Goal: Task Accomplishment & Management: Use online tool/utility

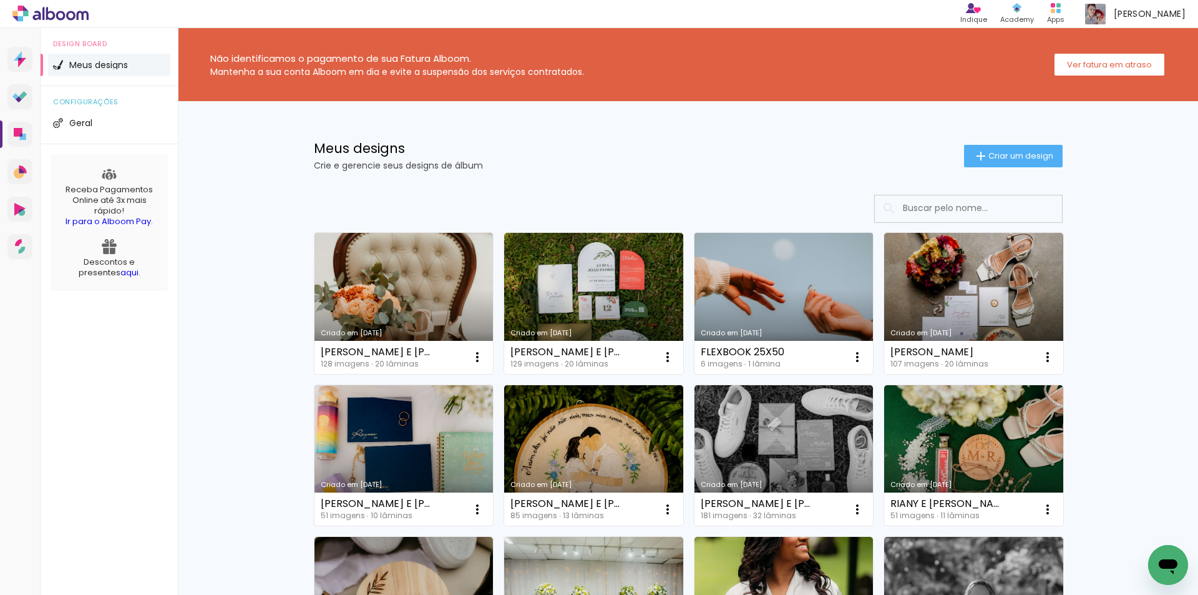
click at [768, 334] on div "Criado em [DATE]" at bounding box center [784, 333] width 167 height 7
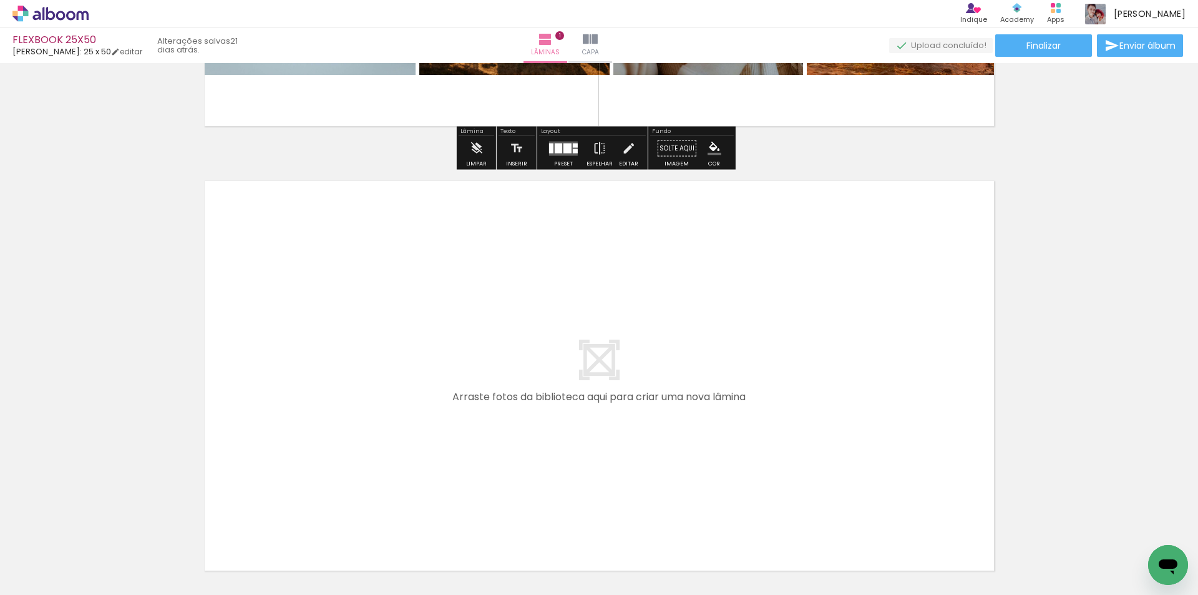
scroll to position [437, 0]
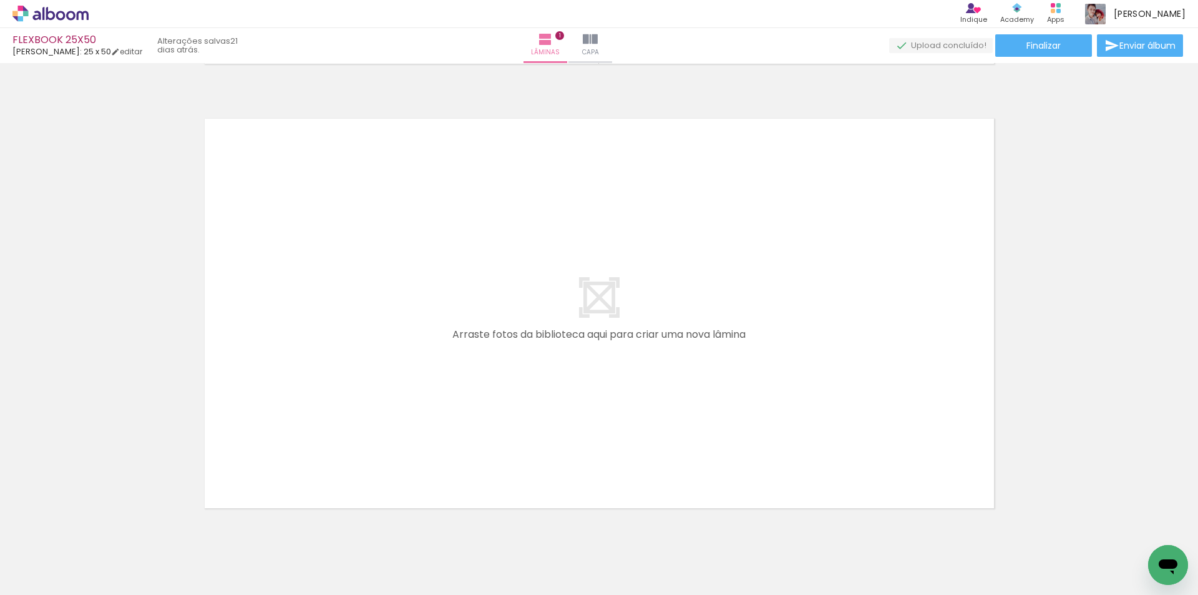
click at [100, 182] on div "Inserir lâmina 1 de 1" at bounding box center [599, 75] width 1198 height 889
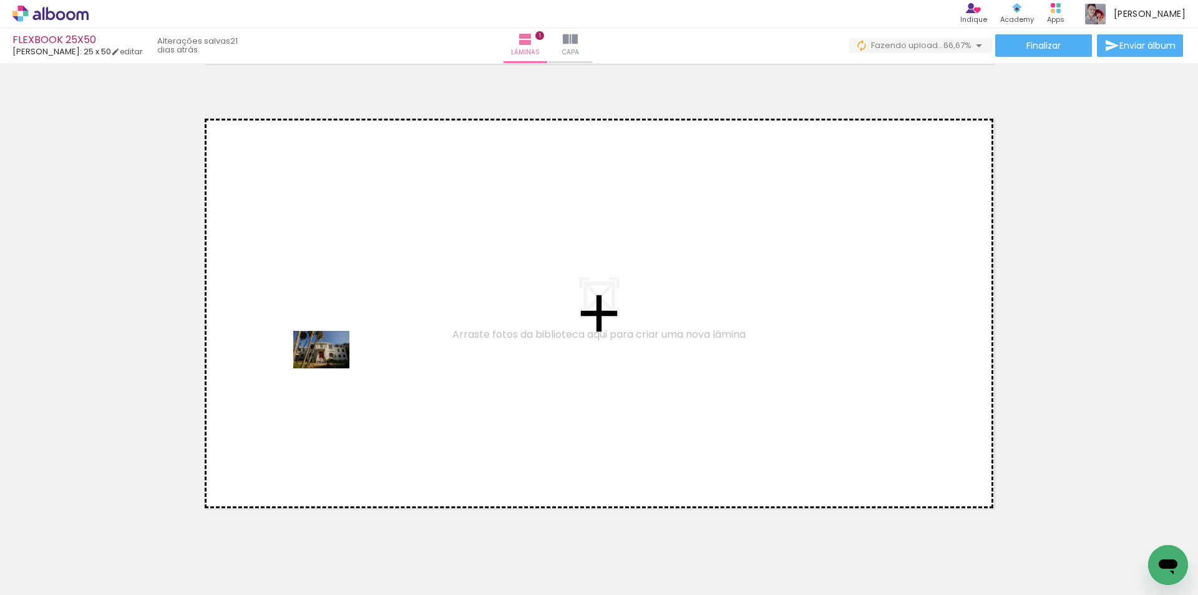
drag, startPoint x: 549, startPoint y: 555, endPoint x: 607, endPoint y: 567, distance: 59.1
click at [331, 368] on quentale-workspace at bounding box center [599, 297] width 1198 height 595
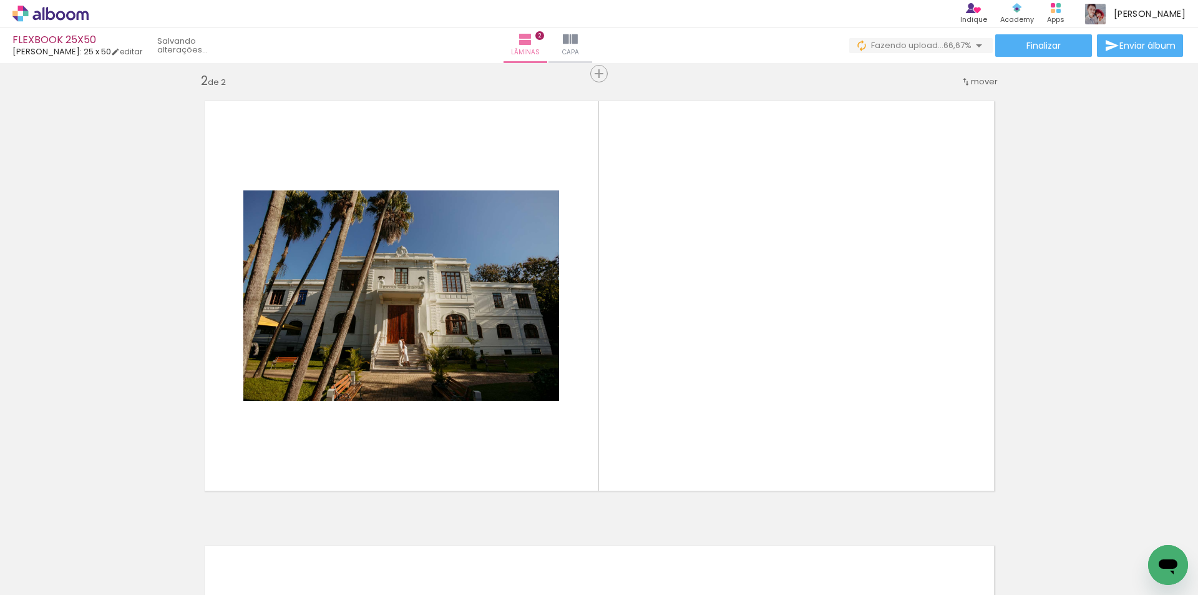
scroll to position [461, 0]
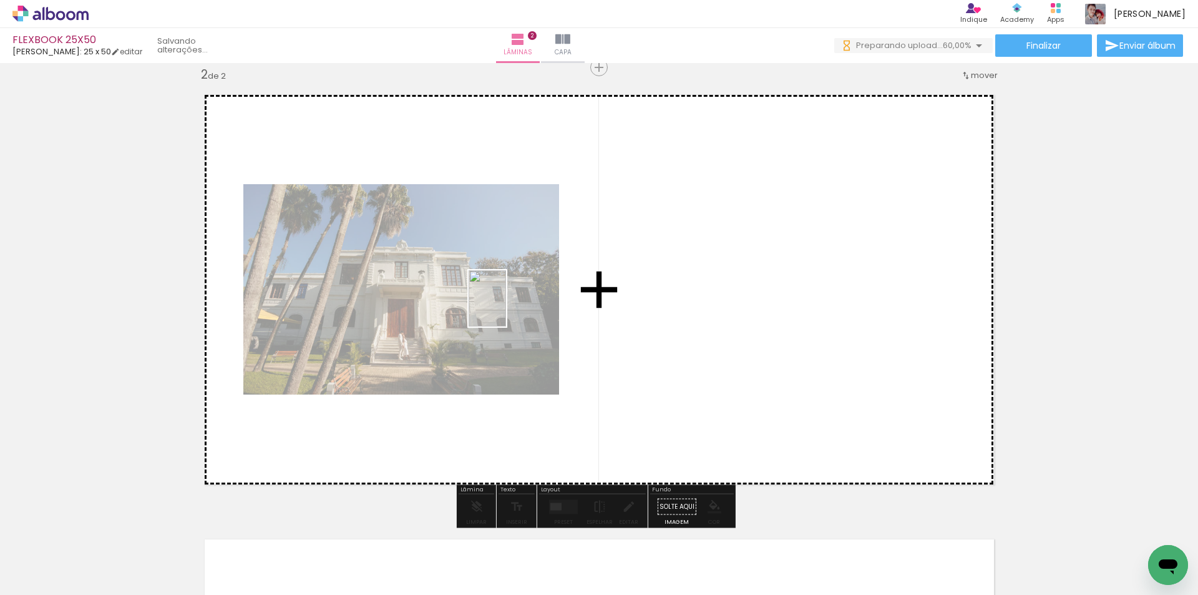
drag, startPoint x: 614, startPoint y: 559, endPoint x: 685, endPoint y: 518, distance: 82.2
click at [506, 308] on quentale-workspace at bounding box center [599, 297] width 1198 height 595
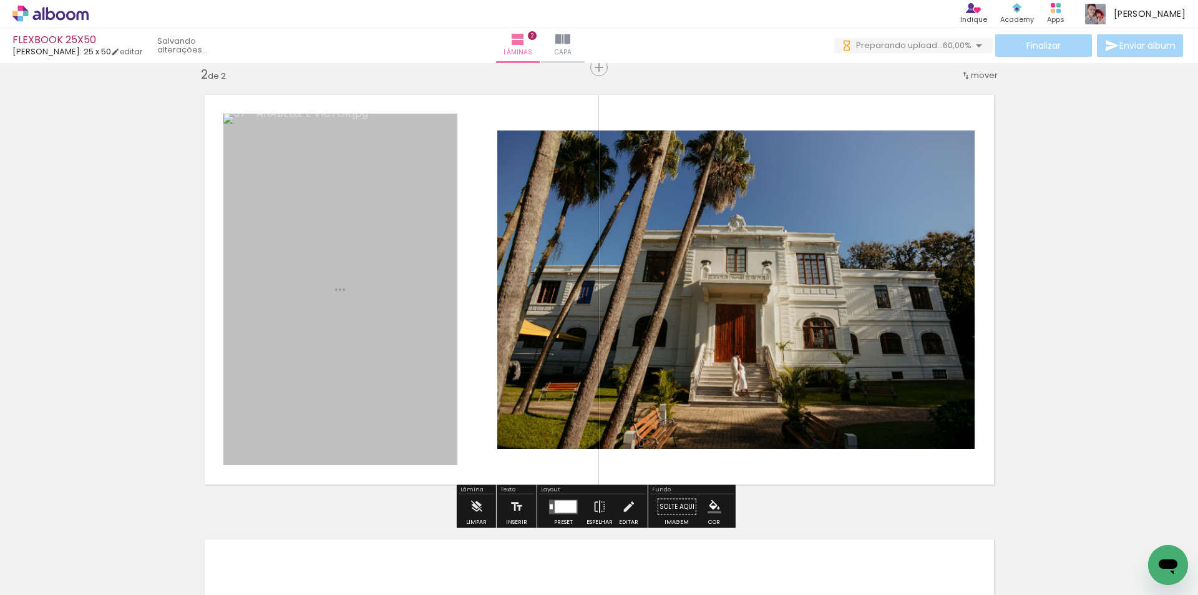
scroll to position [0, 0]
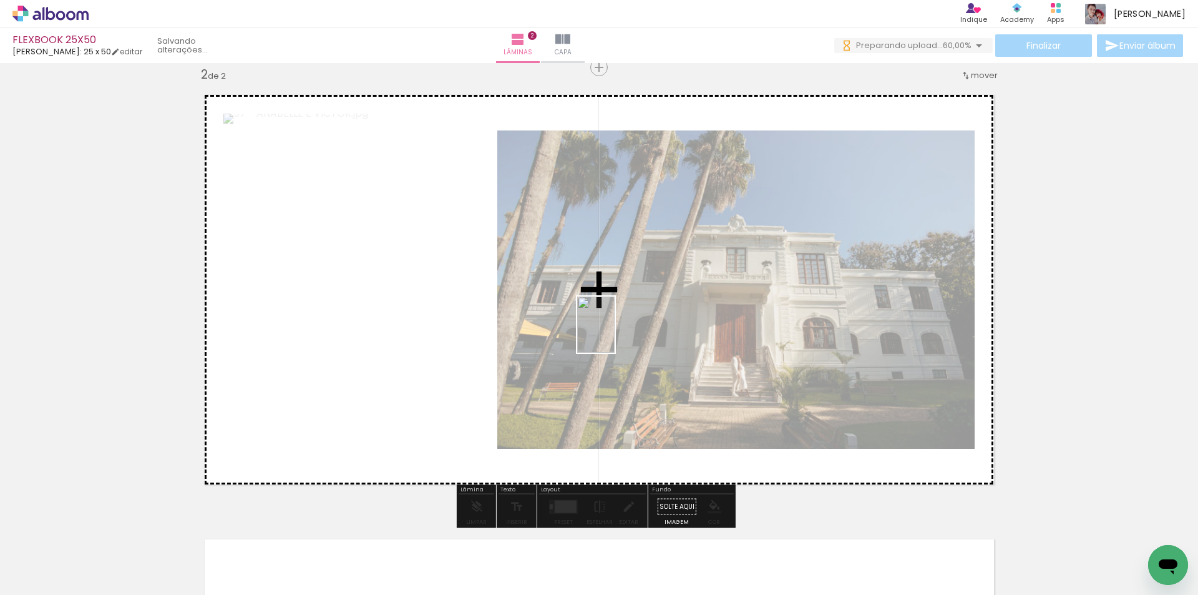
drag, startPoint x: 696, startPoint y: 567, endPoint x: 615, endPoint y: 334, distance: 247.1
click at [615, 334] on quentale-workspace at bounding box center [599, 297] width 1198 height 595
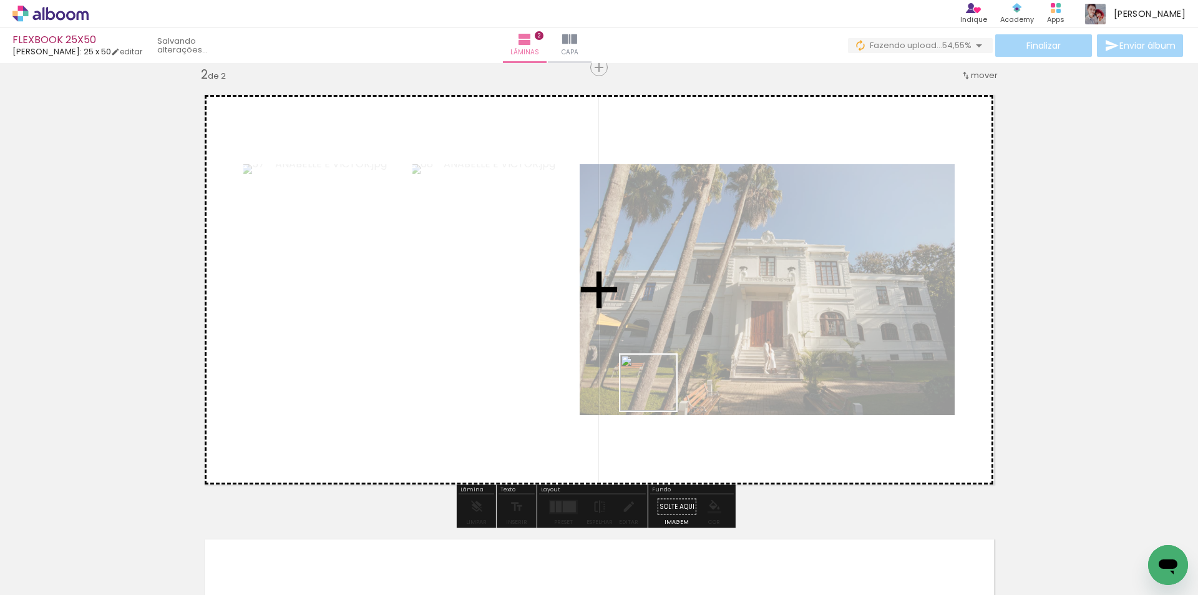
drag, startPoint x: 753, startPoint y: 538, endPoint x: 785, endPoint y: 455, distance: 88.7
click at [596, 293] on quentale-workspace at bounding box center [599, 297] width 1198 height 595
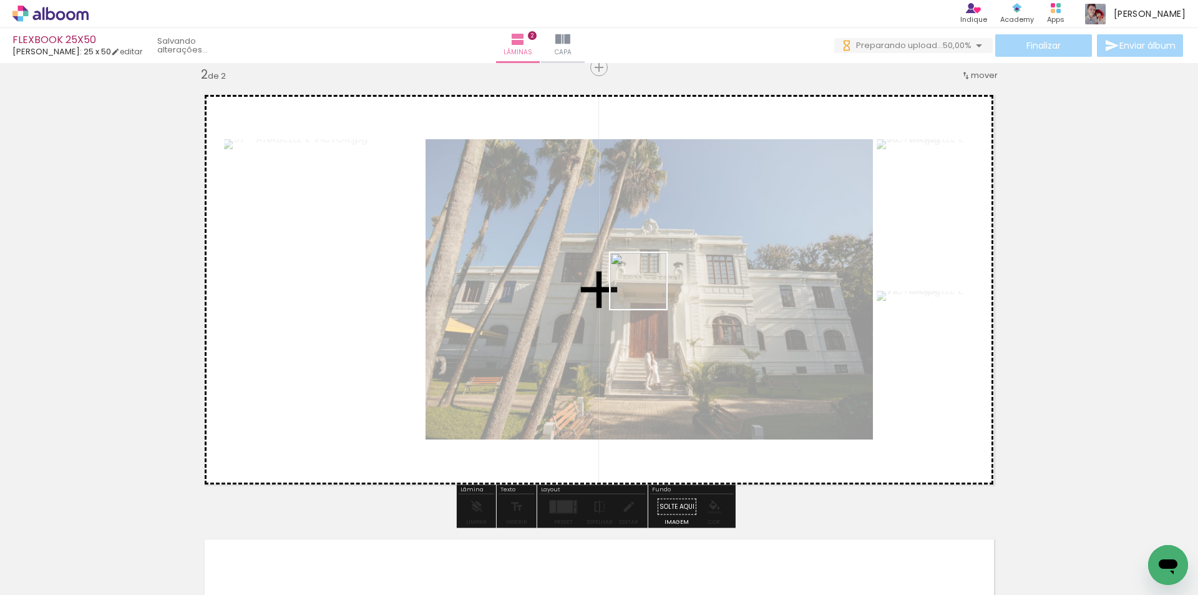
drag, startPoint x: 822, startPoint y: 544, endPoint x: 901, endPoint y: 543, distance: 78.7
click at [647, 288] on quentale-workspace at bounding box center [599, 297] width 1198 height 595
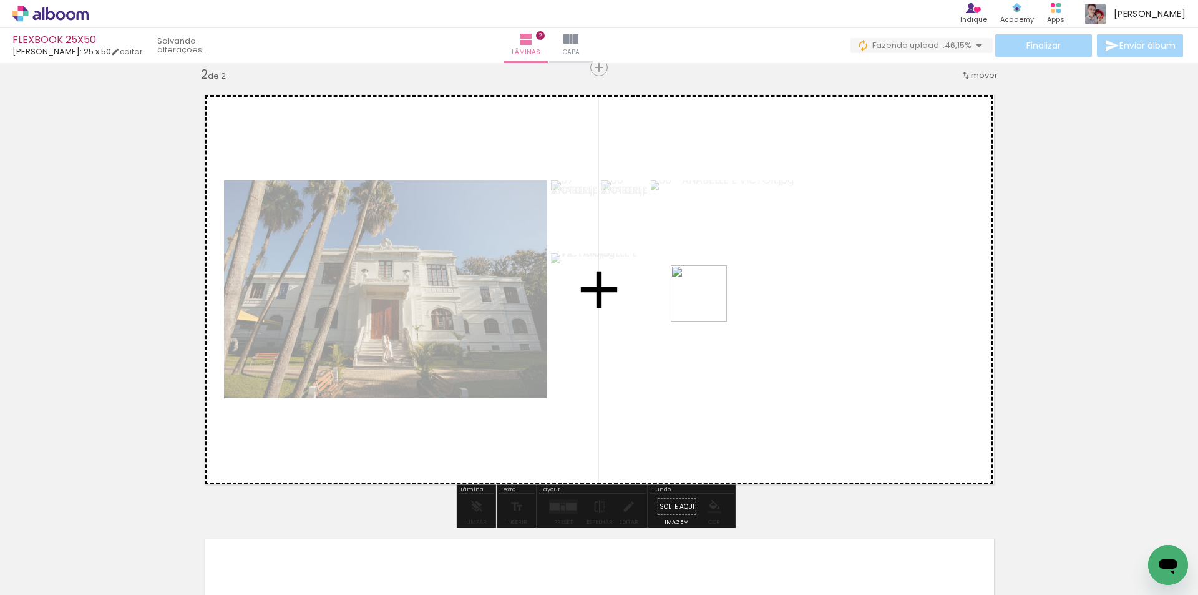
drag, startPoint x: 901, startPoint y: 551, endPoint x: 707, endPoint y: 300, distance: 316.8
click at [707, 300] on quentale-workspace at bounding box center [599, 297] width 1198 height 595
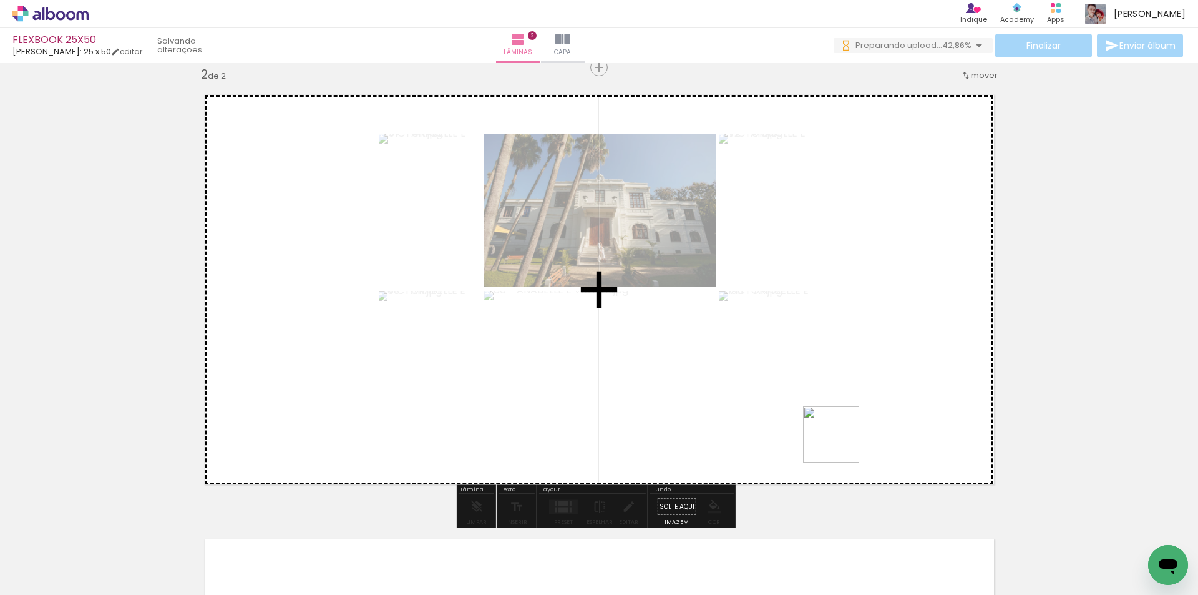
drag, startPoint x: 969, startPoint y: 556, endPoint x: 976, endPoint y: 498, distance: 58.5
click at [747, 361] on quentale-workspace at bounding box center [599, 297] width 1198 height 595
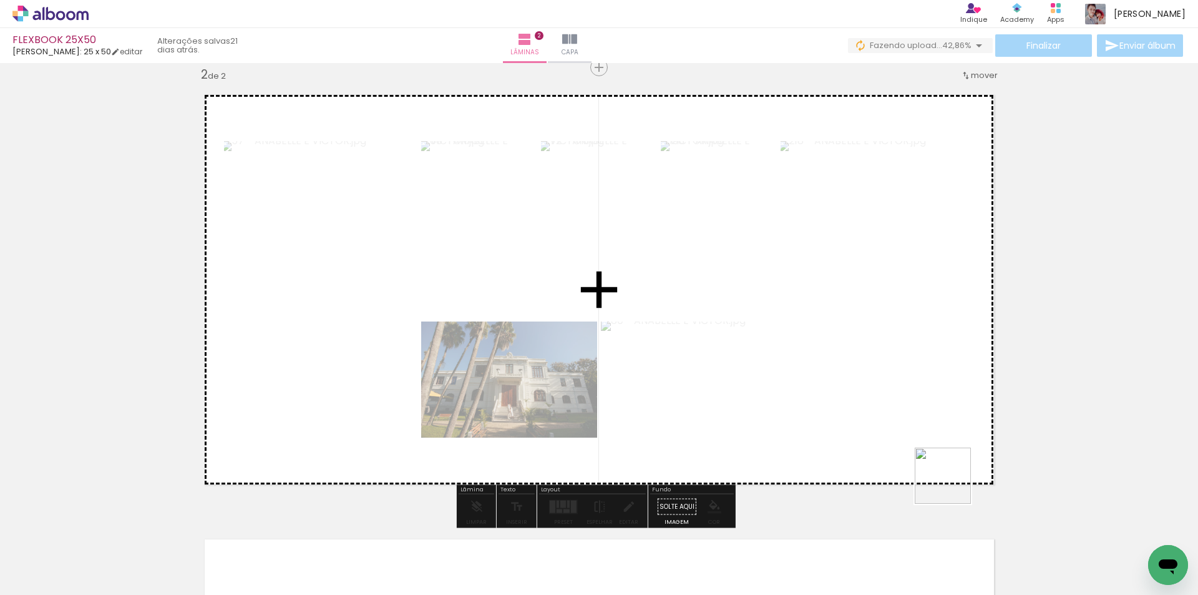
drag, startPoint x: 1039, startPoint y: 557, endPoint x: 773, endPoint y: 335, distance: 346.4
click at [773, 335] on quentale-workspace at bounding box center [599, 297] width 1198 height 595
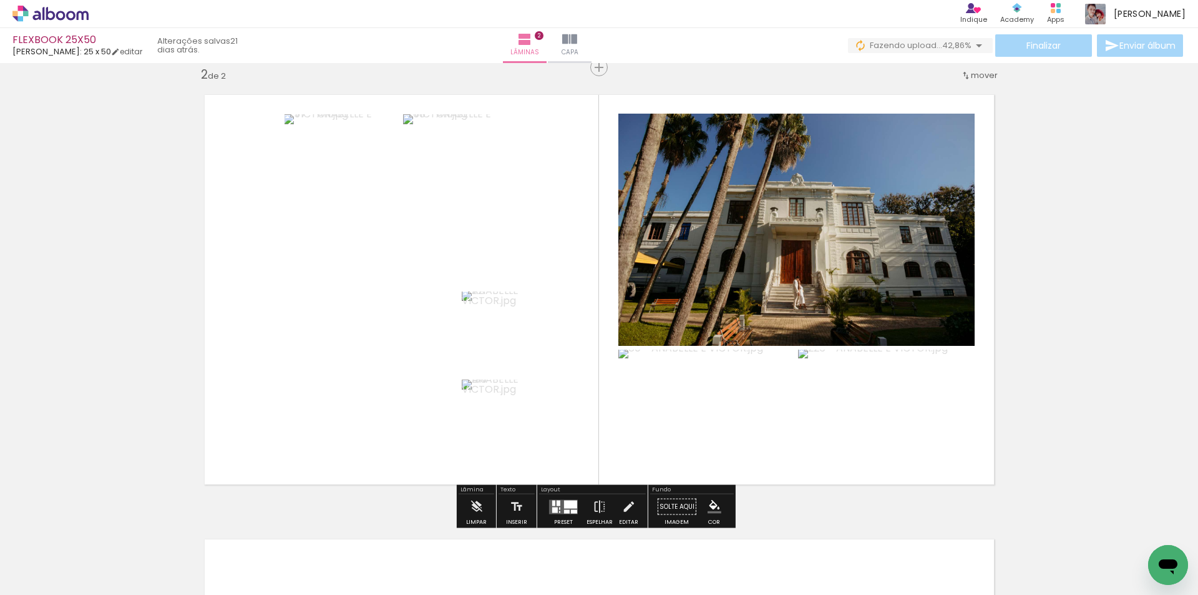
click at [571, 497] on div at bounding box center [564, 506] width 34 height 25
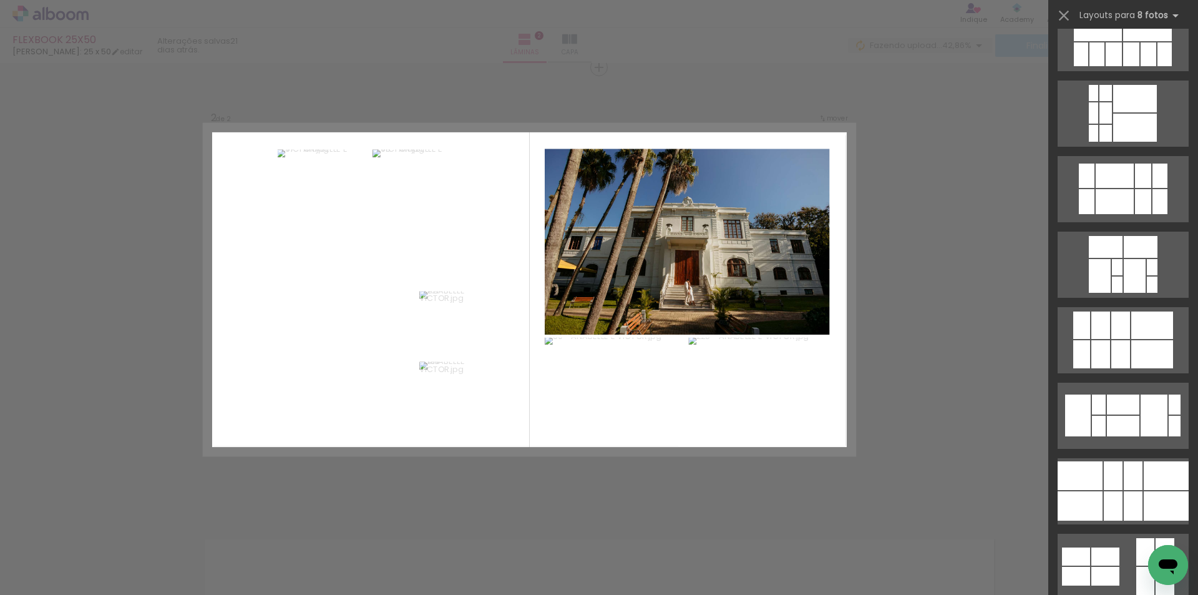
scroll to position [624, 0]
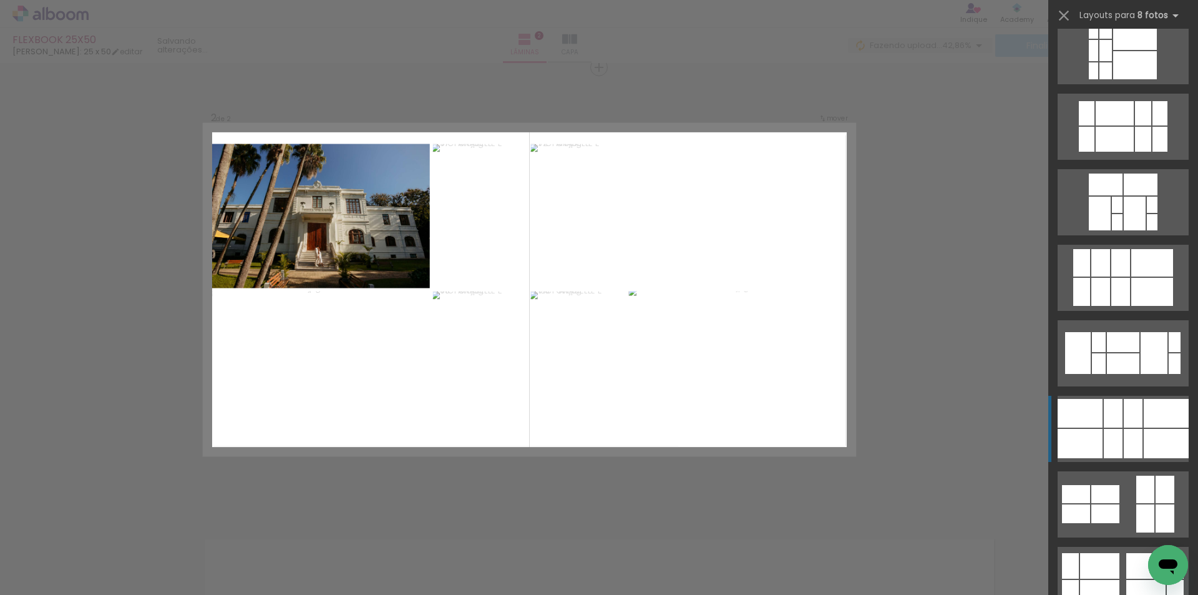
click at [1154, 419] on div at bounding box center [1166, 413] width 45 height 29
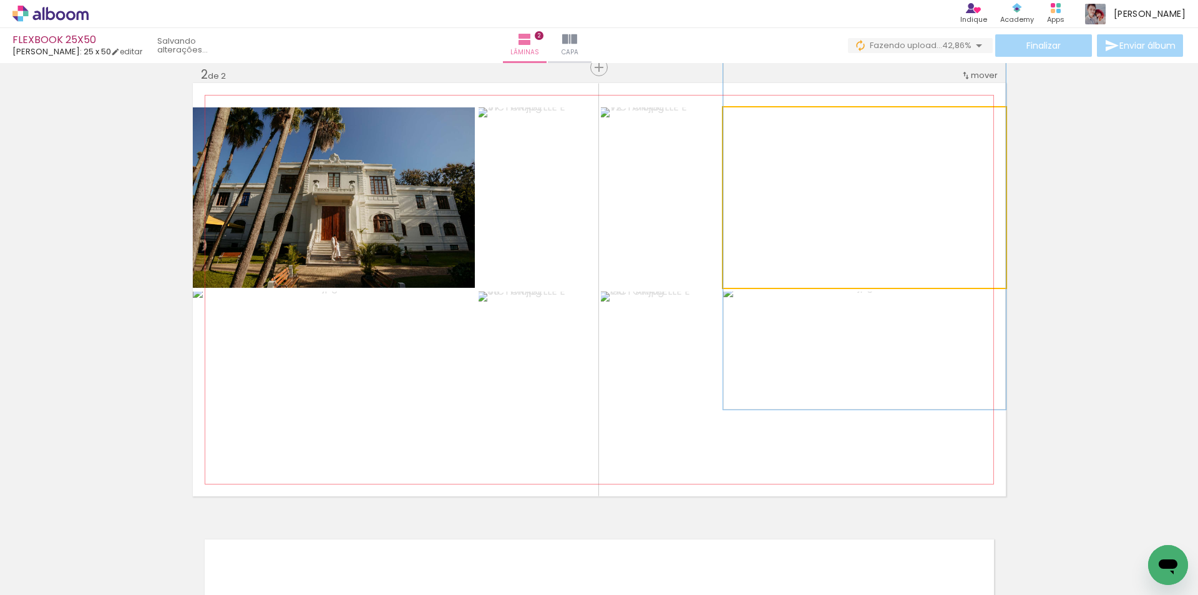
click at [853, 243] on quentale-photo at bounding box center [864, 197] width 283 height 180
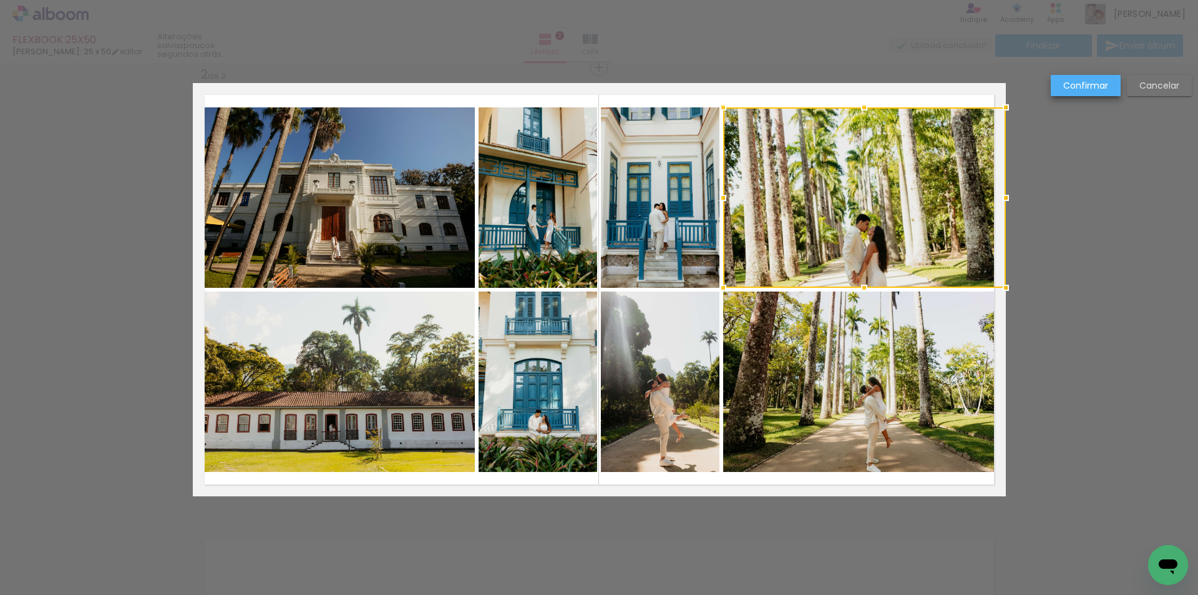
click at [0, 0] on slot "Confirmar" at bounding box center [0, 0] width 0 height 0
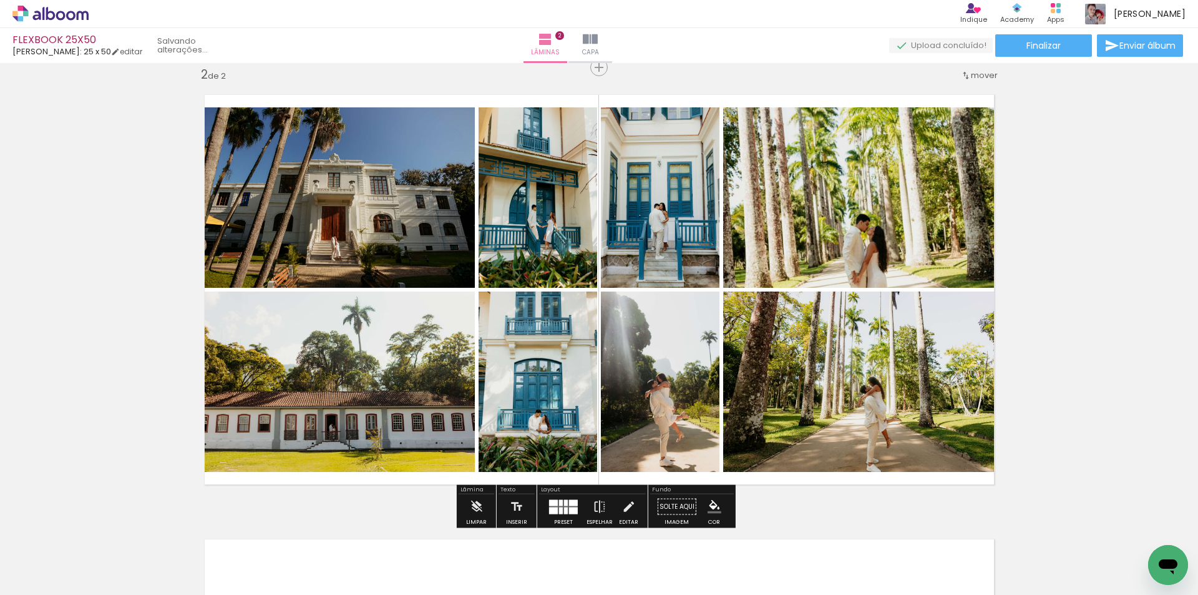
scroll to position [0, 96]
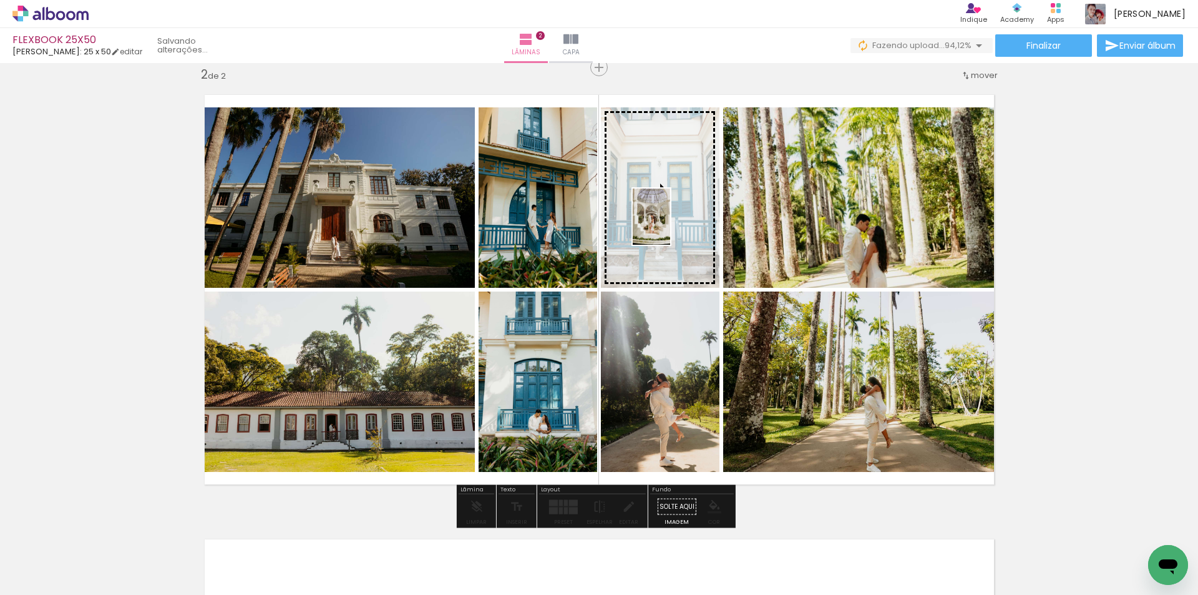
drag, startPoint x: 1084, startPoint y: 570, endPoint x: 670, endPoint y: 226, distance: 538.5
click at [670, 226] on quentale-workspace at bounding box center [599, 297] width 1198 height 595
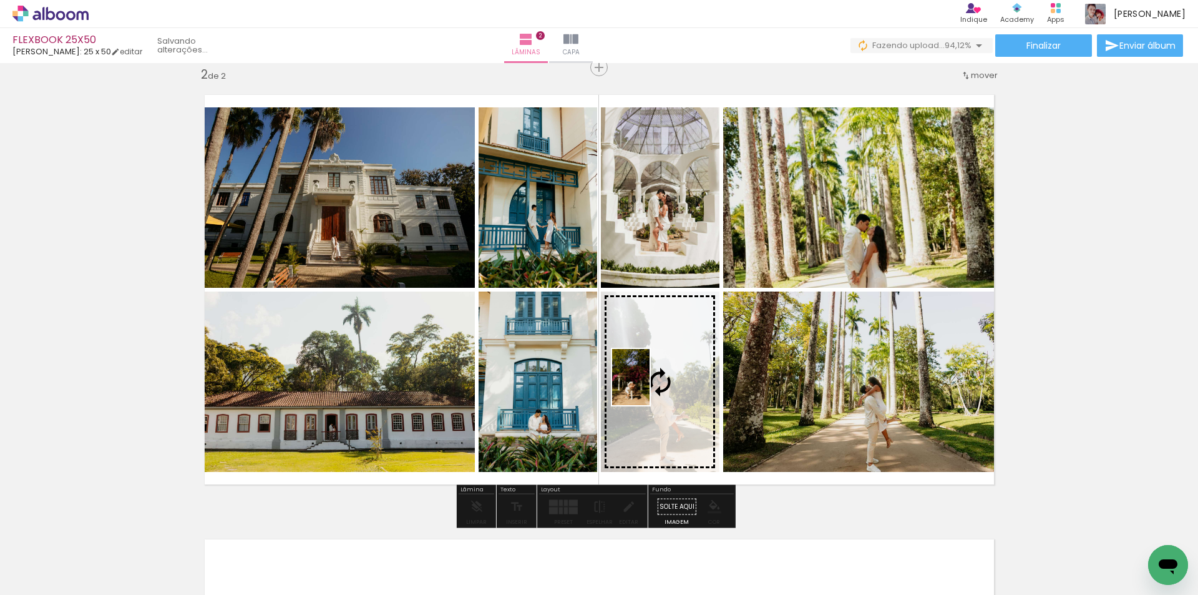
drag, startPoint x: 1017, startPoint y: 557, endPoint x: 650, endPoint y: 386, distance: 404.9
click at [650, 386] on quentale-workspace at bounding box center [599, 297] width 1198 height 595
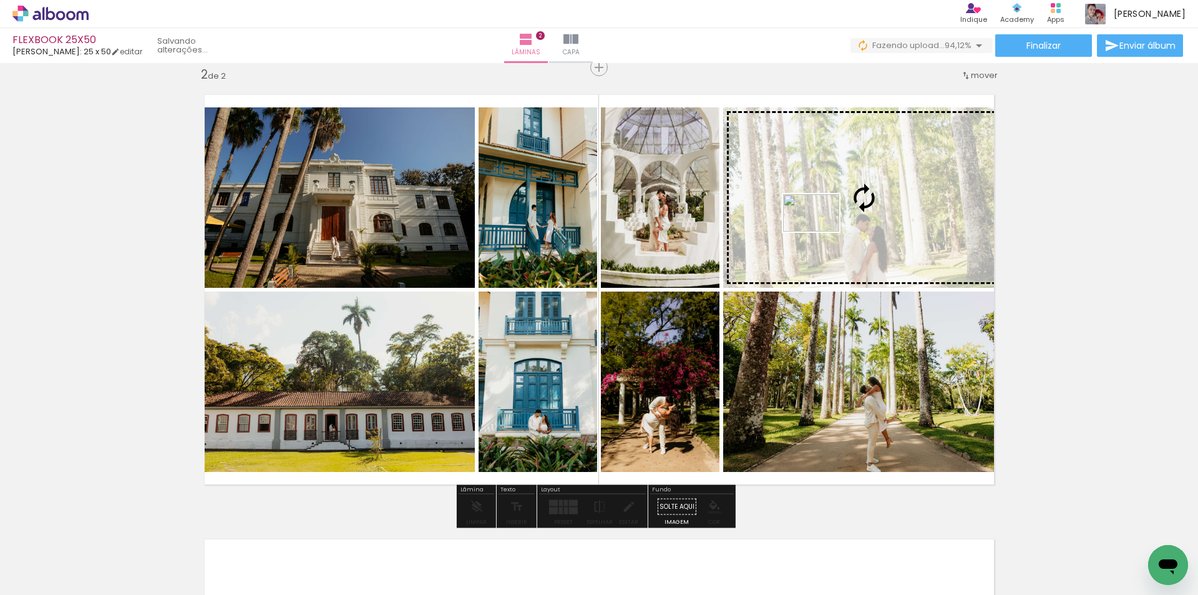
drag, startPoint x: 1138, startPoint y: 555, endPoint x: 821, endPoint y: 232, distance: 453.7
click at [821, 232] on quentale-workspace at bounding box center [599, 297] width 1198 height 595
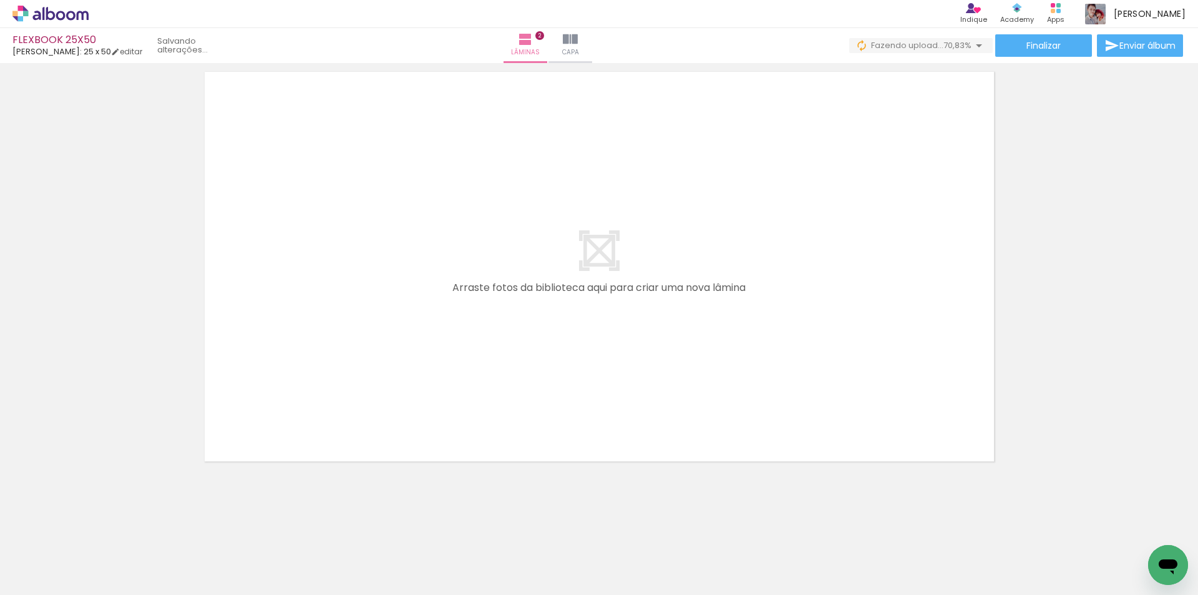
scroll to position [0, 655]
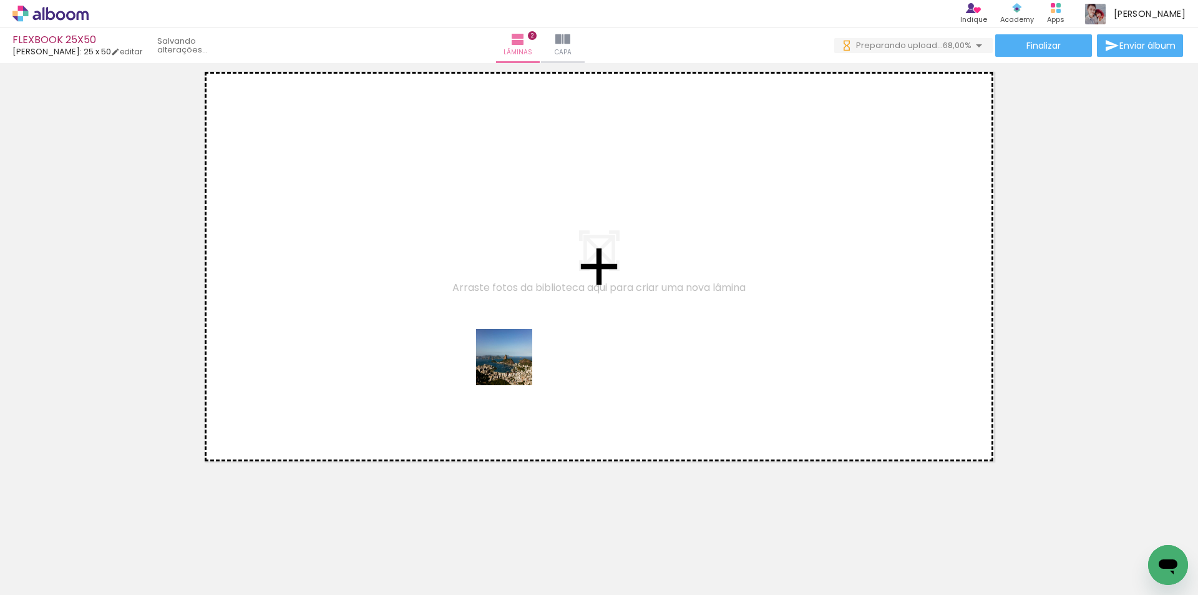
drag, startPoint x: 663, startPoint y: 550, endPoint x: 685, endPoint y: 474, distance: 79.4
click at [466, 300] on quentale-workspace at bounding box center [599, 297] width 1198 height 595
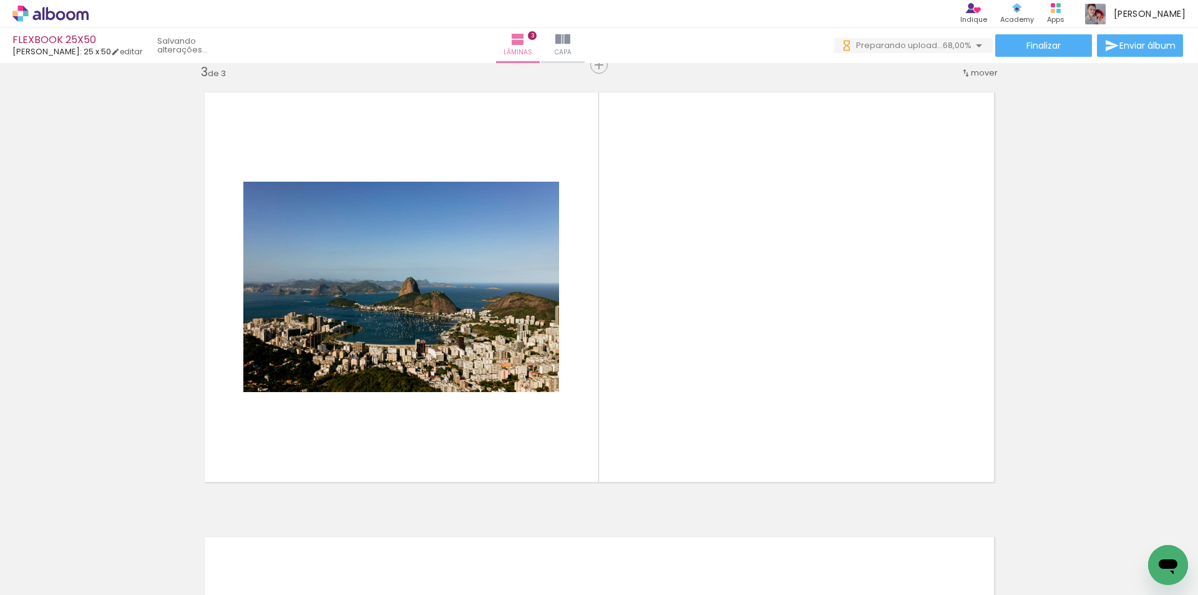
scroll to position [905, 0]
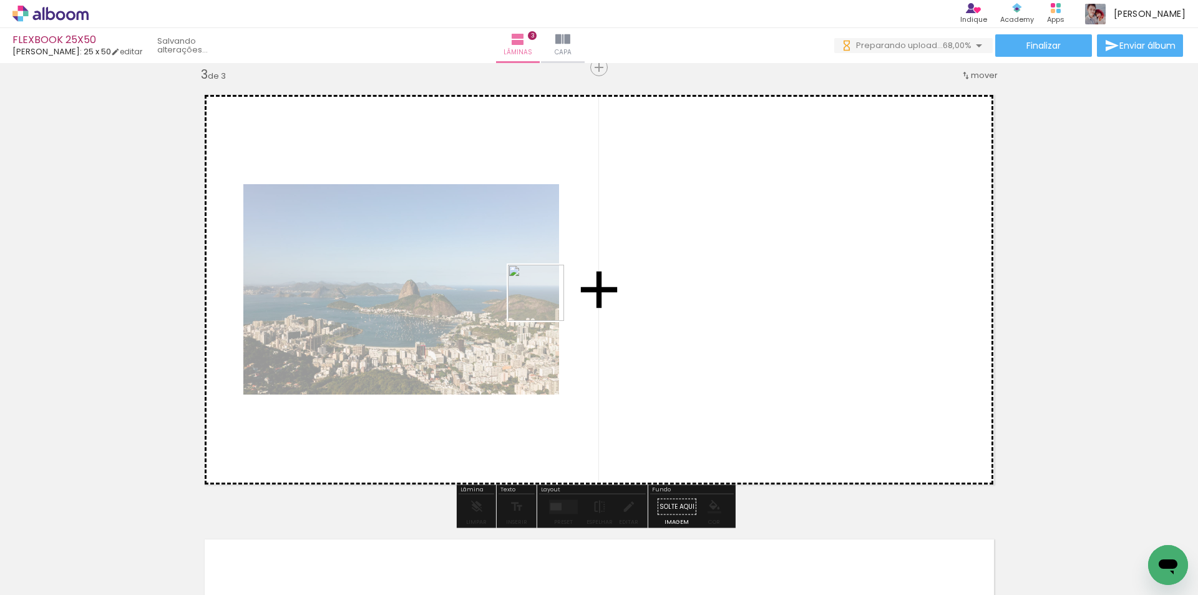
drag, startPoint x: 730, startPoint y: 549, endPoint x: 801, endPoint y: 502, distance: 85.4
click at [539, 295] on quentale-workspace at bounding box center [599, 297] width 1198 height 595
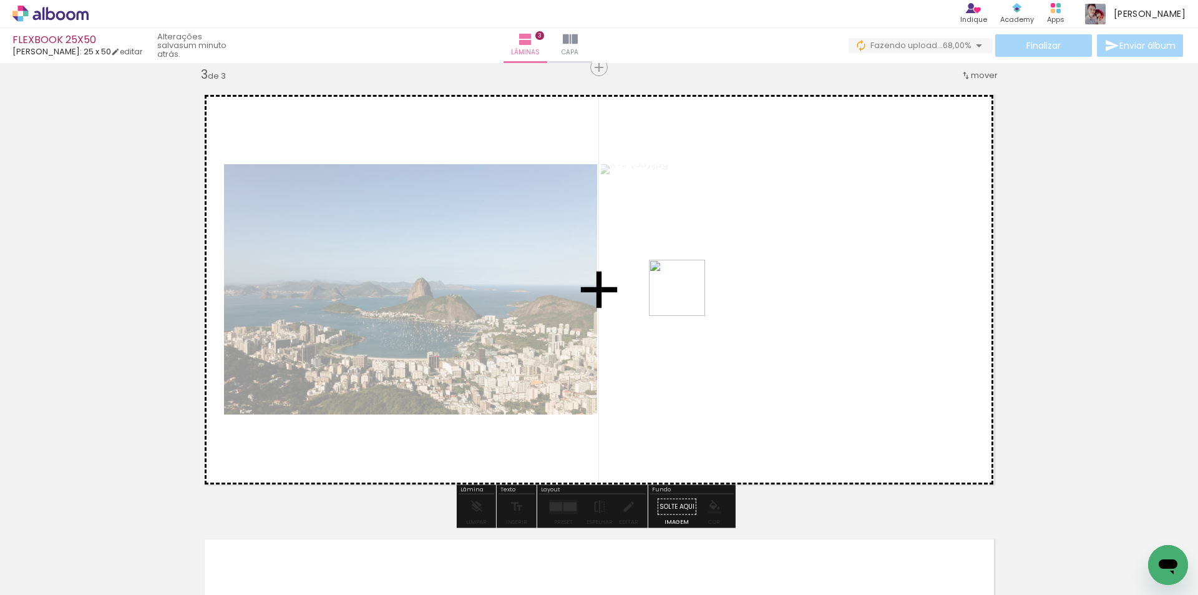
drag, startPoint x: 803, startPoint y: 552, endPoint x: 830, endPoint y: 471, distance: 85.5
click at [687, 296] on quentale-workspace at bounding box center [599, 297] width 1198 height 595
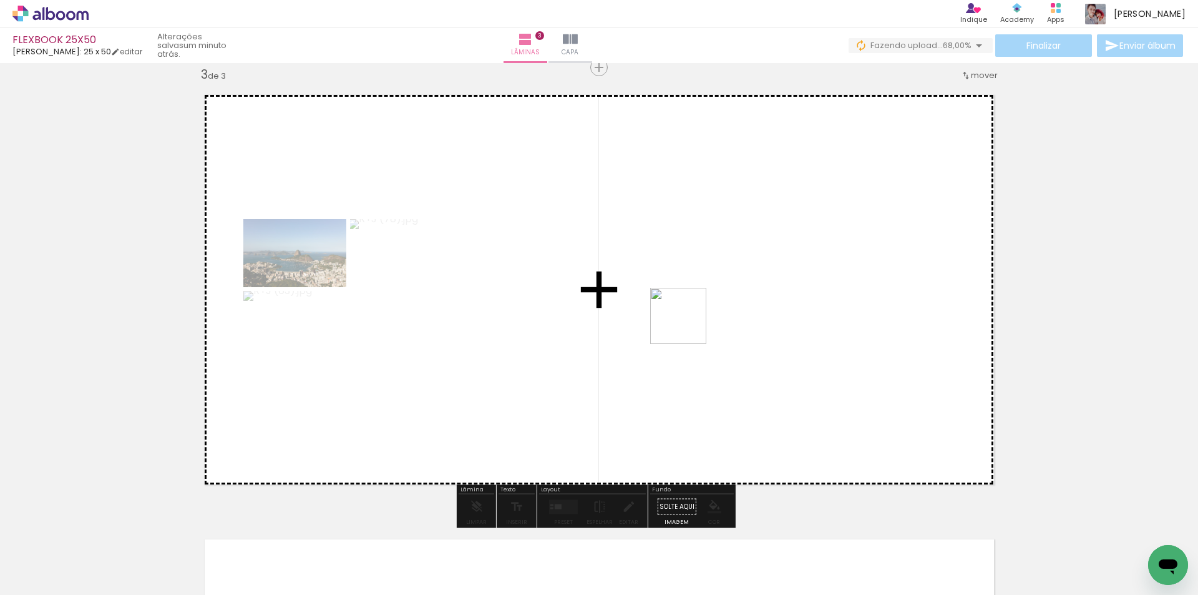
drag, startPoint x: 874, startPoint y: 553, endPoint x: 688, endPoint y: 325, distance: 294.1
click at [688, 325] on quentale-workspace at bounding box center [599, 297] width 1198 height 595
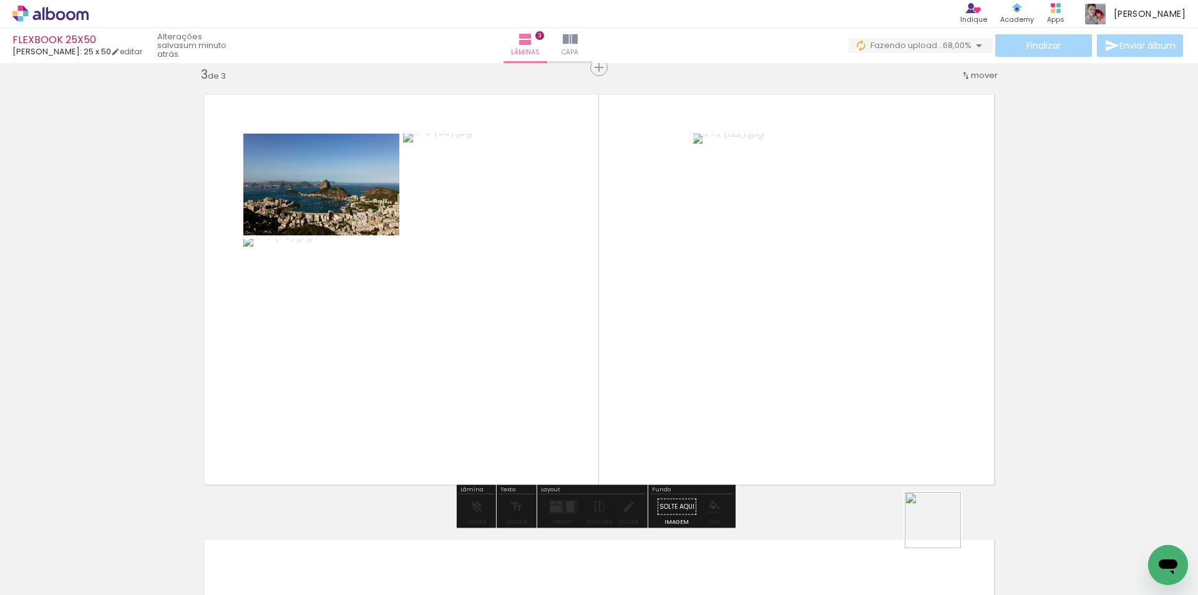
drag, startPoint x: 954, startPoint y: 550, endPoint x: 978, endPoint y: 482, distance: 72.3
click at [784, 322] on quentale-workspace at bounding box center [599, 297] width 1198 height 595
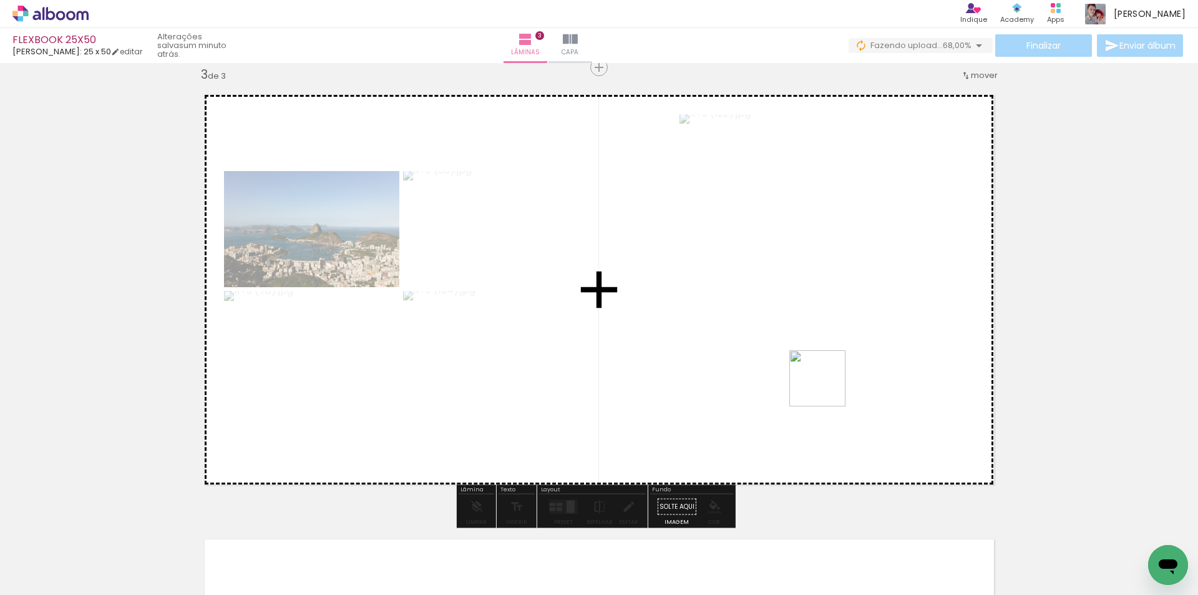
drag, startPoint x: 1011, startPoint y: 539, endPoint x: 1043, endPoint y: 511, distance: 42.9
click at [745, 315] on quentale-workspace at bounding box center [599, 297] width 1198 height 595
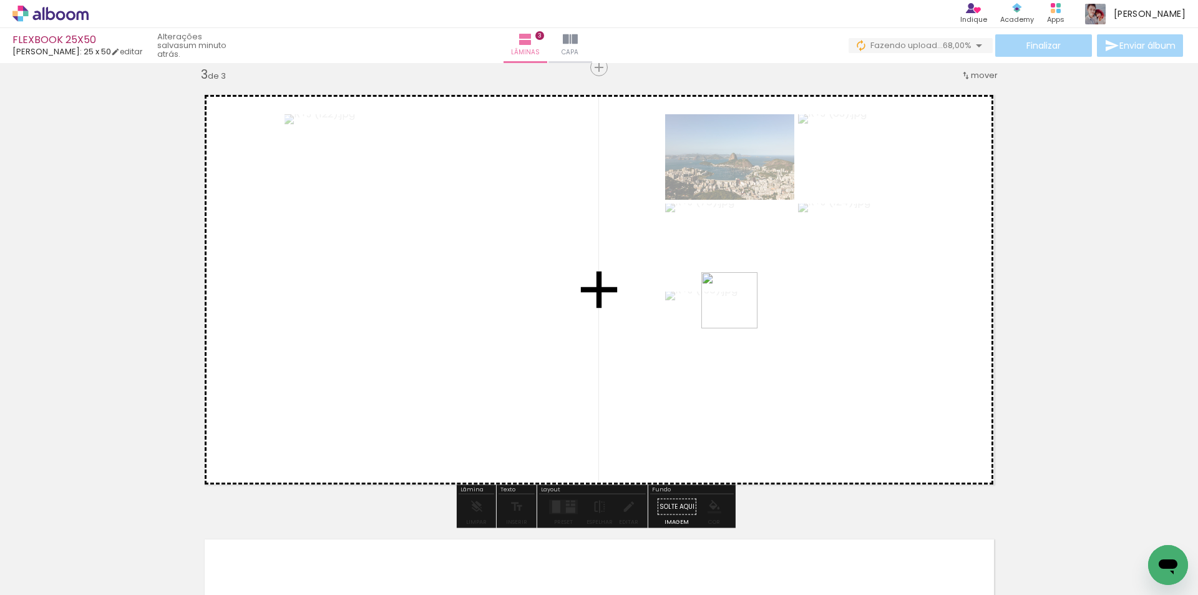
drag, startPoint x: 1076, startPoint y: 556, endPoint x: 739, endPoint y: 310, distance: 417.6
click at [739, 310] on quentale-workspace at bounding box center [599, 297] width 1198 height 595
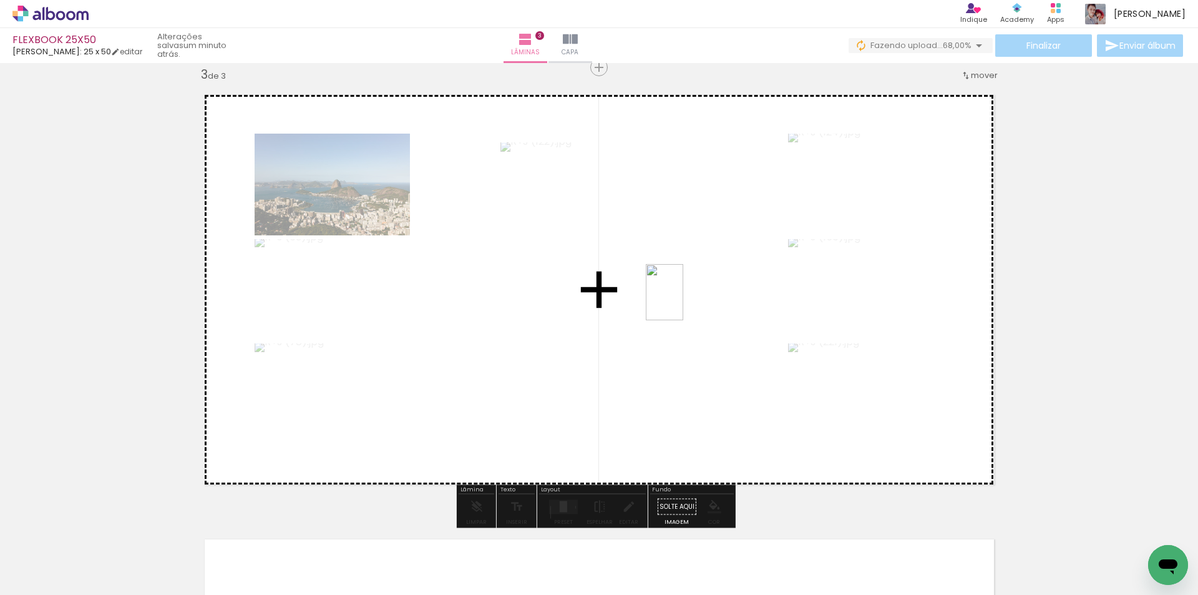
drag, startPoint x: 1147, startPoint y: 532, endPoint x: 683, endPoint y: 301, distance: 517.5
click at [683, 301] on quentale-workspace at bounding box center [599, 297] width 1198 height 595
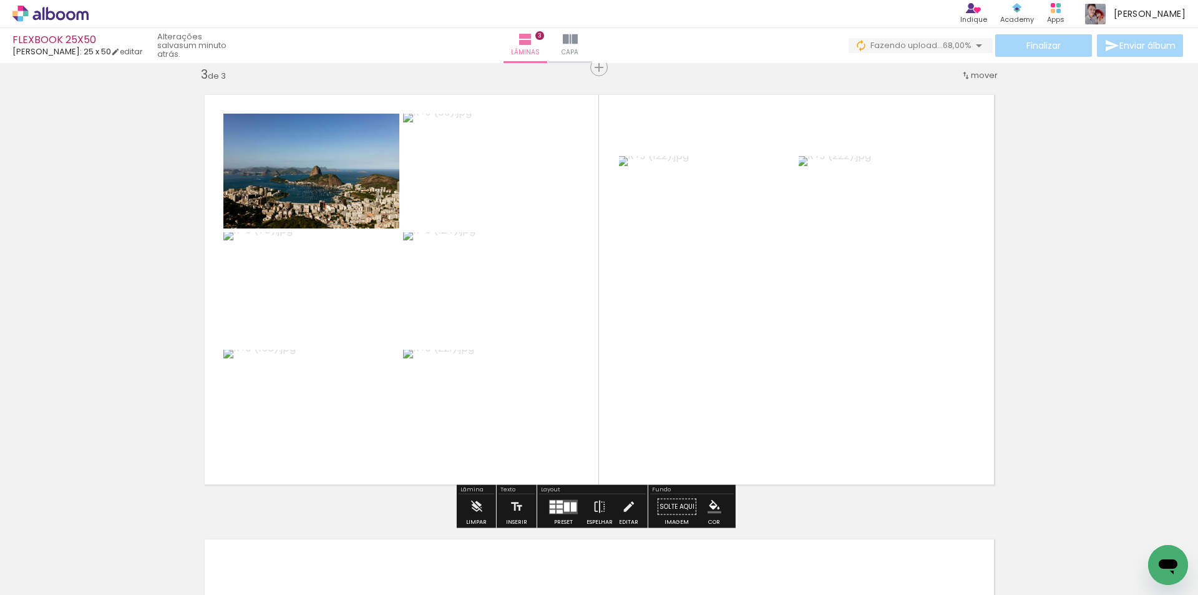
click at [565, 505] on div at bounding box center [567, 506] width 6 height 9
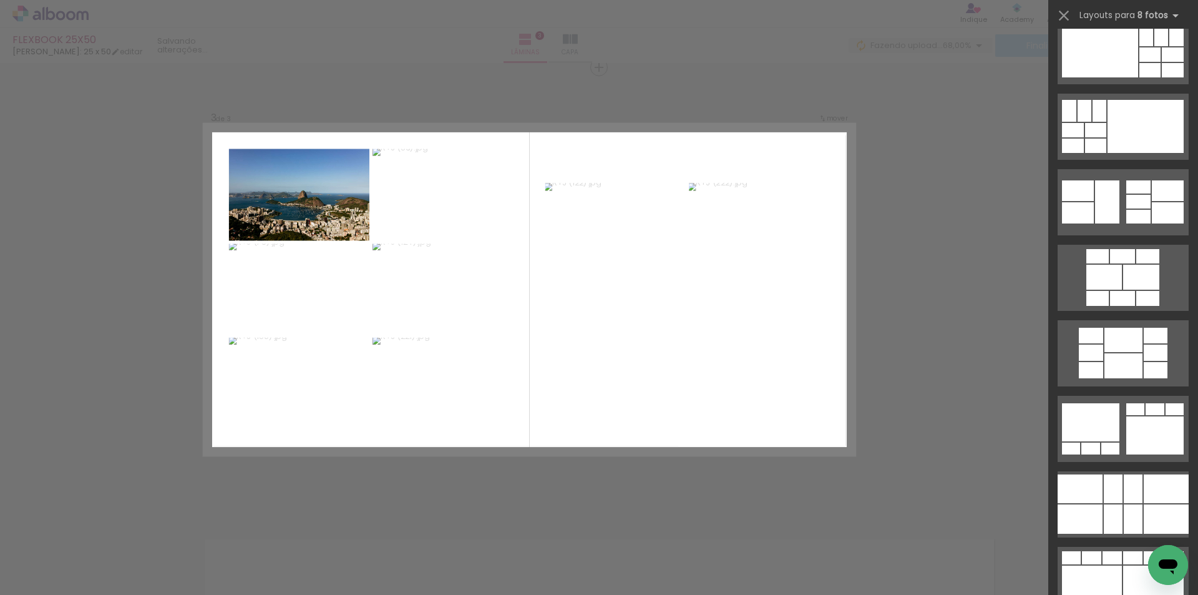
scroll to position [687, 0]
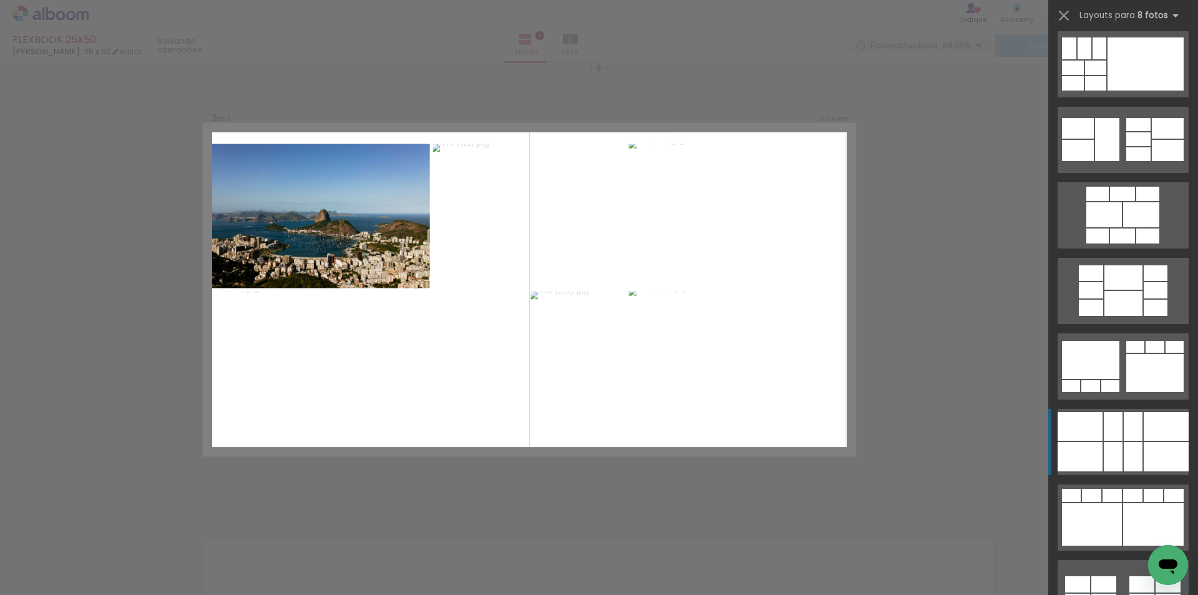
click at [1128, 433] on div at bounding box center [1133, 426] width 19 height 29
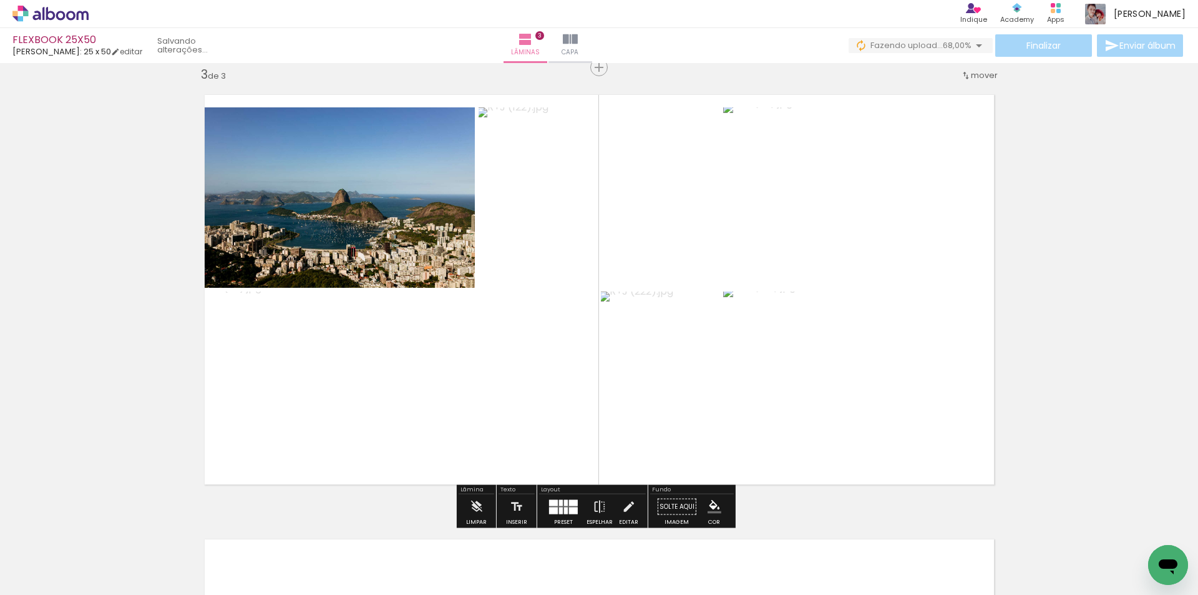
click at [570, 503] on div at bounding box center [573, 502] width 9 height 6
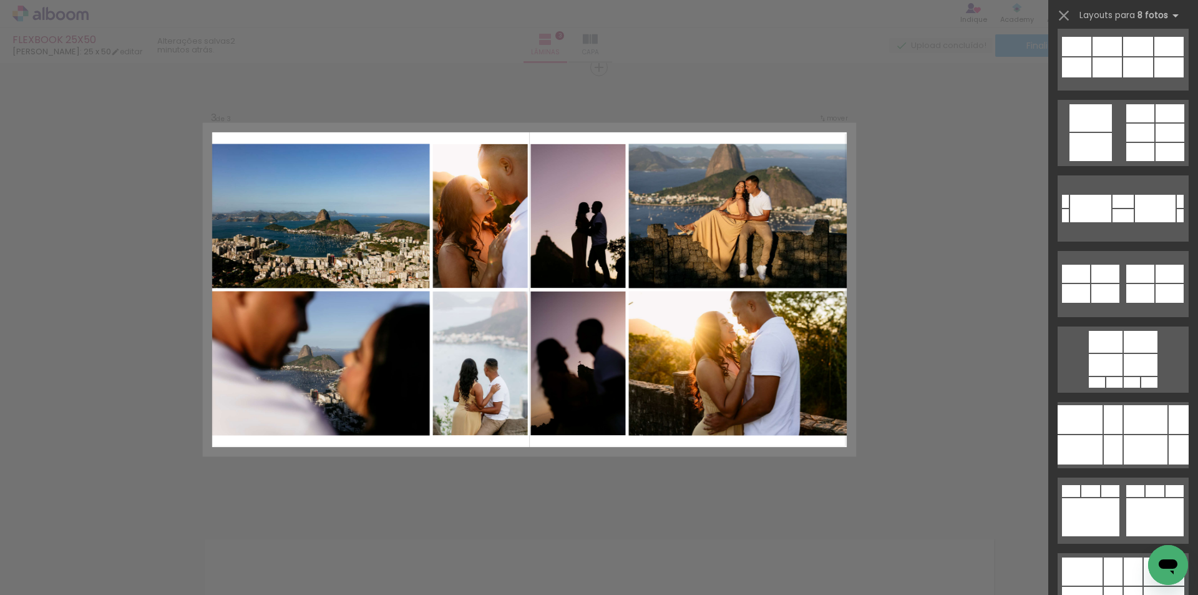
scroll to position [2493, 0]
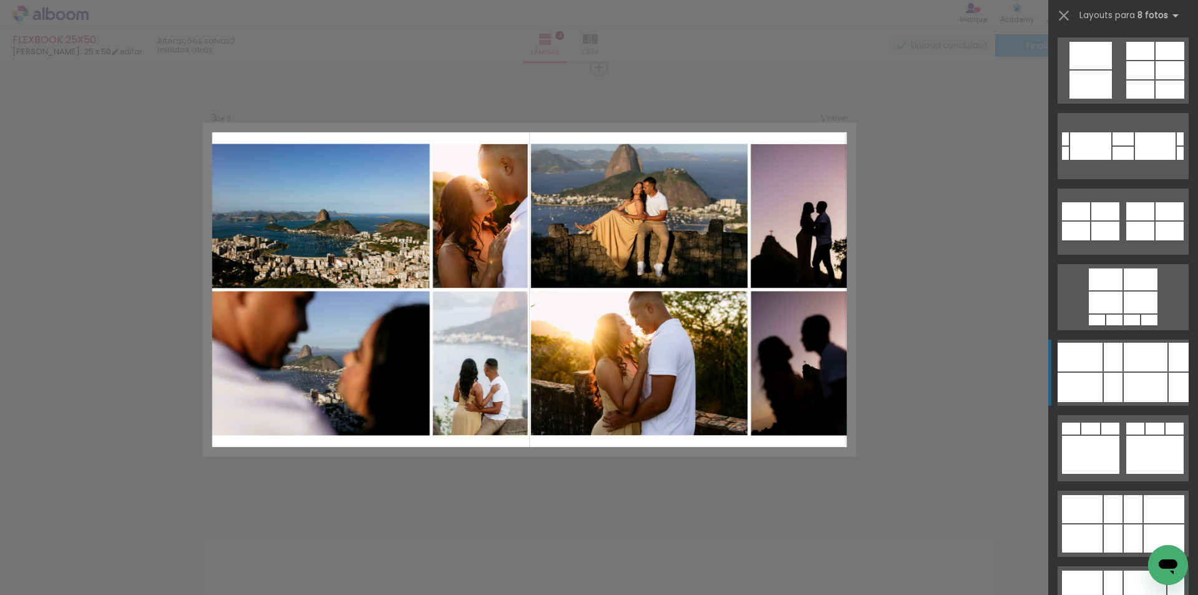
click at [1141, 369] on div at bounding box center [1146, 357] width 44 height 29
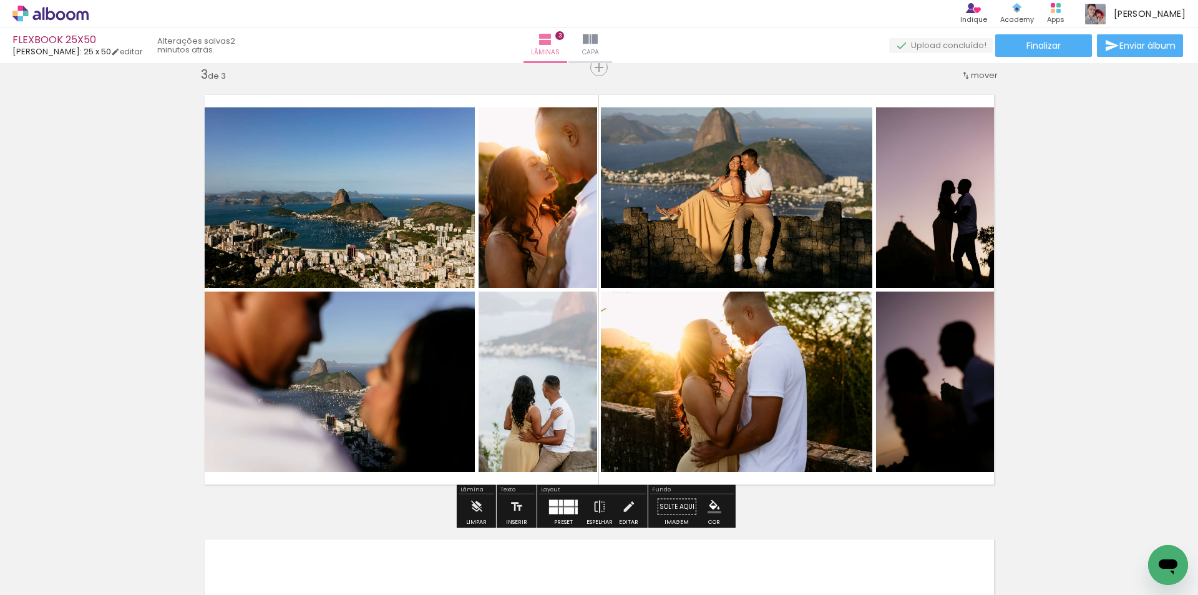
click at [1067, 218] on div "Inserir lâmina 1 de 3 Inserir lâmina 2 de 3 Inserir lâmina 3 de 3" at bounding box center [599, 51] width 1198 height 1778
click at [746, 352] on quentale-photo at bounding box center [737, 381] width 272 height 180
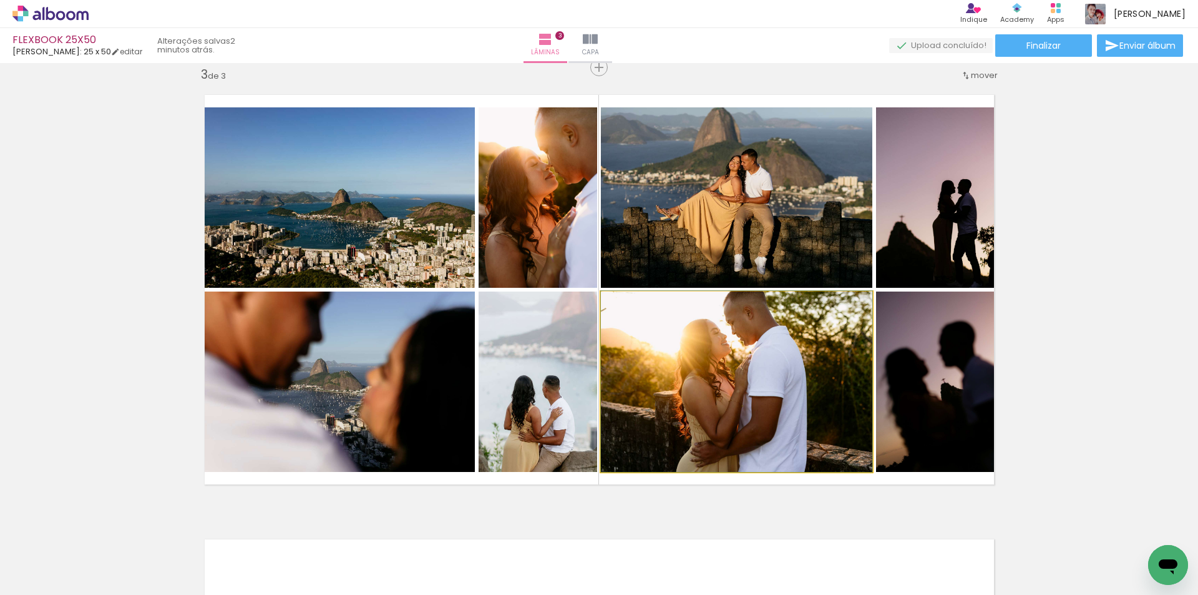
click at [746, 352] on quentale-photo at bounding box center [737, 381] width 272 height 180
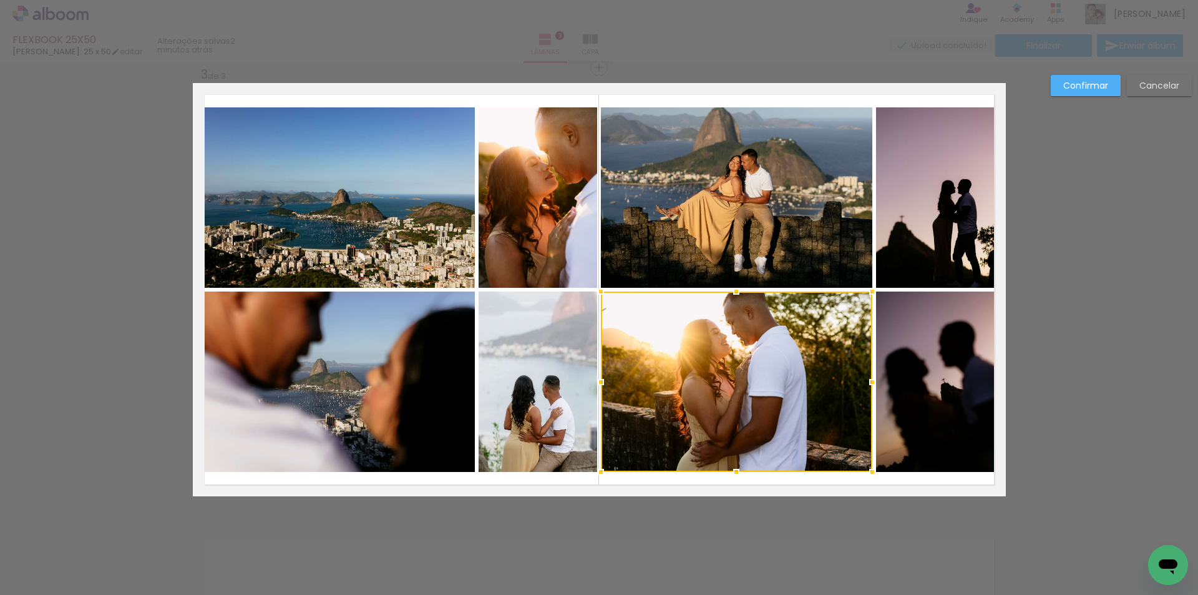
click at [1074, 74] on div "Confirmar Cancelar" at bounding box center [599, 62] width 1198 height 1808
click at [0, 0] on slot "Confirmar" at bounding box center [0, 0] width 0 height 0
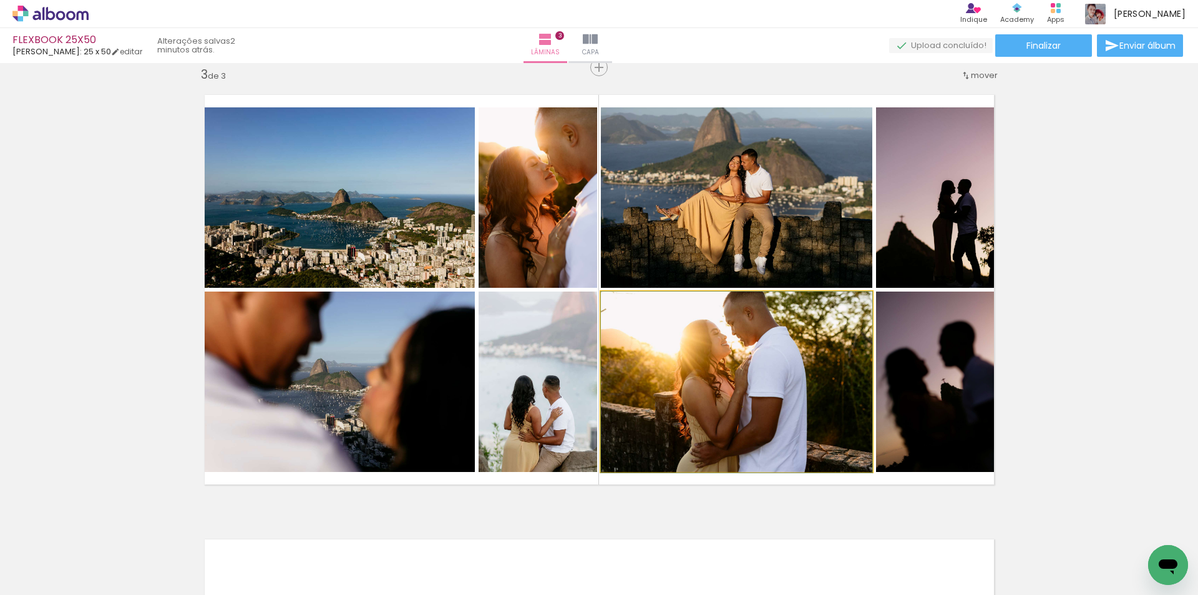
drag, startPoint x: 741, startPoint y: 368, endPoint x: 743, endPoint y: 378, distance: 9.7
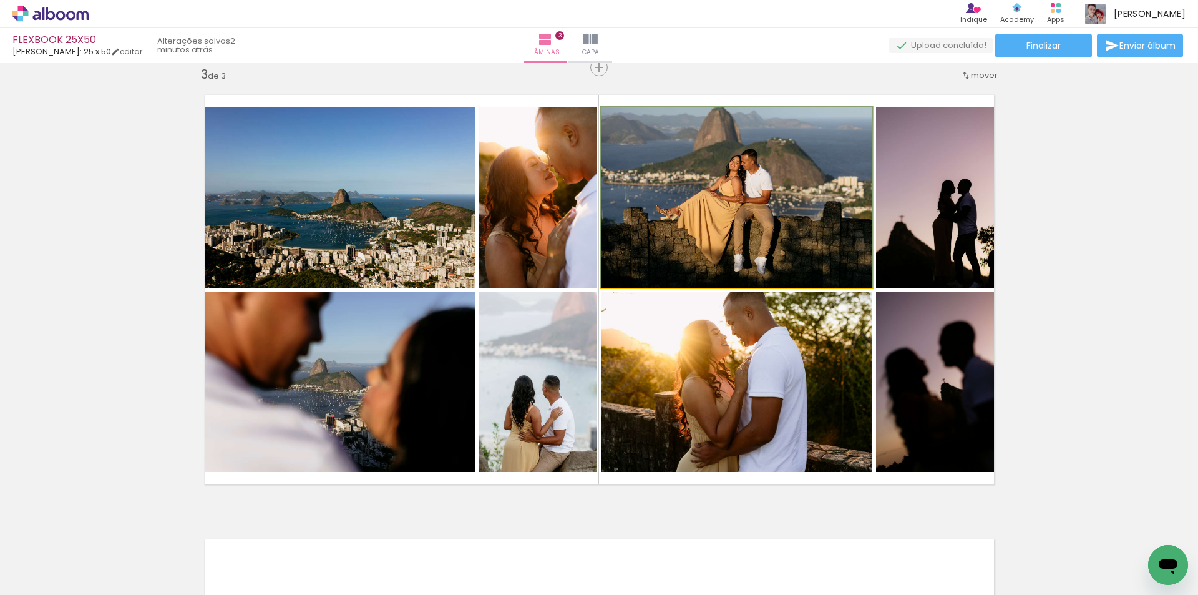
click at [726, 189] on quentale-photo at bounding box center [737, 197] width 272 height 180
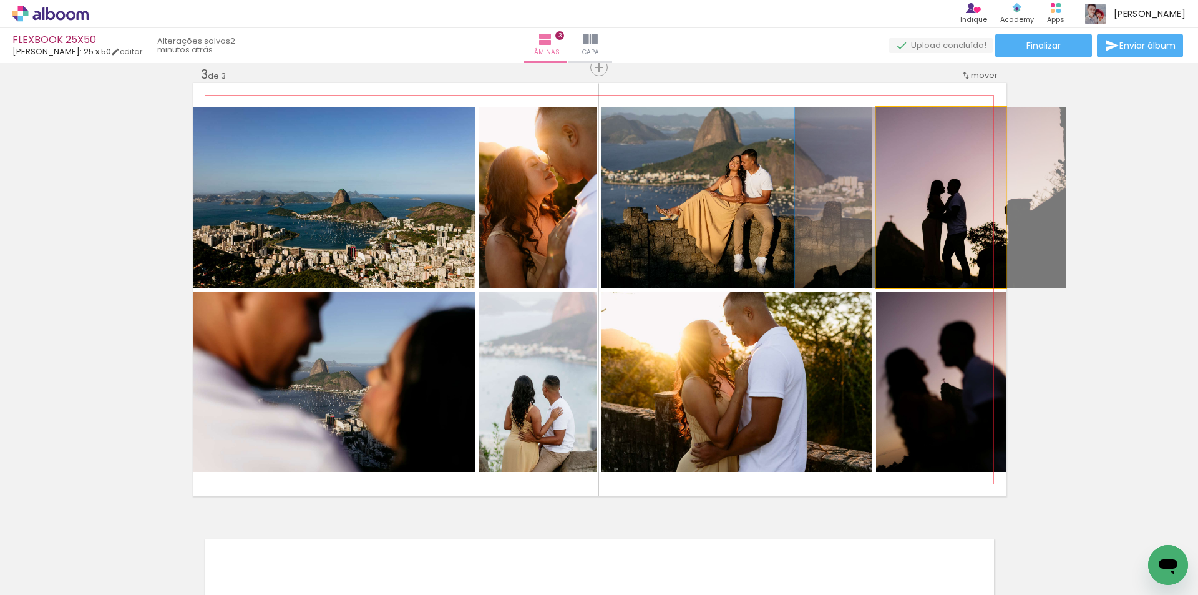
drag, startPoint x: 956, startPoint y: 210, endPoint x: 945, endPoint y: 211, distance: 10.6
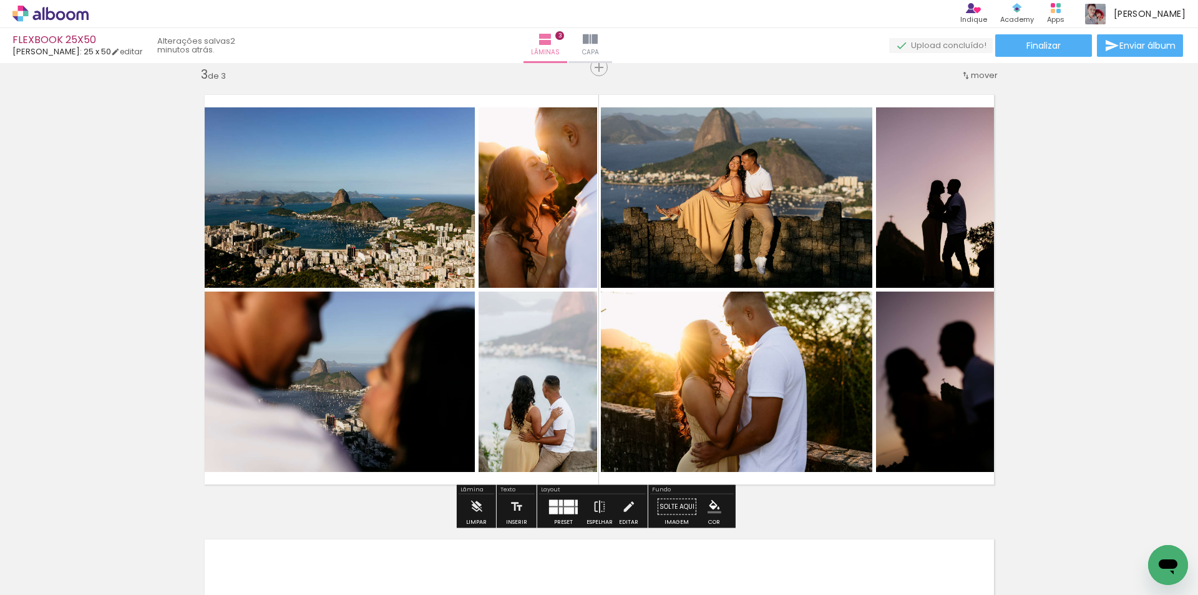
click at [1022, 272] on div "Inserir lâmina 1 de 3 Inserir lâmina 2 de 3 Inserir lâmina 3 de 3" at bounding box center [599, 51] width 1198 height 1778
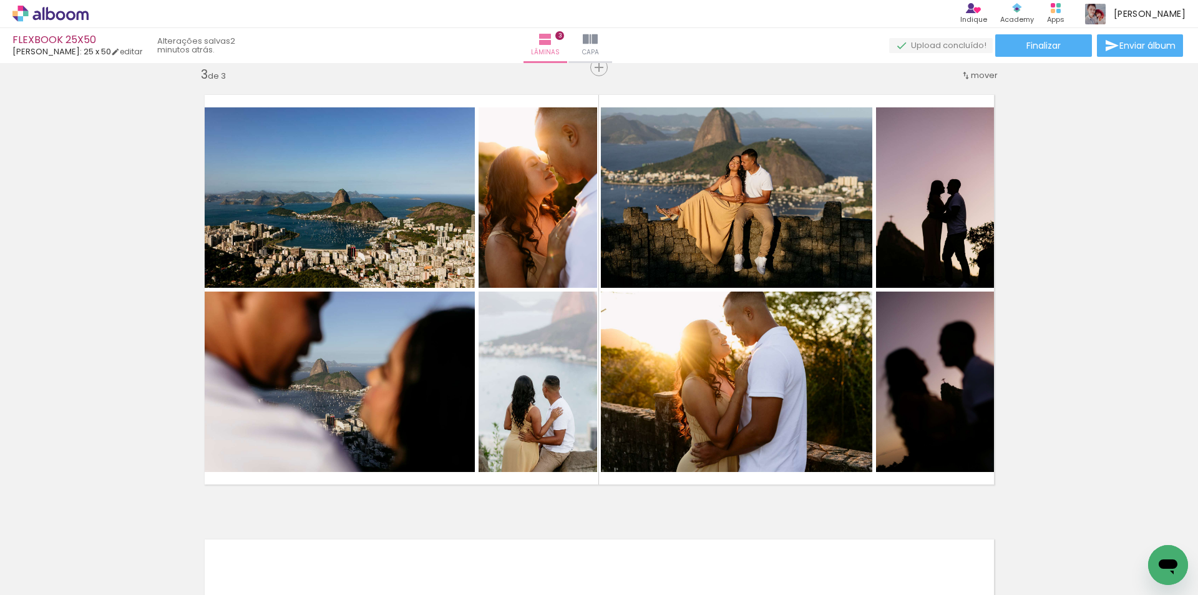
scroll to position [967, 0]
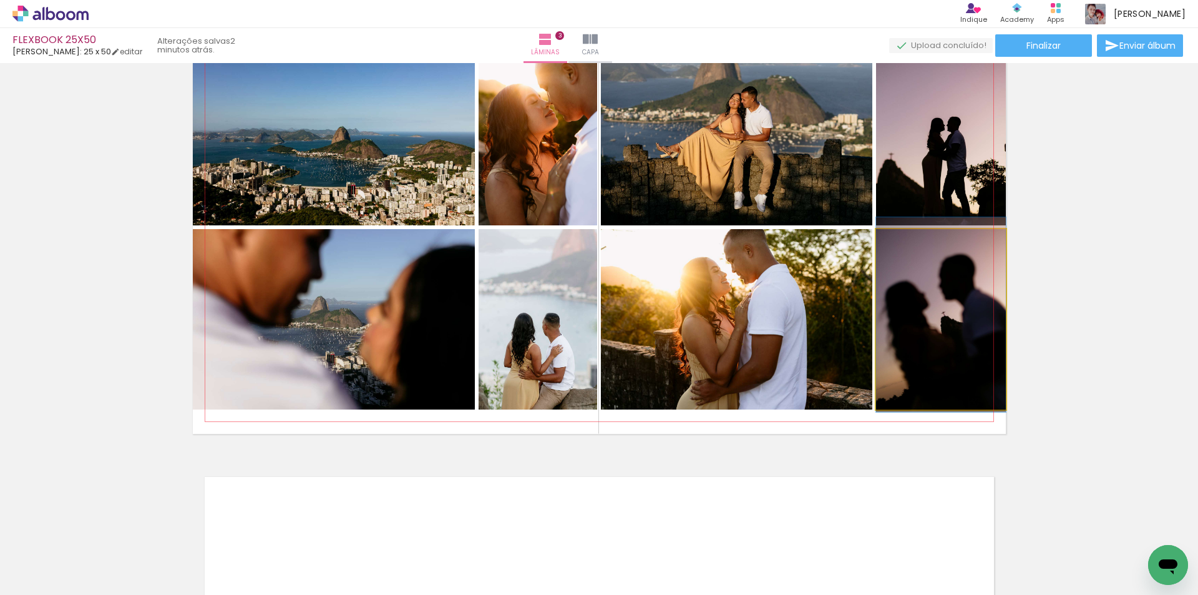
drag, startPoint x: 897, startPoint y: 323, endPoint x: 1092, endPoint y: 267, distance: 203.3
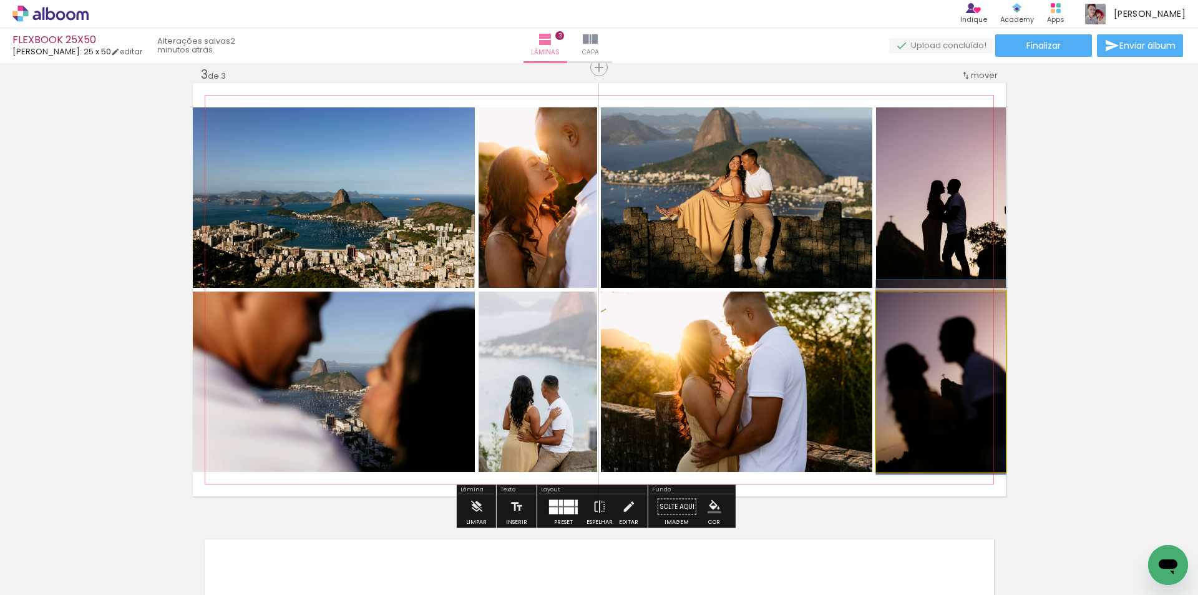
scroll to position [843, 0]
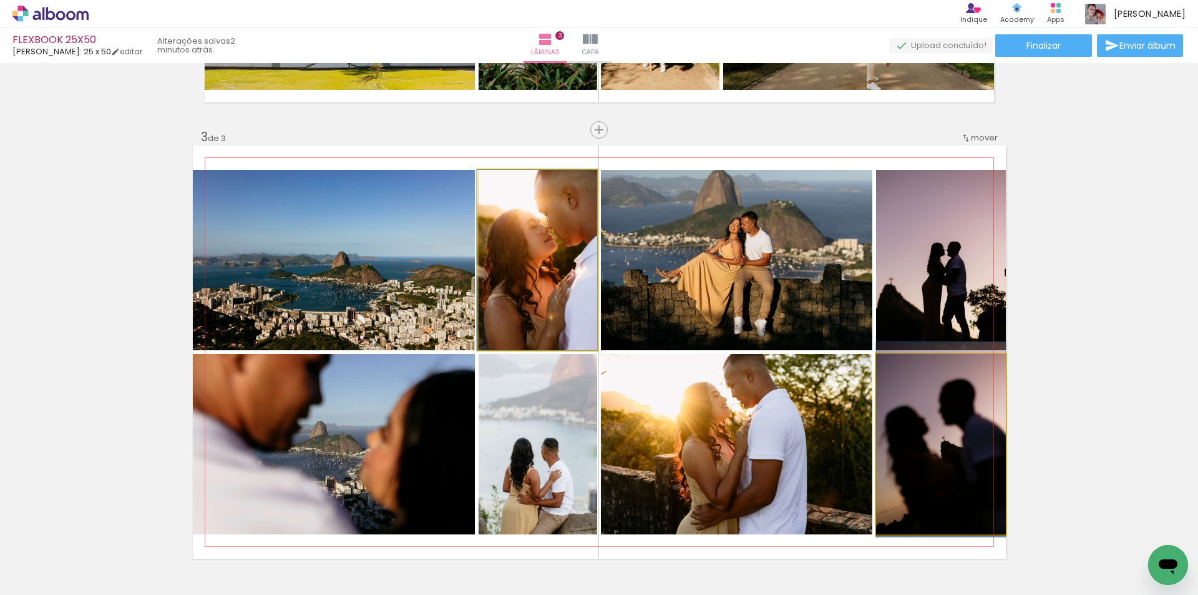
drag, startPoint x: 555, startPoint y: 282, endPoint x: 539, endPoint y: 280, distance: 16.4
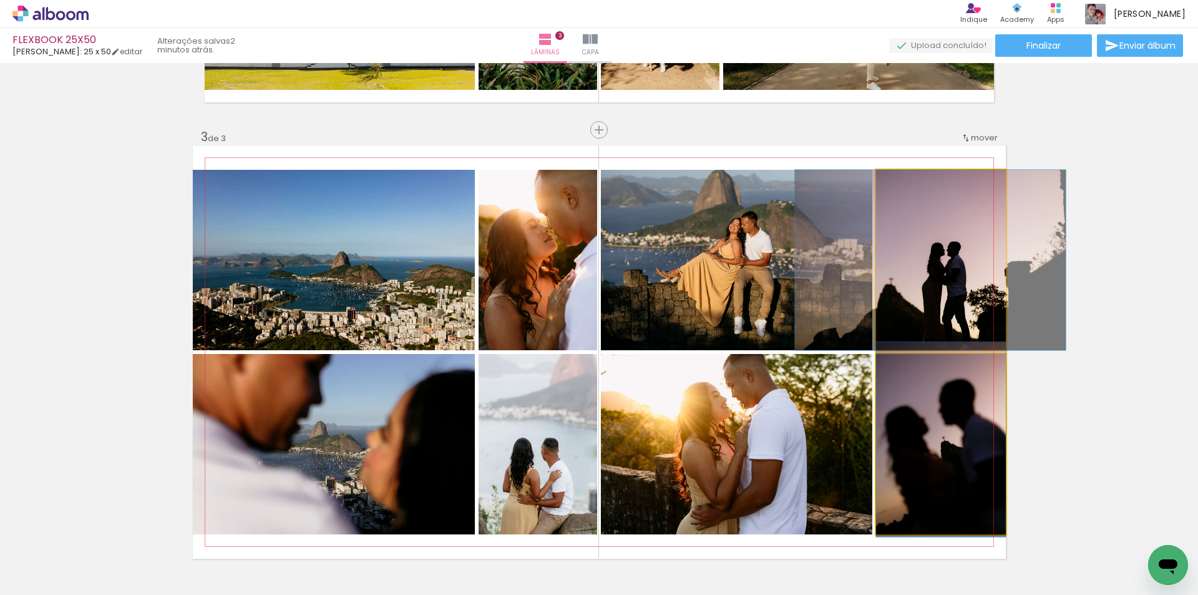
click at [997, 243] on quentale-photo at bounding box center [941, 260] width 130 height 180
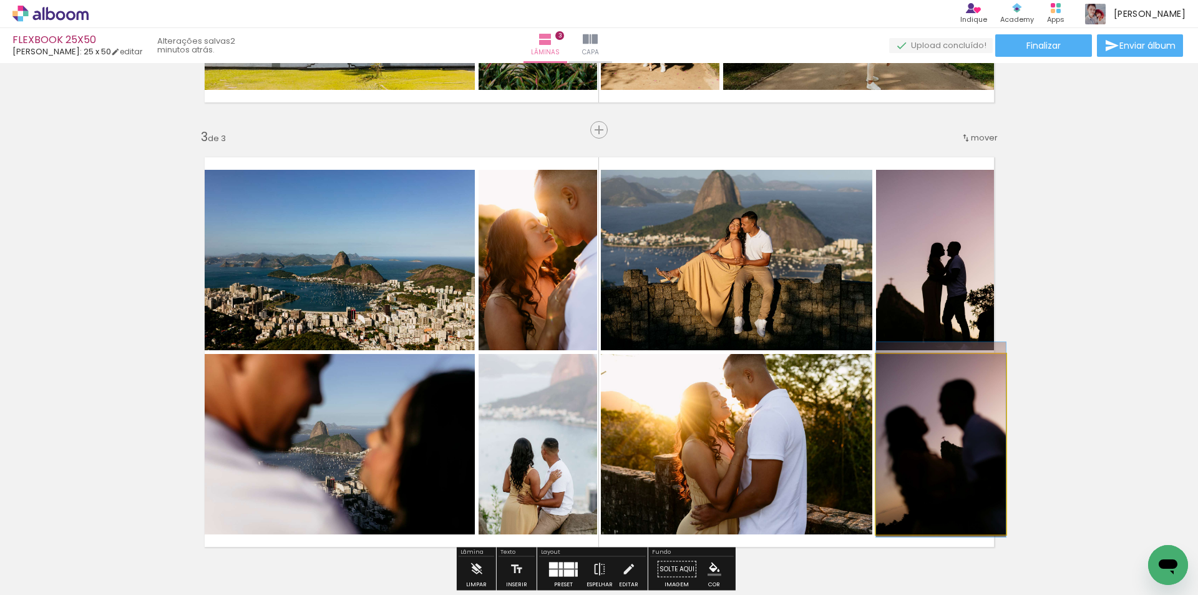
click at [1083, 227] on div "Inserir lâmina 1 de 3 Inserir lâmina 2 de 3 Inserir lâmina 3 de 3" at bounding box center [599, 114] width 1198 height 1778
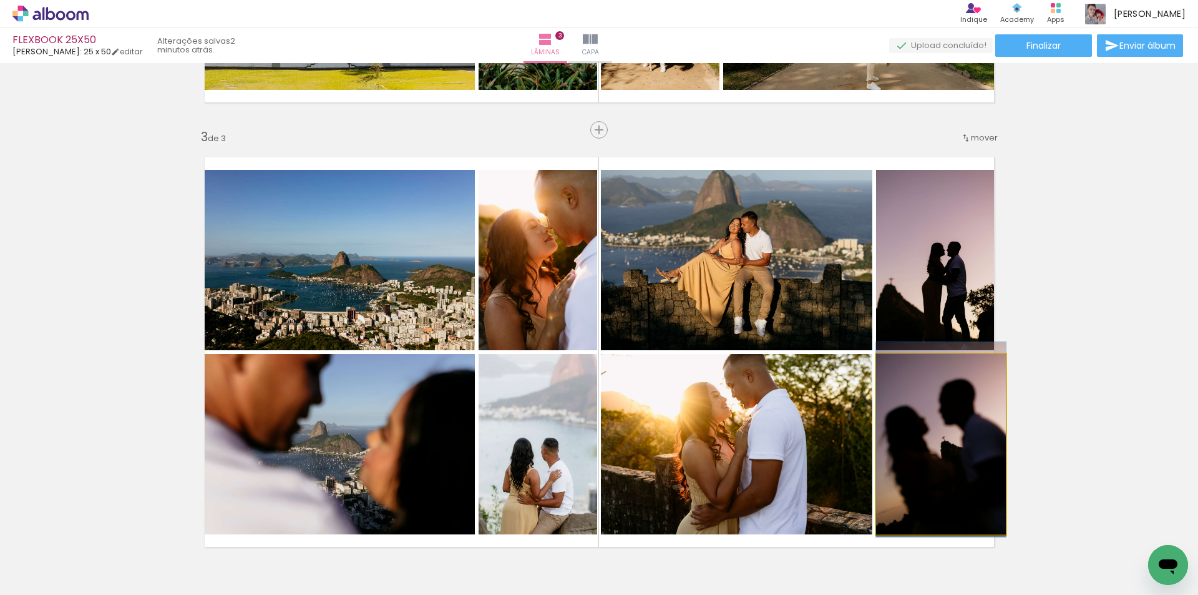
click at [1083, 227] on div "Inserir lâmina 1 de 3 Inserir lâmina 2 de 3 Inserir lâmina 3 de 3" at bounding box center [599, 114] width 1198 height 1778
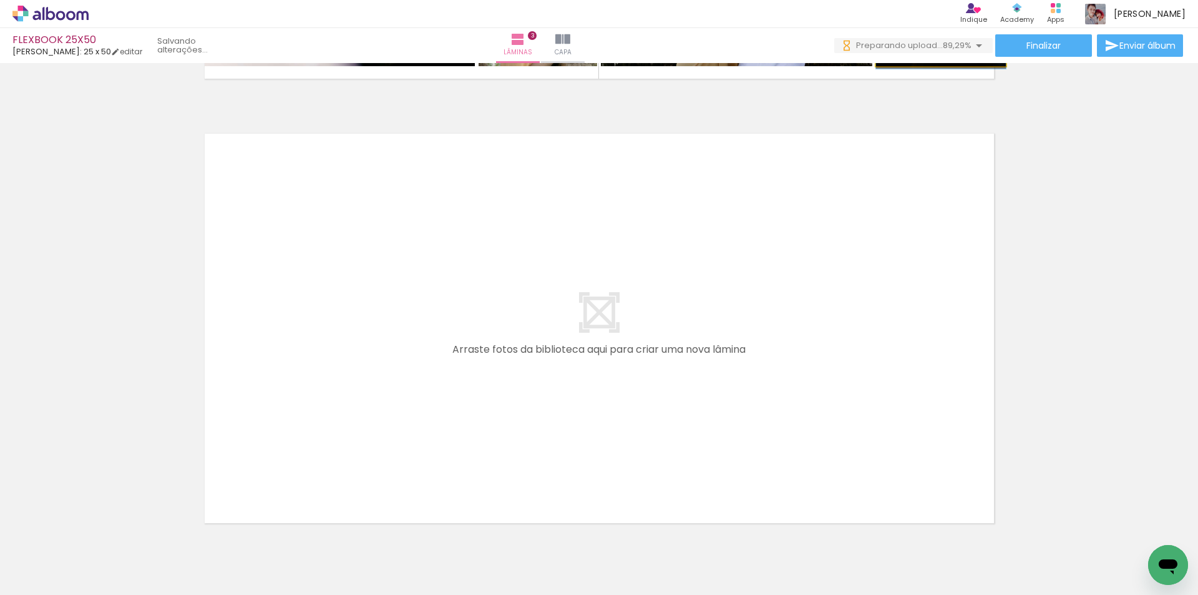
scroll to position [0, 0]
drag, startPoint x: 529, startPoint y: 556, endPoint x: 476, endPoint y: 388, distance: 175.9
click at [476, 388] on quentale-workspace at bounding box center [599, 297] width 1198 height 595
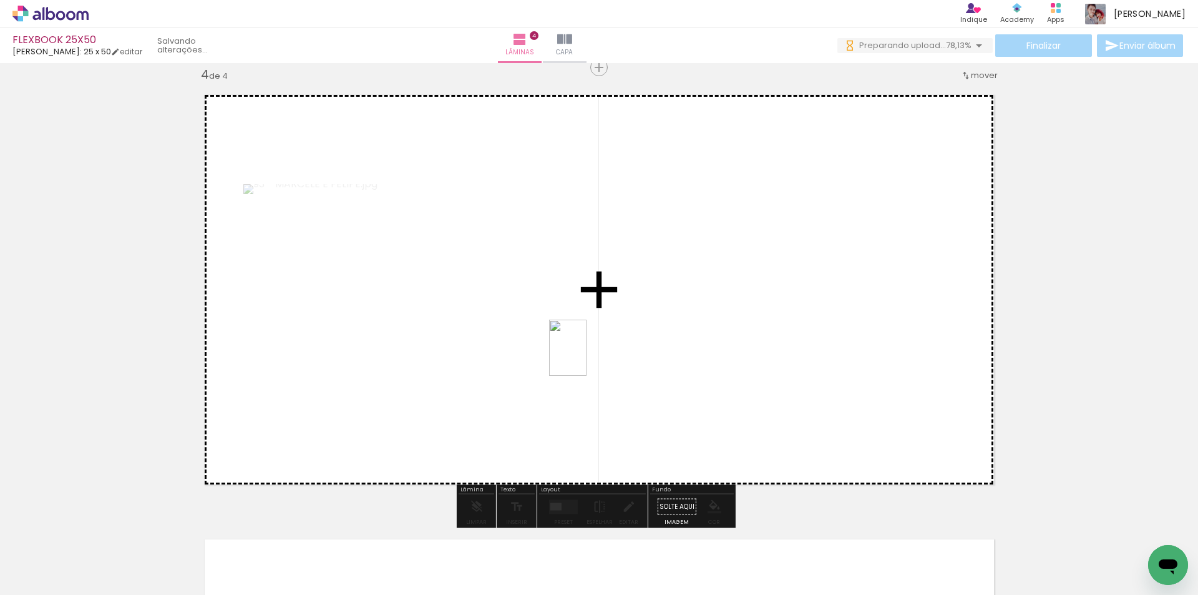
drag, startPoint x: 584, startPoint y: 532, endPoint x: 587, endPoint y: 357, distance: 174.8
click at [587, 357] on quentale-workspace at bounding box center [599, 297] width 1198 height 595
drag, startPoint x: 662, startPoint y: 570, endPoint x: 632, endPoint y: 342, distance: 229.8
click at [632, 342] on quentale-workspace at bounding box center [599, 297] width 1198 height 595
drag, startPoint x: 708, startPoint y: 476, endPoint x: 672, endPoint y: 354, distance: 127.6
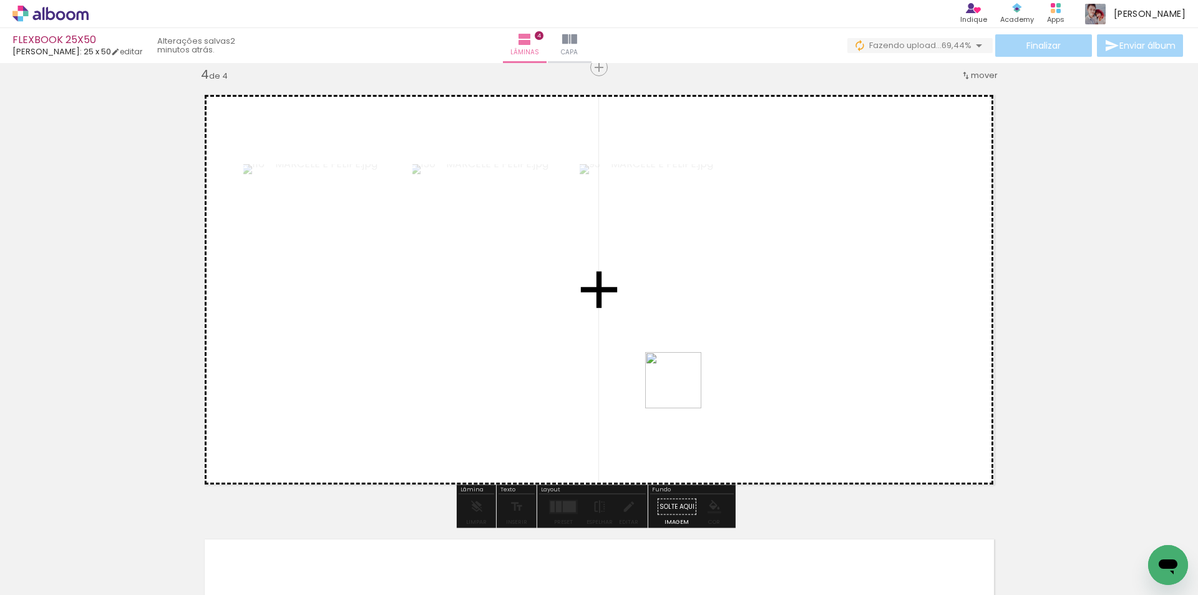
click at [672, 354] on quentale-workspace at bounding box center [599, 297] width 1198 height 595
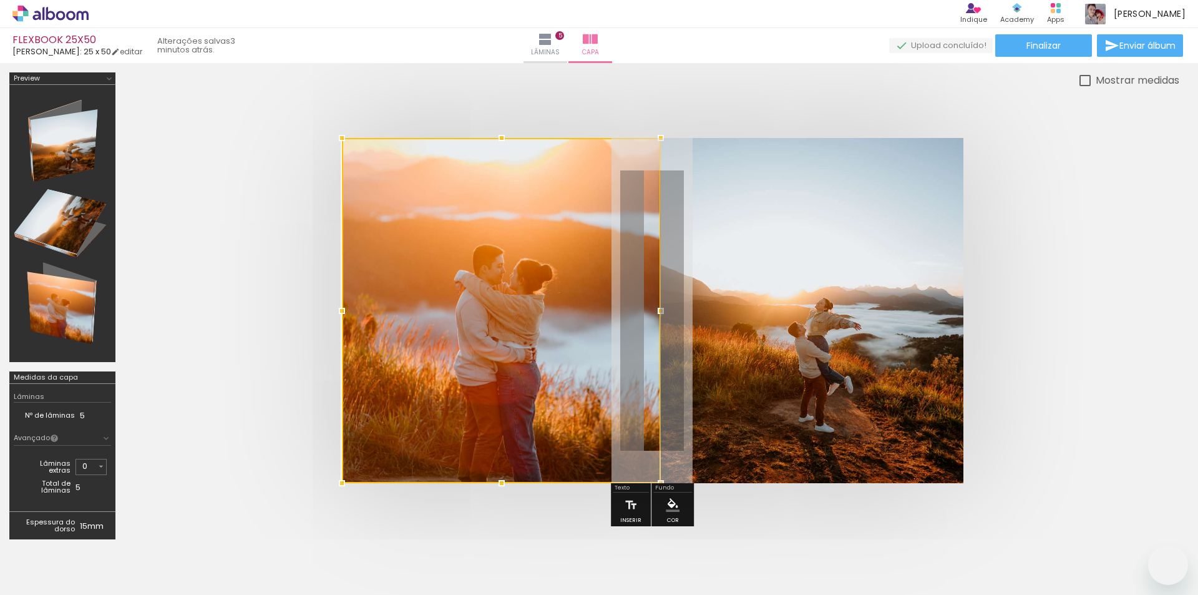
drag, startPoint x: 0, startPoint y: 0, endPoint x: 492, endPoint y: 378, distance: 620.6
click at [503, 346] on div at bounding box center [501, 310] width 319 height 345
drag, startPoint x: 492, startPoint y: 378, endPoint x: 497, endPoint y: 317, distance: 60.7
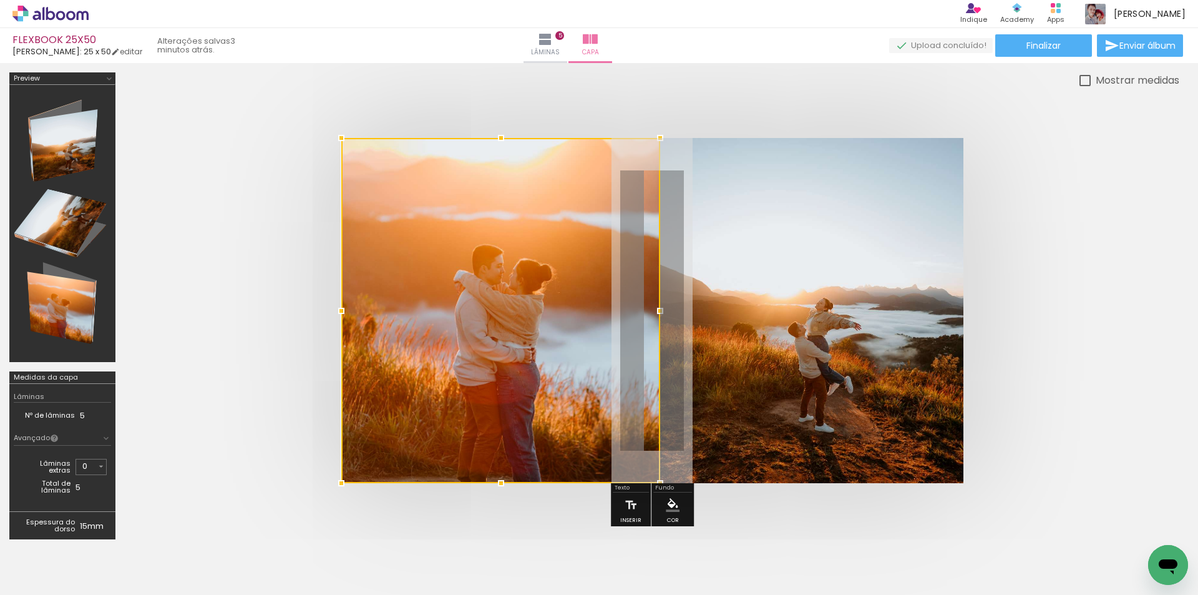
click at [491, 331] on div at bounding box center [500, 310] width 319 height 345
click at [1044, 150] on quentale-cover at bounding box center [652, 310] width 955 height 345
click at [1080, 77] on div at bounding box center [1085, 80] width 11 height 11
type paper-checkbox "on"
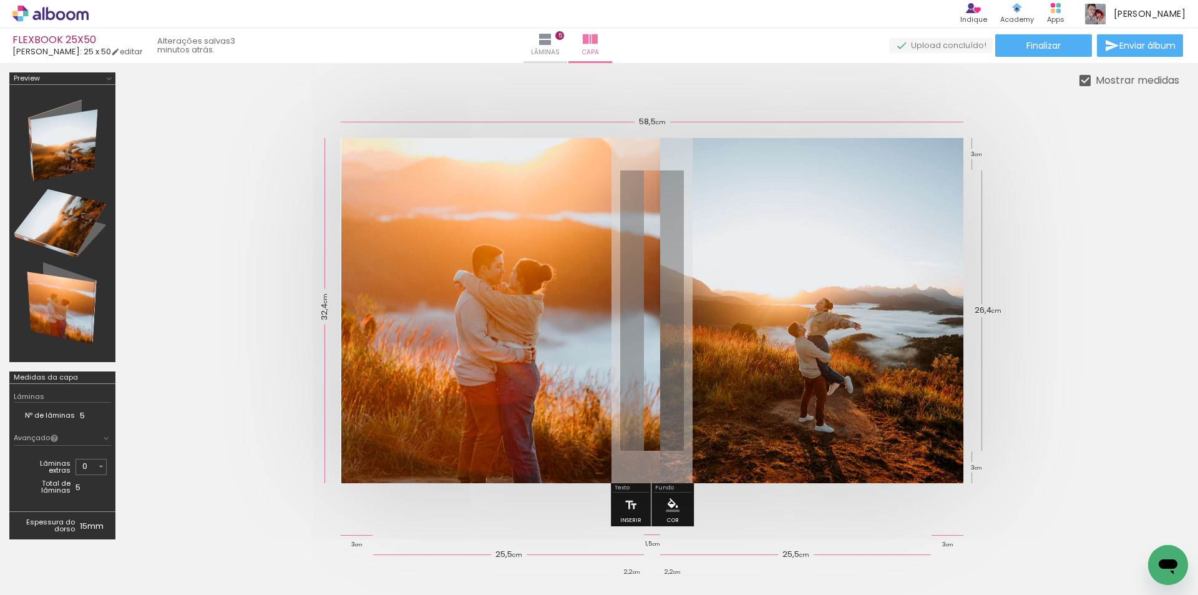
click at [1080, 160] on quentale-cover at bounding box center [652, 310] width 955 height 345
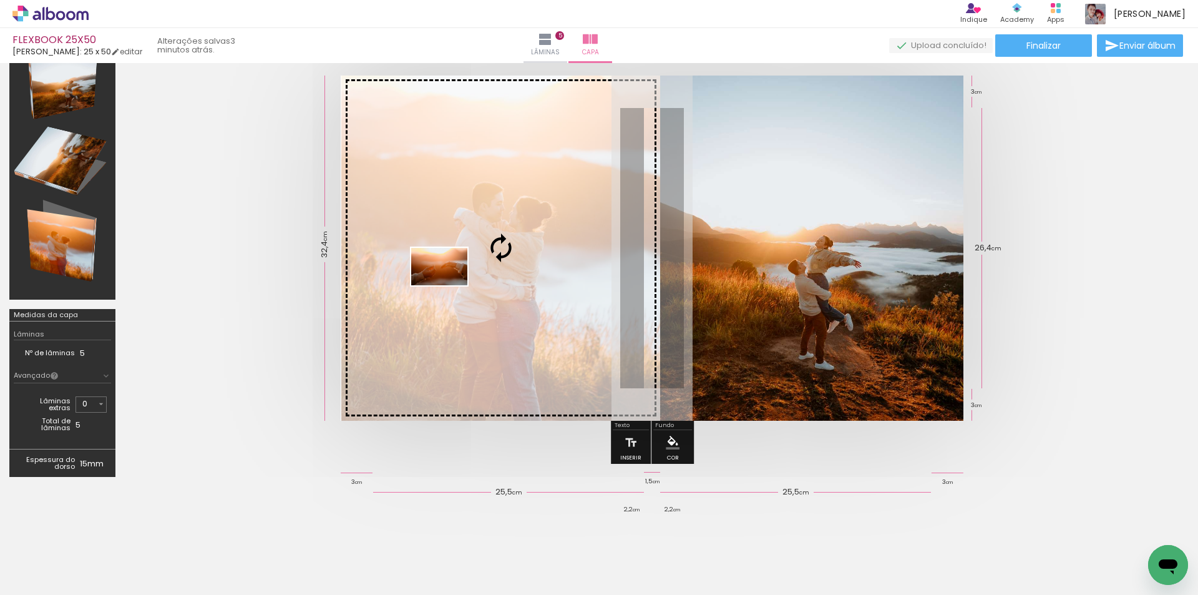
drag, startPoint x: 201, startPoint y: 560, endPoint x: 449, endPoint y: 285, distance: 370.4
click at [449, 285] on quentale-workspace at bounding box center [599, 297] width 1198 height 595
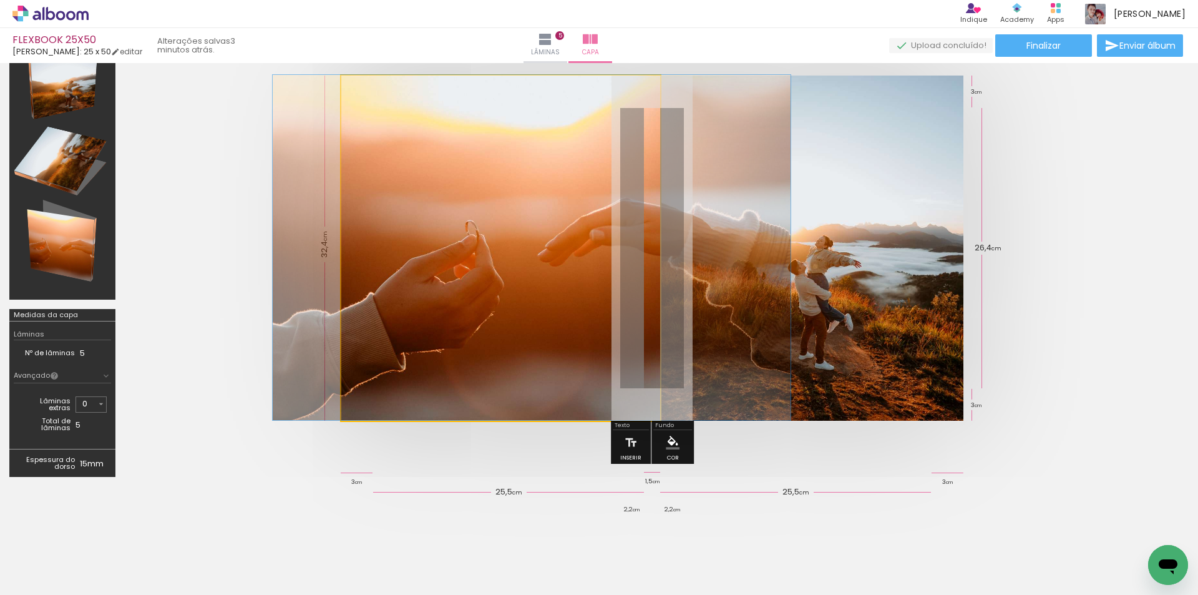
drag, startPoint x: 490, startPoint y: 319, endPoint x: 521, endPoint y: 297, distance: 38.1
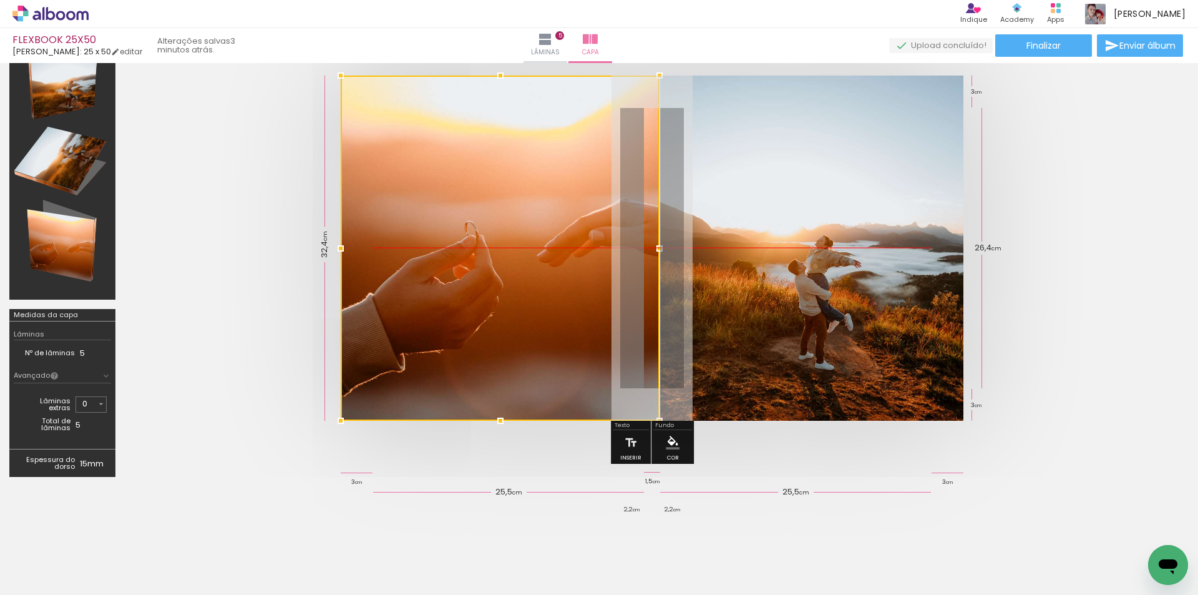
drag, startPoint x: 525, startPoint y: 318, endPoint x: 511, endPoint y: 315, distance: 14.6
click at [511, 315] on div at bounding box center [500, 248] width 319 height 345
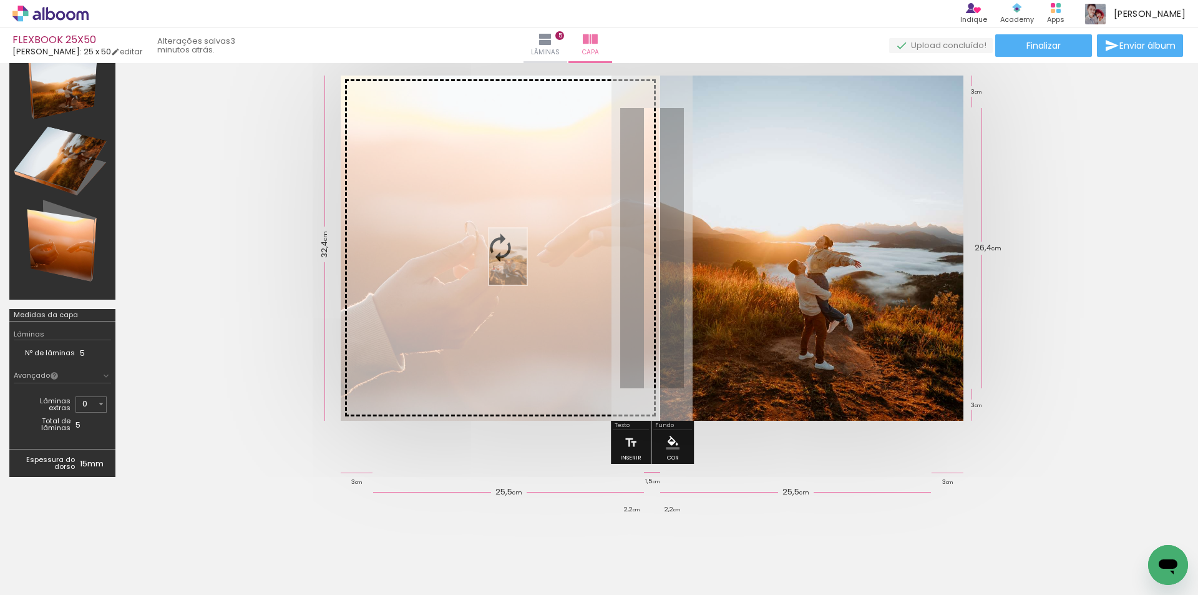
drag, startPoint x: 417, startPoint y: 566, endPoint x: 527, endPoint y: 266, distance: 319.7
click at [527, 266] on quentale-workspace at bounding box center [599, 297] width 1198 height 595
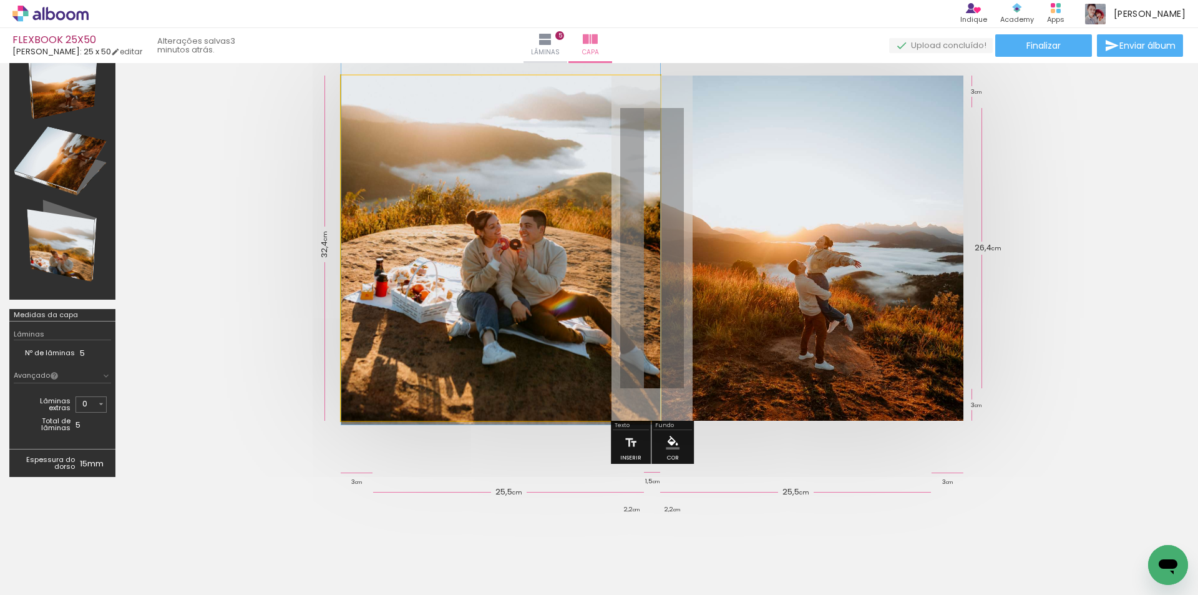
drag, startPoint x: 507, startPoint y: 314, endPoint x: 508, endPoint y: 251, distance: 63.0
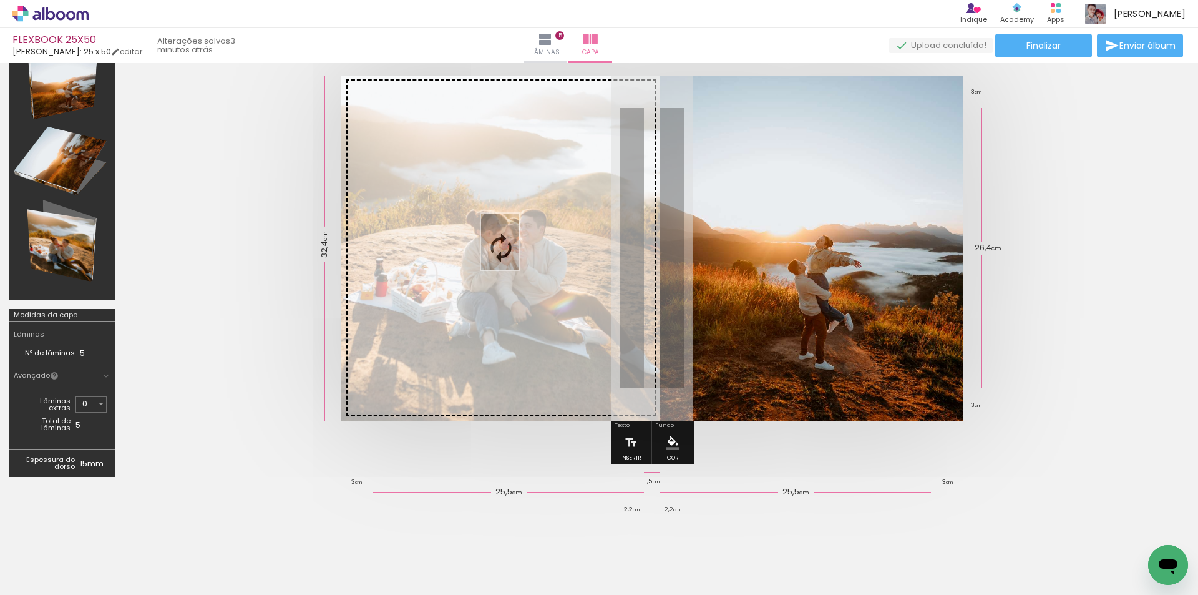
drag, startPoint x: 478, startPoint y: 570, endPoint x: 519, endPoint y: 251, distance: 321.5
click at [519, 251] on quentale-workspace at bounding box center [599, 297] width 1198 height 595
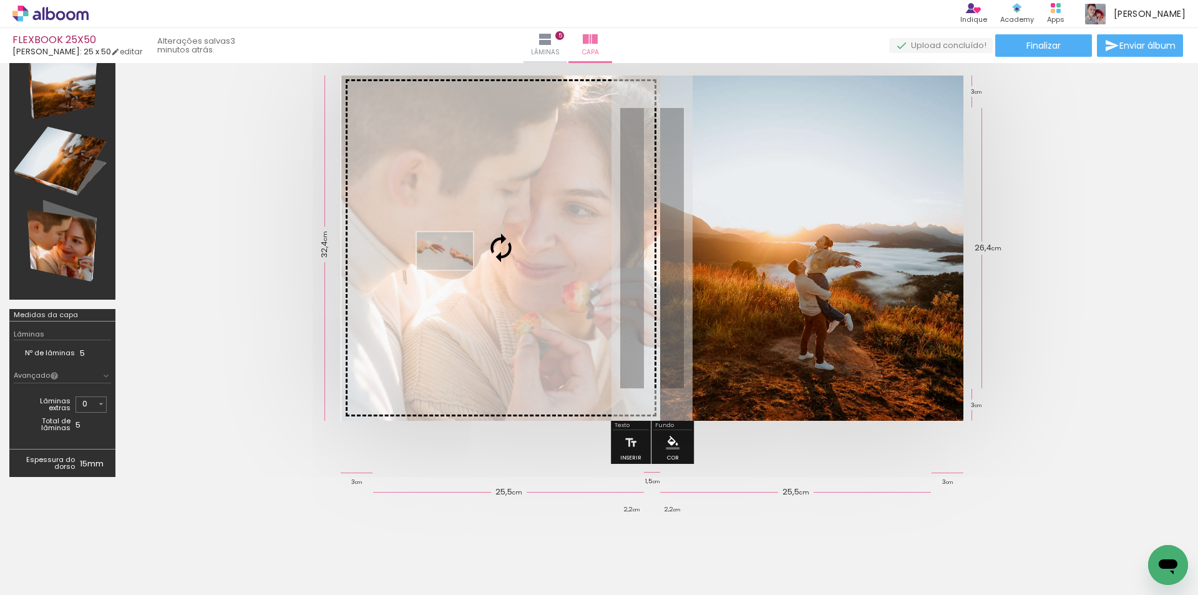
drag, startPoint x: 127, startPoint y: 562, endPoint x: 454, endPoint y: 270, distance: 439.4
click at [454, 270] on quentale-workspace at bounding box center [599, 297] width 1198 height 595
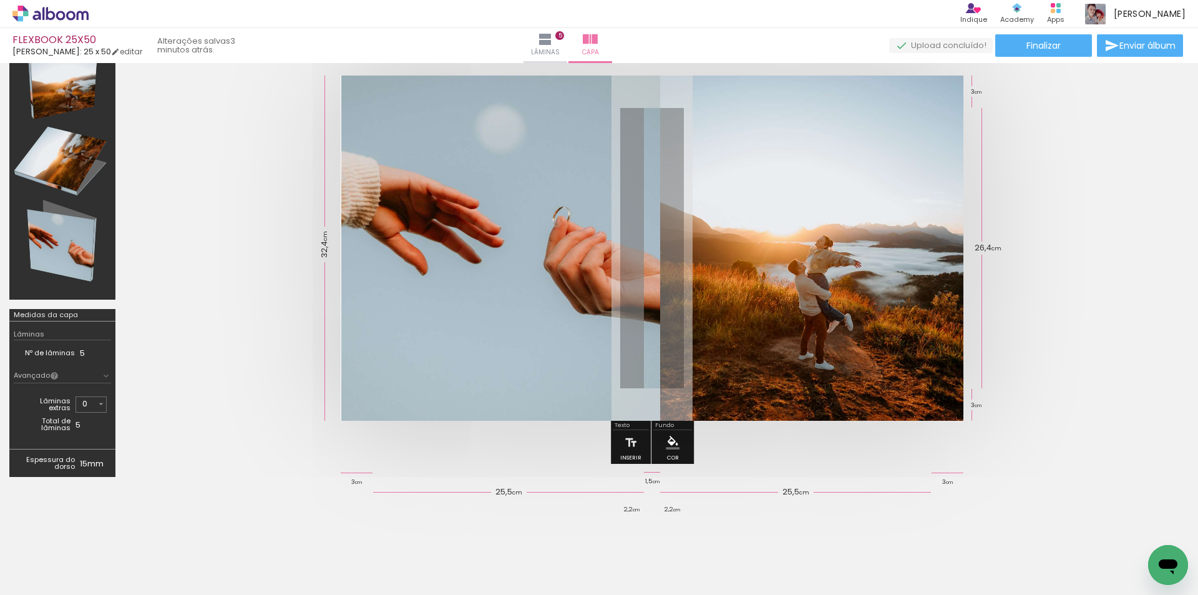
click at [1073, 285] on quentale-cover at bounding box center [652, 248] width 955 height 345
click at [37, 94] on div at bounding box center [62, 161] width 97 height 268
drag, startPoint x: 56, startPoint y: 116, endPoint x: 49, endPoint y: 238, distance: 121.9
click at [47, 217] on div at bounding box center [62, 161] width 97 height 268
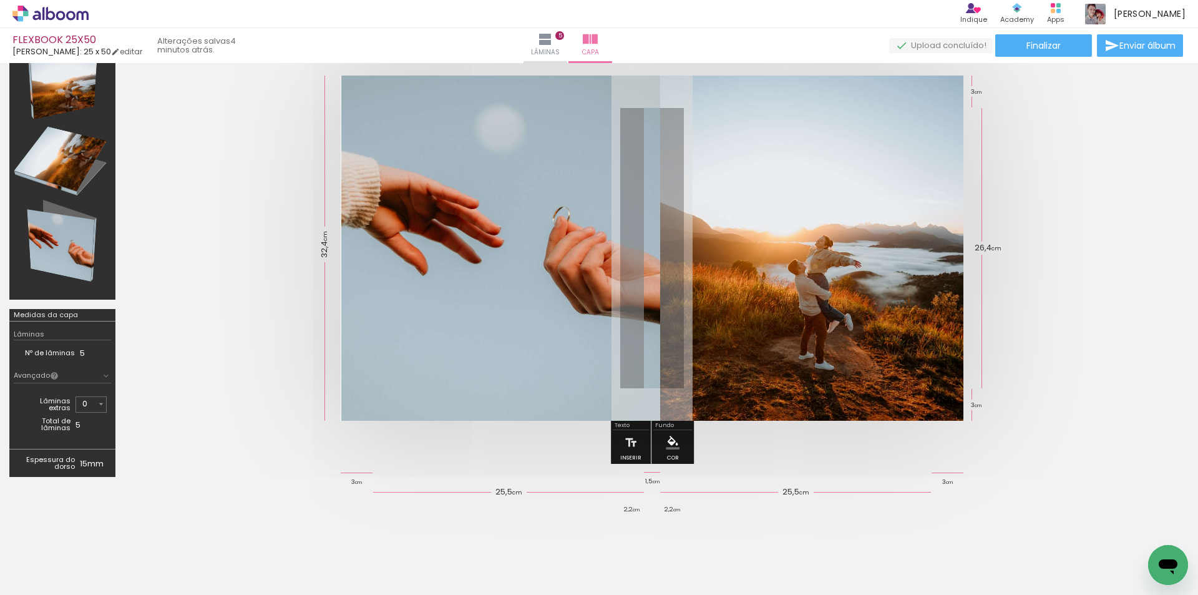
scroll to position [0, 0]
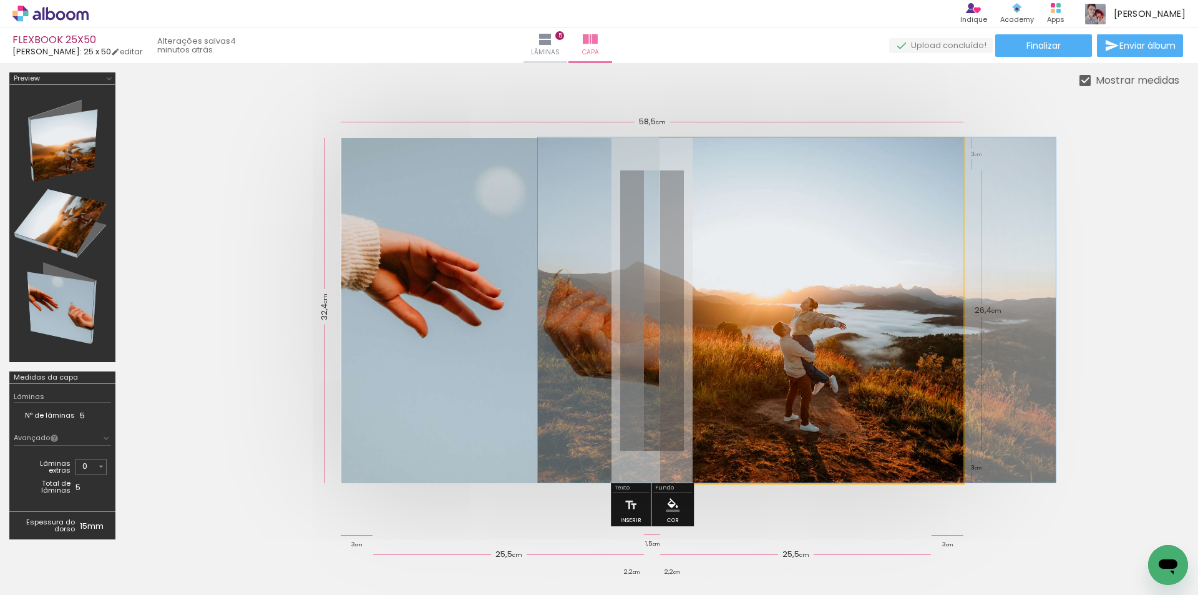
drag, startPoint x: 754, startPoint y: 303, endPoint x: 739, endPoint y: 296, distance: 16.2
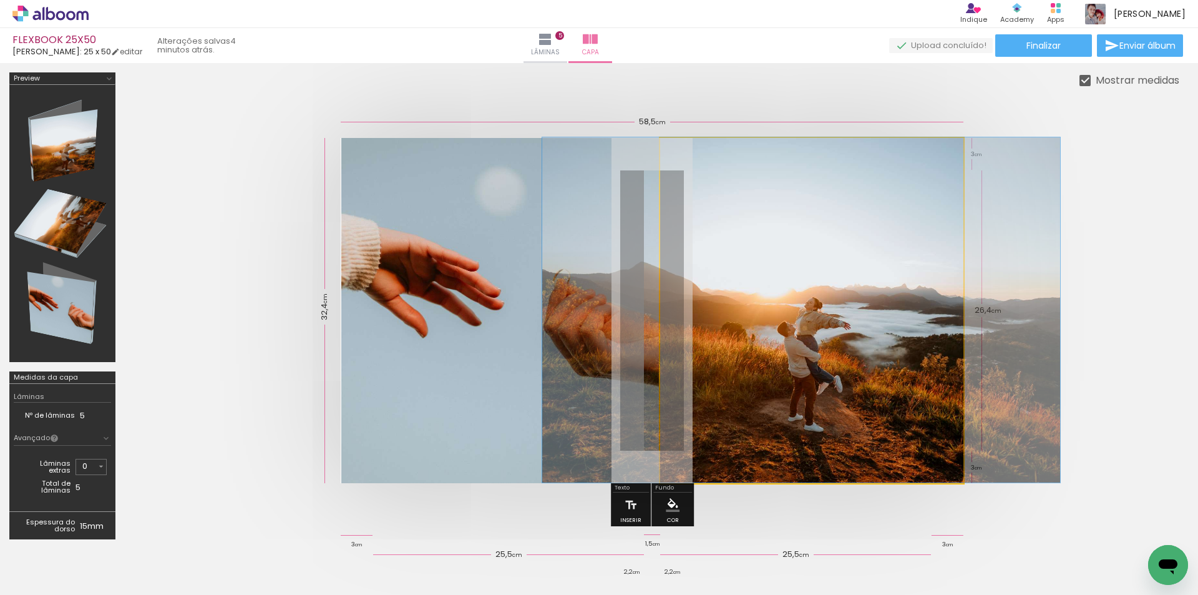
drag, startPoint x: 788, startPoint y: 340, endPoint x: 791, endPoint y: 315, distance: 24.5
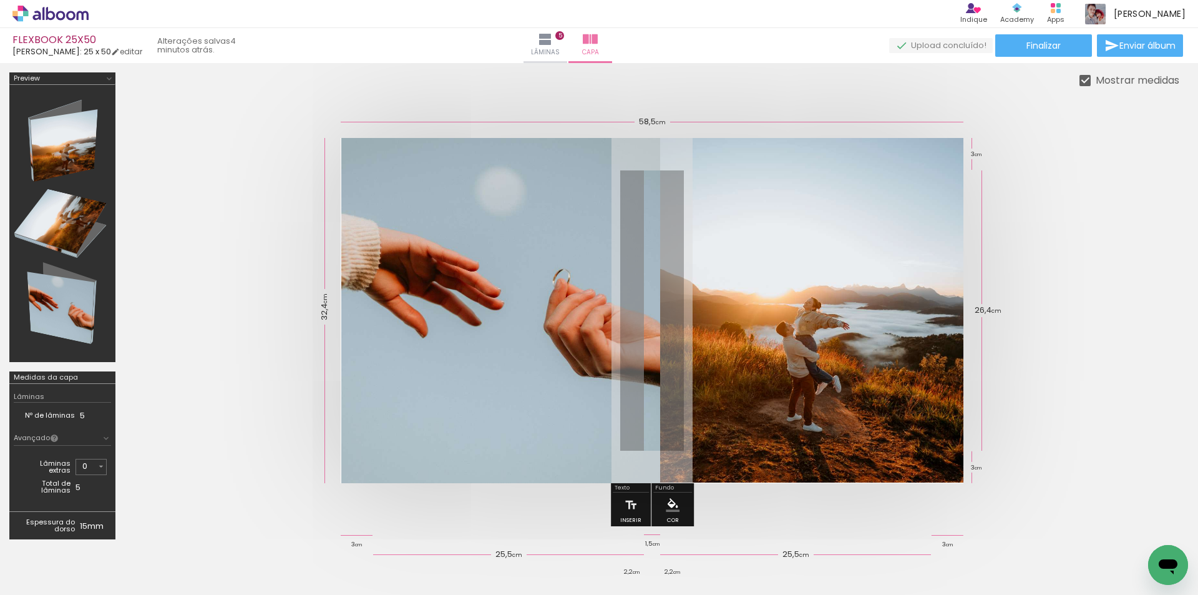
click at [1068, 300] on quentale-cover at bounding box center [652, 310] width 955 height 345
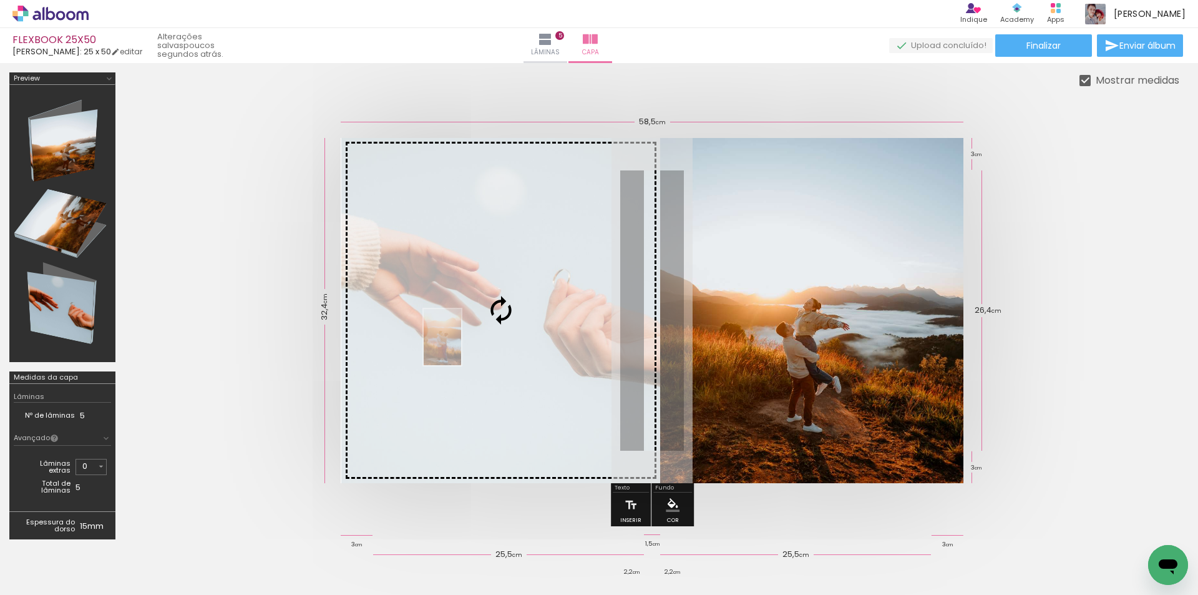
drag, startPoint x: 270, startPoint y: 561, endPoint x: 461, endPoint y: 346, distance: 287.4
click at [461, 346] on quentale-workspace at bounding box center [599, 297] width 1198 height 595
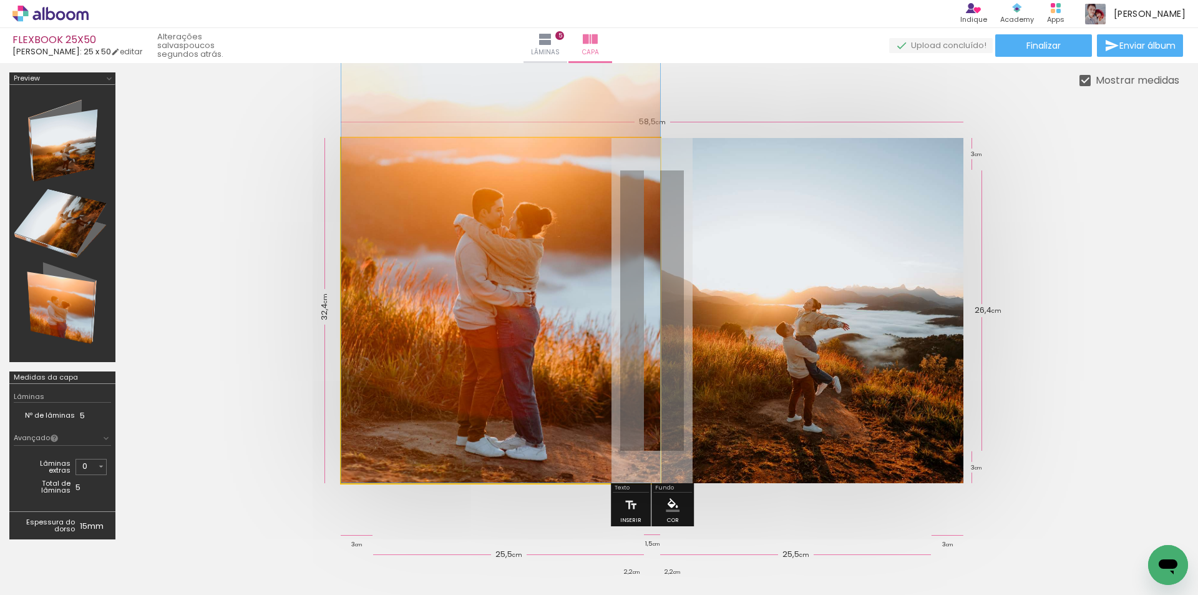
drag, startPoint x: 481, startPoint y: 391, endPoint x: 497, endPoint y: 282, distance: 110.4
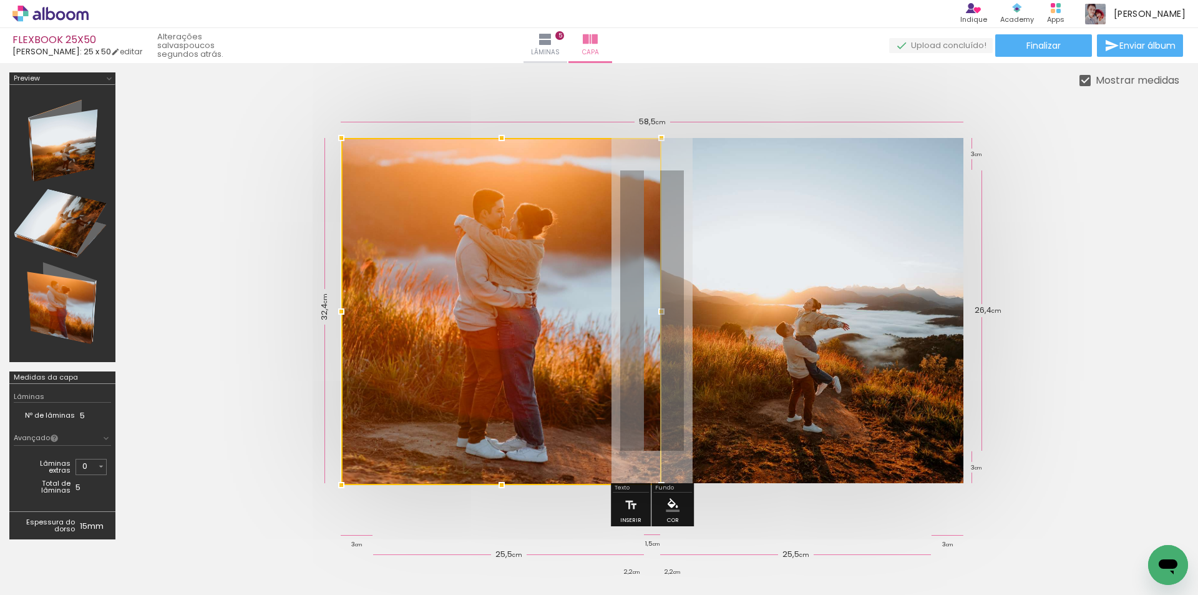
drag, startPoint x: 659, startPoint y: 477, endPoint x: 676, endPoint y: 476, distance: 16.9
click at [676, 476] on album-spread at bounding box center [652, 310] width 623 height 345
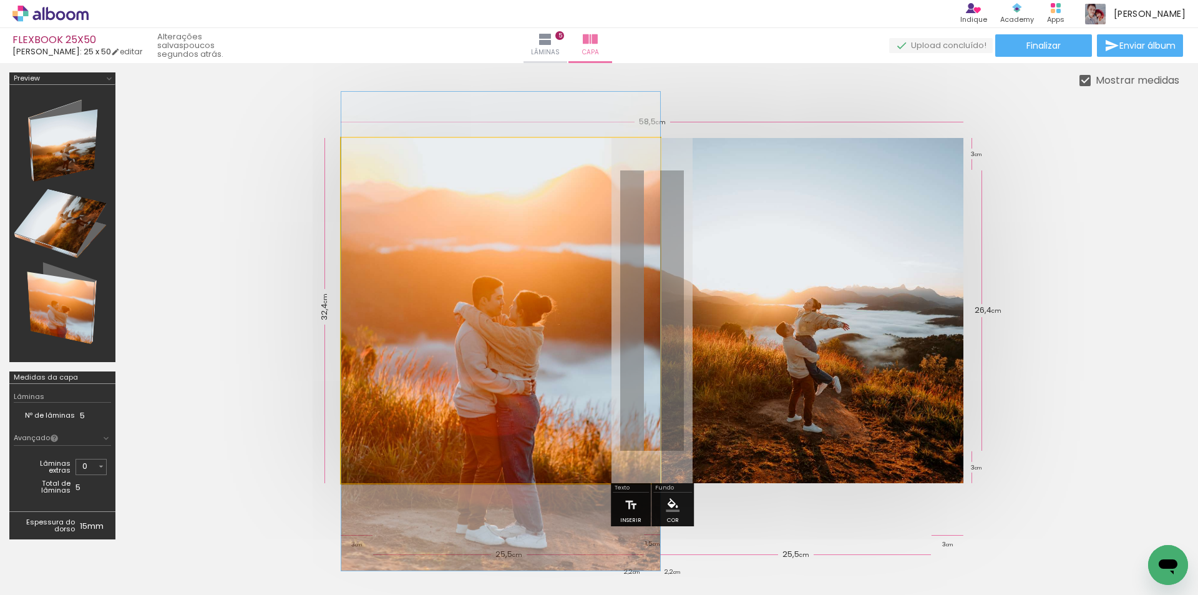
drag, startPoint x: 490, startPoint y: 345, endPoint x: 491, endPoint y: 433, distance: 88.0
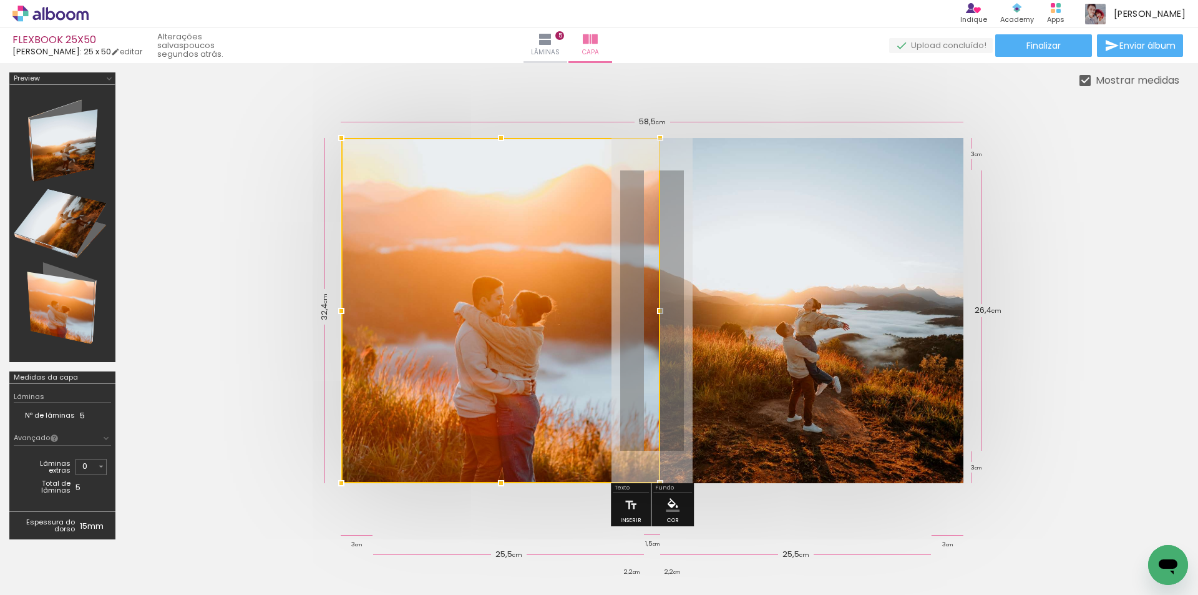
click at [621, 342] on div at bounding box center [500, 310] width 319 height 345
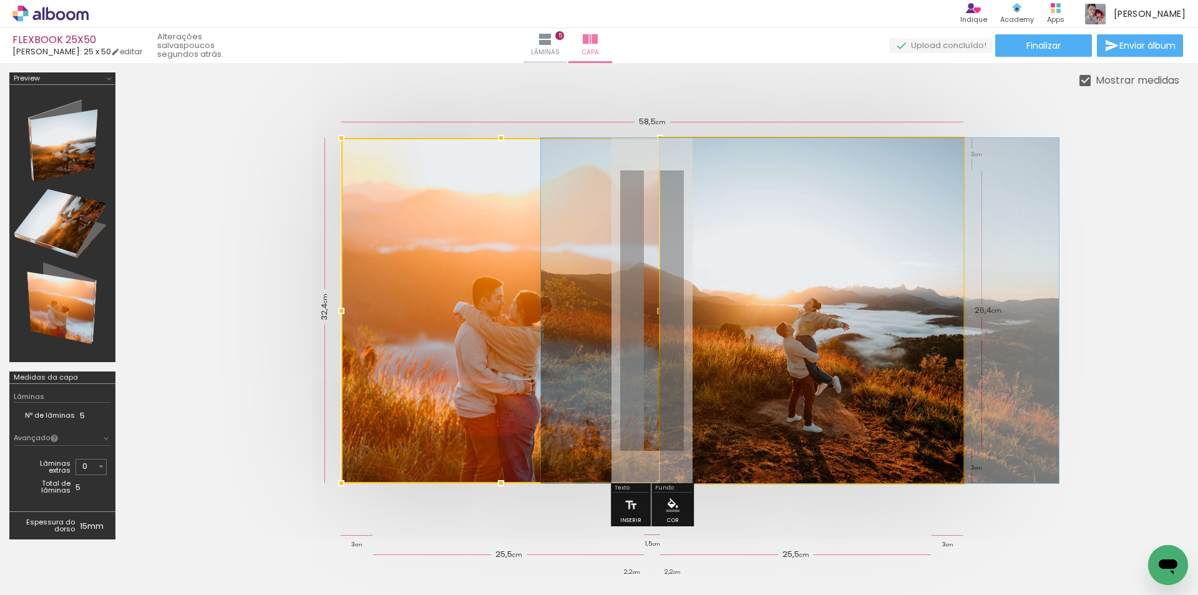
click at [775, 330] on quentale-photo at bounding box center [811, 310] width 303 height 345
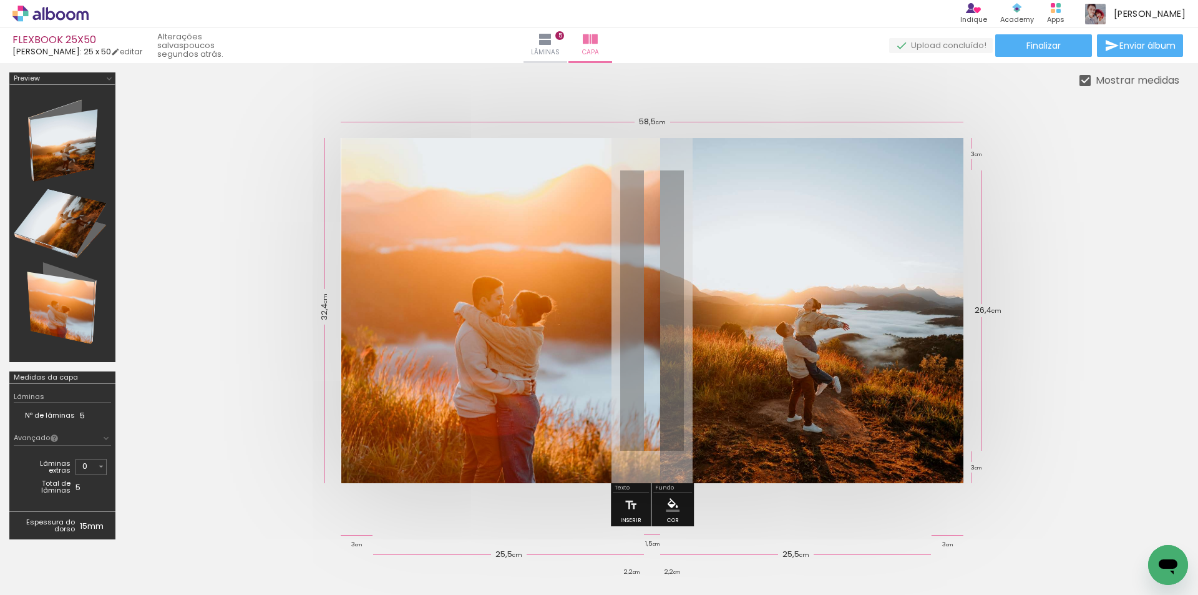
click at [1082, 288] on quentale-cover at bounding box center [652, 310] width 955 height 345
drag, startPoint x: 44, startPoint y: 227, endPoint x: 67, endPoint y: 307, distance: 83.8
click at [52, 259] on div at bounding box center [62, 223] width 97 height 268
drag, startPoint x: 69, startPoint y: 314, endPoint x: 72, endPoint y: 218, distance: 96.2
click at [71, 234] on div at bounding box center [62, 223] width 97 height 268
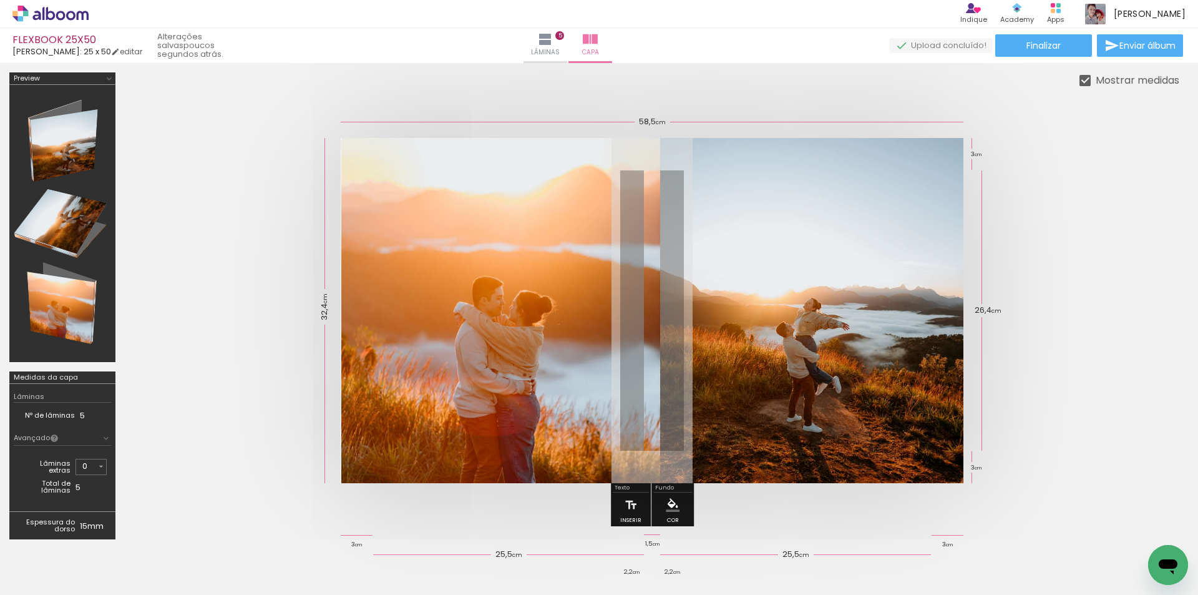
click at [68, 132] on div at bounding box center [62, 223] width 97 height 268
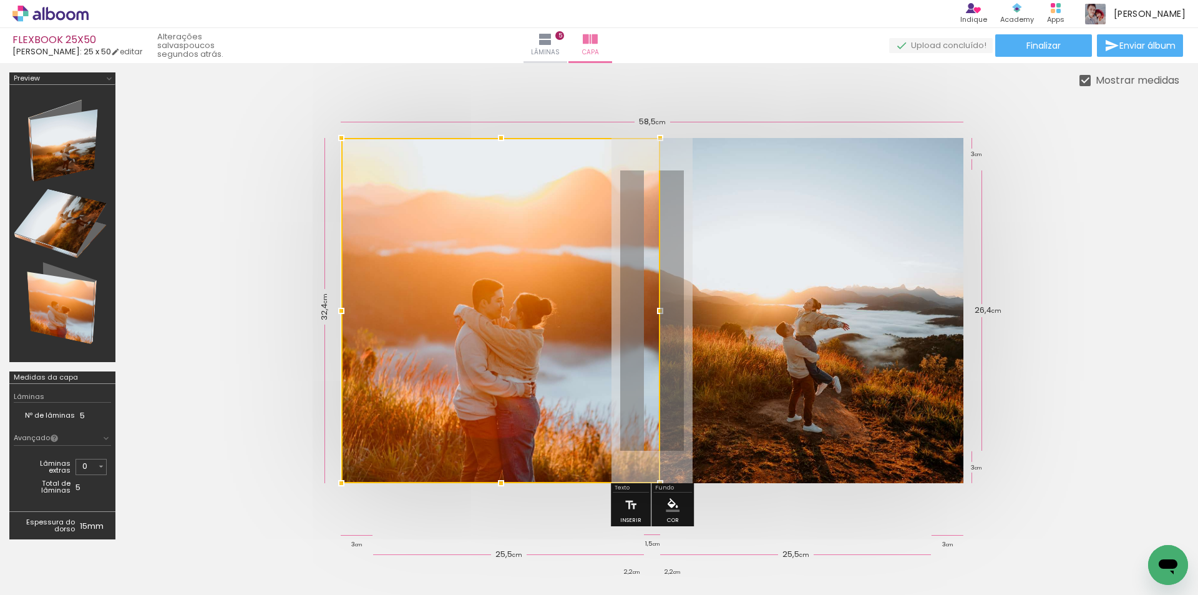
click at [573, 391] on div at bounding box center [500, 310] width 319 height 345
click at [1090, 329] on quentale-cover at bounding box center [652, 310] width 955 height 345
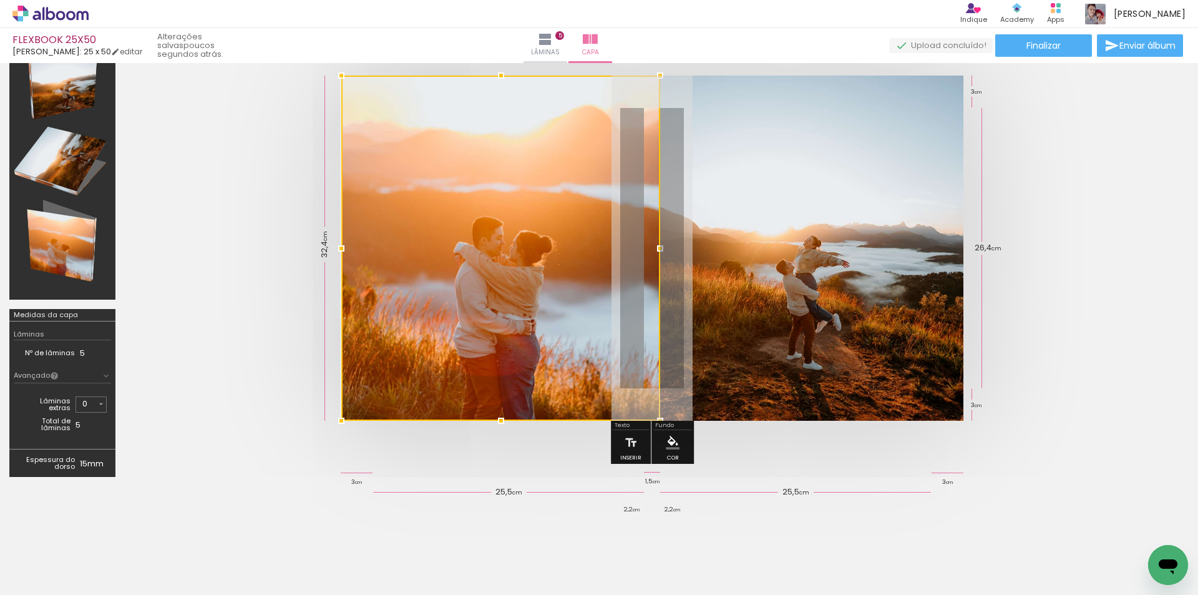
click at [1090, 328] on quentale-cover at bounding box center [652, 248] width 955 height 345
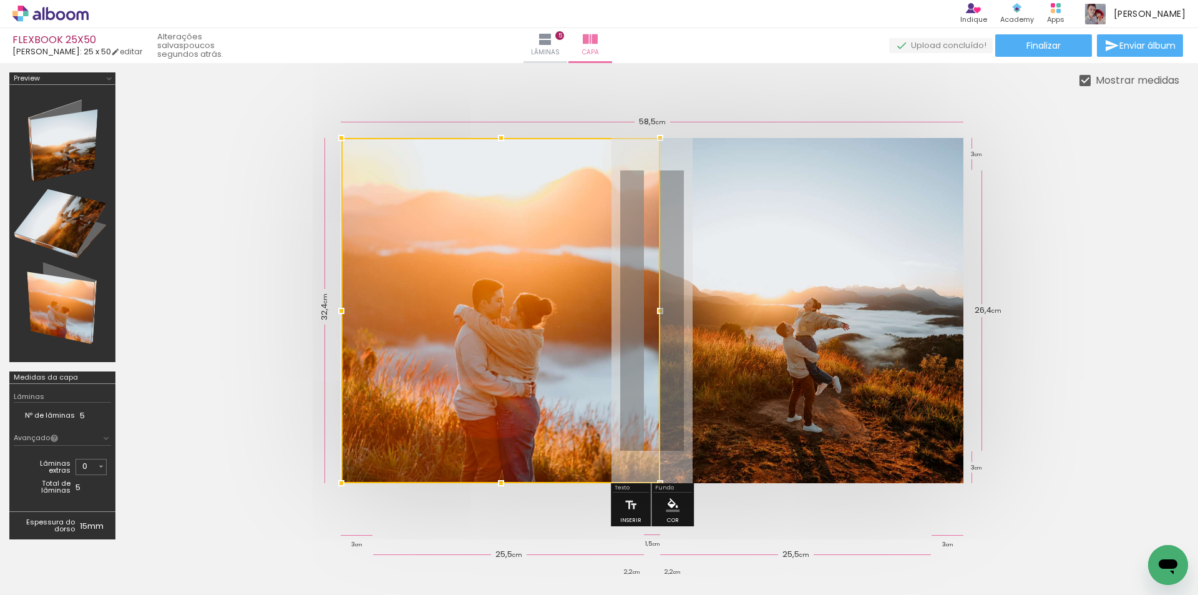
click at [1037, 366] on quentale-cover at bounding box center [652, 310] width 955 height 345
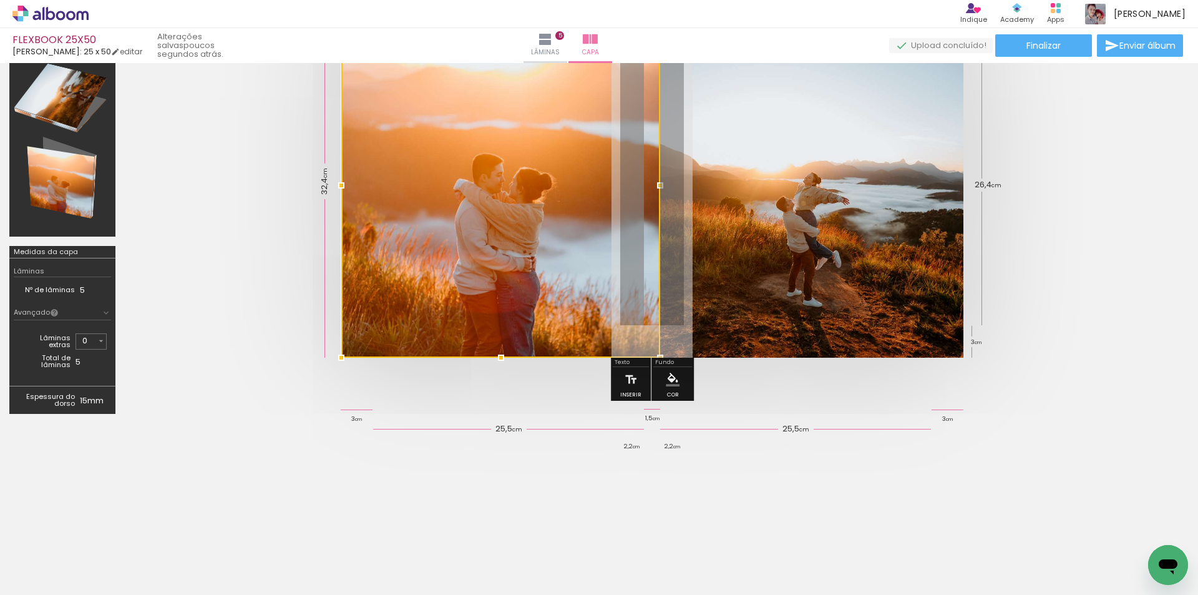
click at [491, 451] on div at bounding box center [599, 501] width 1198 height 137
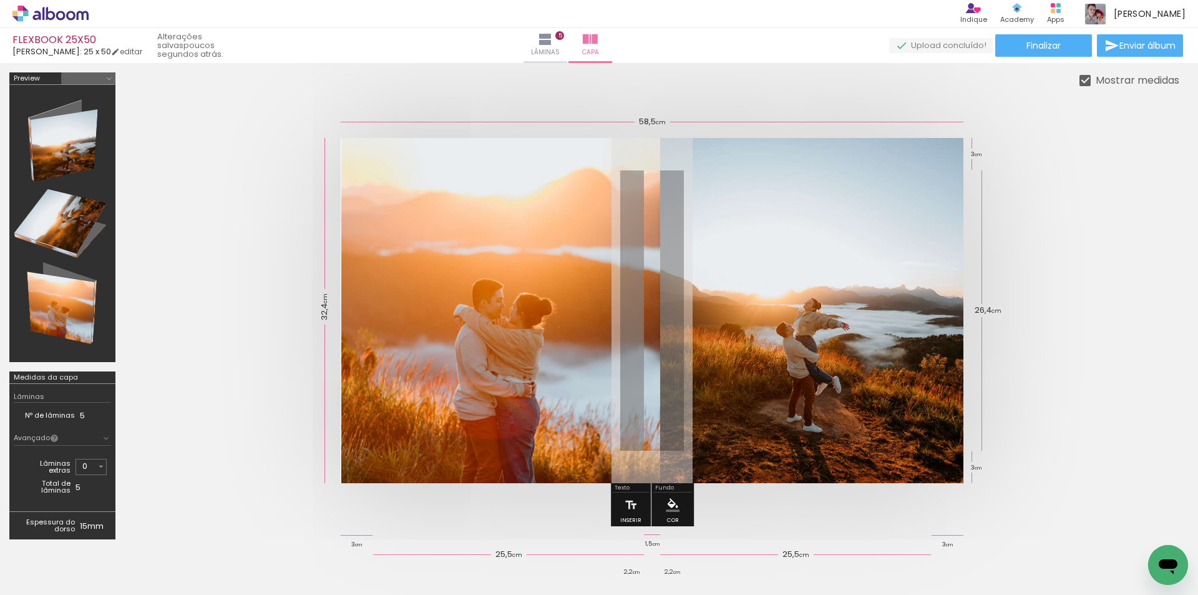
click at [108, 79] on iron-icon at bounding box center [109, 79] width 10 height 10
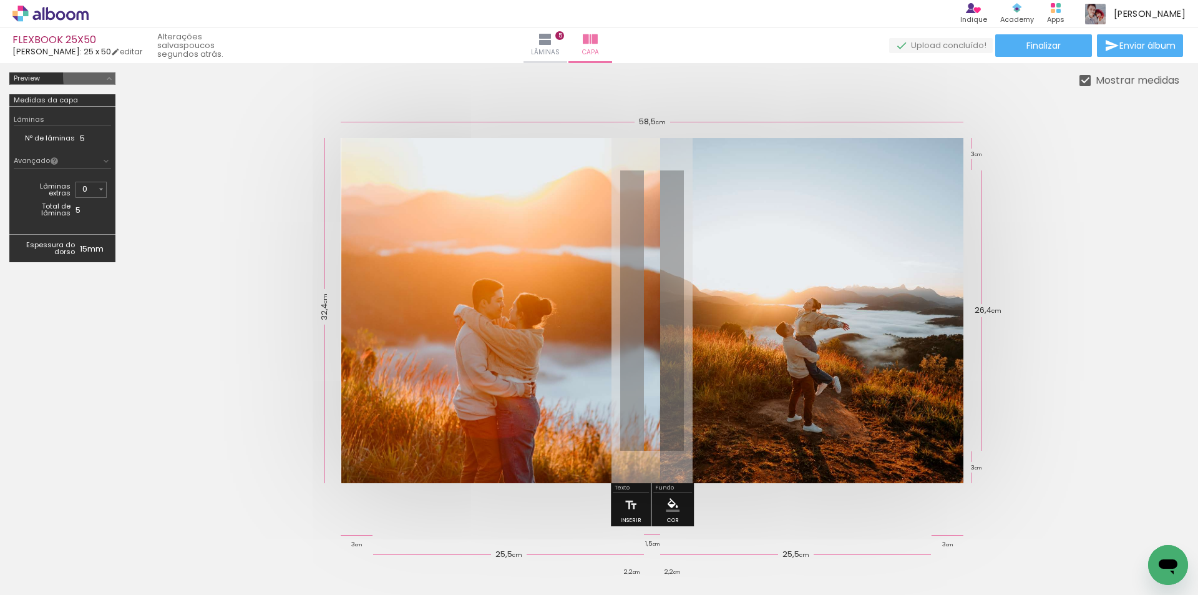
click at [110, 75] on iron-icon at bounding box center [109, 79] width 10 height 10
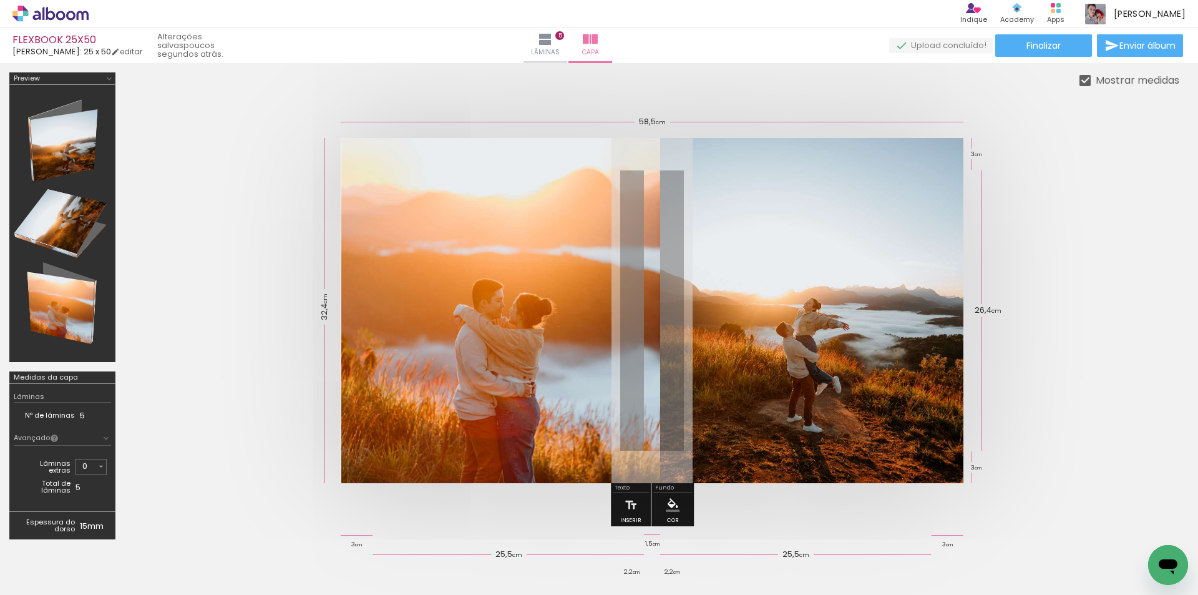
click at [67, 169] on div at bounding box center [62, 223] width 97 height 268
click at [67, 139] on div at bounding box center [62, 223] width 97 height 268
click at [65, 233] on div at bounding box center [62, 223] width 97 height 268
click at [72, 298] on div at bounding box center [62, 223] width 97 height 268
click at [1060, 248] on quentale-cover at bounding box center [652, 310] width 955 height 345
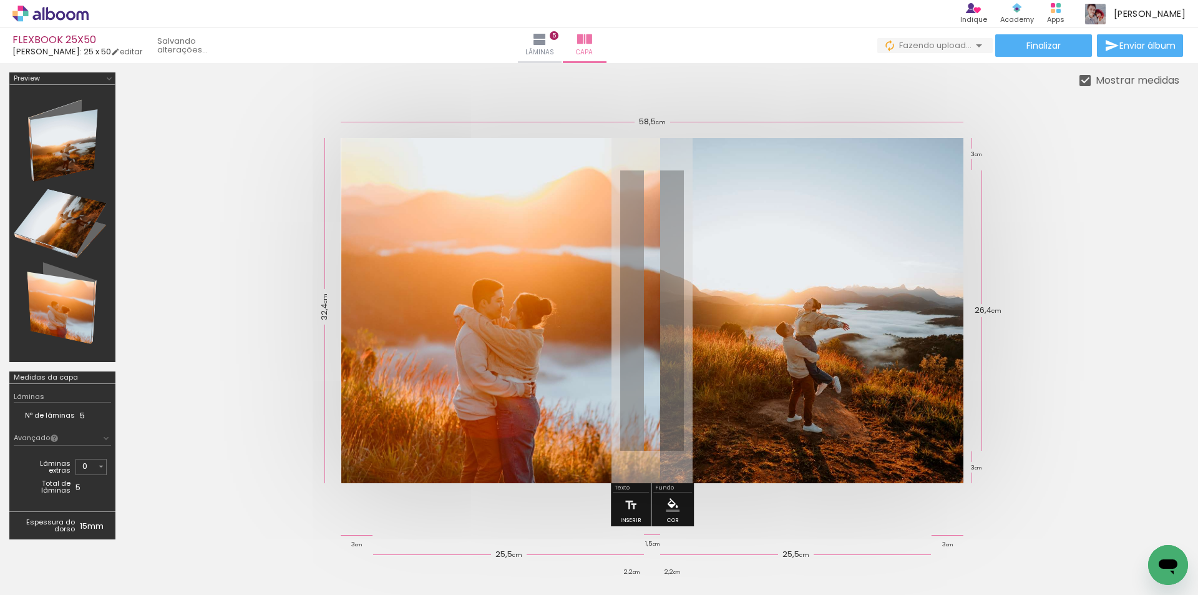
scroll to position [0, 2243]
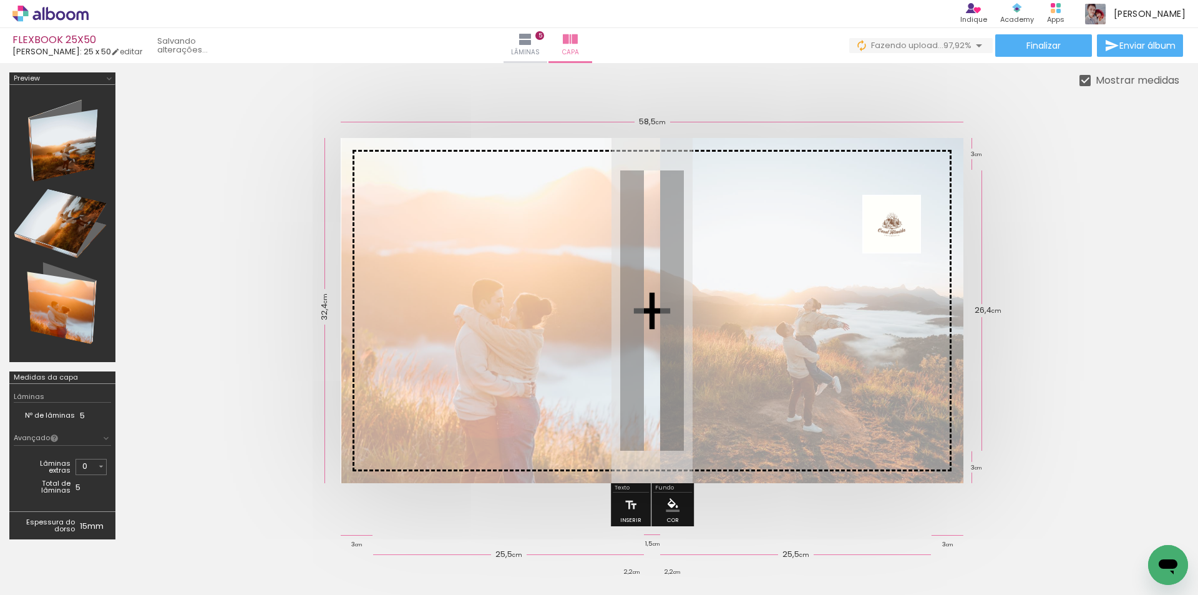
drag, startPoint x: 1167, startPoint y: 544, endPoint x: 901, endPoint y: 233, distance: 408.2
click at [901, 233] on quentale-workspace at bounding box center [599, 297] width 1198 height 595
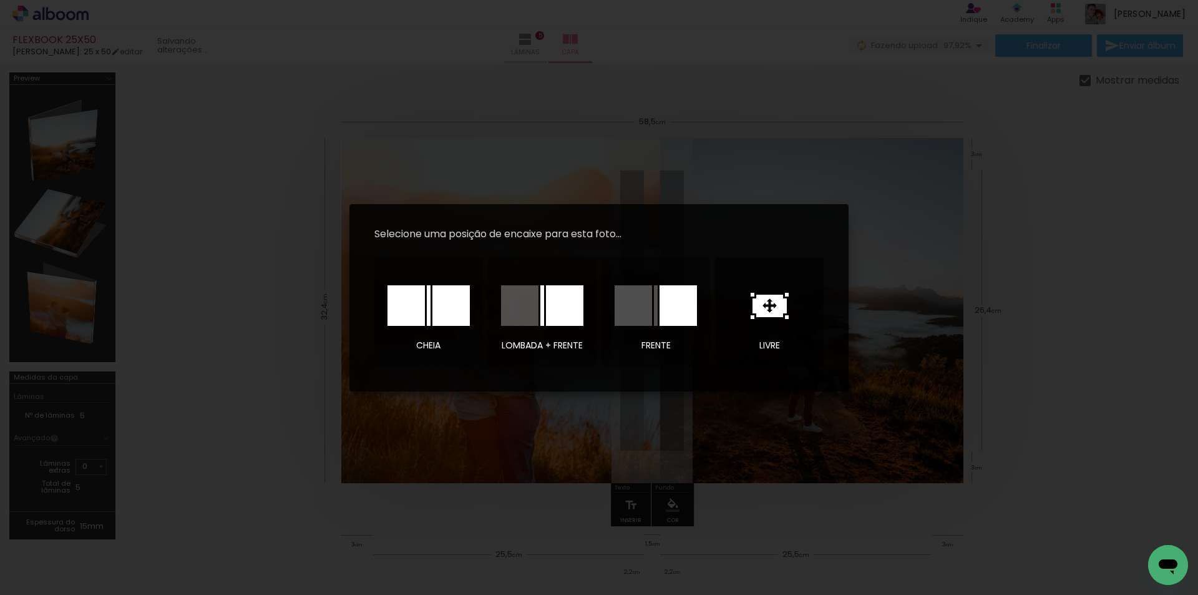
click at [768, 312] on icon at bounding box center [770, 306] width 34 height 22
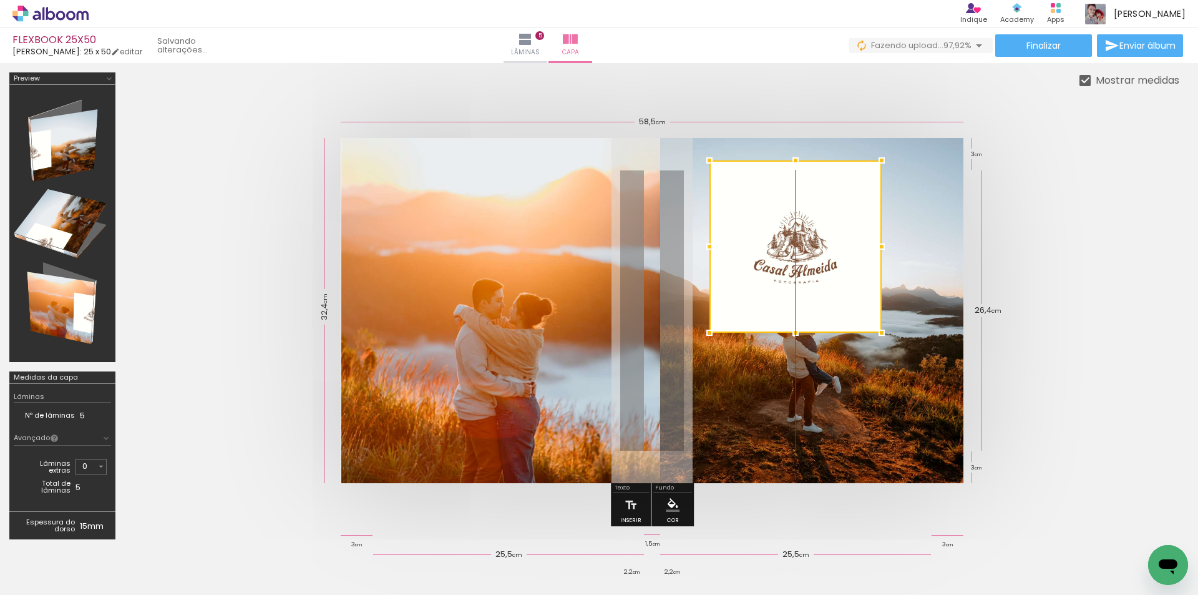
drag, startPoint x: 665, startPoint y: 321, endPoint x: 815, endPoint y: 257, distance: 163.3
click at [815, 257] on div at bounding box center [796, 246] width 172 height 172
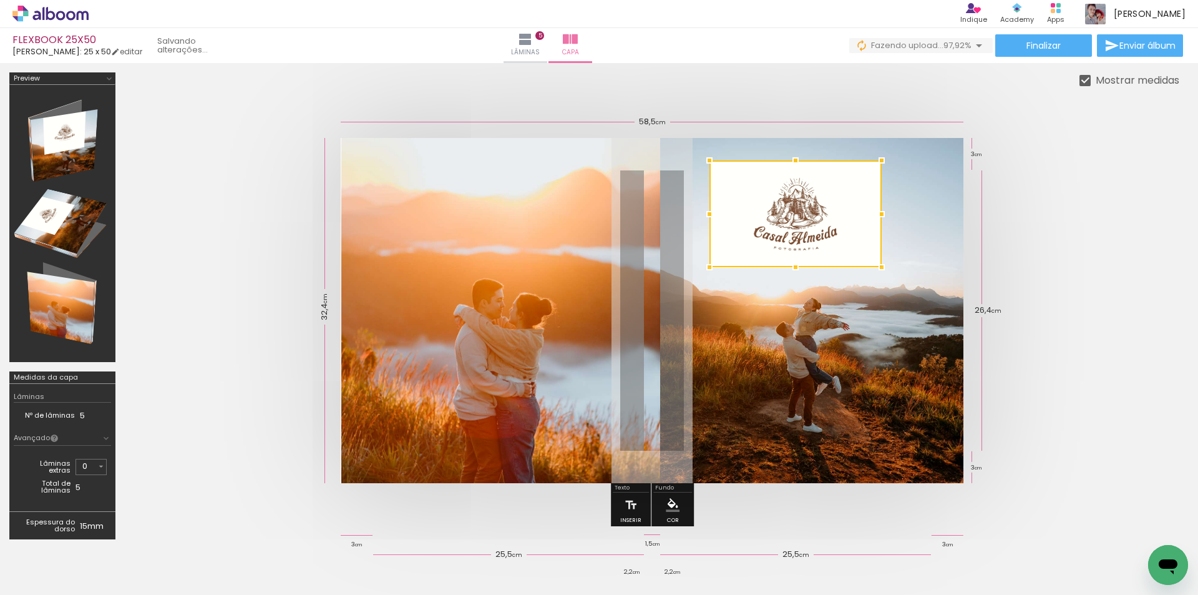
drag, startPoint x: 795, startPoint y: 335, endPoint x: 800, endPoint y: 269, distance: 65.7
click at [800, 269] on div at bounding box center [795, 267] width 25 height 25
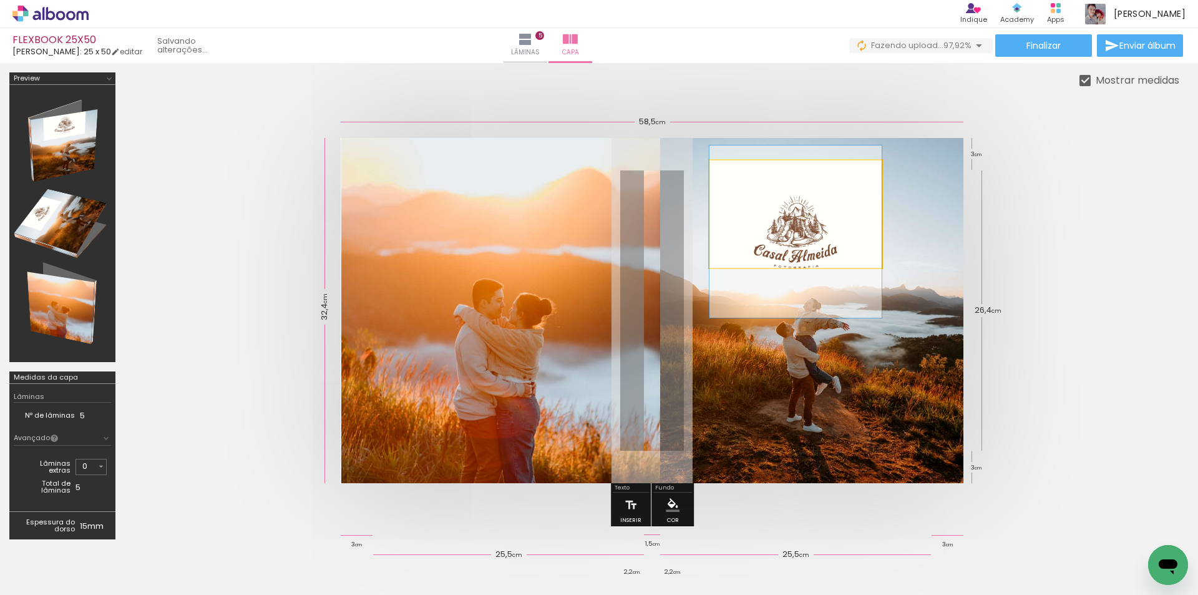
drag, startPoint x: 797, startPoint y: 218, endPoint x: 810, endPoint y: 236, distance: 22.3
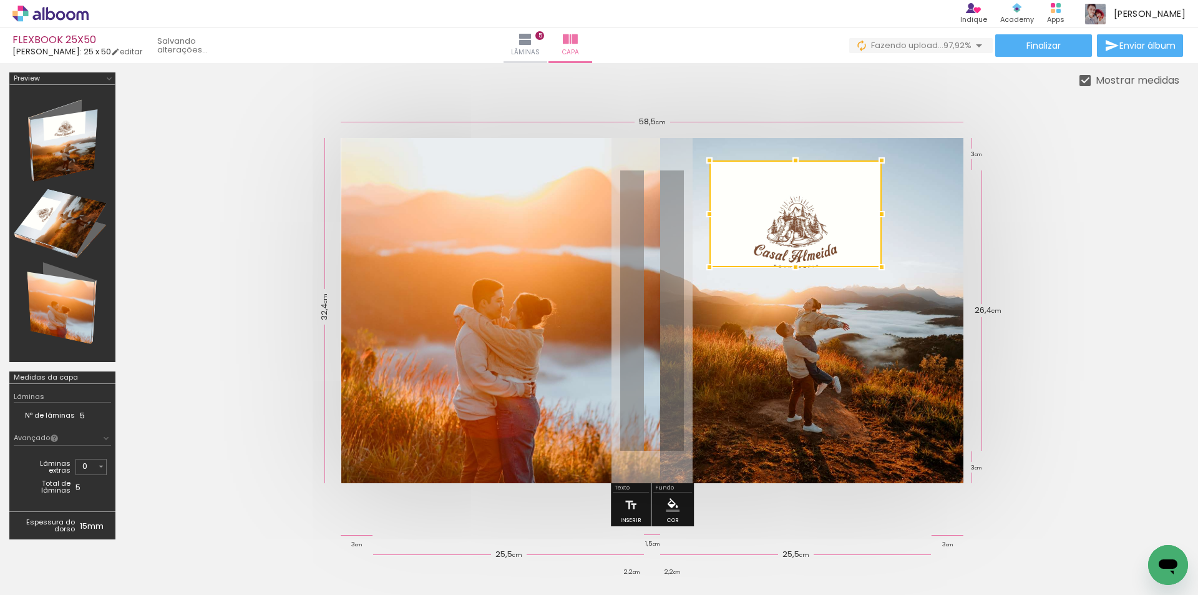
click at [969, 230] on quentale-cover at bounding box center [652, 310] width 955 height 345
click at [1044, 223] on quentale-cover at bounding box center [652, 310] width 955 height 345
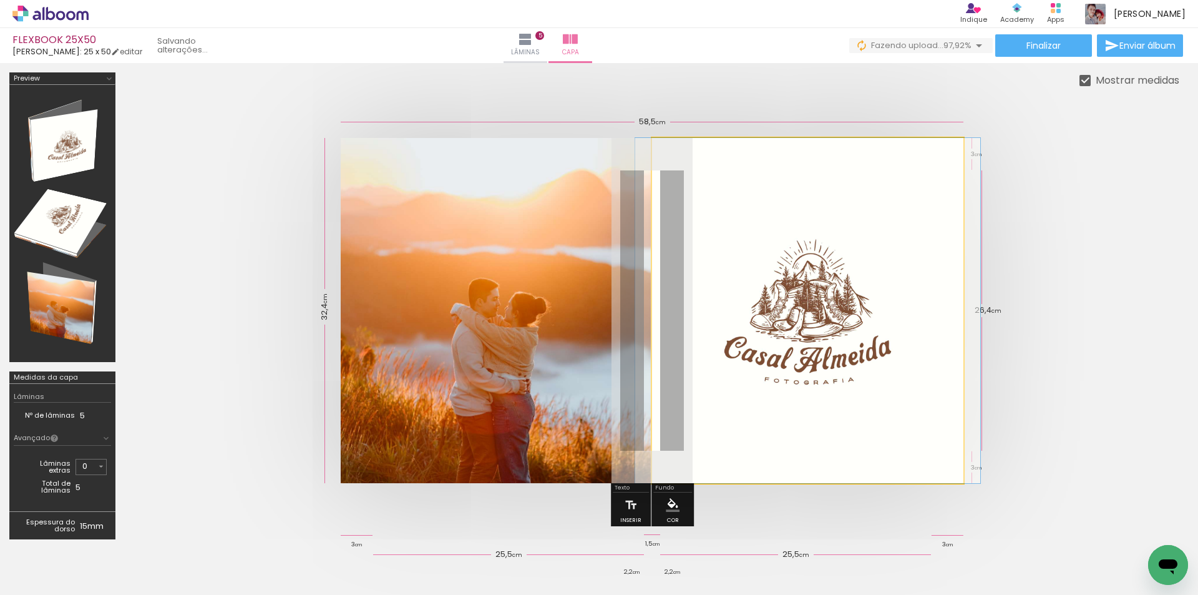
click at [863, 223] on quentale-photo at bounding box center [807, 310] width 311 height 345
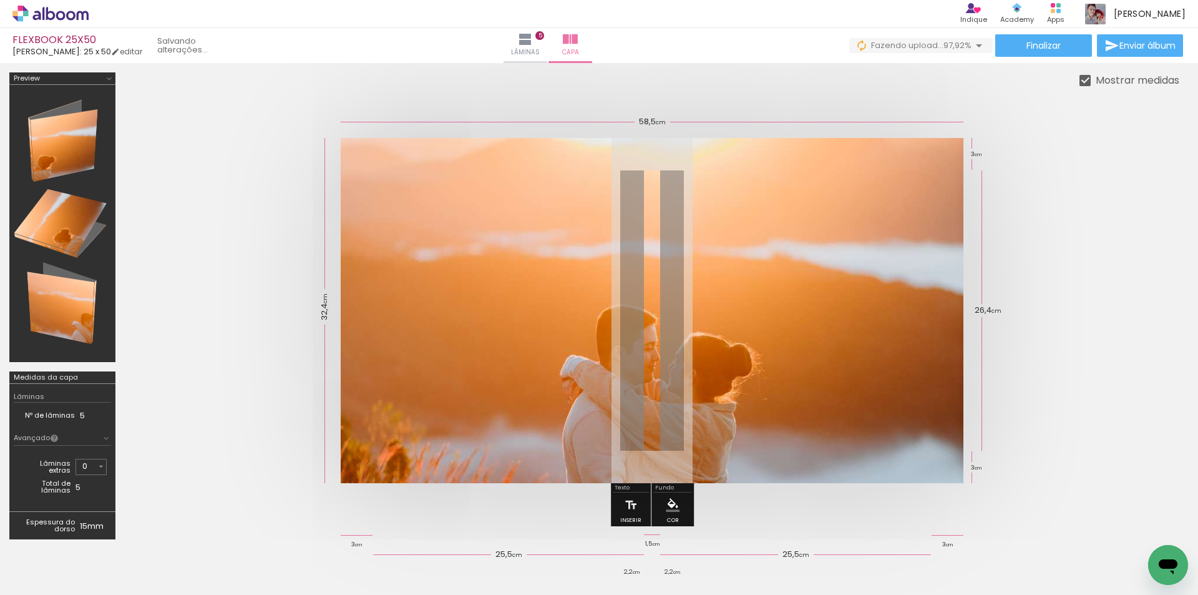
click at [850, 283] on quentale-photo at bounding box center [652, 310] width 623 height 345
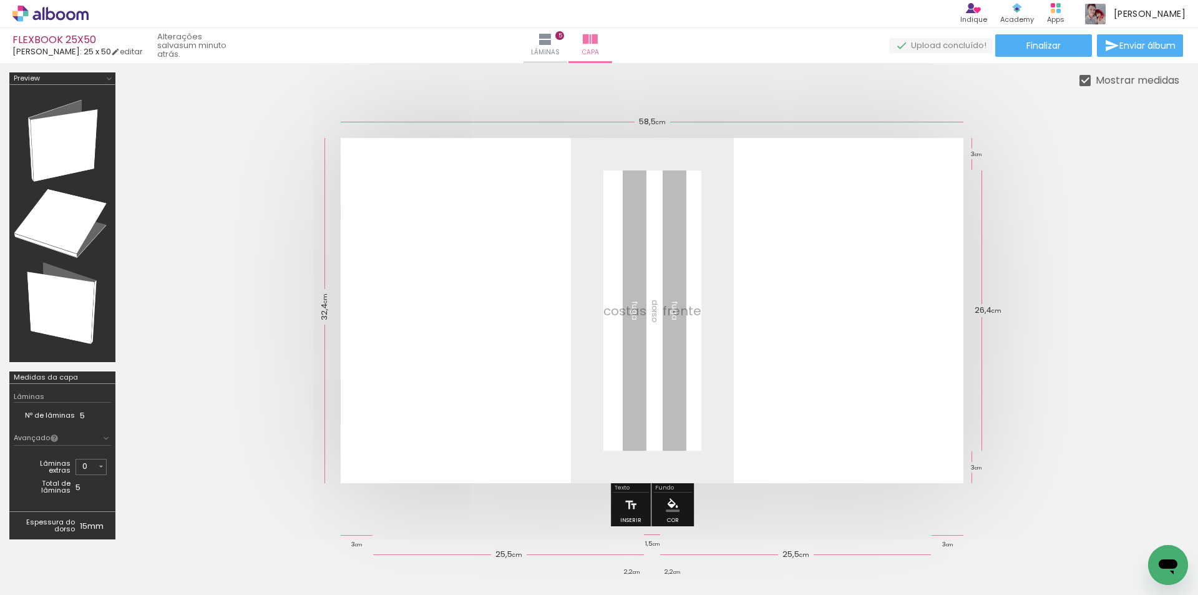
scroll to position [0, 0]
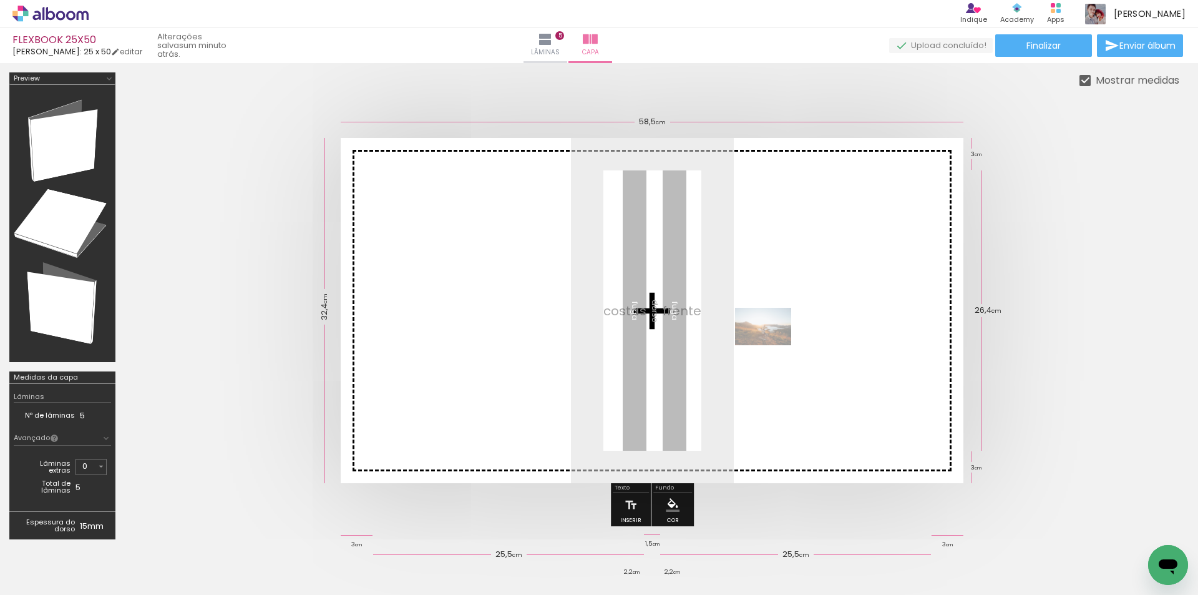
drag, startPoint x: 542, startPoint y: 471, endPoint x: 773, endPoint y: 345, distance: 262.6
click at [773, 345] on quentale-workspace at bounding box center [599, 297] width 1198 height 595
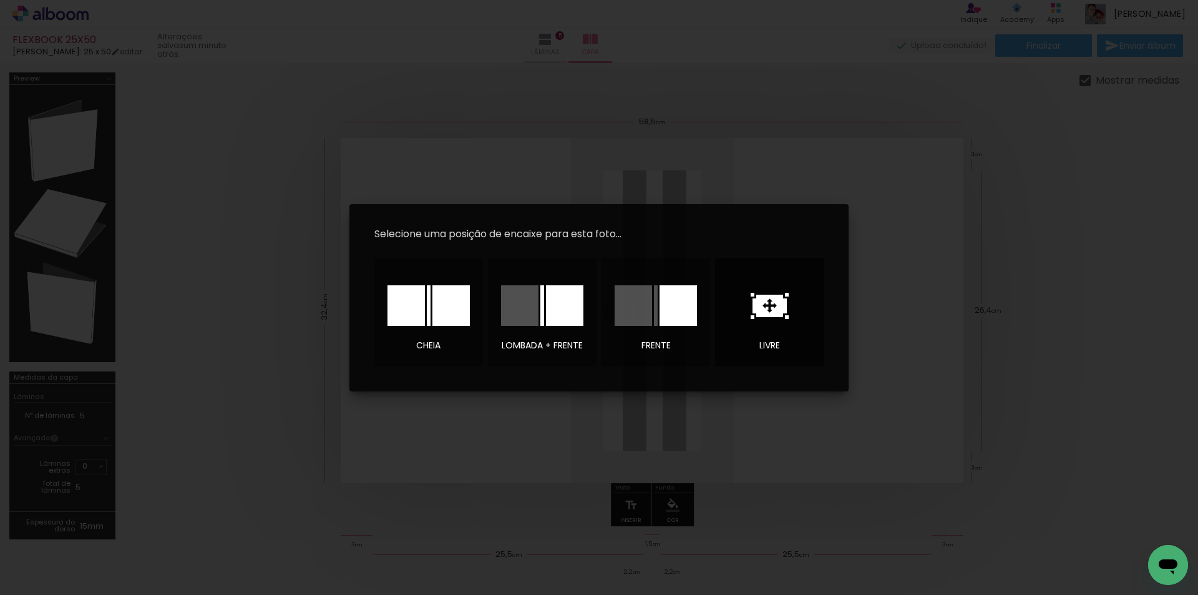
click at [764, 315] on icon at bounding box center [770, 306] width 34 height 22
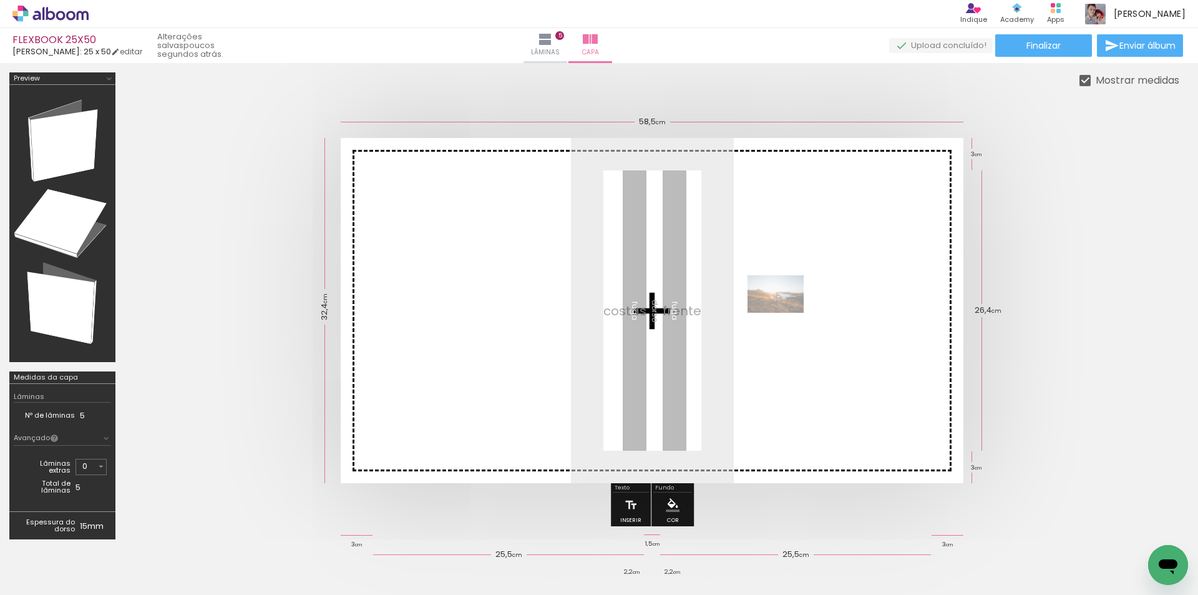
drag, startPoint x: 362, startPoint y: 538, endPoint x: 785, endPoint y: 313, distance: 479.4
click at [785, 313] on quentale-workspace at bounding box center [599, 297] width 1198 height 595
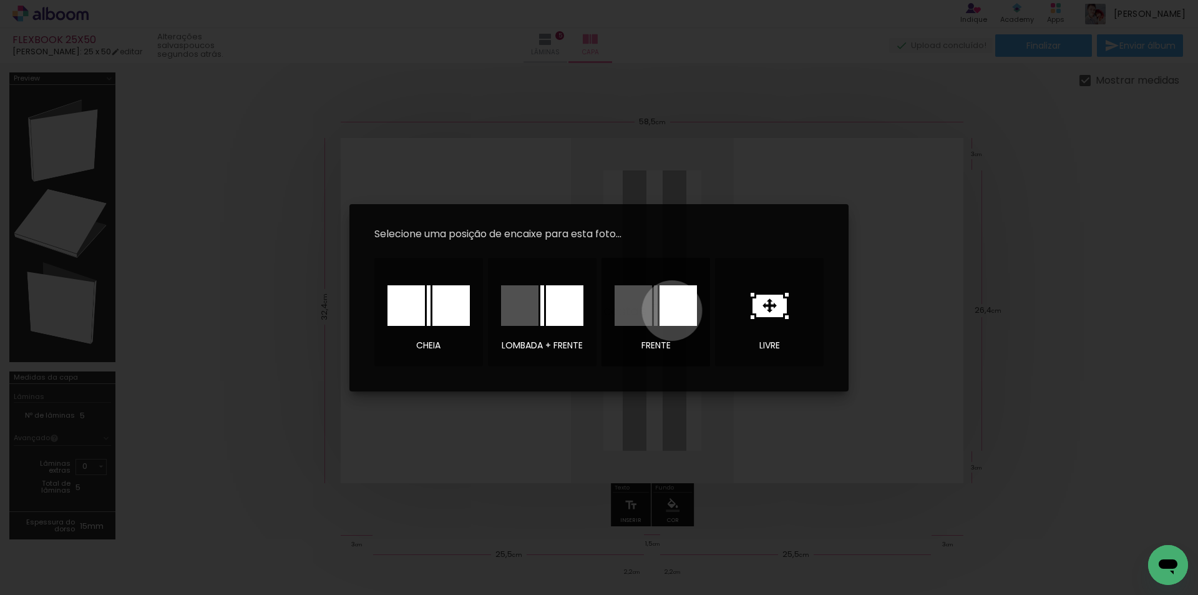
click at [672, 310] on div at bounding box center [678, 305] width 37 height 41
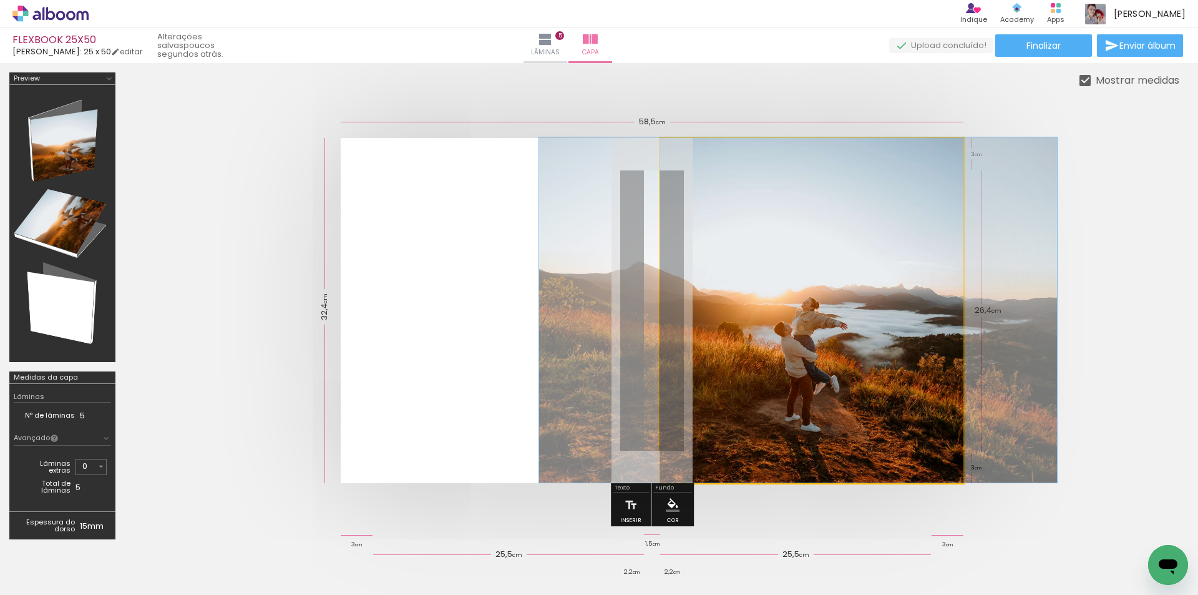
drag, startPoint x: 825, startPoint y: 376, endPoint x: 811, endPoint y: 367, distance: 16.3
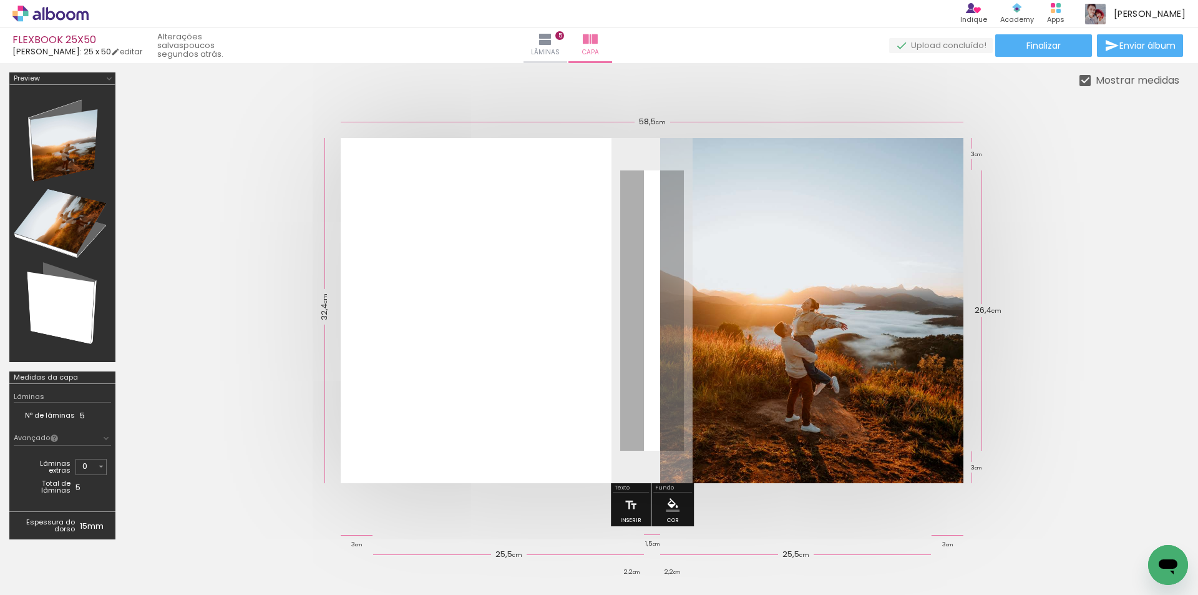
click at [1107, 280] on quentale-cover at bounding box center [652, 310] width 955 height 345
click at [626, 501] on iron-icon at bounding box center [631, 504] width 14 height 25
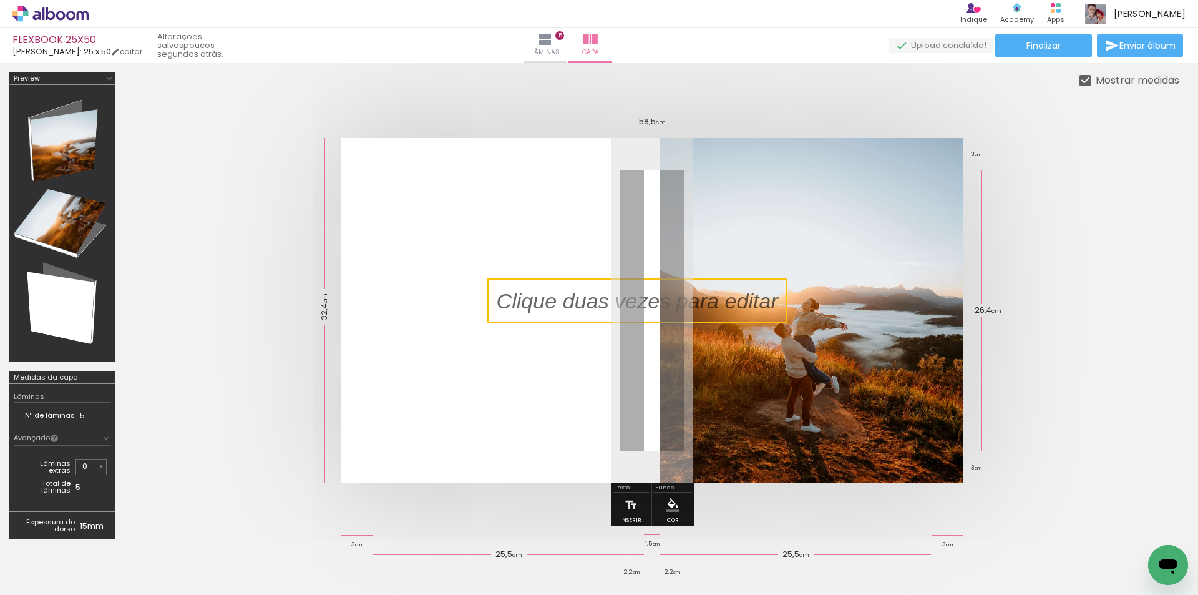
click at [673, 298] on quentale-selection at bounding box center [637, 300] width 300 height 45
type input "Sans Serif"
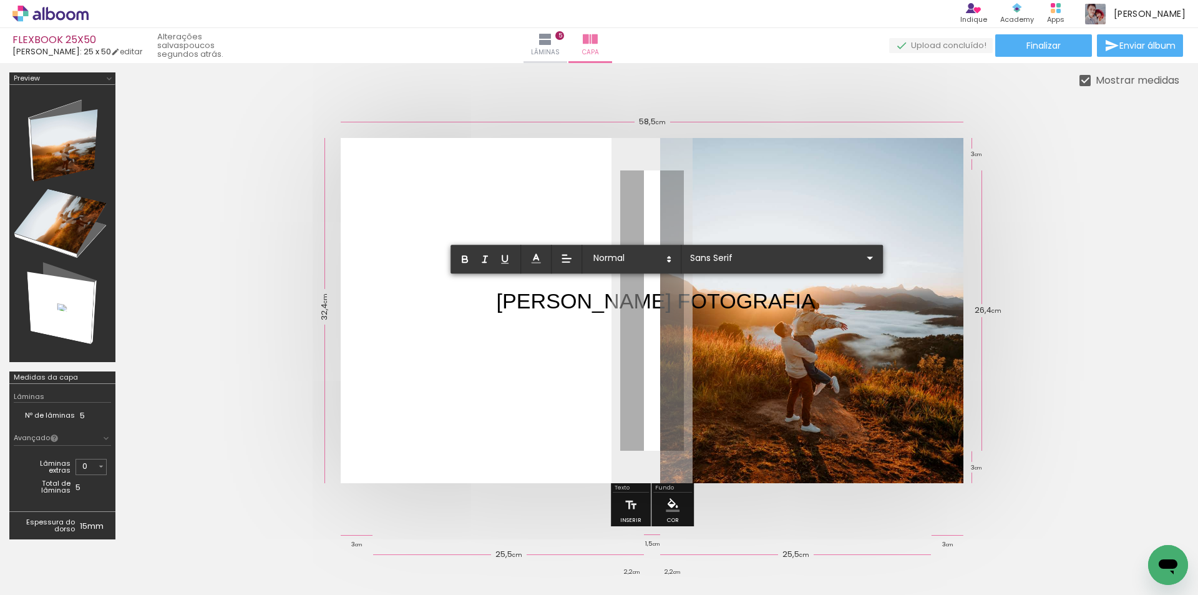
drag, startPoint x: 670, startPoint y: 298, endPoint x: 859, endPoint y: 306, distance: 189.9
click at [859, 306] on album-spread at bounding box center [652, 310] width 623 height 345
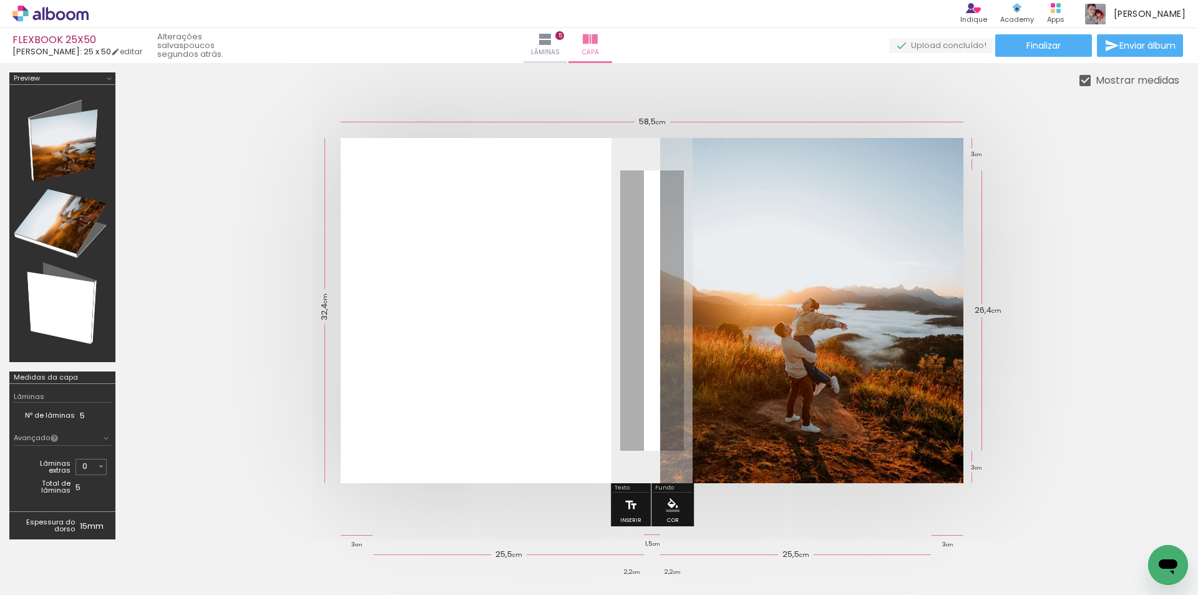
click at [633, 501] on iron-icon at bounding box center [631, 504] width 14 height 25
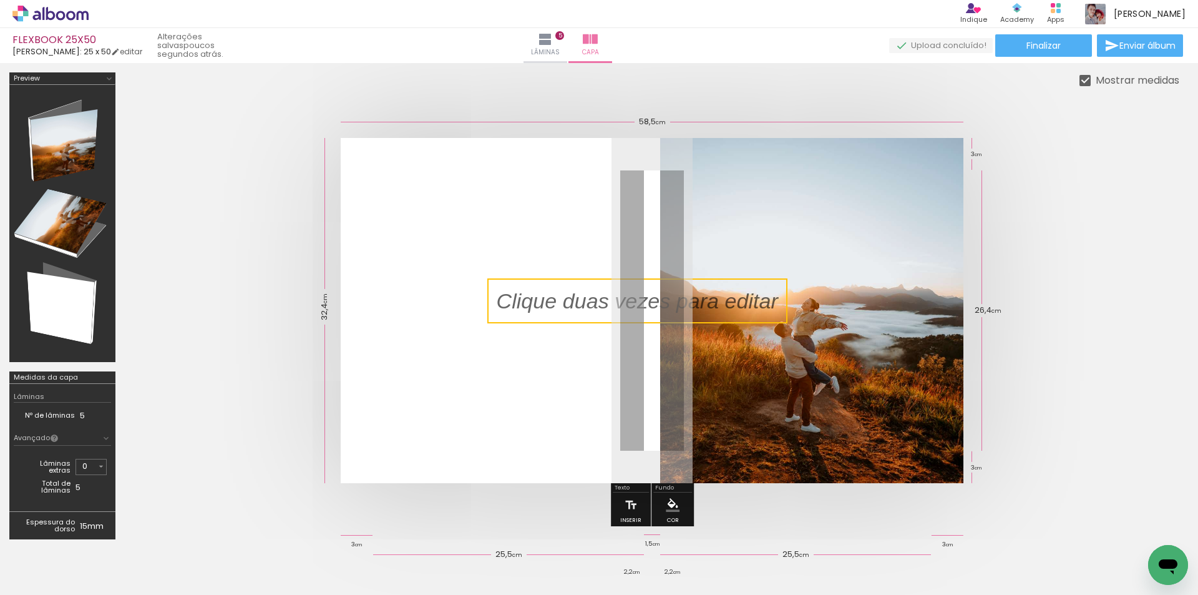
click at [695, 303] on quentale-selection at bounding box center [637, 300] width 300 height 45
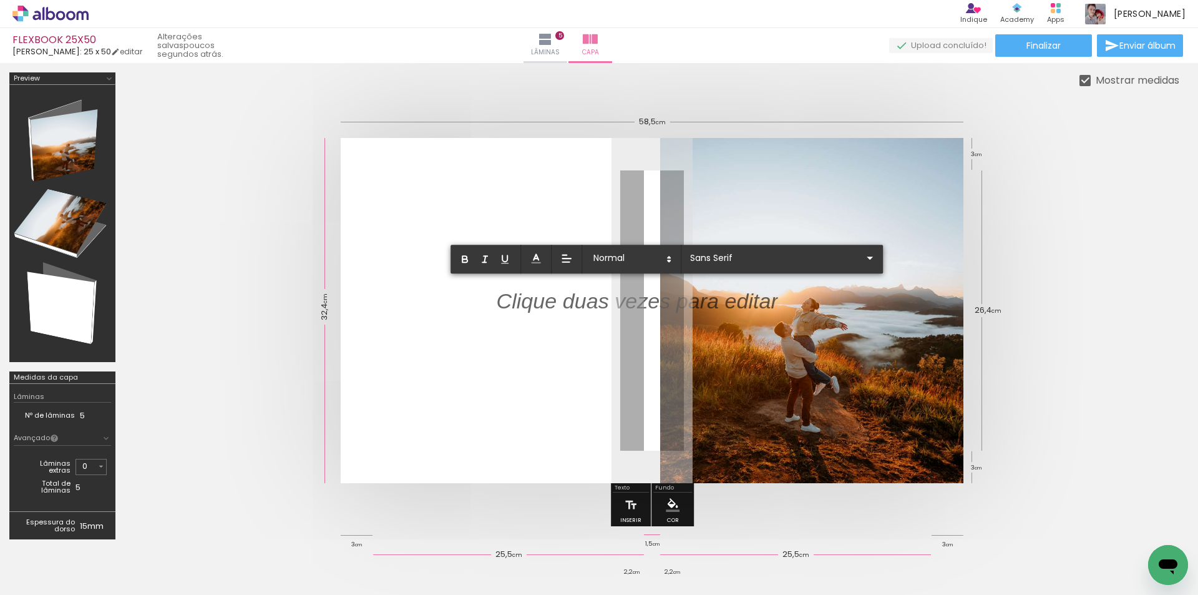
click at [695, 303] on p at bounding box center [637, 308] width 281 height 30
click at [504, 303] on p "Transformamos instantes em memórias eternas." at bounding box center [725, 301] width 457 height 30
click at [954, 303] on quentale-layouter at bounding box center [652, 310] width 623 height 345
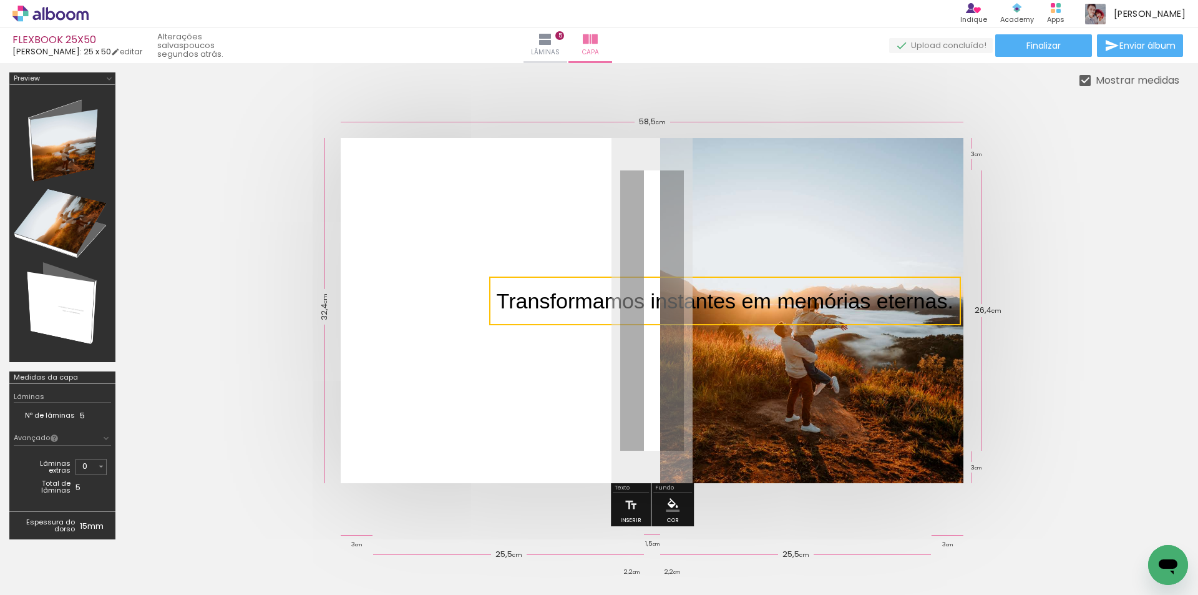
click at [931, 300] on quentale-selection at bounding box center [725, 300] width 472 height 49
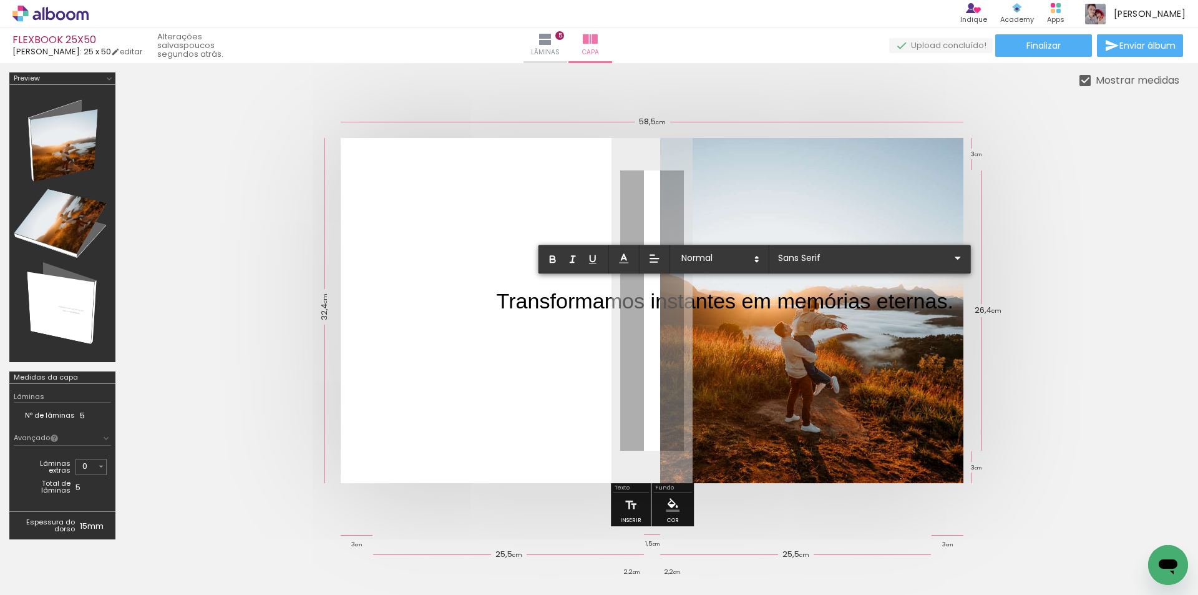
click at [504, 306] on p "Transformamos instantes em memórias eternas." at bounding box center [725, 301] width 457 height 30
click at [499, 304] on p "Transformamos instantes em memórias eternas." at bounding box center [725, 301] width 457 height 30
click at [937, 304] on p "Transformamos instantes em memórias eternas." at bounding box center [725, 301] width 457 height 30
click at [947, 305] on p "Transformamos instantes em memórias eternas." at bounding box center [725, 301] width 457 height 30
click at [954, 305] on quentale-layouter at bounding box center [652, 310] width 623 height 345
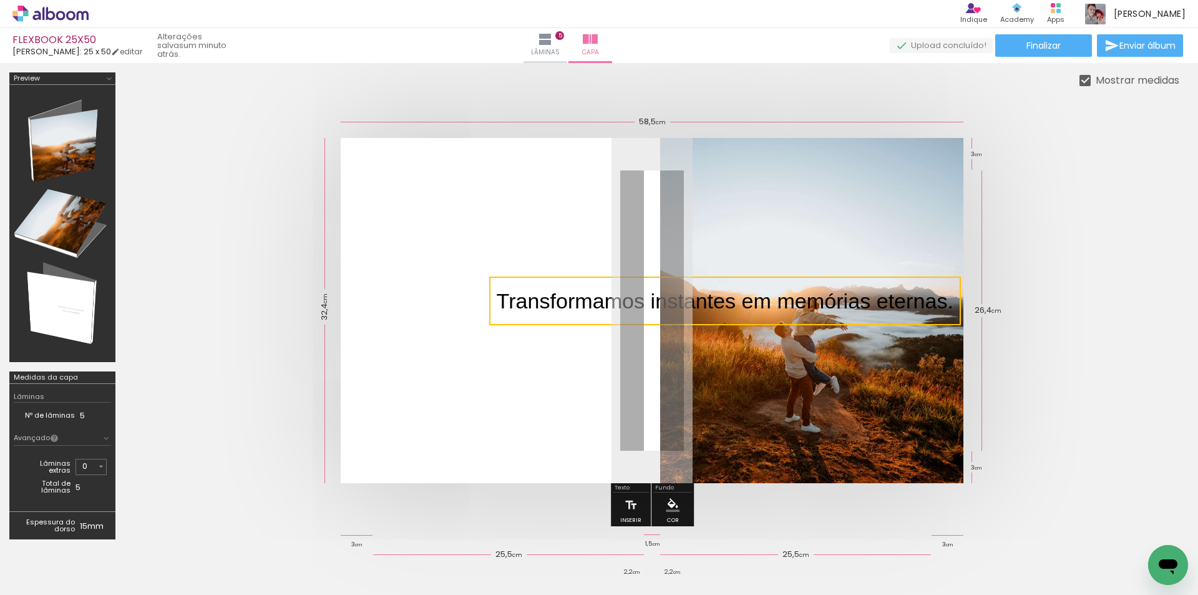
click at [947, 305] on quentale-selection at bounding box center [725, 300] width 472 height 49
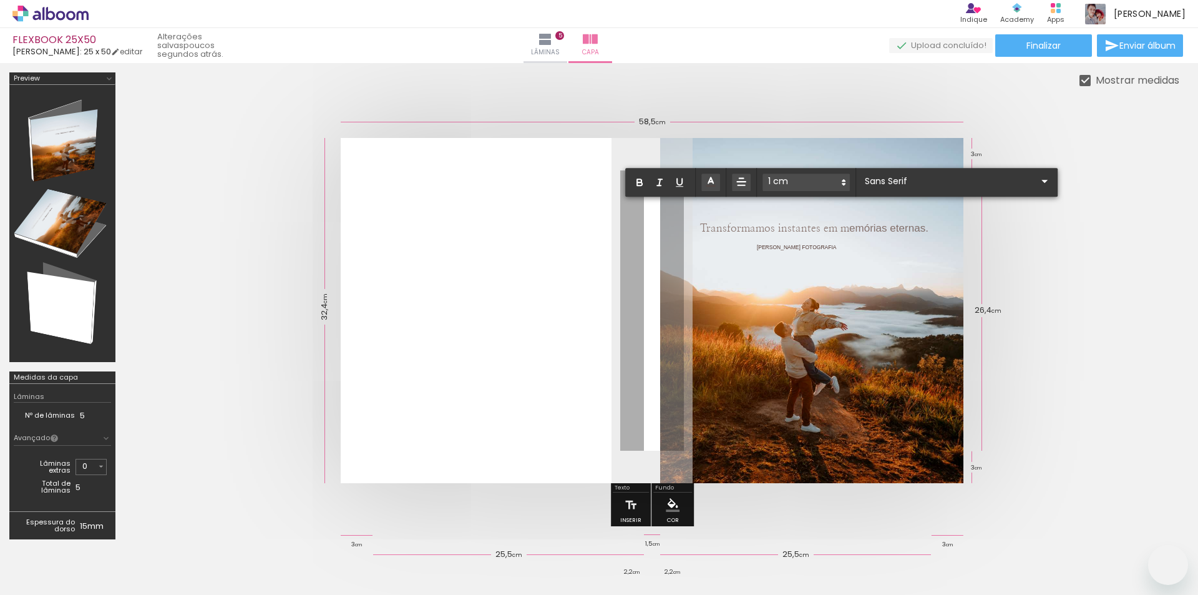
click at [832, 244] on span "[PERSON_NAME] FOTOGRAFIA" at bounding box center [797, 247] width 80 height 6
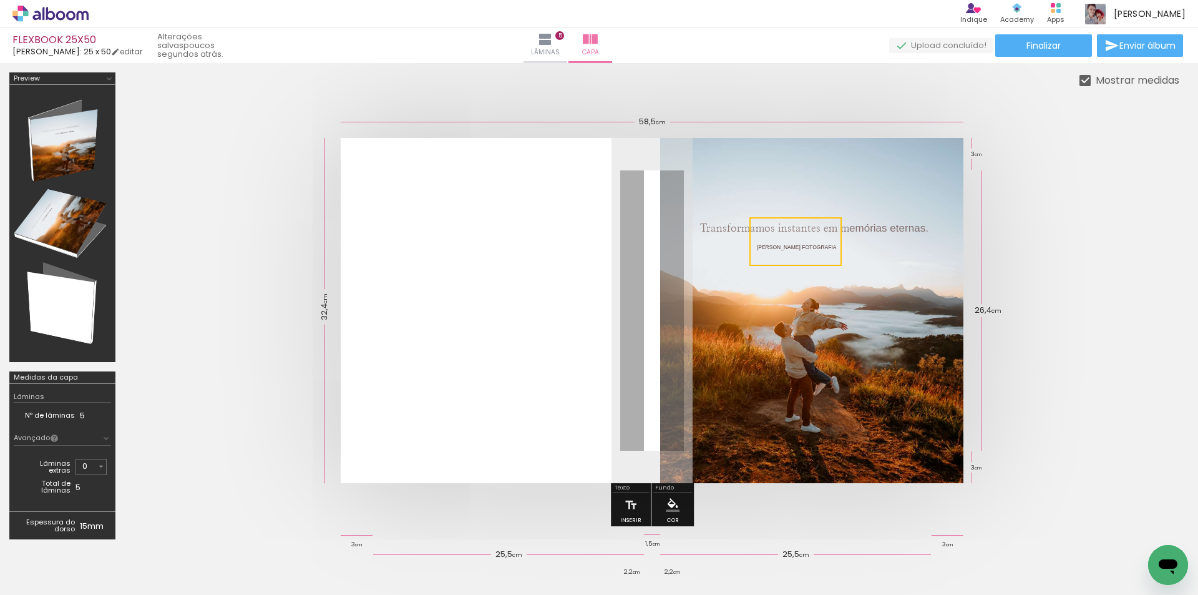
click at [1074, 239] on quentale-cover at bounding box center [652, 310] width 955 height 345
click at [806, 249] on span "[PERSON_NAME] FOTOGRAFIA" at bounding box center [797, 247] width 80 height 6
drag, startPoint x: 761, startPoint y: 252, endPoint x: 773, endPoint y: 247, distance: 13.4
click at [773, 247] on quentale-selection at bounding box center [796, 236] width 96 height 45
click at [1063, 263] on quentale-cover at bounding box center [652, 310] width 955 height 345
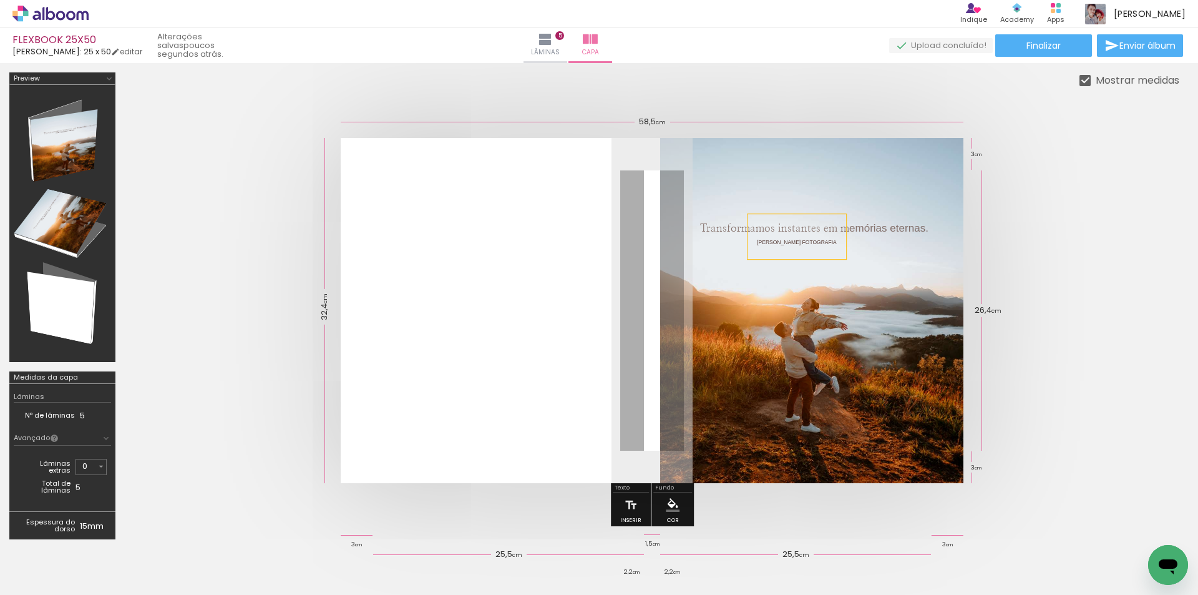
click at [795, 330] on quentale-photo at bounding box center [811, 310] width 303 height 345
click at [791, 322] on quentale-photo at bounding box center [811, 310] width 303 height 345
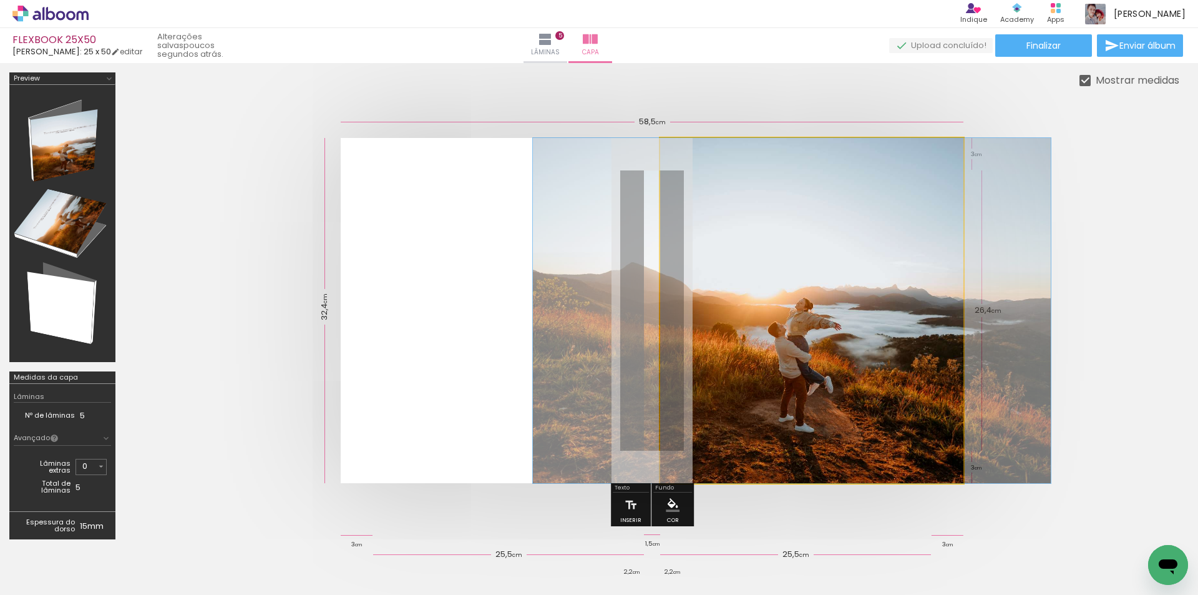
drag, startPoint x: 791, startPoint y: 322, endPoint x: 785, endPoint y: 347, distance: 25.7
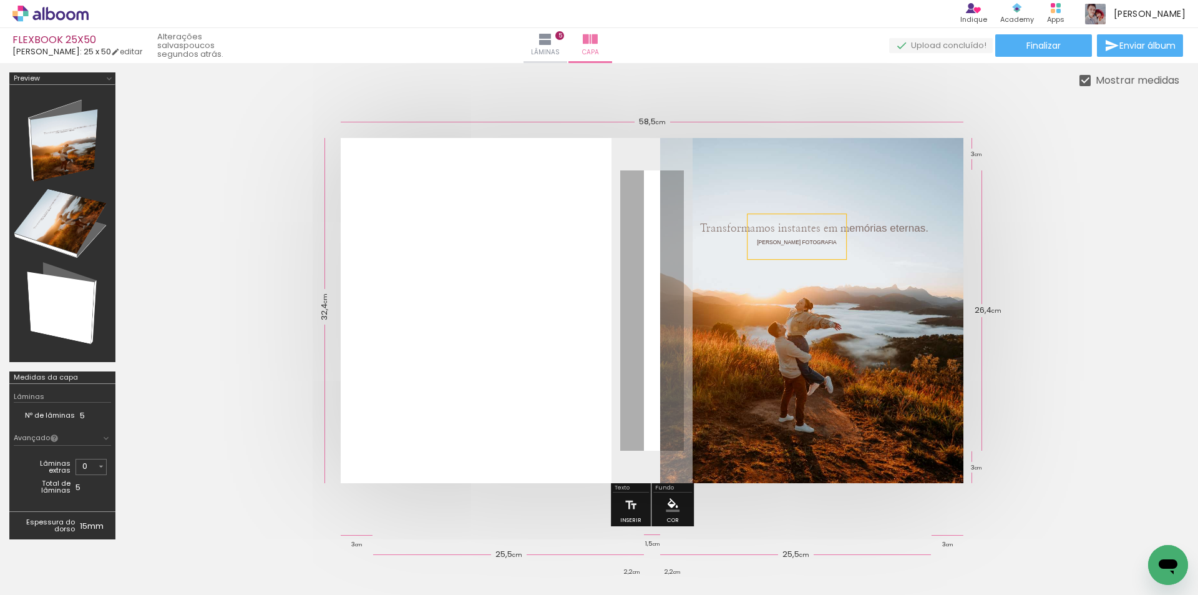
click at [1137, 315] on div at bounding box center [652, 310] width 1055 height 445
click at [1105, 298] on quentale-cover at bounding box center [652, 310] width 955 height 345
click at [792, 241] on span "[PERSON_NAME] FOTOGRAFIA" at bounding box center [797, 242] width 80 height 6
click at [0, 0] on quentale-selection at bounding box center [0, 0] width 0 height 0
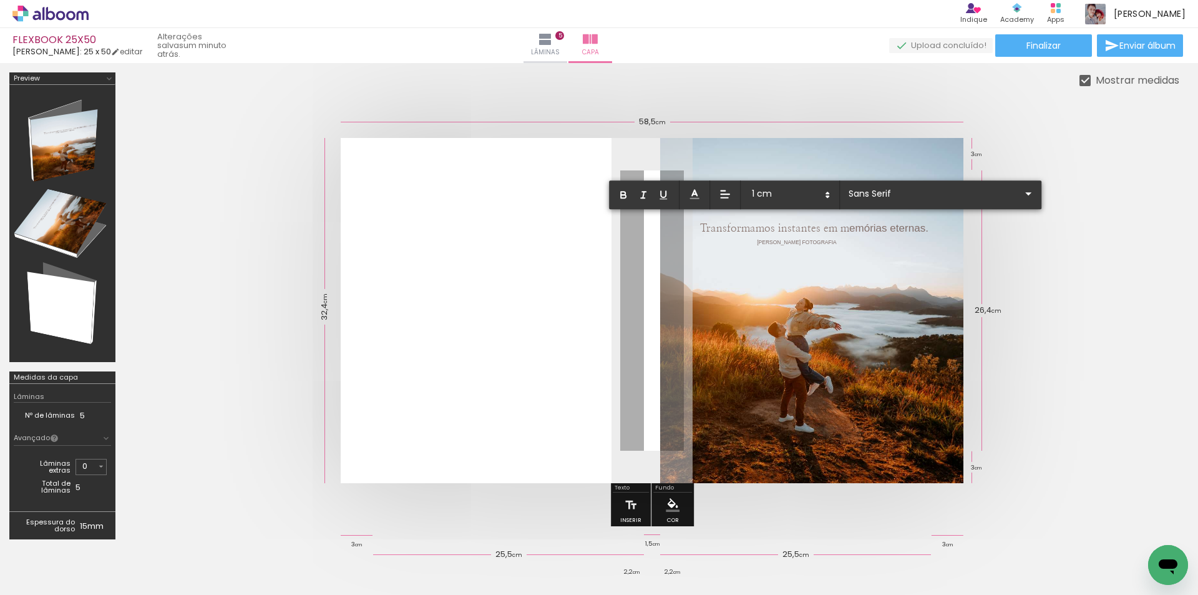
click at [769, 243] on span "[PERSON_NAME] FOTOGRAFIA" at bounding box center [797, 242] width 80 height 6
click at [765, 242] on span "[PERSON_NAME] FOTOGRAFIA" at bounding box center [797, 242] width 80 height 6
click at [763, 245] on span "[PERSON_NAME] FOTOGRAFIA" at bounding box center [797, 242] width 80 height 6
click at [835, 243] on div "Transformamos instantes em m emórias eternas." at bounding box center [814, 224] width 247 height 45
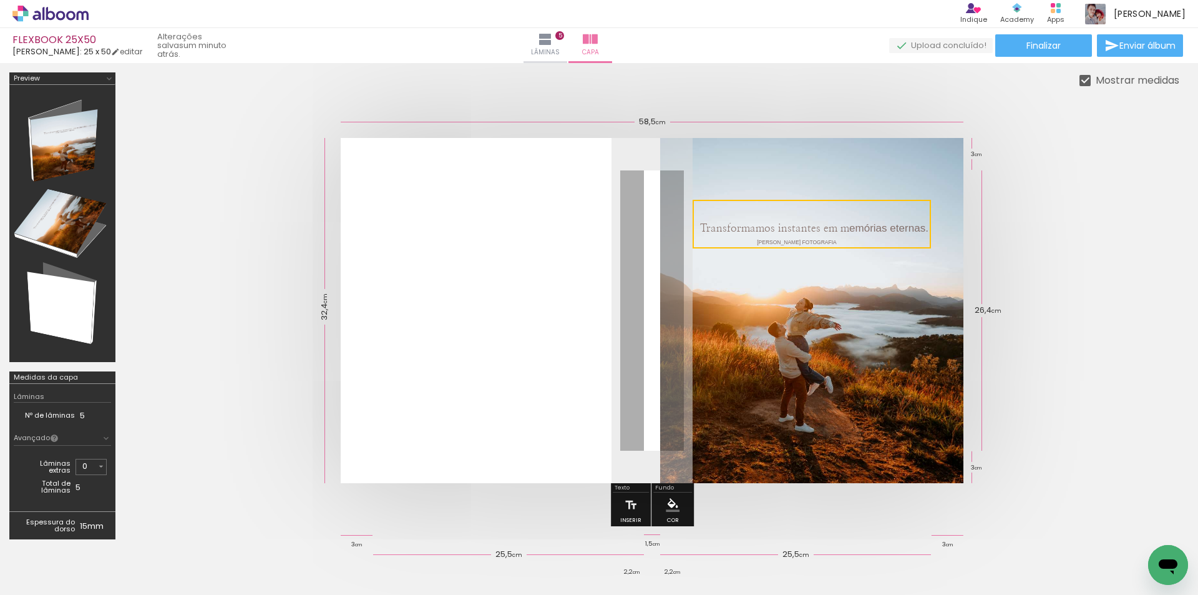
click at [835, 241] on quentale-selection at bounding box center [812, 224] width 238 height 49
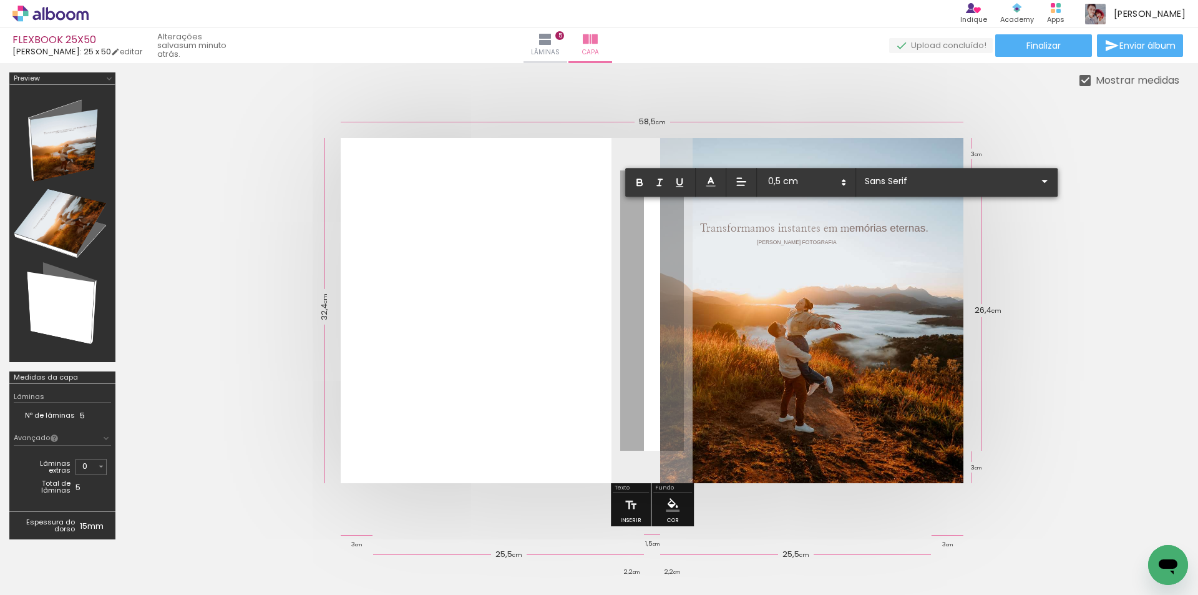
click at [835, 241] on div "[PERSON_NAME] FOTOGRAFIA" at bounding box center [797, 236] width 99 height 45
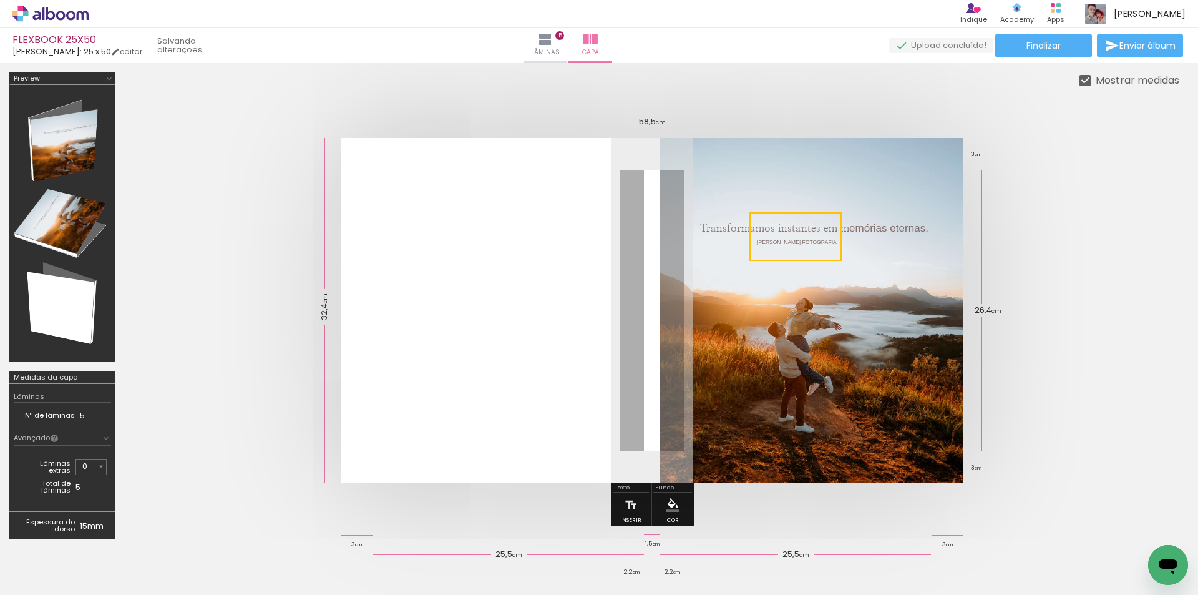
click at [835, 241] on quentale-selection at bounding box center [796, 236] width 92 height 49
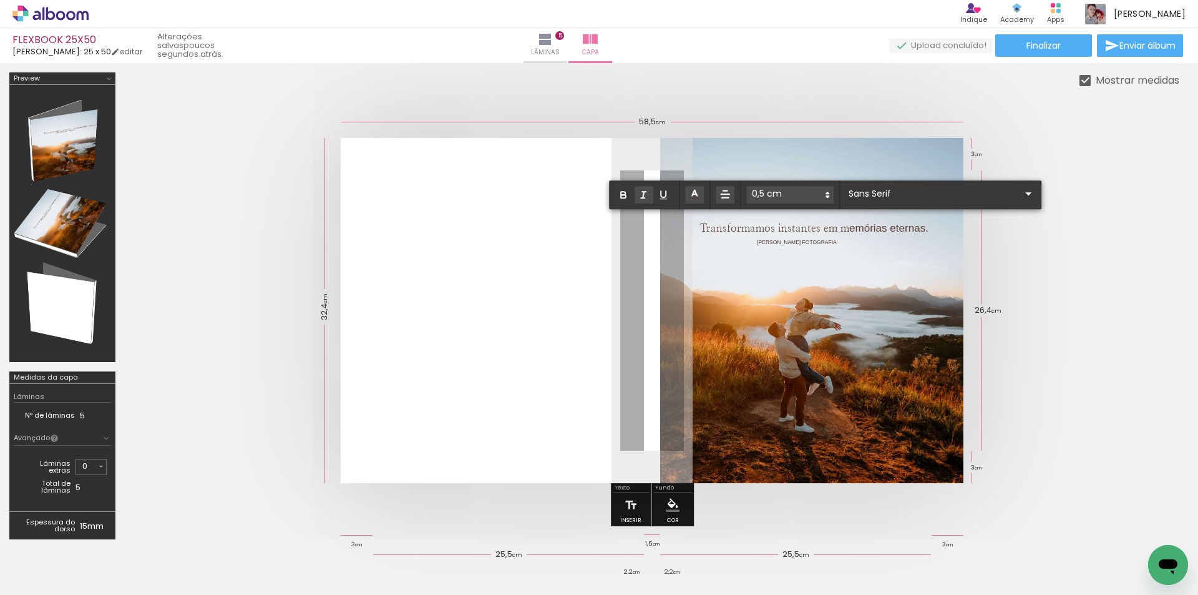
click at [645, 195] on icon "button" at bounding box center [643, 194] width 11 height 11
click at [701, 195] on icon at bounding box center [694, 194] width 12 height 12
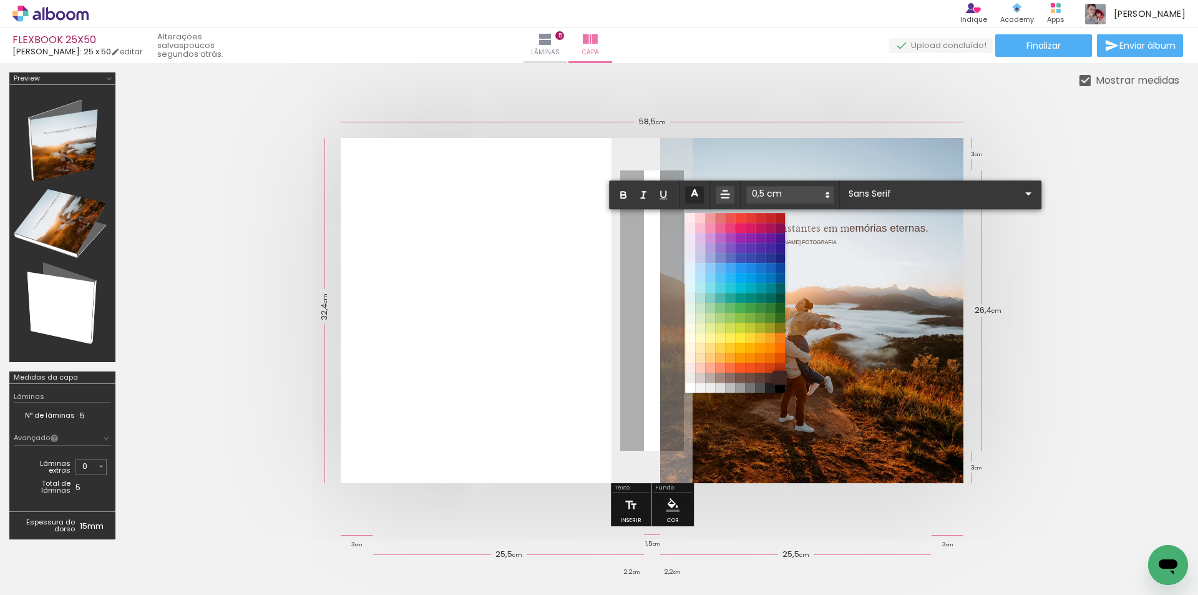
click at [778, 374] on span at bounding box center [780, 378] width 14 height 14
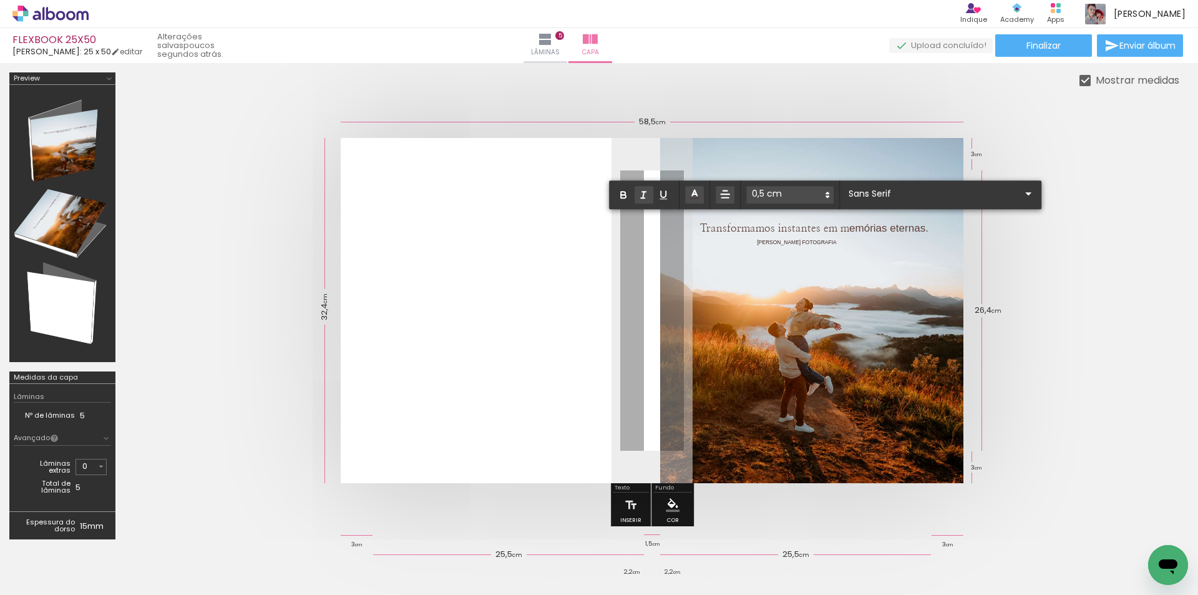
click at [648, 193] on icon "button" at bounding box center [643, 194] width 11 height 11
click at [638, 192] on icon "button" at bounding box center [643, 194] width 11 height 11
click at [775, 244] on span "[PERSON_NAME] FOTOGRAFIA" at bounding box center [797, 242] width 80 height 6
drag, startPoint x: 759, startPoint y: 244, endPoint x: 836, endPoint y: 242, distance: 76.8
click at [836, 242] on div "Transformamos instantes em m emórias eternas. CASAL ALMEIDA FOTOGRAFIA" at bounding box center [652, 310] width 623 height 345
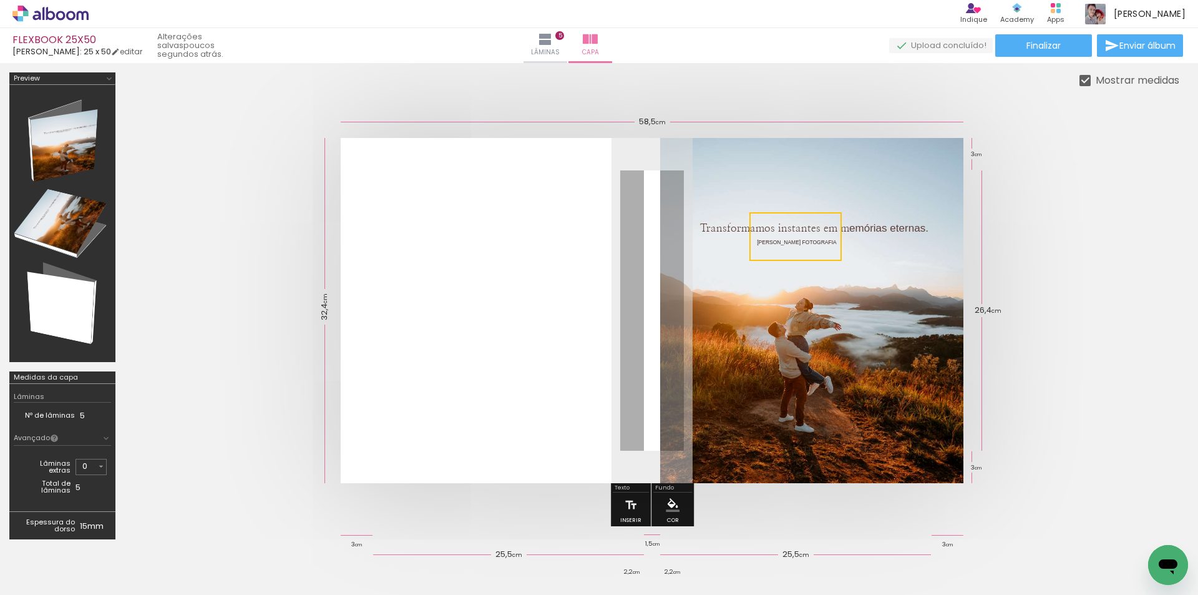
click at [770, 244] on quentale-selection at bounding box center [796, 236] width 92 height 49
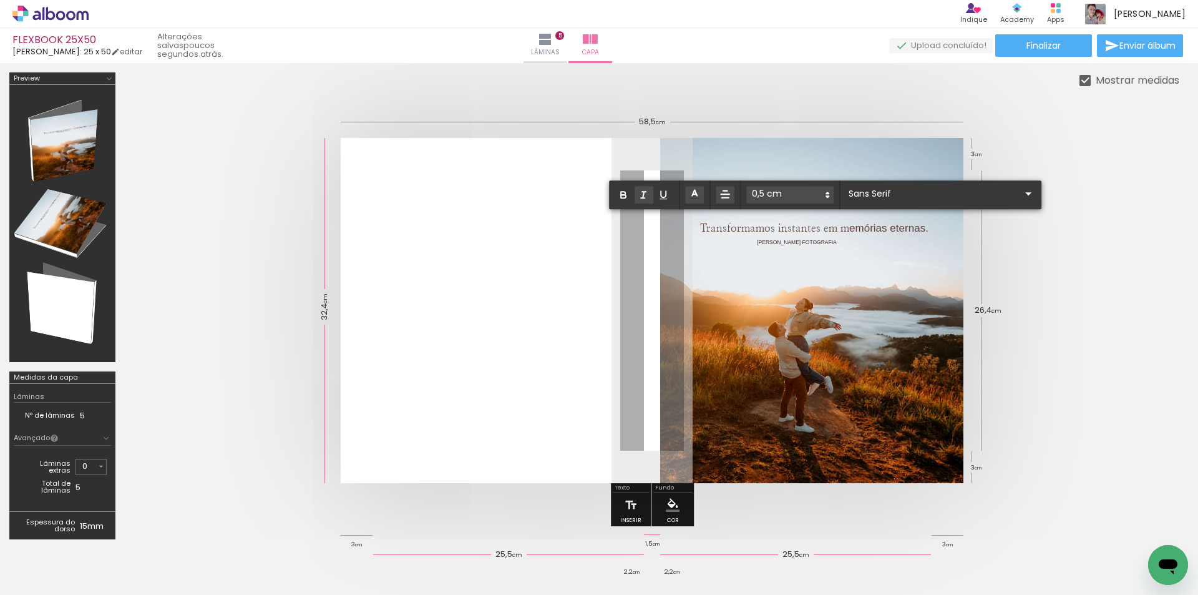
click at [642, 195] on icon "button" at bounding box center [643, 194] width 11 height 11
click at [640, 191] on icon "button" at bounding box center [643, 194] width 11 height 11
click at [1066, 263] on quentale-cover at bounding box center [652, 310] width 955 height 345
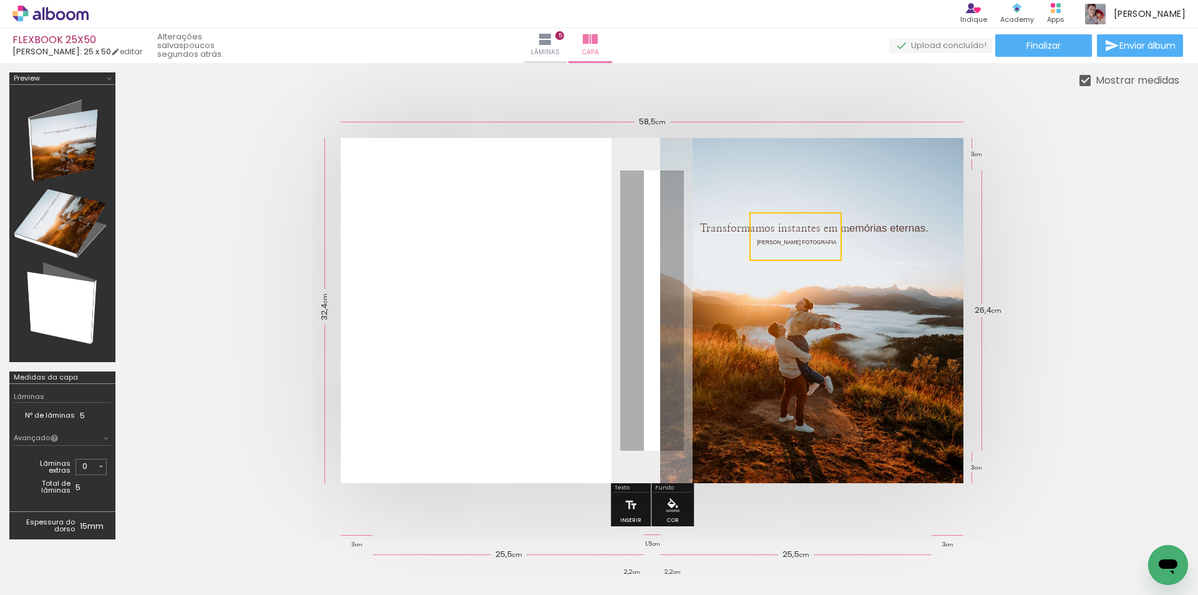
click at [1066, 263] on quentale-cover at bounding box center [652, 310] width 955 height 345
click at [519, 356] on quentale-layouter at bounding box center [652, 310] width 623 height 345
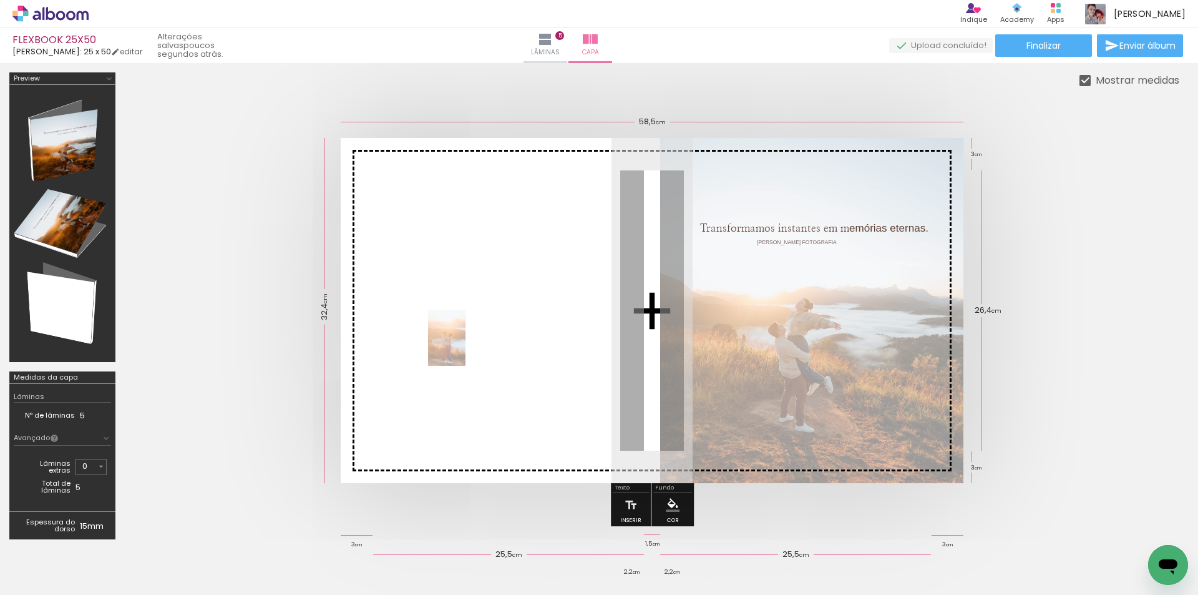
drag, startPoint x: 272, startPoint y: 556, endPoint x: 467, endPoint y: 346, distance: 286.6
click at [467, 346] on quentale-workspace at bounding box center [599, 297] width 1198 height 595
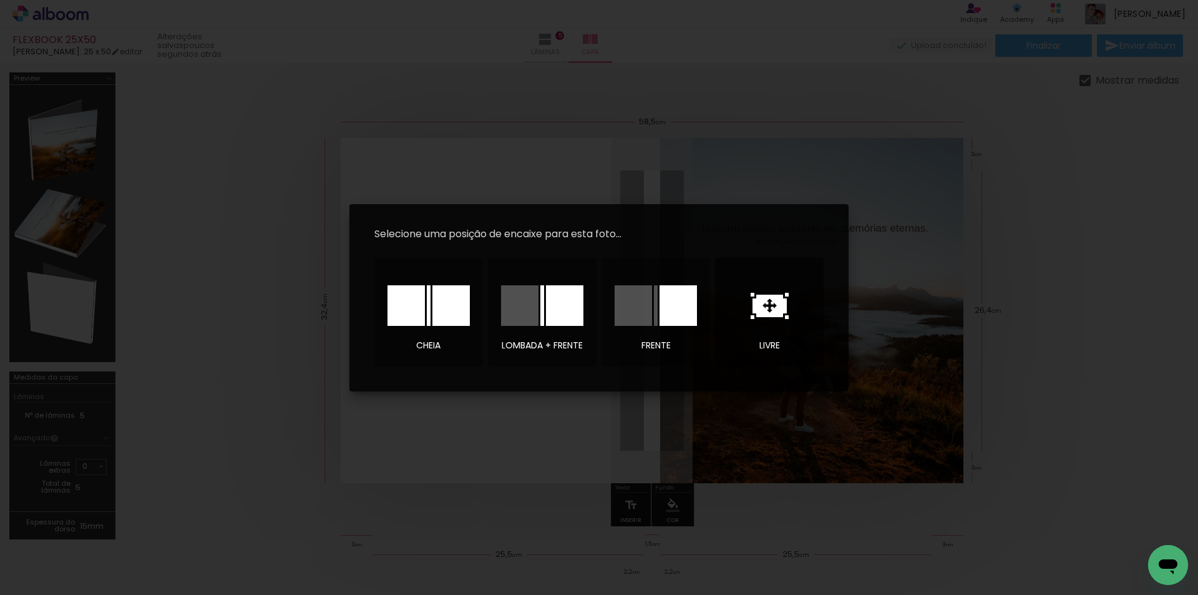
click at [764, 307] on icon at bounding box center [770, 306] width 34 height 22
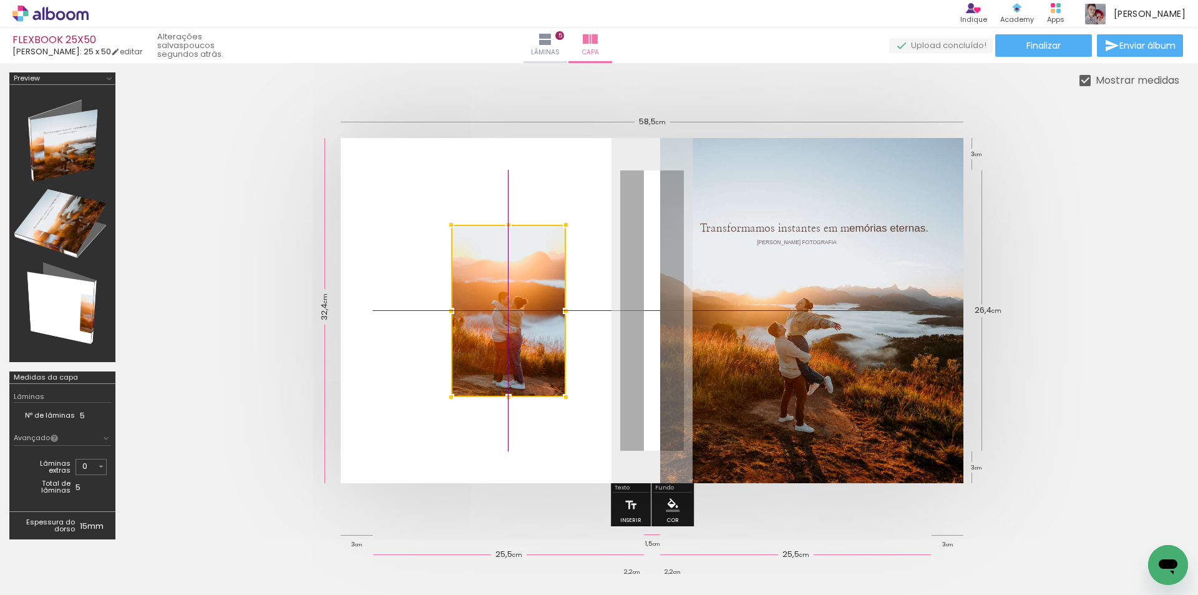
drag, startPoint x: 613, startPoint y: 313, endPoint x: 456, endPoint y: 305, distance: 156.8
click at [456, 305] on div at bounding box center [508, 311] width 115 height 172
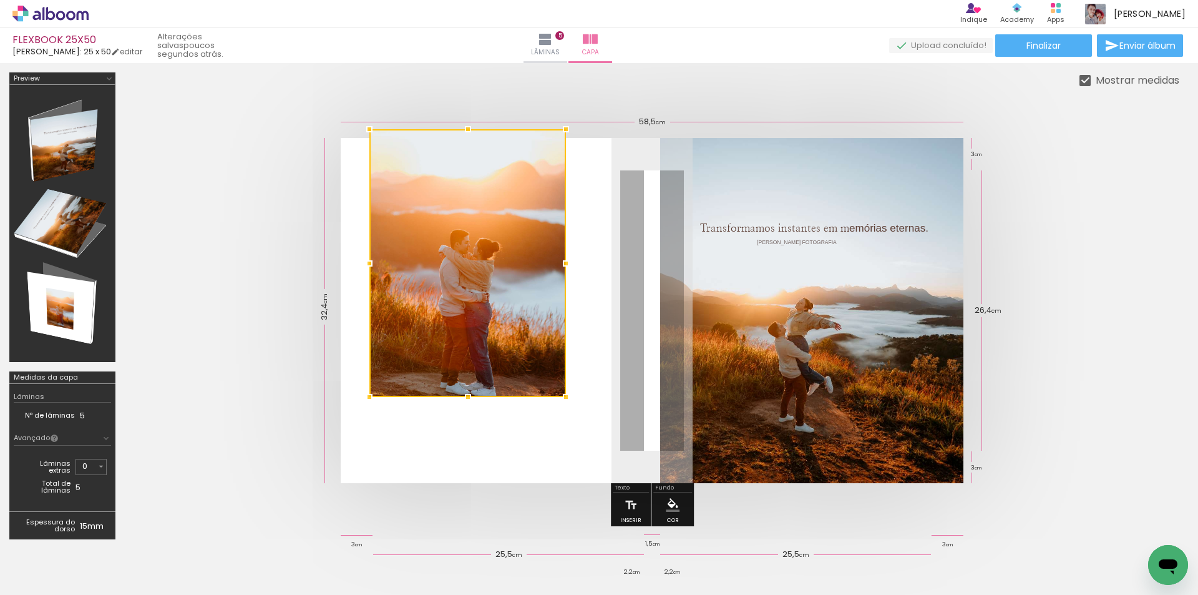
drag, startPoint x: 443, startPoint y: 215, endPoint x: 383, endPoint y: 152, distance: 87.0
click at [383, 152] on div at bounding box center [467, 263] width 197 height 268
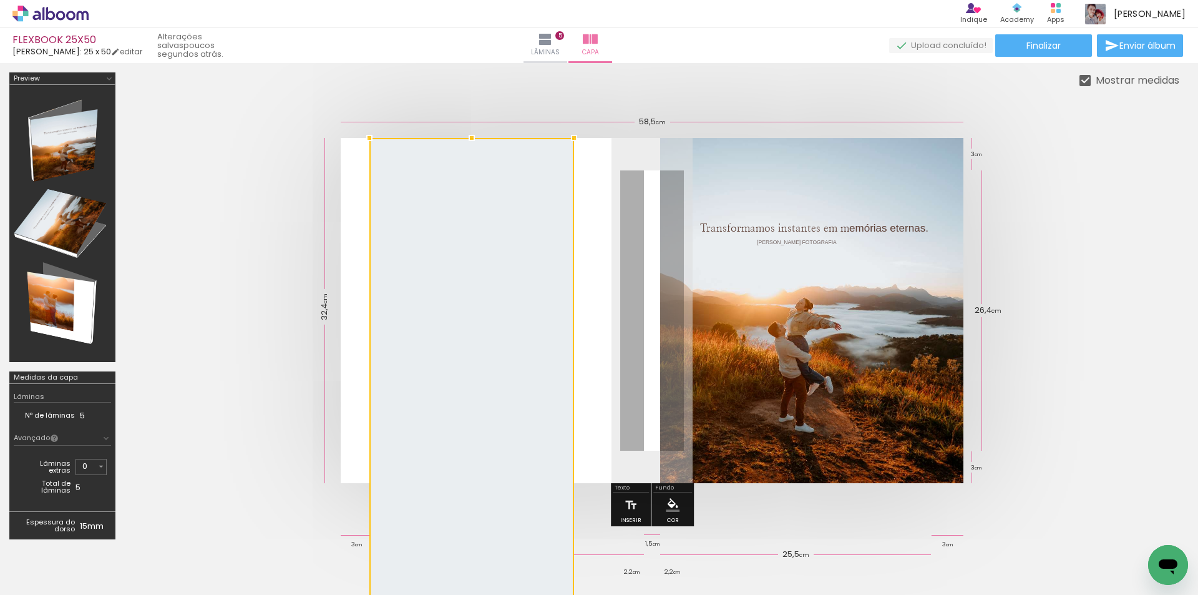
drag, startPoint x: 567, startPoint y: 397, endPoint x: 575, endPoint y: 272, distance: 125.1
click at [575, 272] on album-spread at bounding box center [652, 310] width 623 height 345
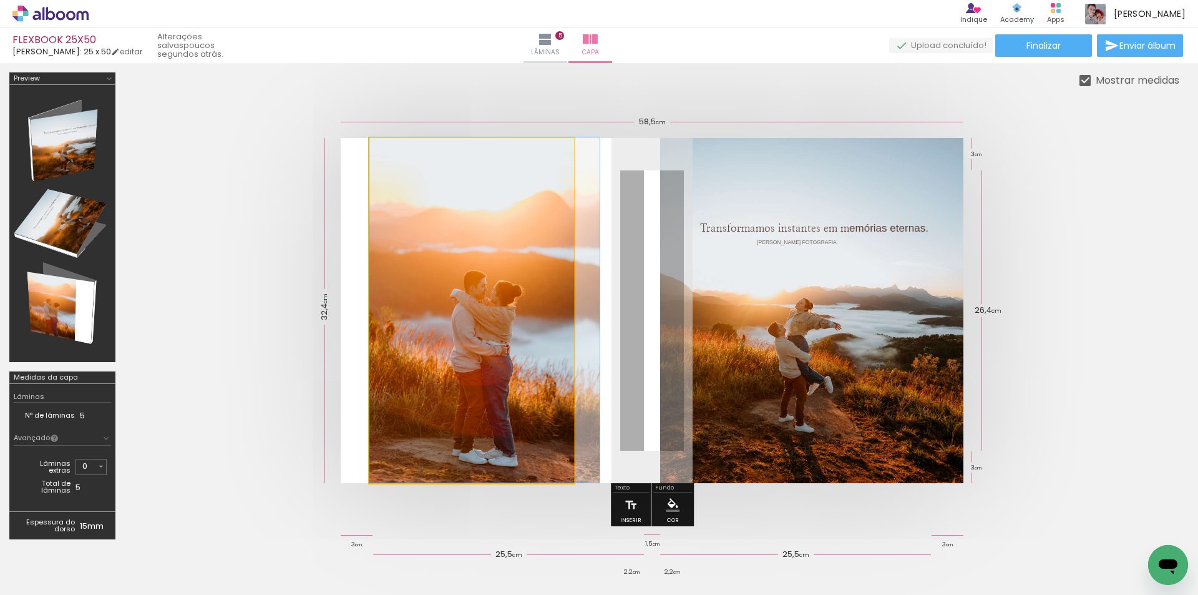
drag, startPoint x: 474, startPoint y: 346, endPoint x: 541, endPoint y: 329, distance: 68.4
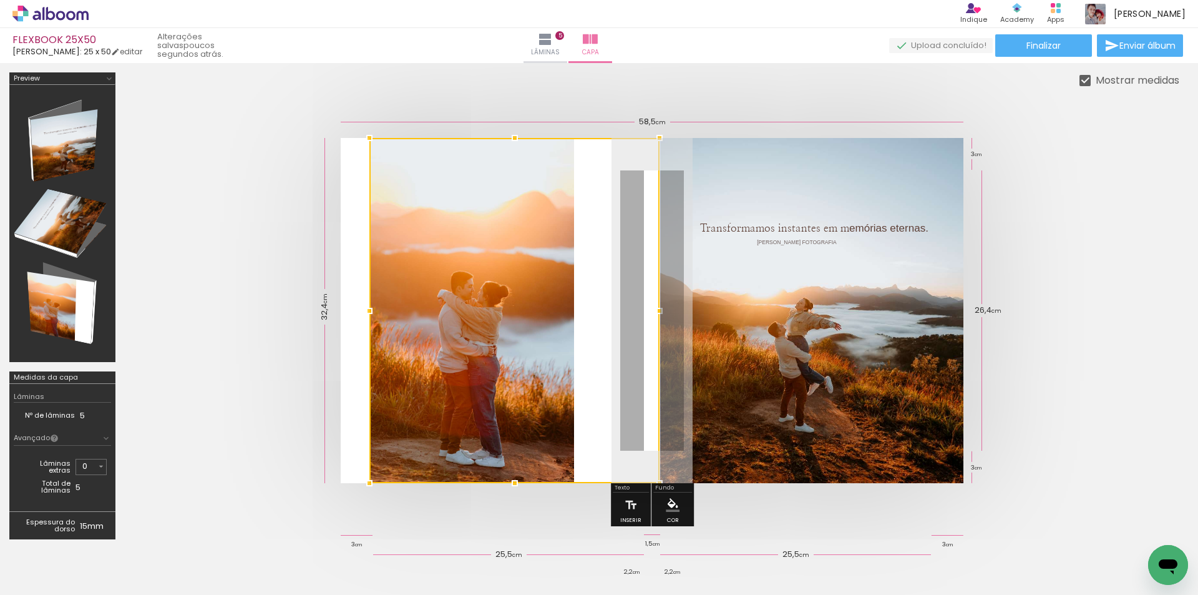
drag, startPoint x: 575, startPoint y: 311, endPoint x: 661, endPoint y: 296, distance: 87.5
click at [661, 296] on album-spread at bounding box center [652, 310] width 623 height 345
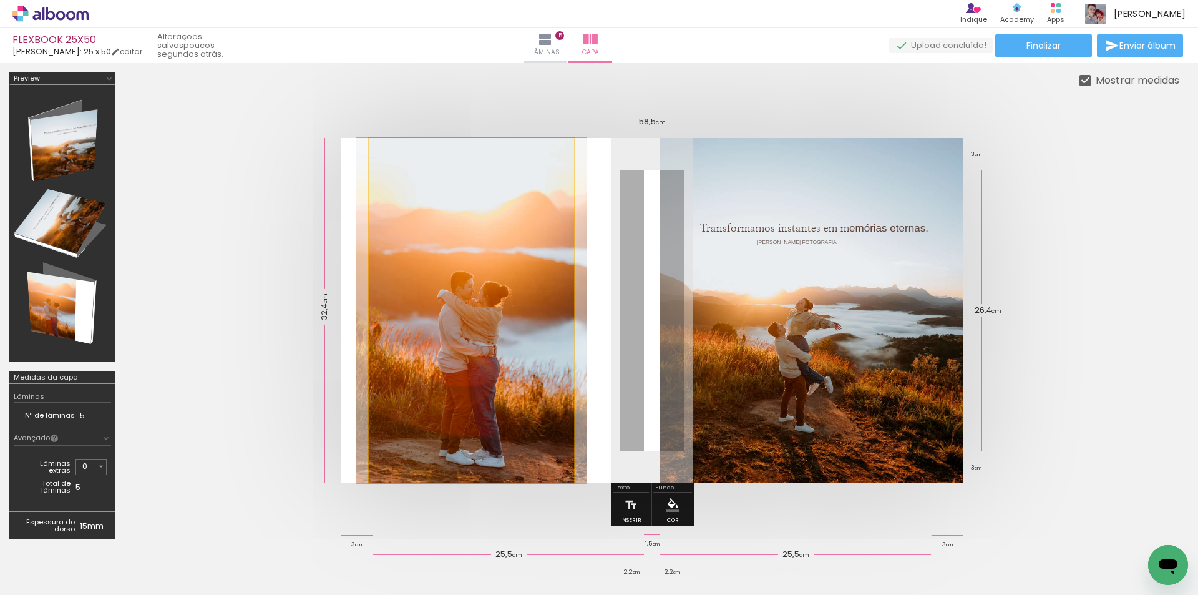
click at [558, 306] on quentale-photo at bounding box center [471, 310] width 205 height 345
click at [558, 306] on div at bounding box center [471, 310] width 205 height 345
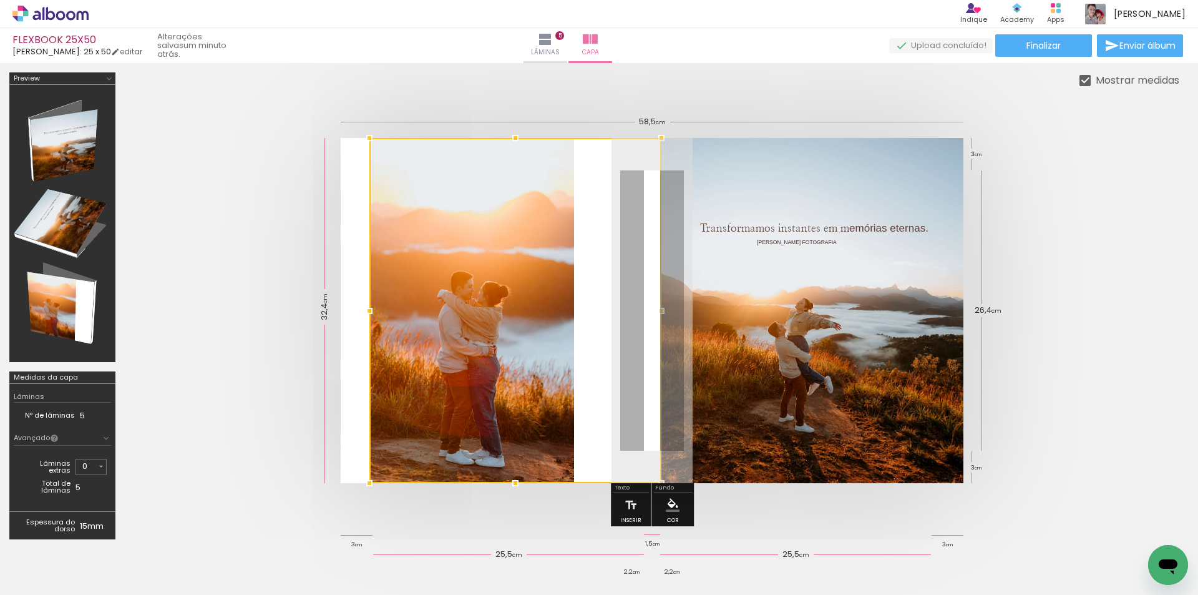
drag, startPoint x: 575, startPoint y: 310, endPoint x: 753, endPoint y: 319, distance: 178.1
click at [753, 319] on album-spread at bounding box center [652, 310] width 623 height 345
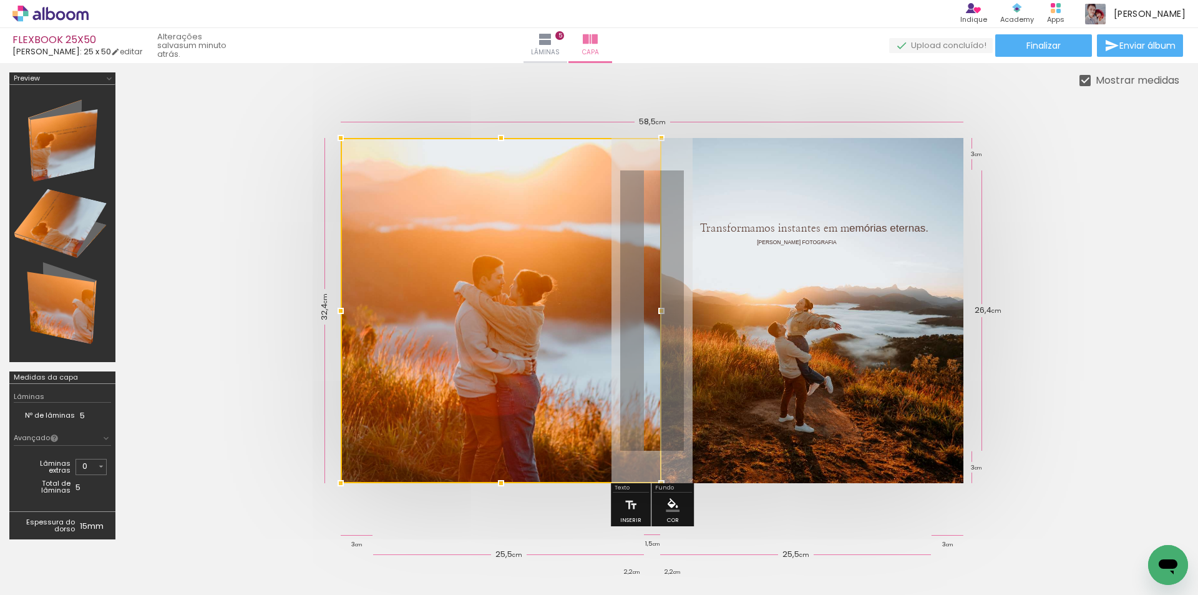
drag, startPoint x: 954, startPoint y: 312, endPoint x: 652, endPoint y: 277, distance: 304.1
click at [652, 277] on div at bounding box center [501, 310] width 321 height 345
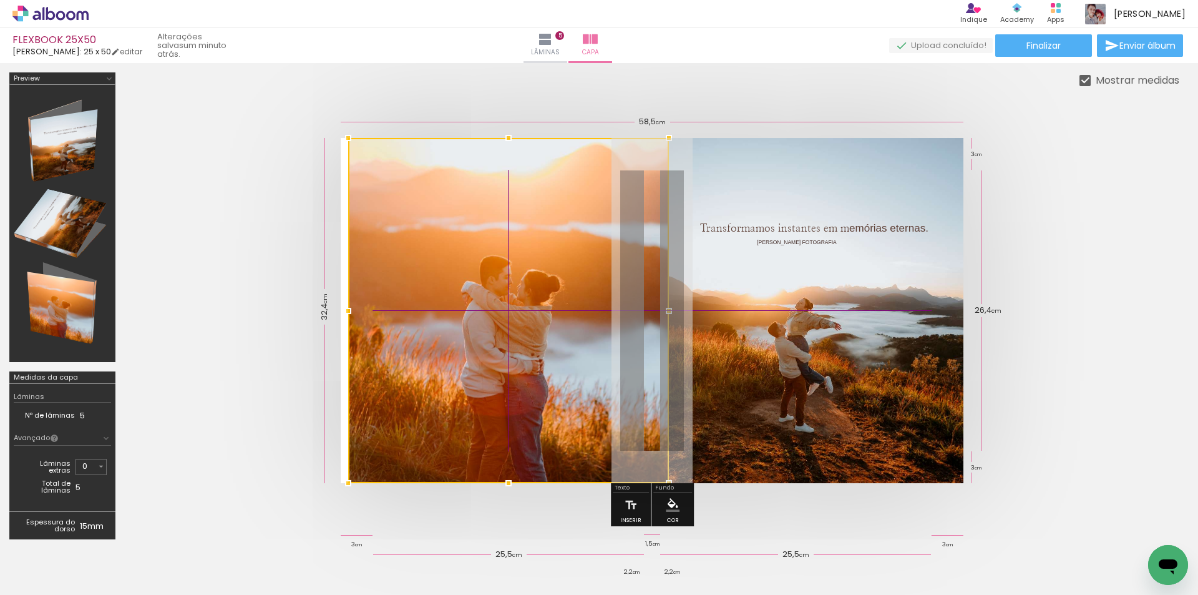
drag, startPoint x: 511, startPoint y: 368, endPoint x: 518, endPoint y: 341, distance: 27.7
click at [518, 341] on div at bounding box center [508, 310] width 321 height 345
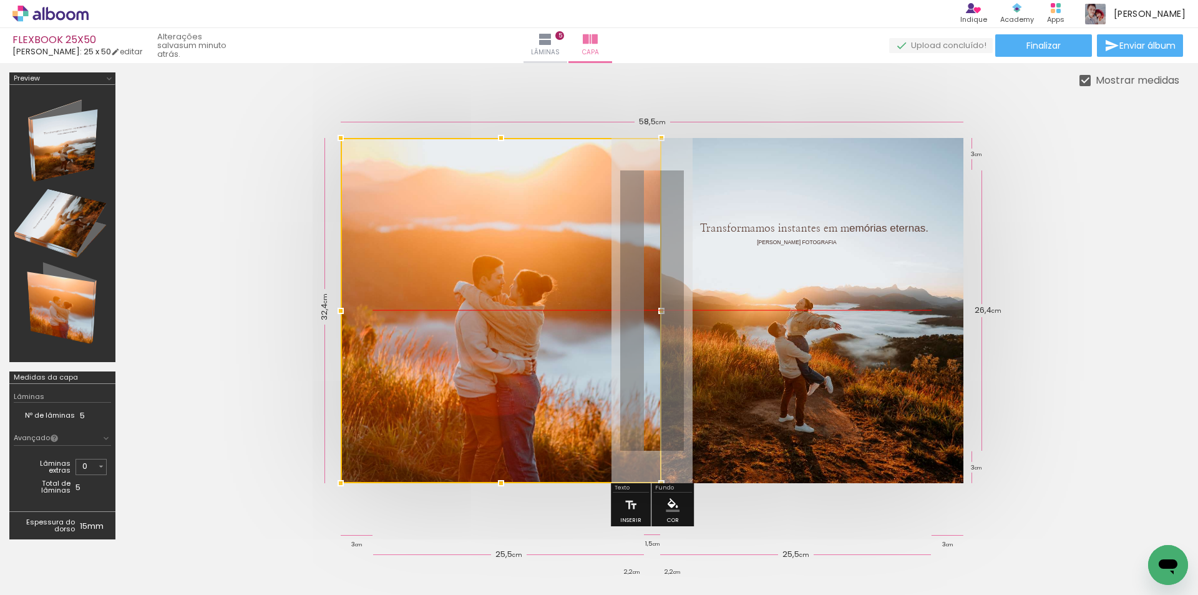
drag, startPoint x: 518, startPoint y: 341, endPoint x: 508, endPoint y: 341, distance: 10.0
click at [508, 341] on div at bounding box center [501, 310] width 321 height 345
drag, startPoint x: 505, startPoint y: 333, endPoint x: 506, endPoint y: 346, distance: 13.8
click at [506, 346] on div at bounding box center [501, 310] width 321 height 345
click at [508, 345] on div at bounding box center [501, 310] width 321 height 345
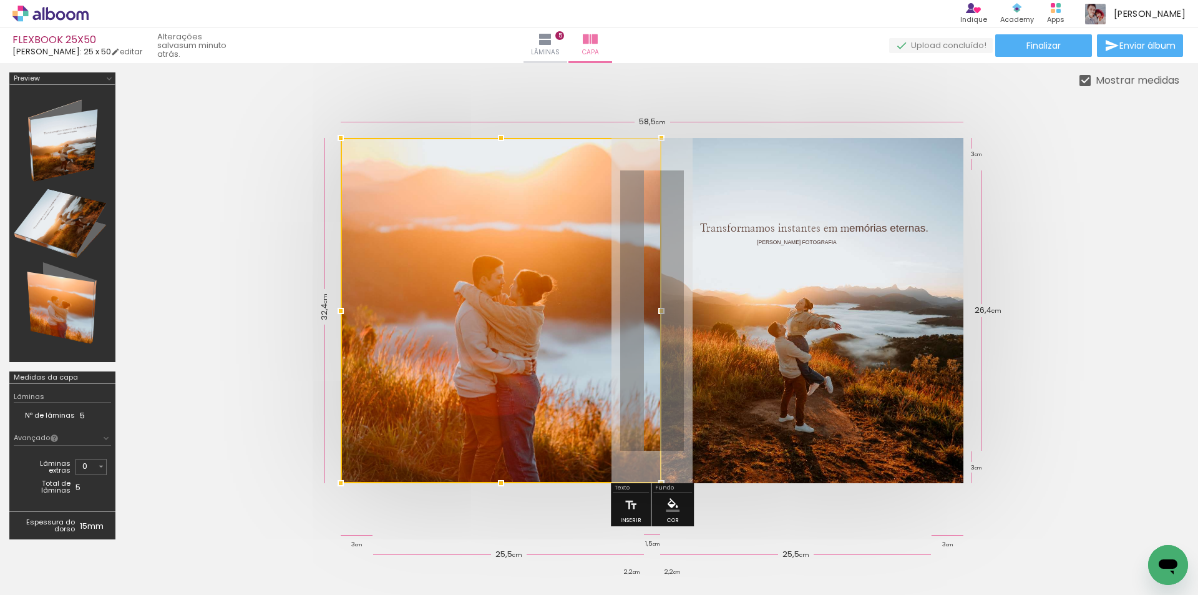
click at [508, 345] on div at bounding box center [501, 310] width 321 height 345
drag, startPoint x: 520, startPoint y: 294, endPoint x: 520, endPoint y: 311, distance: 17.5
click at [520, 311] on div at bounding box center [501, 310] width 321 height 345
click at [1045, 142] on quentale-cover at bounding box center [652, 310] width 955 height 345
click at [1058, 161] on quentale-cover at bounding box center [652, 310] width 955 height 345
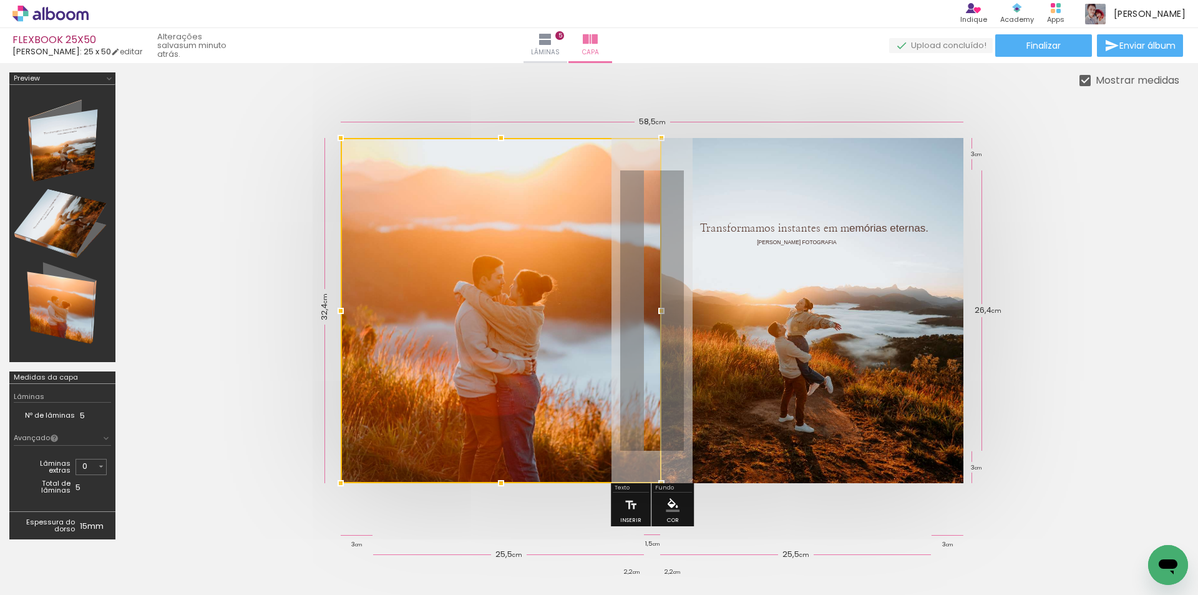
click at [1058, 161] on quentale-cover at bounding box center [652, 310] width 955 height 345
click at [577, 315] on div at bounding box center [501, 310] width 321 height 345
drag, startPoint x: 548, startPoint y: 283, endPoint x: 570, endPoint y: 332, distance: 53.9
click at [550, 321] on div at bounding box center [501, 310] width 321 height 345
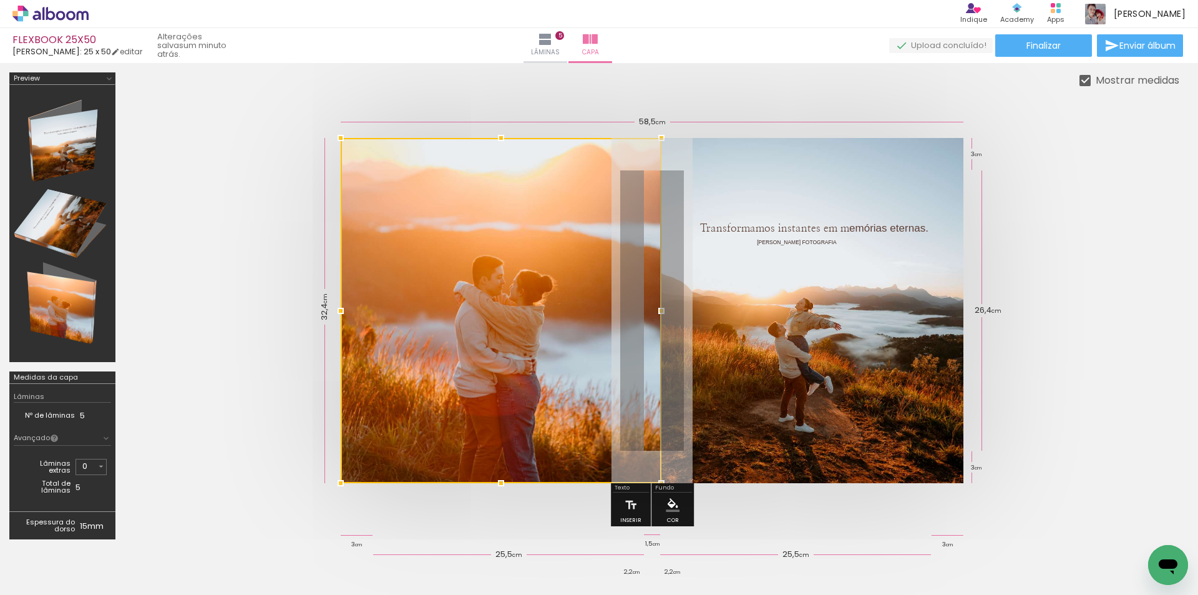
click at [1148, 288] on div at bounding box center [652, 310] width 1055 height 445
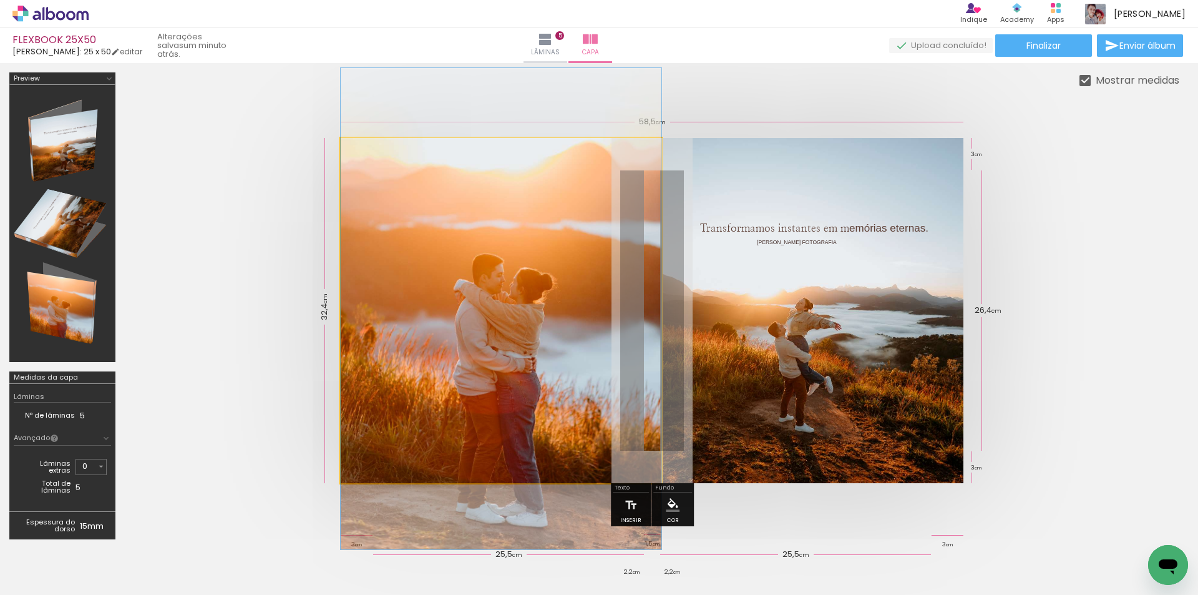
drag, startPoint x: 580, startPoint y: 295, endPoint x: 569, endPoint y: 293, distance: 12.0
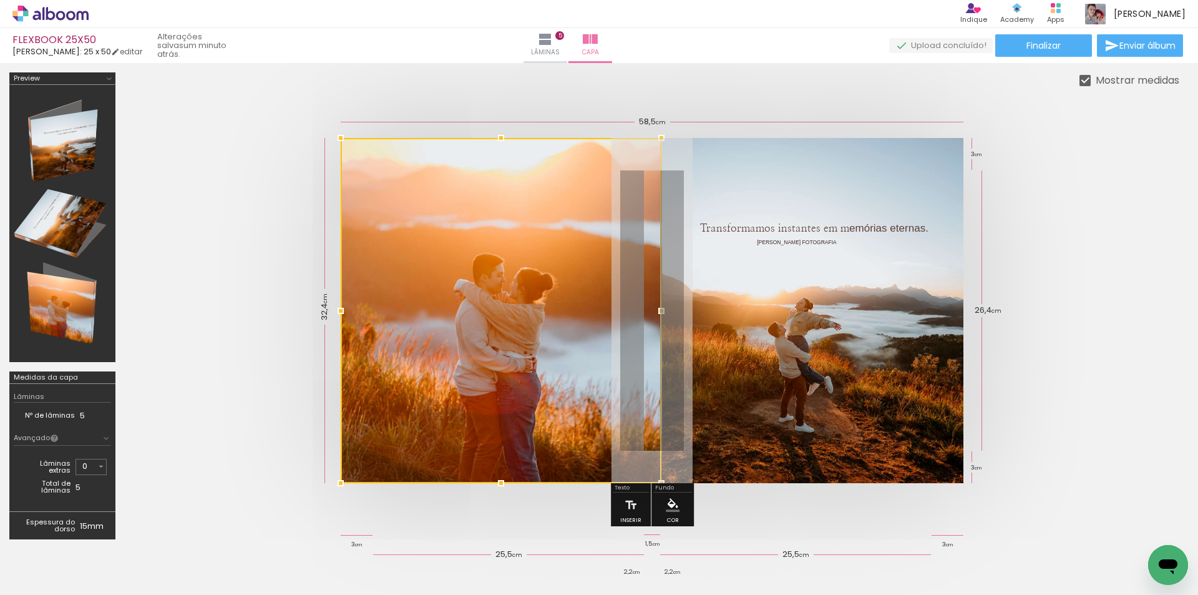
click at [662, 306] on div at bounding box center [661, 310] width 25 height 25
drag, startPoint x: 663, startPoint y: 137, endPoint x: 663, endPoint y: 169, distance: 31.8
click at [663, 169] on album-spread at bounding box center [652, 310] width 623 height 345
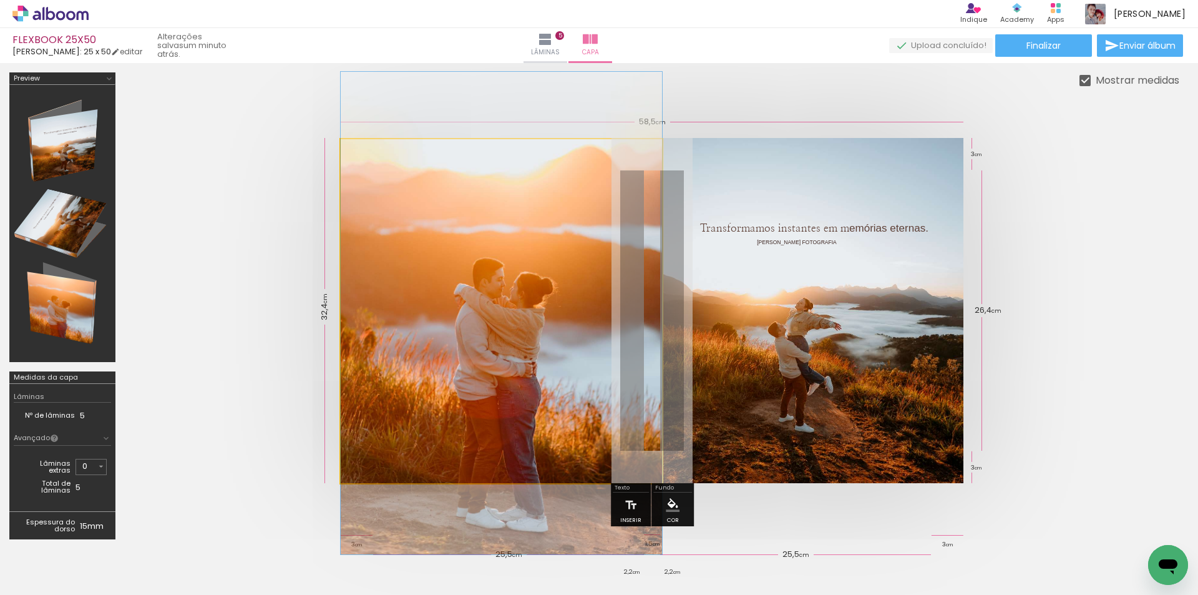
drag, startPoint x: 507, startPoint y: 303, endPoint x: 524, endPoint y: 303, distance: 16.2
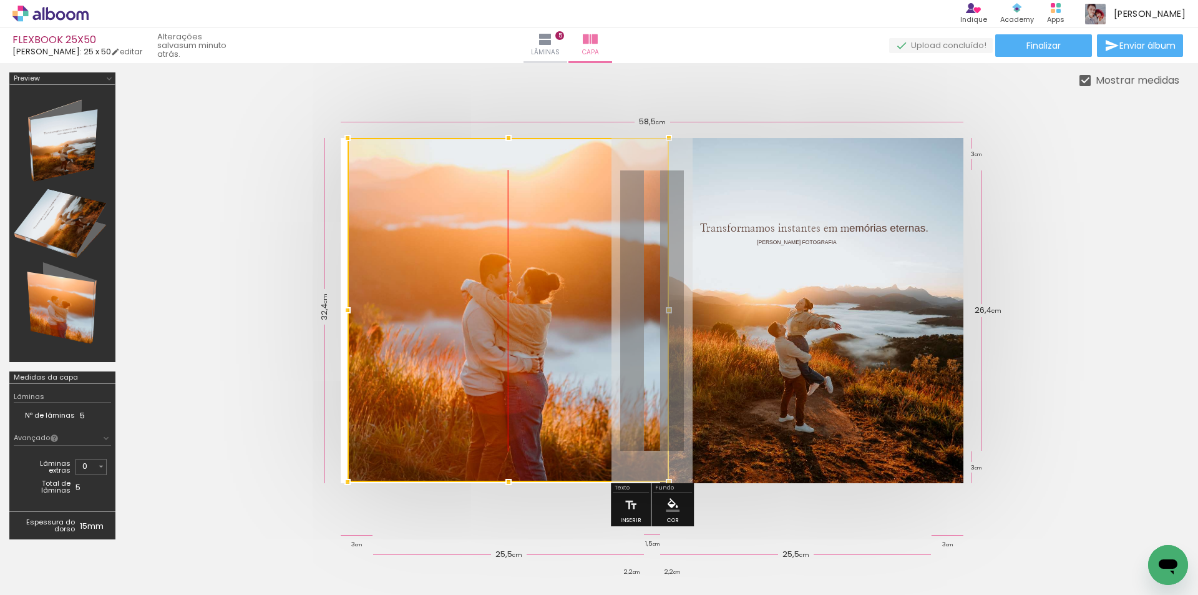
drag, startPoint x: 514, startPoint y: 303, endPoint x: 521, endPoint y: 289, distance: 15.9
click at [521, 289] on div at bounding box center [508, 310] width 321 height 344
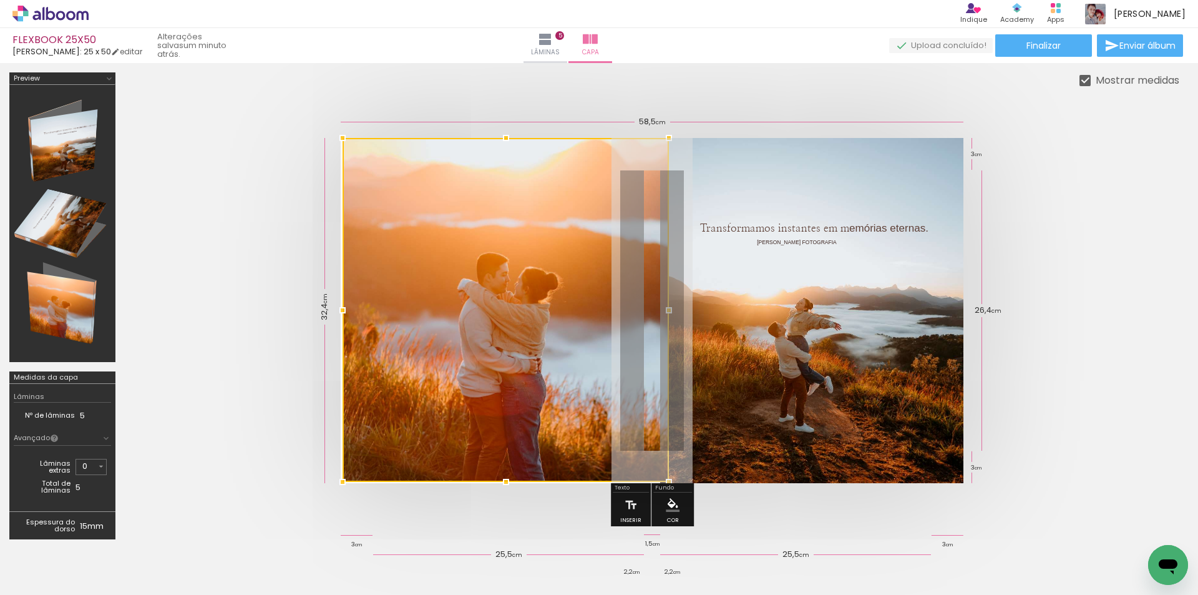
drag, startPoint x: 343, startPoint y: 310, endPoint x: 338, endPoint y: 316, distance: 7.1
click at [331, 309] on div at bounding box center [342, 310] width 25 height 25
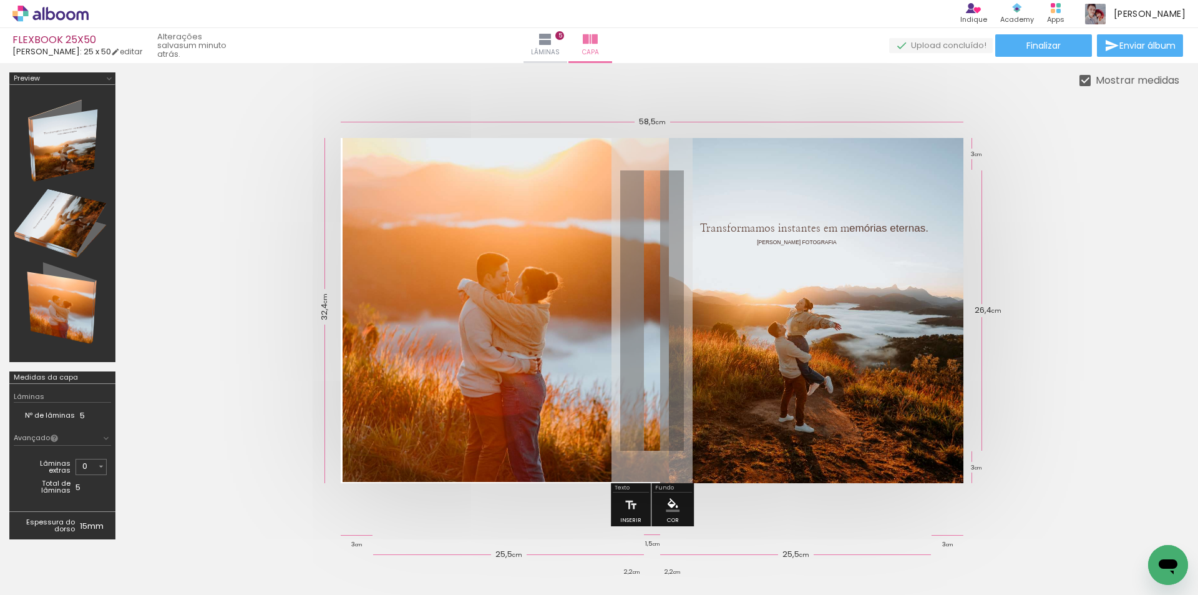
click at [388, 389] on quentale-photo at bounding box center [506, 310] width 326 height 344
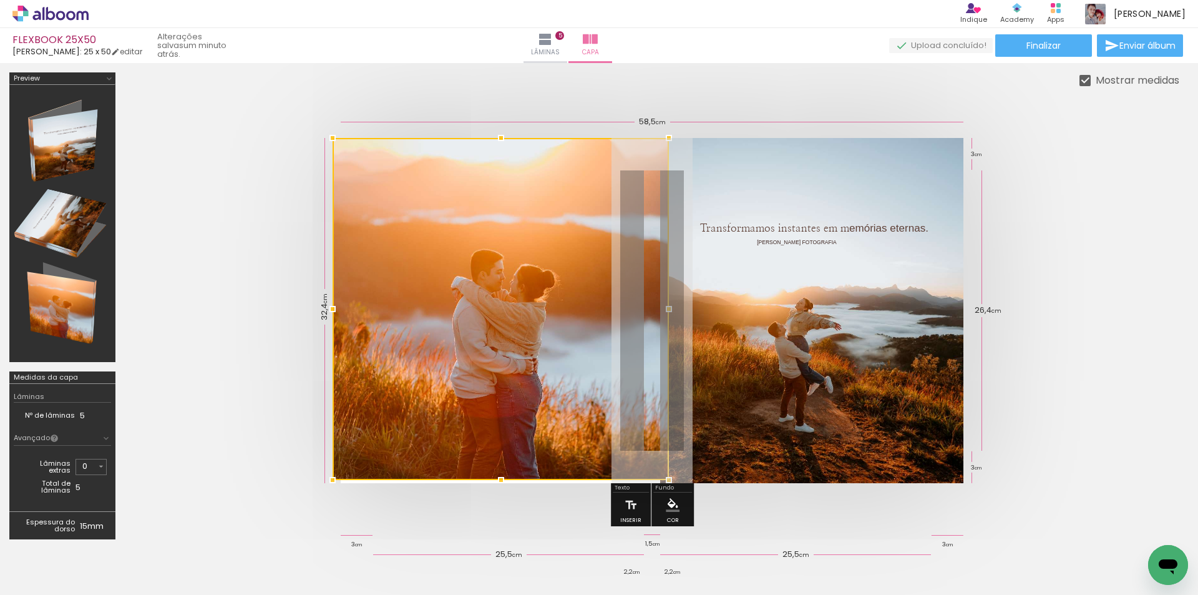
drag, startPoint x: 341, startPoint y: 485, endPoint x: 334, endPoint y: 491, distance: 8.9
click at [332, 491] on div at bounding box center [332, 479] width 25 height 25
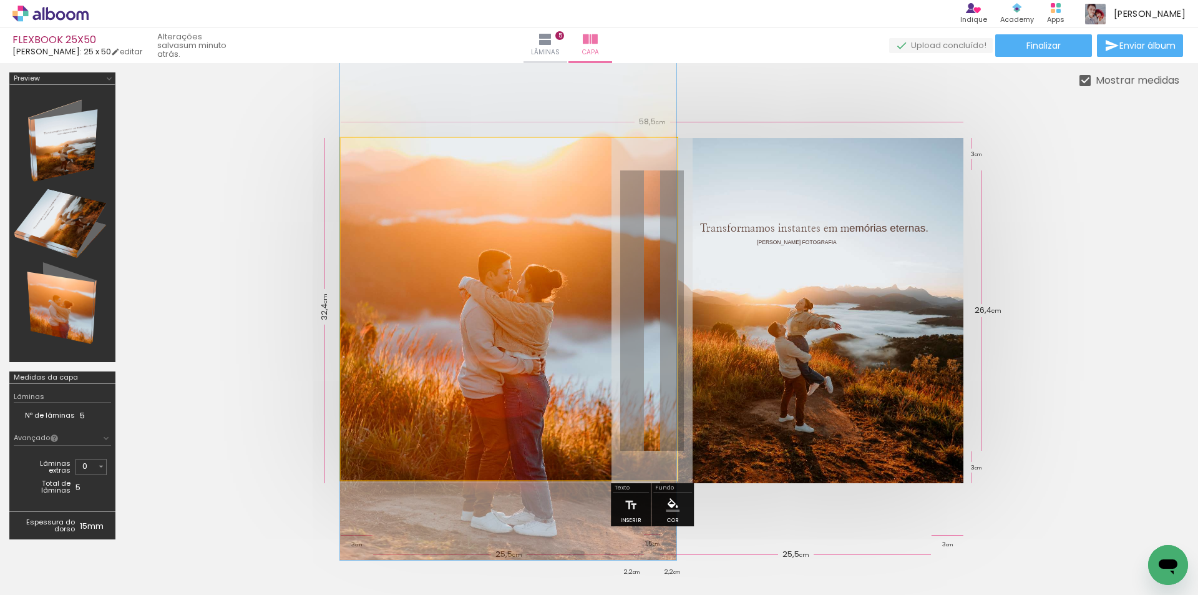
drag, startPoint x: 541, startPoint y: 376, endPoint x: 532, endPoint y: 376, distance: 8.1
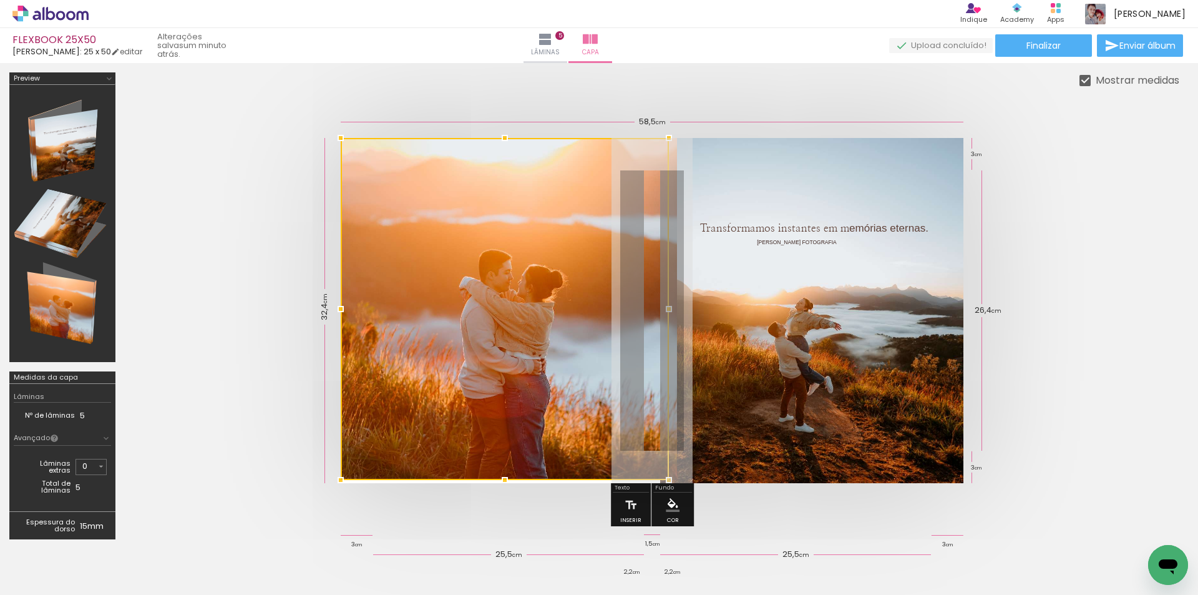
click at [1084, 276] on quentale-cover at bounding box center [652, 310] width 955 height 345
click at [1085, 274] on quentale-cover at bounding box center [652, 310] width 955 height 345
click at [832, 338] on quentale-photo at bounding box center [811, 310] width 303 height 345
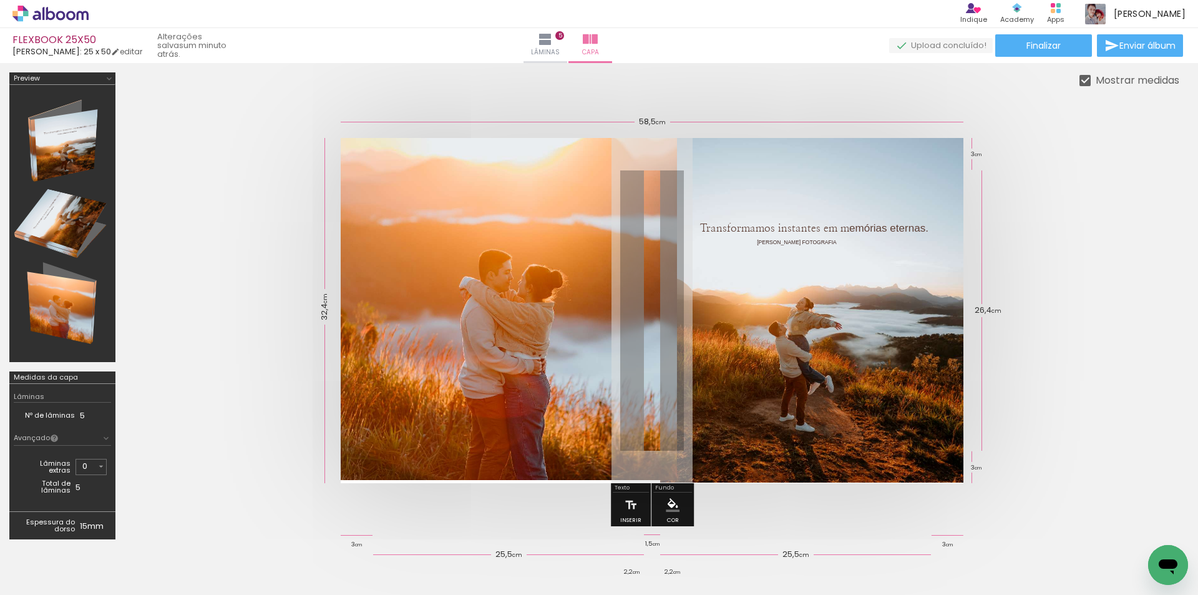
click at [1037, 249] on quentale-cover at bounding box center [652, 310] width 955 height 345
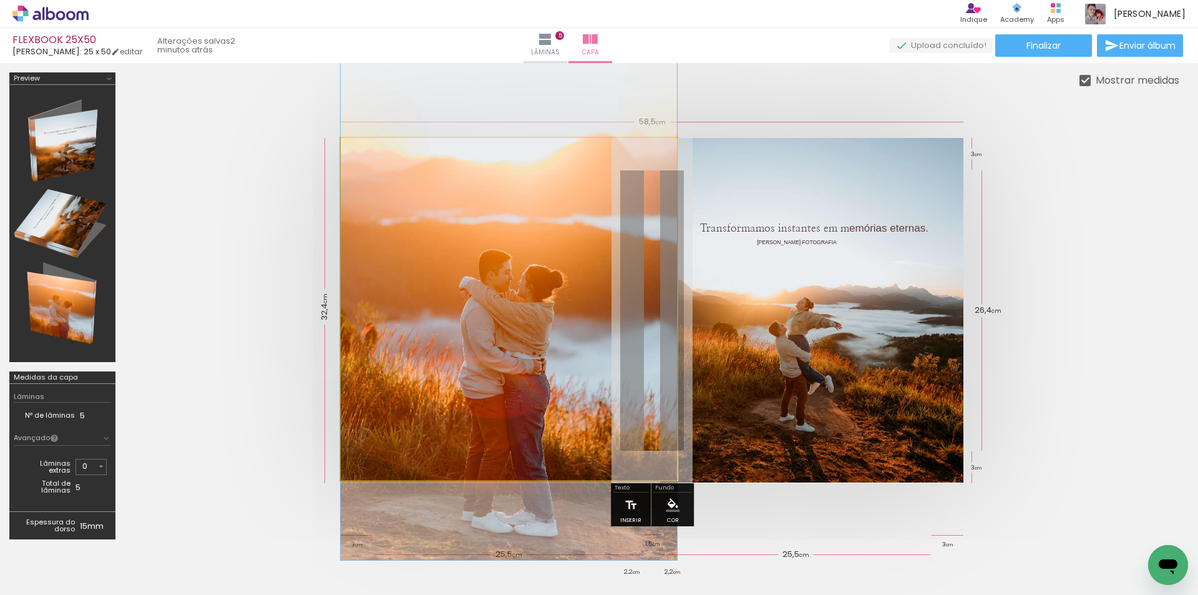
click at [542, 331] on quentale-photo at bounding box center [509, 309] width 336 height 342
click at [542, 331] on div at bounding box center [505, 309] width 328 height 342
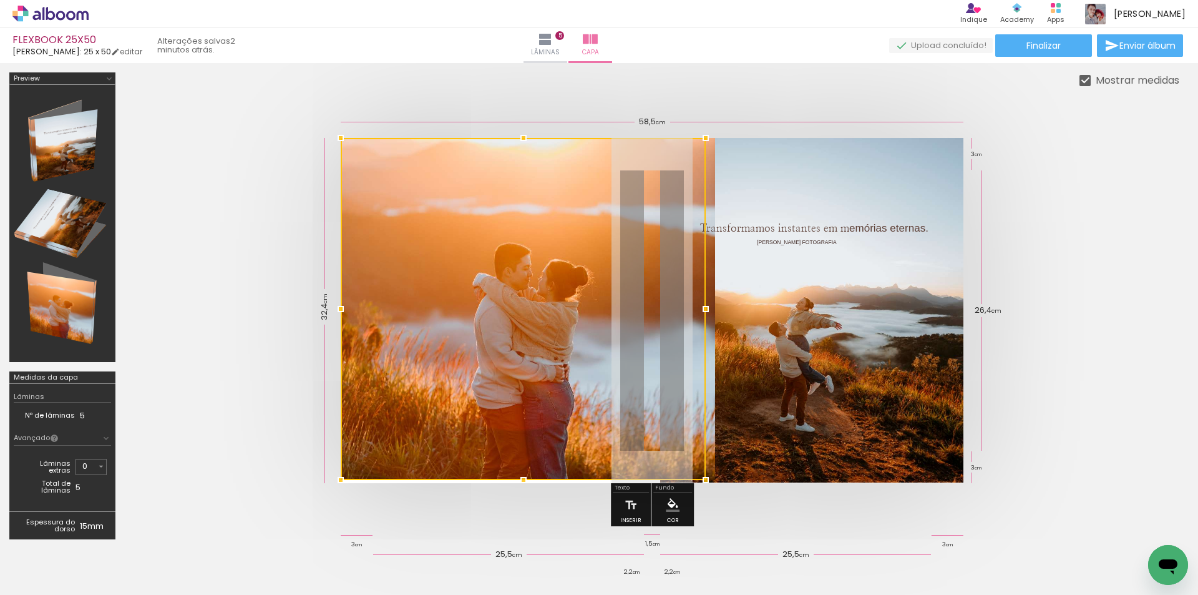
click at [667, 304] on div at bounding box center [523, 309] width 365 height 342
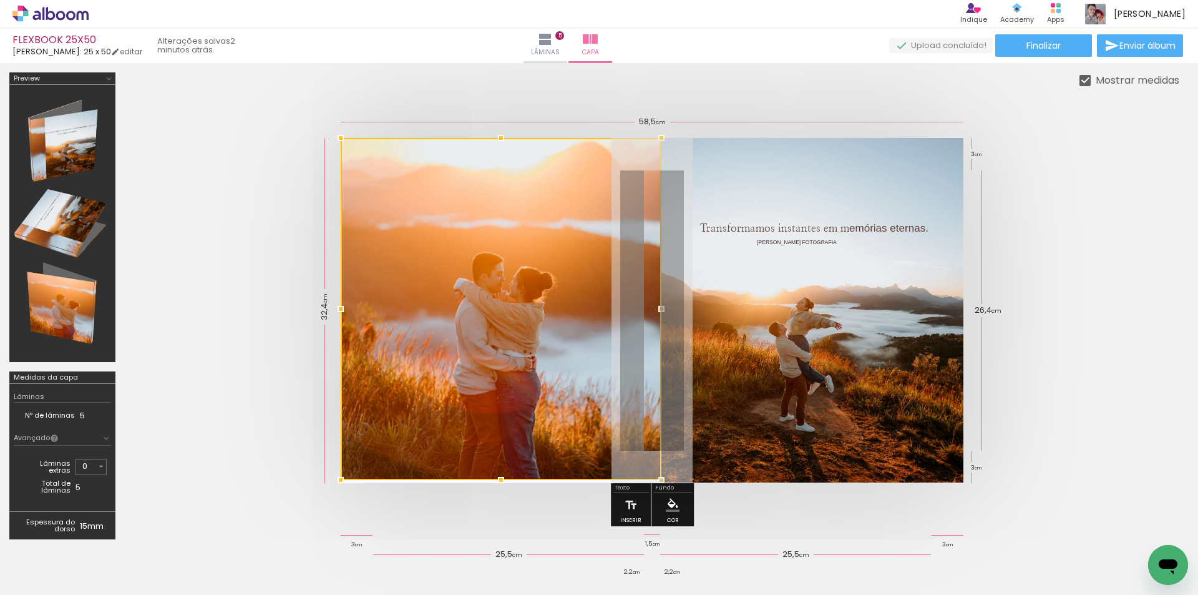
drag, startPoint x: 715, startPoint y: 310, endPoint x: 662, endPoint y: 315, distance: 53.2
click at [662, 315] on div at bounding box center [661, 308] width 25 height 25
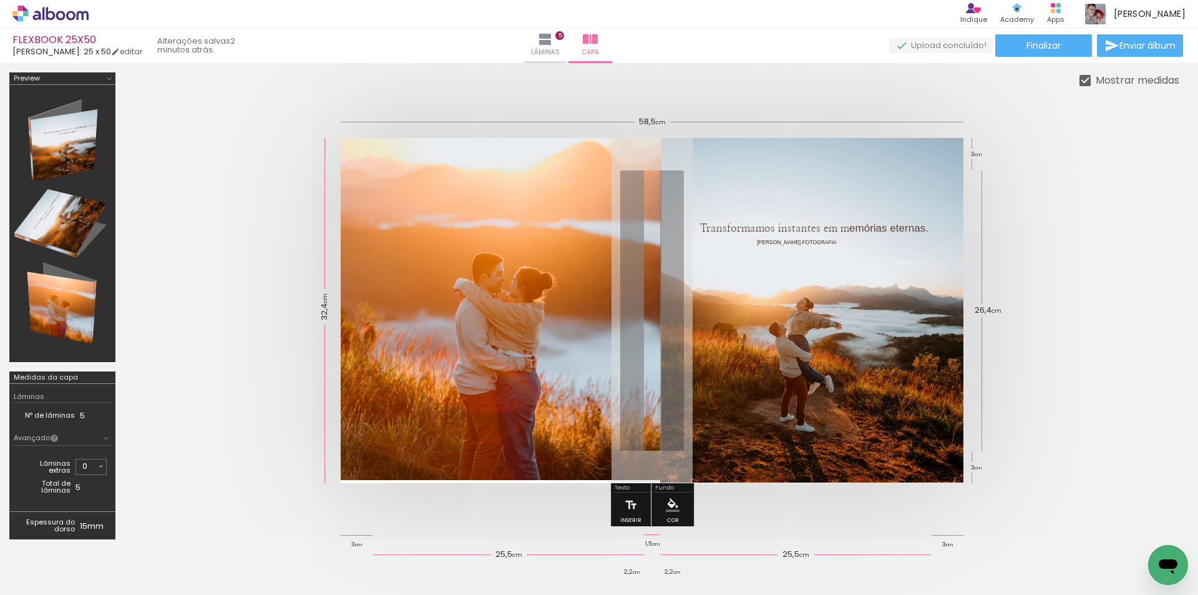
click at [1048, 230] on quentale-cover at bounding box center [652, 310] width 955 height 345
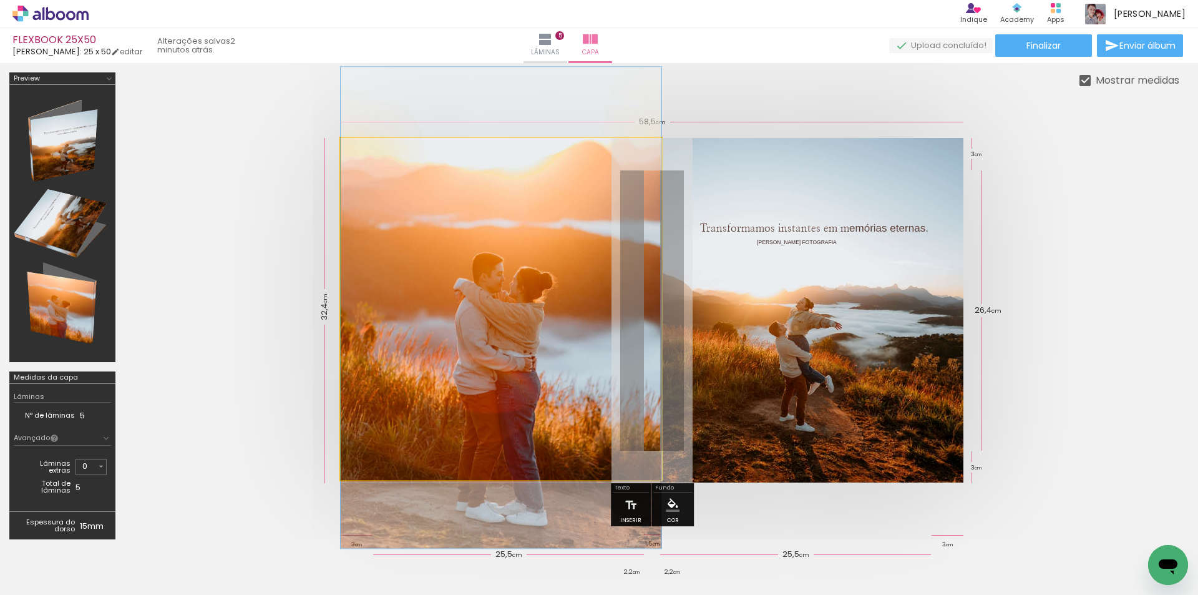
click at [633, 319] on quentale-photo at bounding box center [501, 309] width 321 height 342
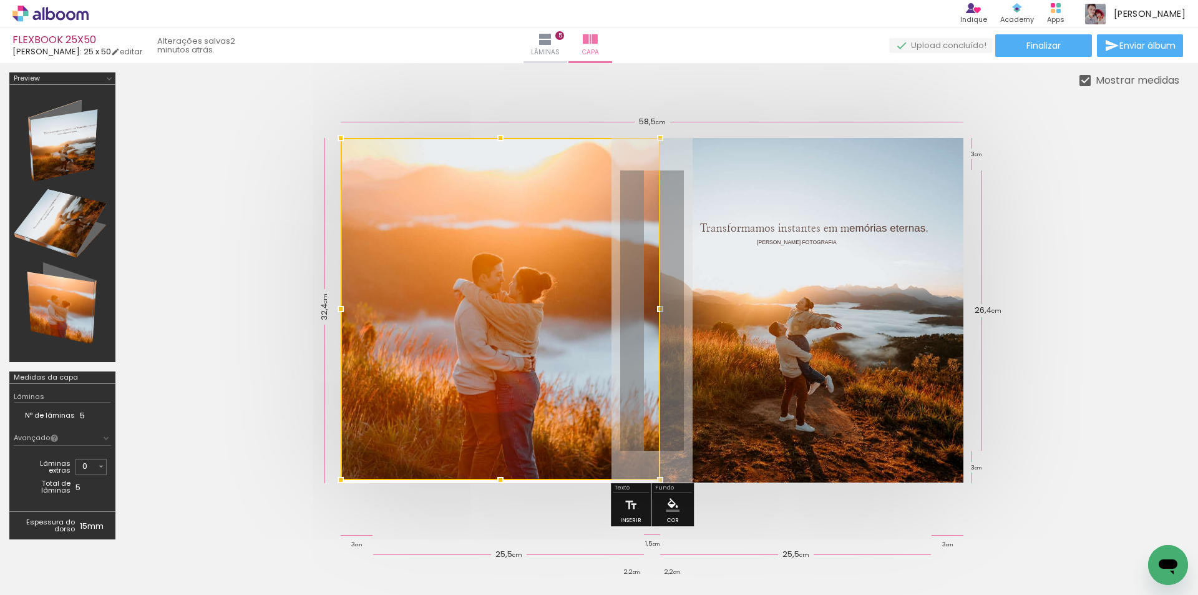
click at [663, 308] on div at bounding box center [660, 308] width 25 height 25
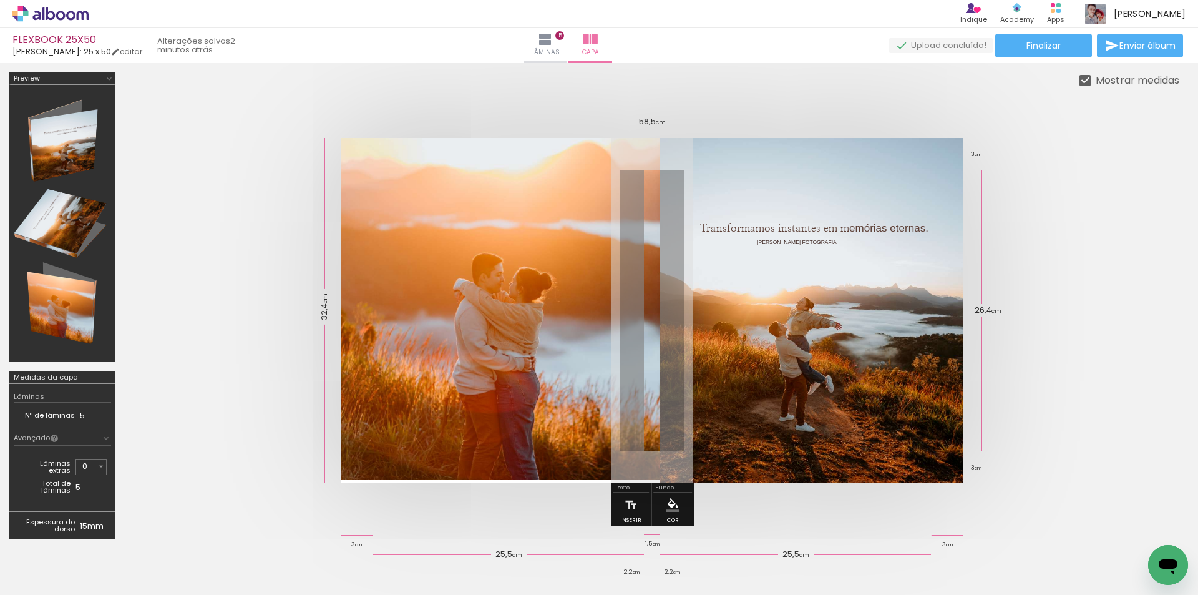
click at [1064, 283] on quentale-cover at bounding box center [652, 310] width 955 height 345
click at [1062, 46] on paper-button "Finalizar" at bounding box center [1044, 45] width 97 height 22
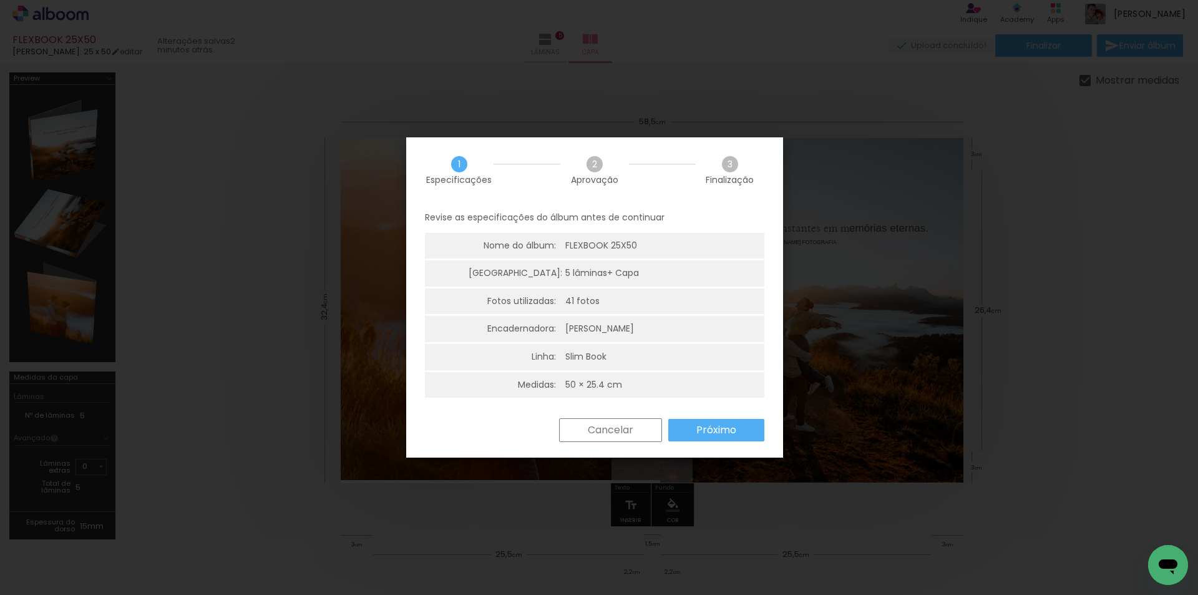
click at [0, 0] on slot "Próximo" at bounding box center [0, 0] width 0 height 0
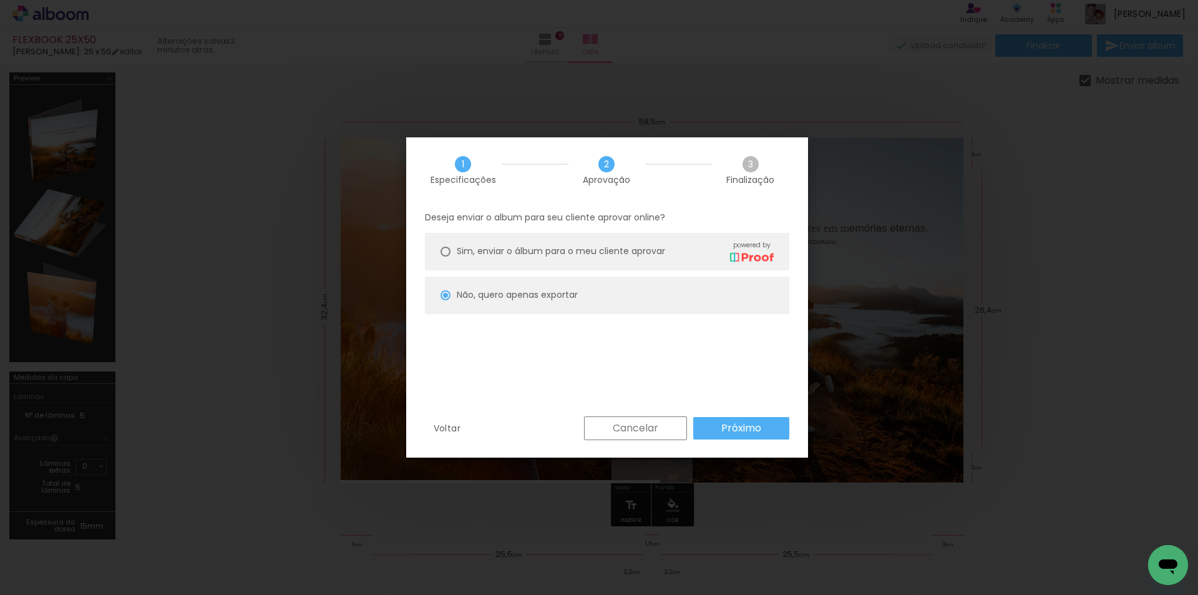
click at [778, 434] on paper-button "Próximo" at bounding box center [741, 428] width 96 height 22
type input "Alta, 300 DPI"
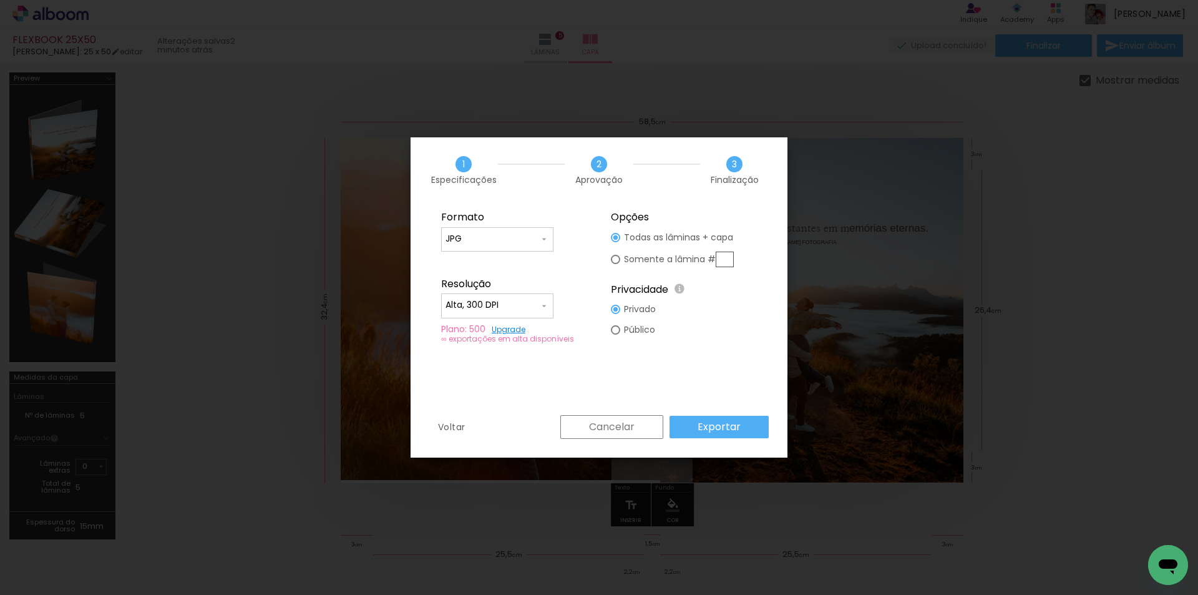
click at [738, 419] on paper-button "Exportar" at bounding box center [719, 427] width 99 height 22
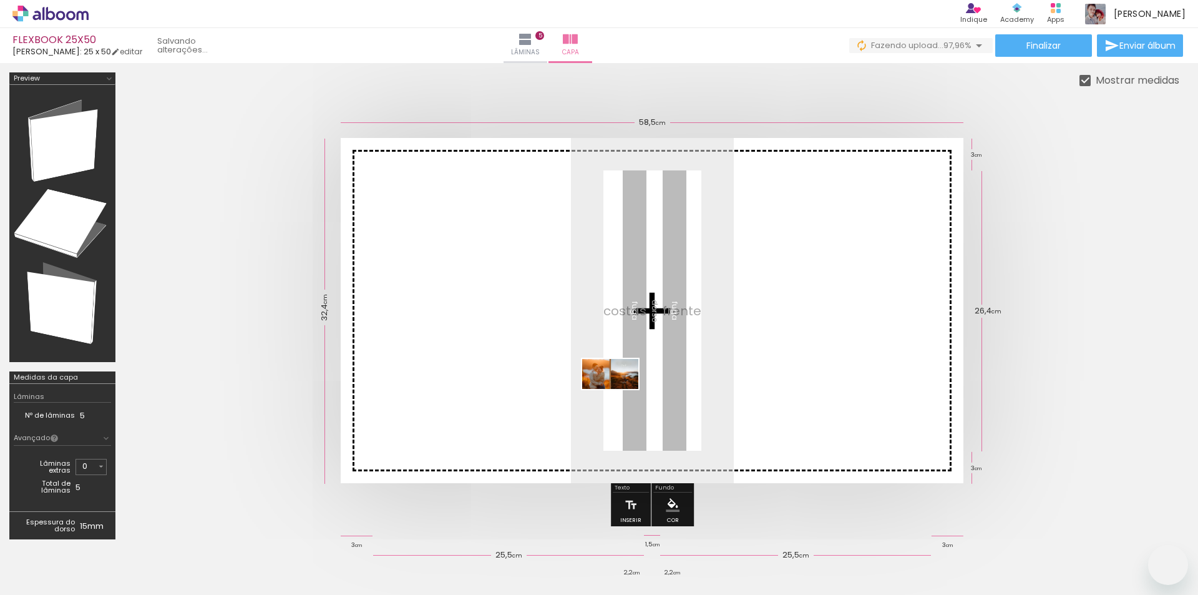
click at [620, 396] on quentale-workspace at bounding box center [599, 297] width 1198 height 595
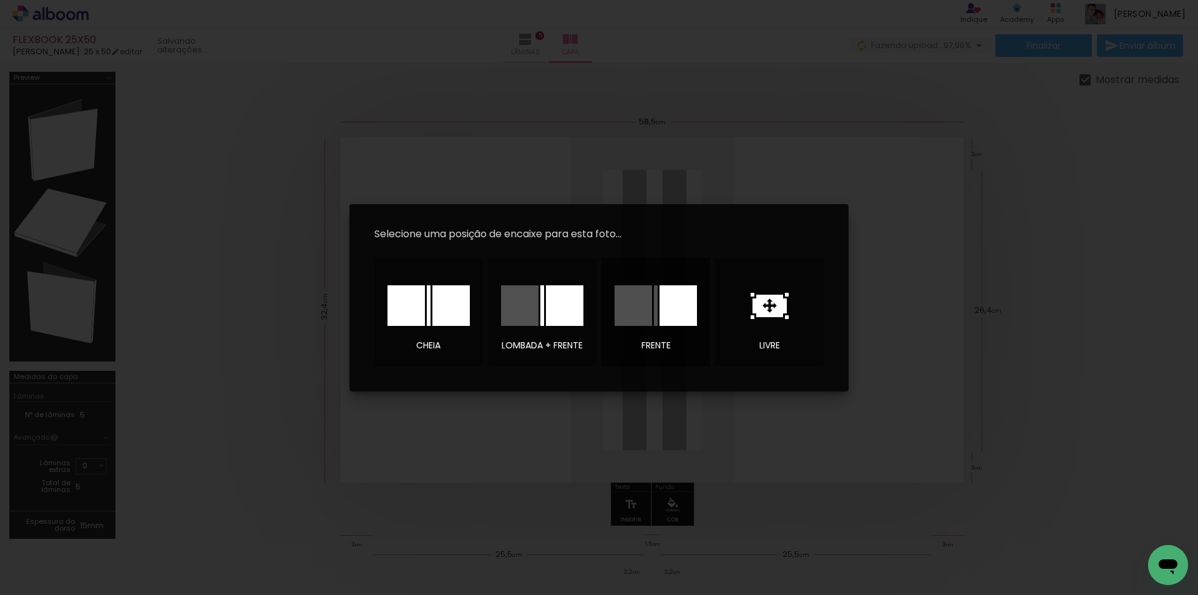
scroll to position [0, 2321]
click at [457, 295] on div at bounding box center [451, 305] width 37 height 41
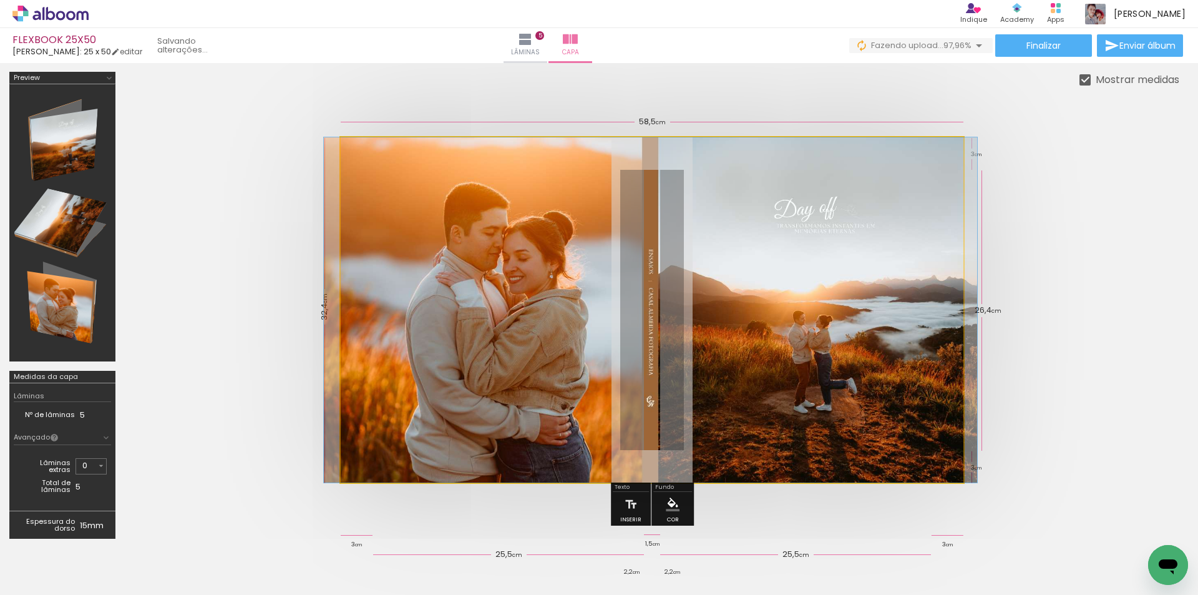
drag, startPoint x: 743, startPoint y: 364, endPoint x: 741, endPoint y: 370, distance: 6.4
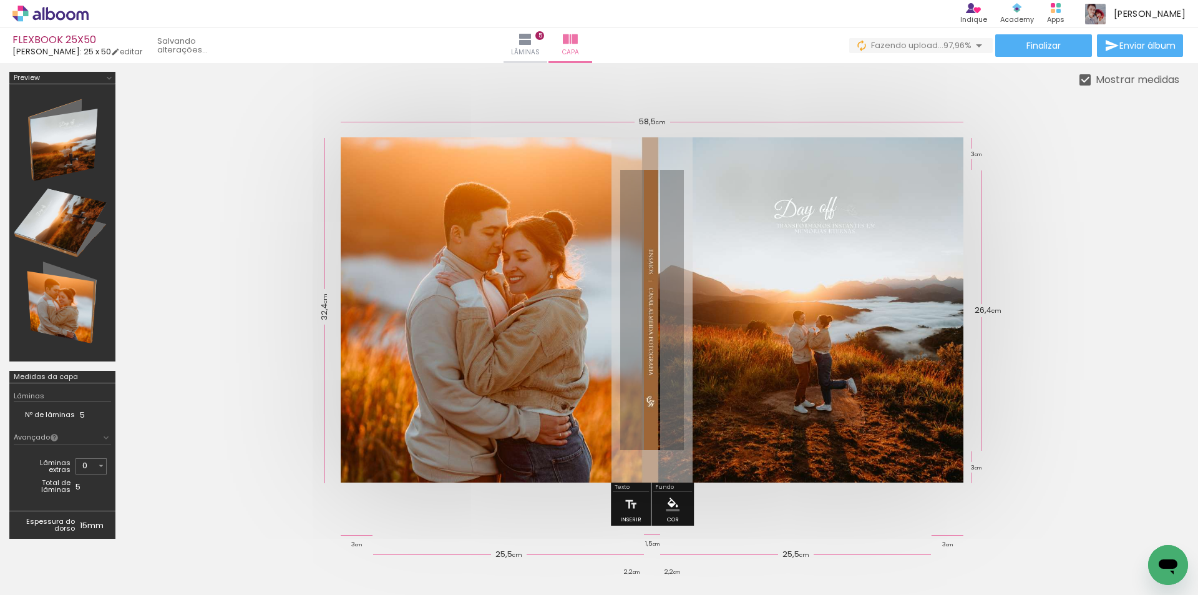
click at [871, 298] on quentale-photo at bounding box center [652, 309] width 623 height 345
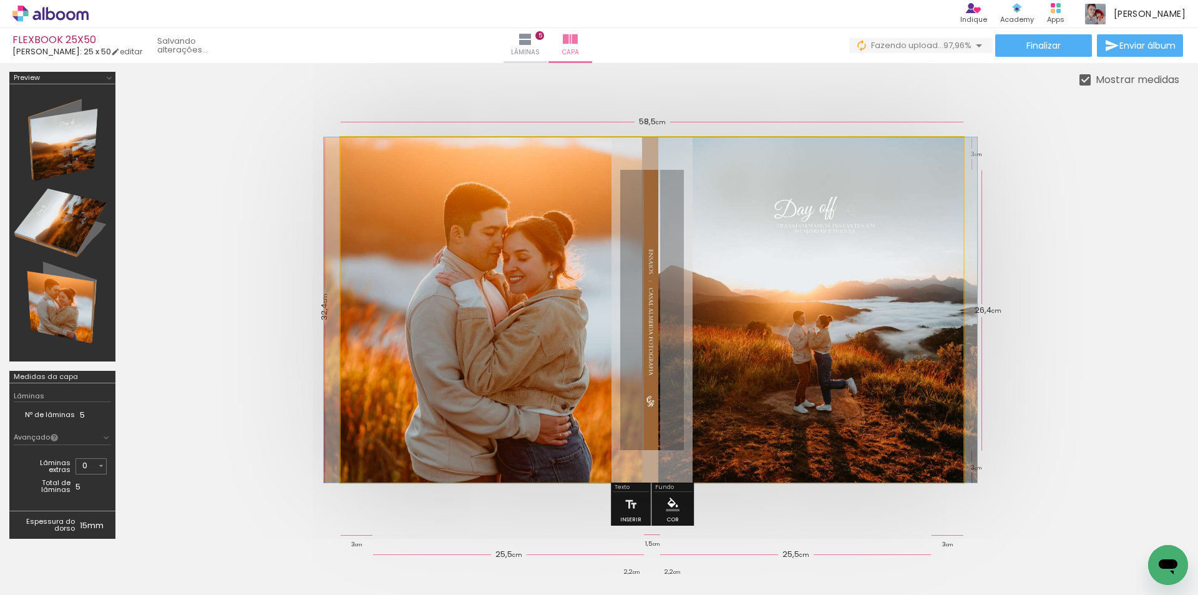
click at [793, 309] on quentale-photo at bounding box center [652, 309] width 623 height 345
click at [740, 312] on quentale-photo at bounding box center [652, 309] width 623 height 345
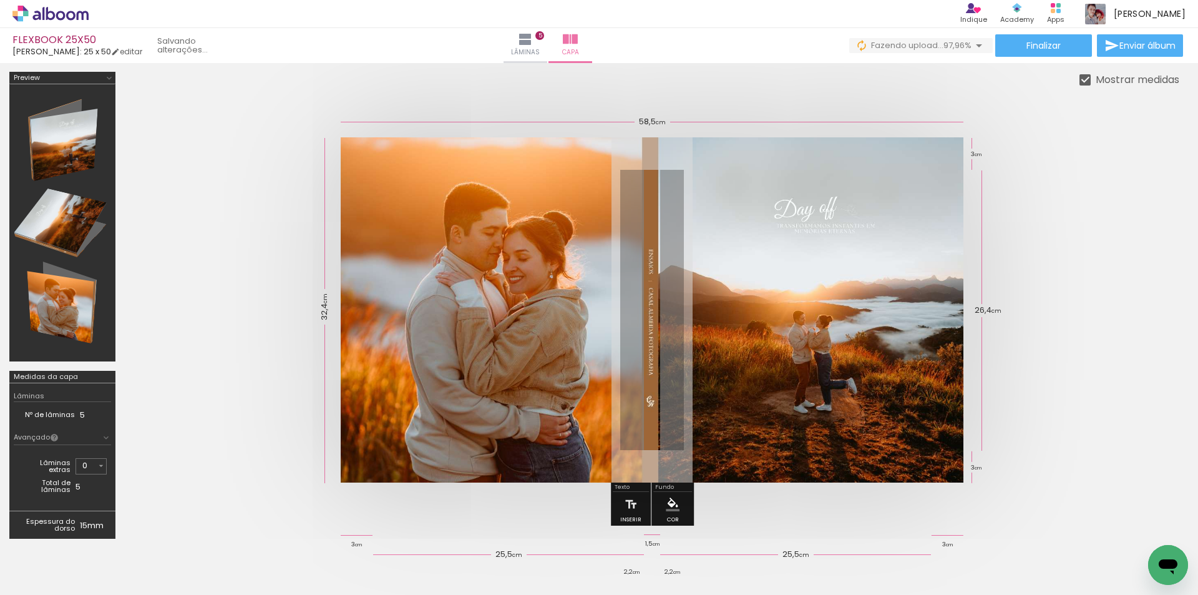
click at [713, 312] on quentale-photo at bounding box center [652, 309] width 623 height 345
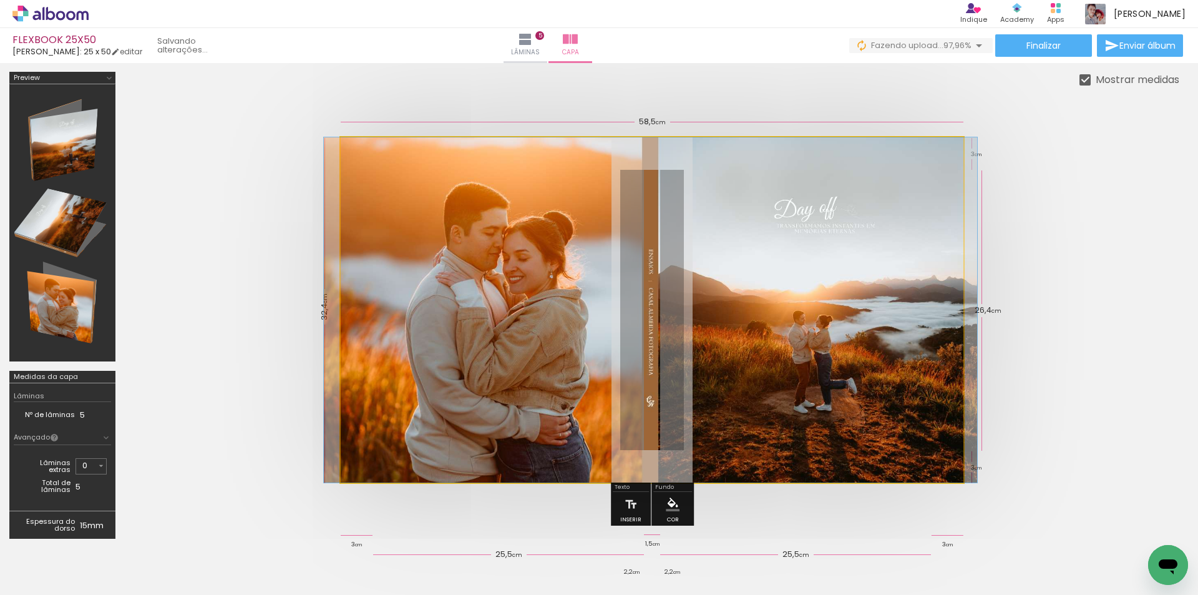
click at [713, 312] on quentale-photo at bounding box center [652, 309] width 623 height 345
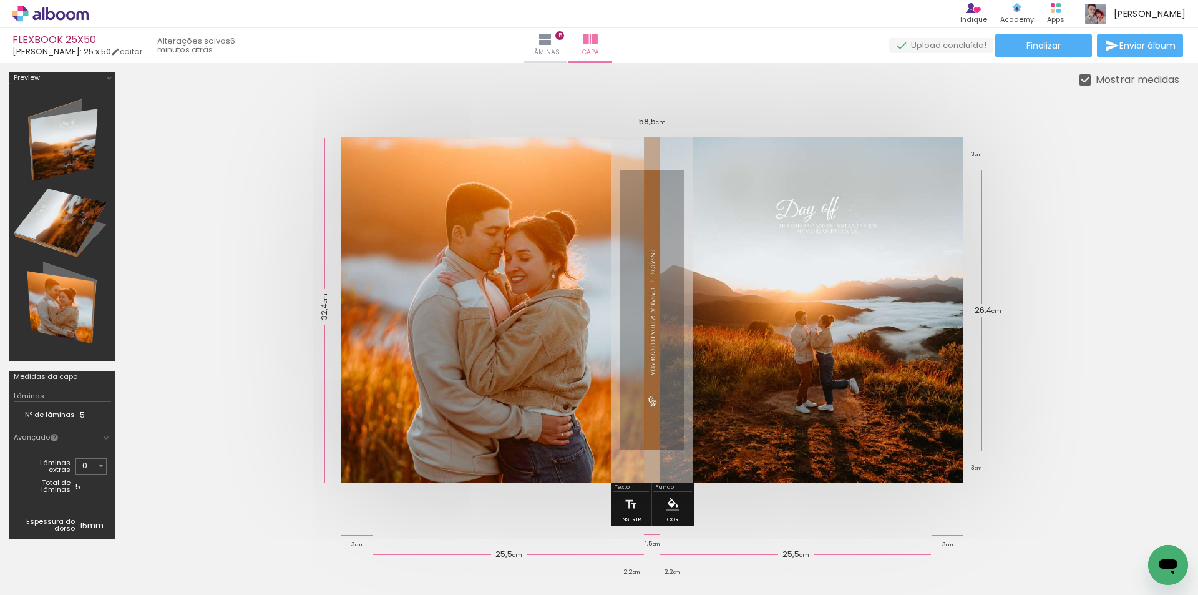
click at [1072, 307] on quentale-cover at bounding box center [652, 309] width 955 height 345
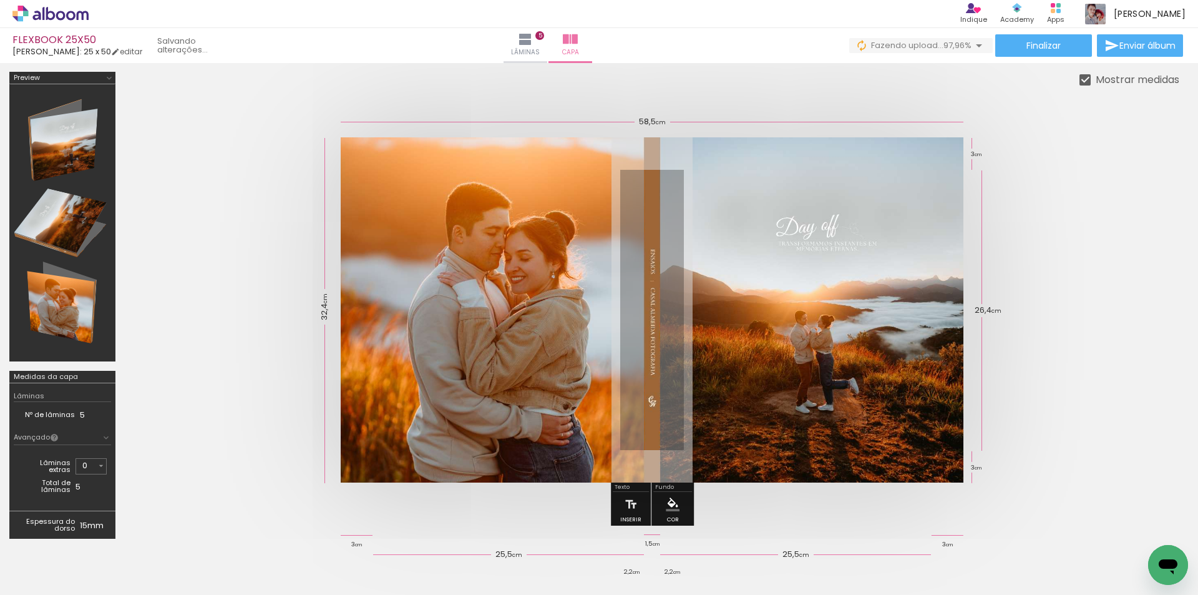
scroll to position [0, 2333]
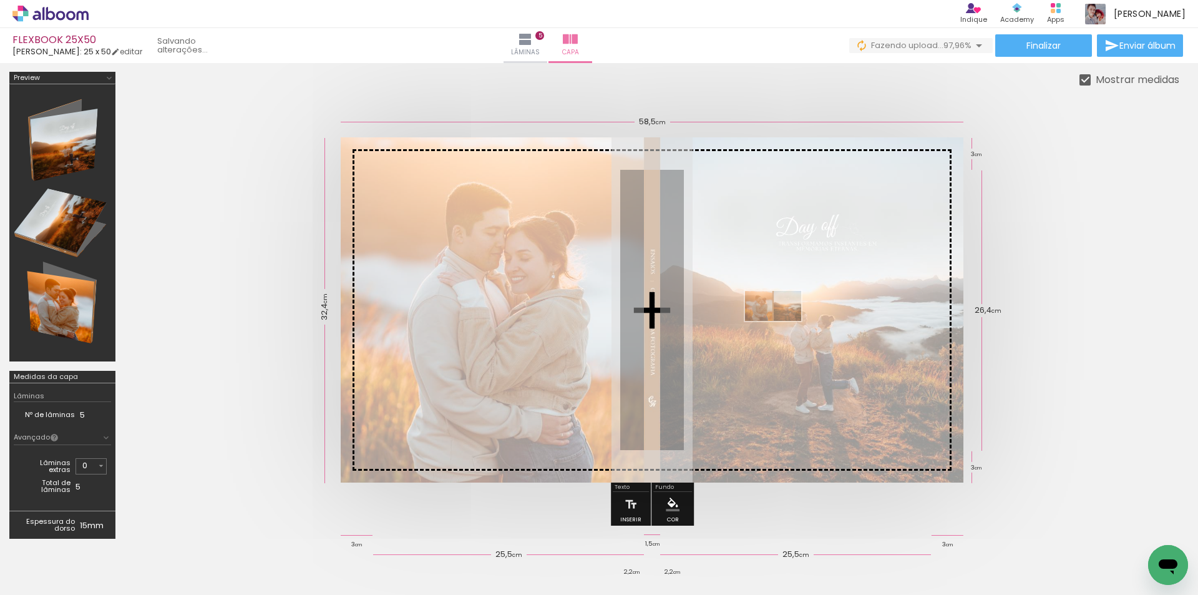
drag, startPoint x: 1141, startPoint y: 550, endPoint x: 783, endPoint y: 328, distance: 421.2
click at [783, 328] on quentale-workspace at bounding box center [599, 297] width 1198 height 595
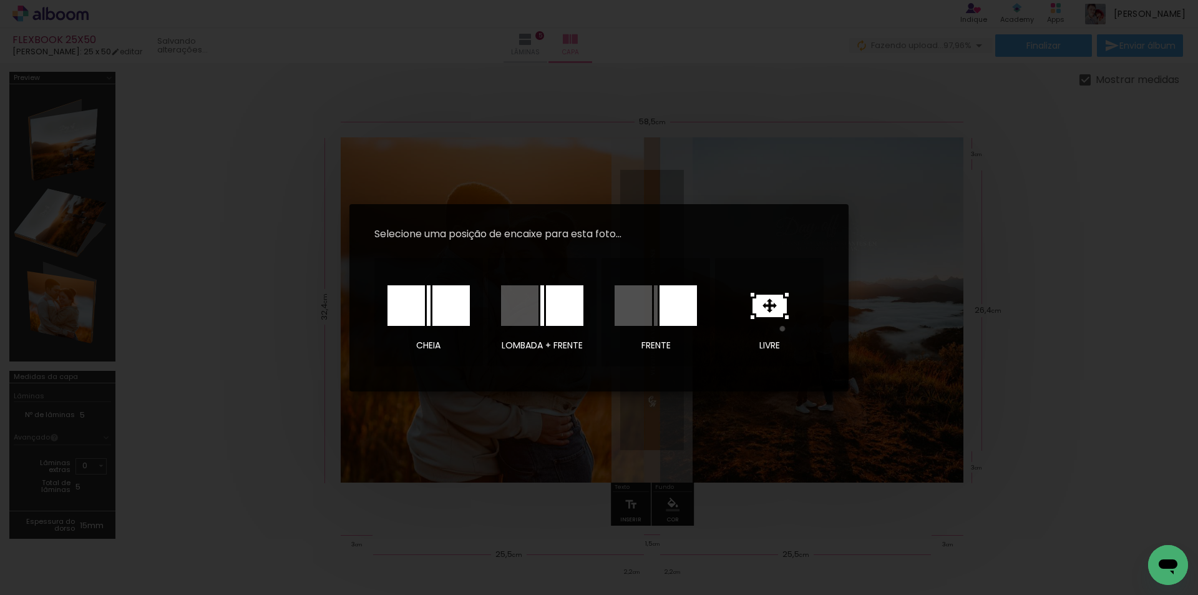
click at [783, 328] on div at bounding box center [769, 306] width 87 height 62
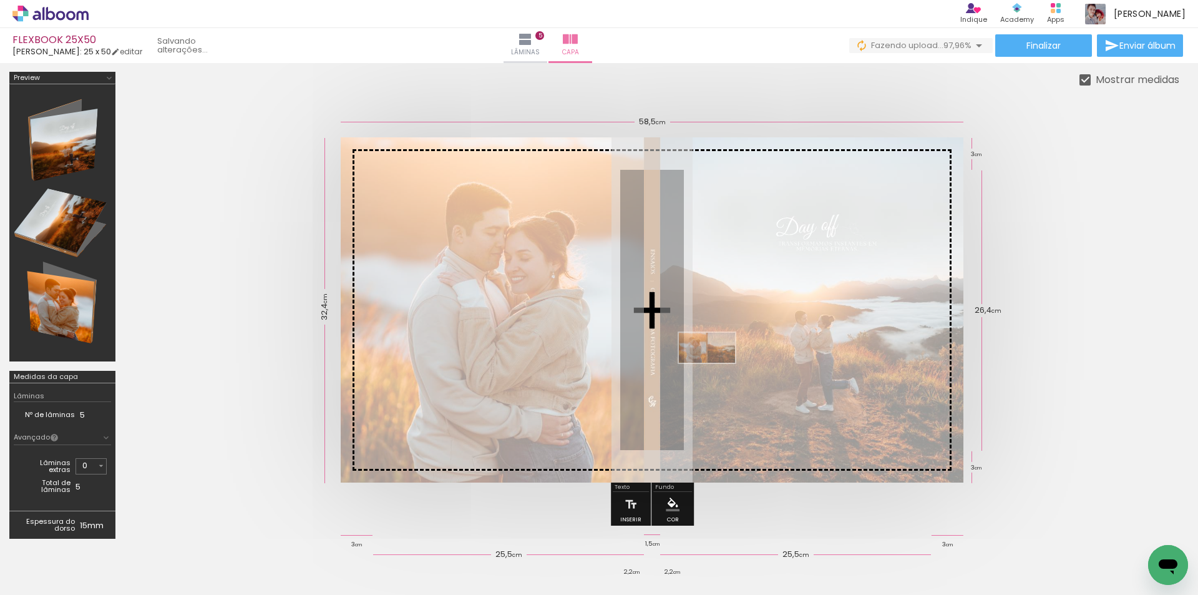
drag, startPoint x: 1130, startPoint y: 552, endPoint x: 717, endPoint y: 370, distance: 451.6
click at [717, 370] on quentale-workspace at bounding box center [599, 297] width 1198 height 595
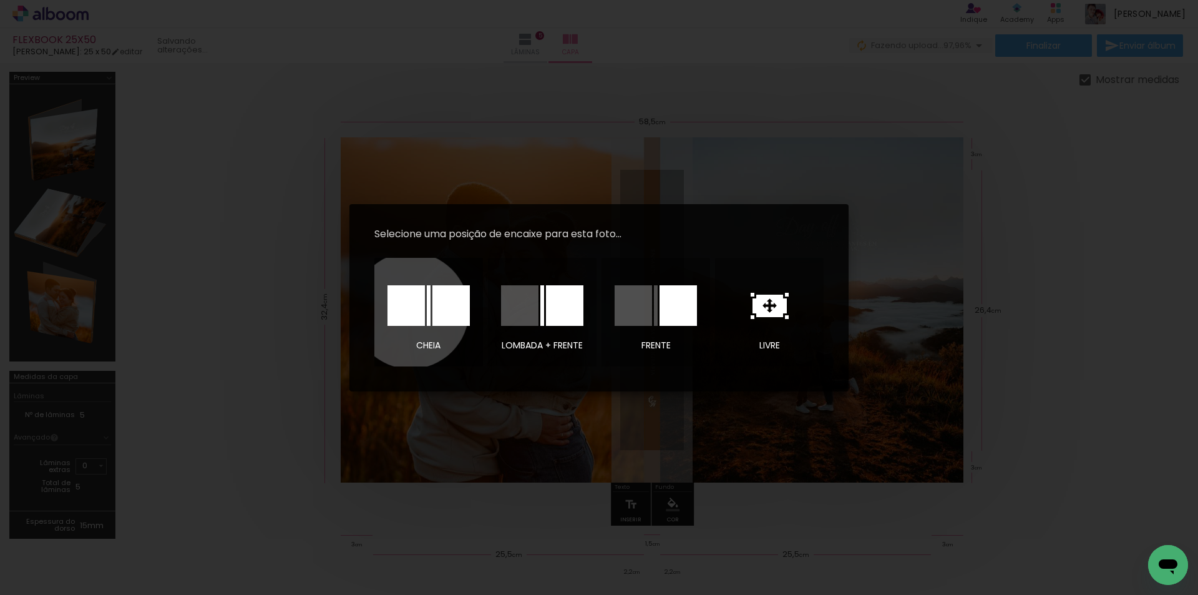
click at [411, 310] on div at bounding box center [406, 305] width 37 height 41
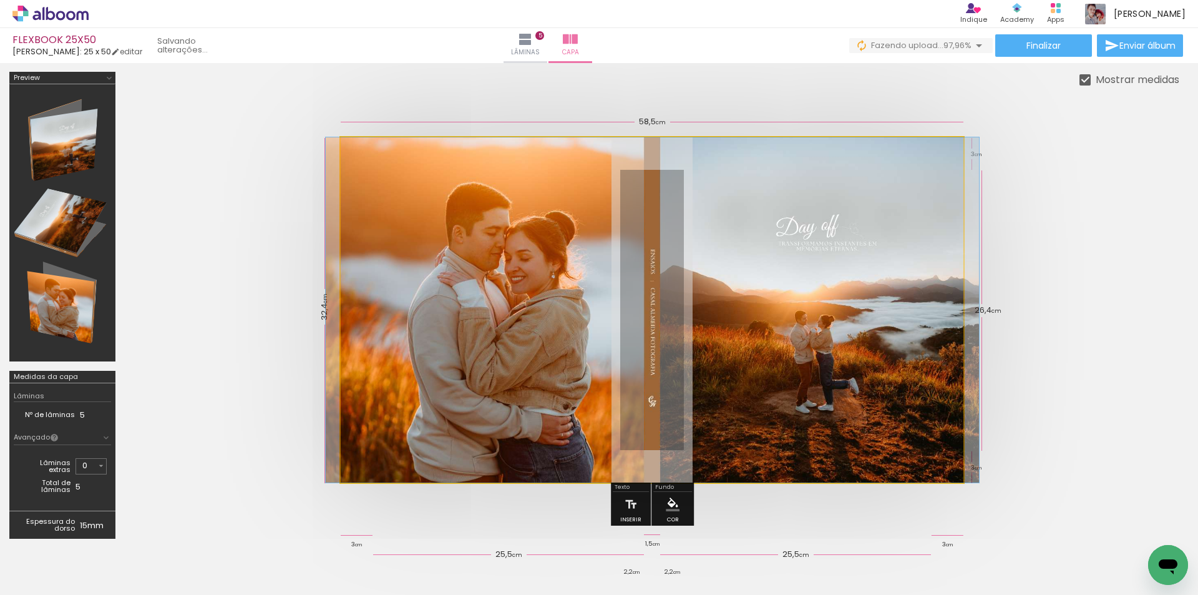
drag, startPoint x: 775, startPoint y: 315, endPoint x: 776, endPoint y: 330, distance: 15.0
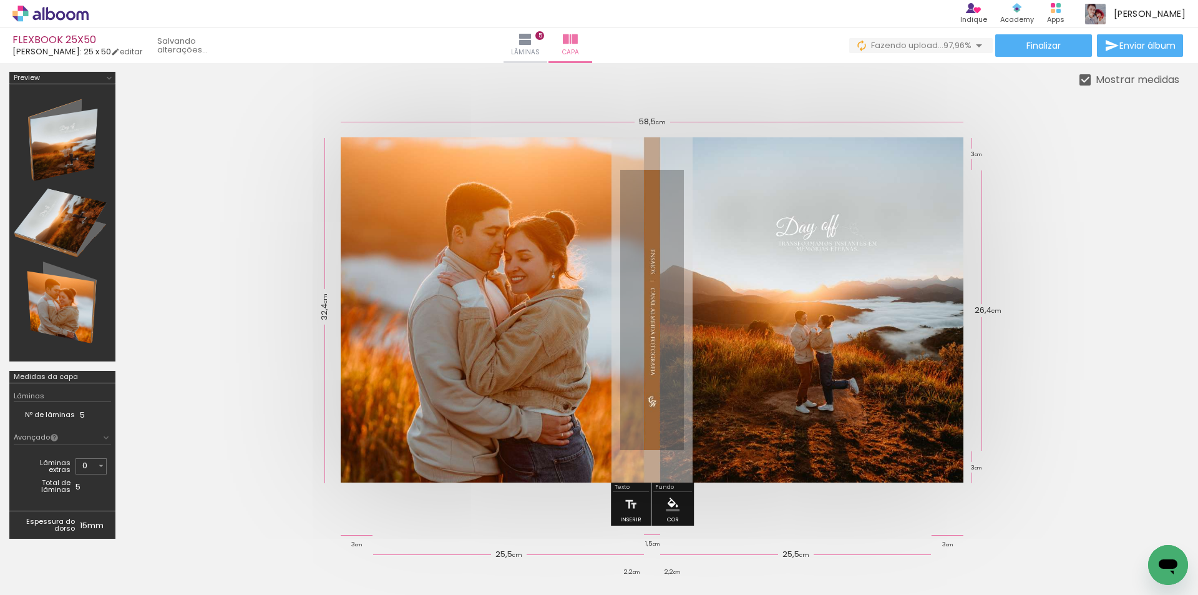
click at [818, 377] on quentale-photo at bounding box center [652, 309] width 623 height 345
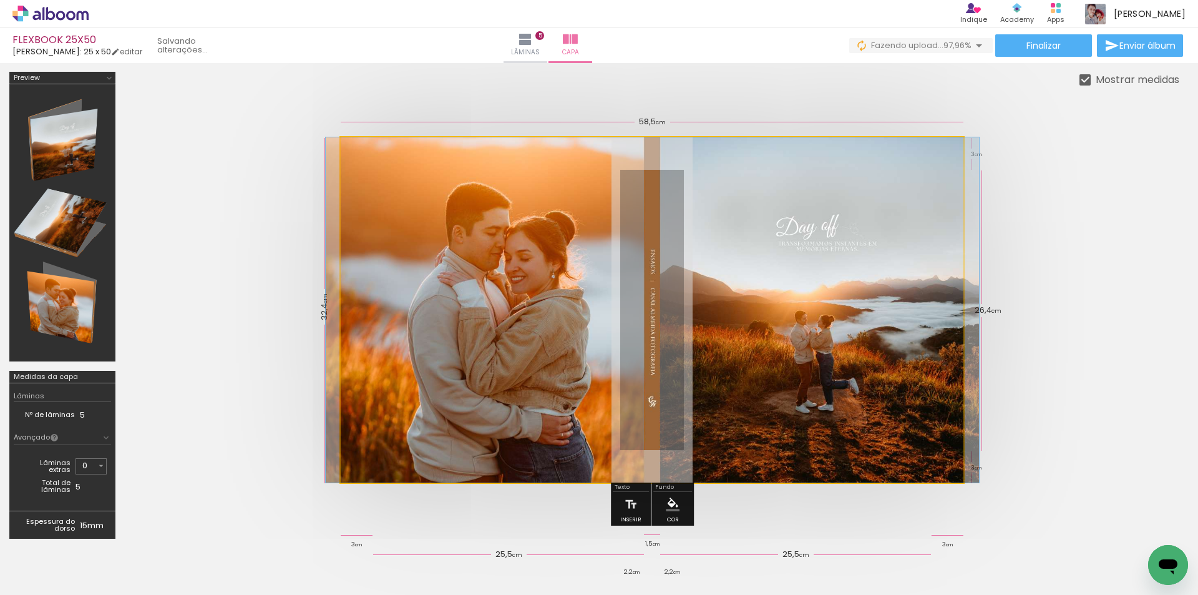
click at [818, 377] on quentale-photo at bounding box center [652, 309] width 623 height 345
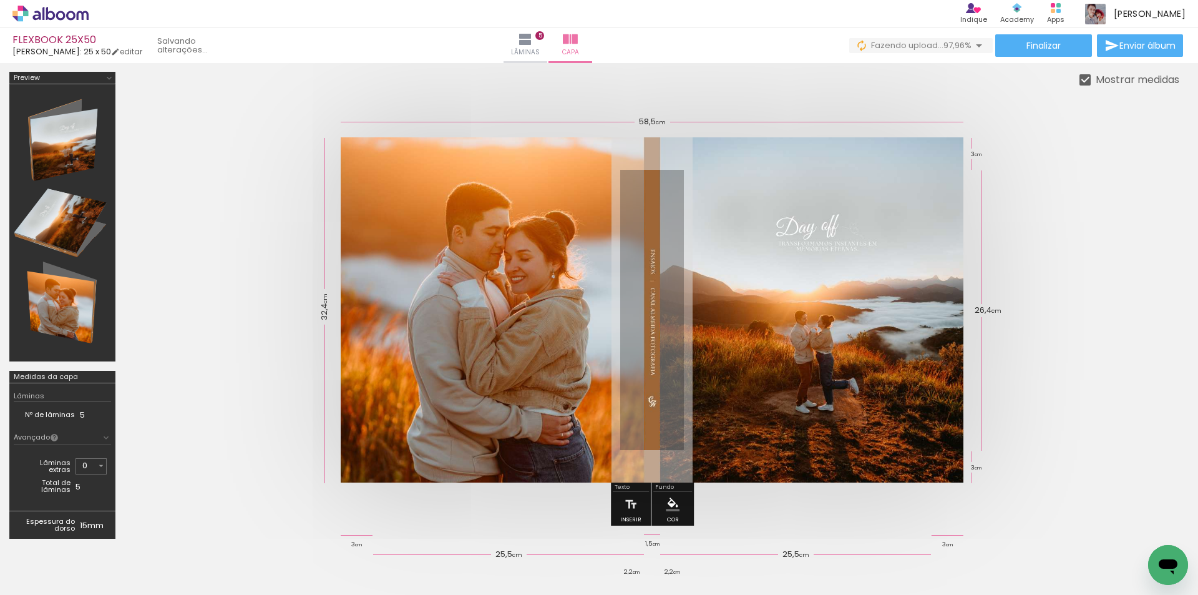
click at [818, 377] on quentale-photo at bounding box center [652, 309] width 623 height 345
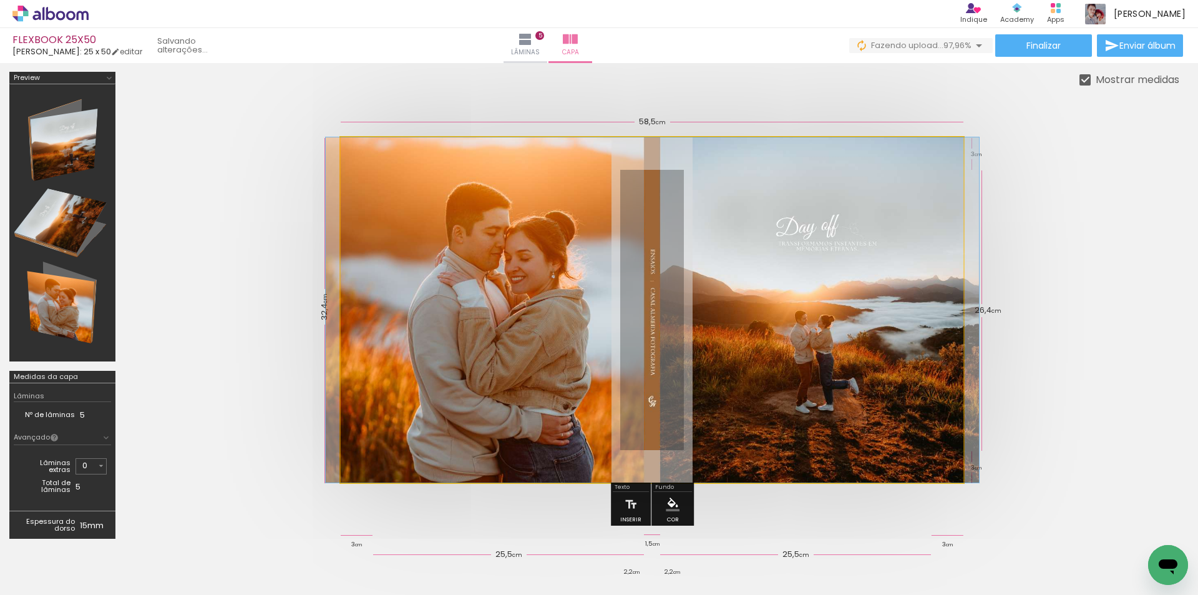
click at [818, 377] on quentale-photo at bounding box center [652, 309] width 623 height 345
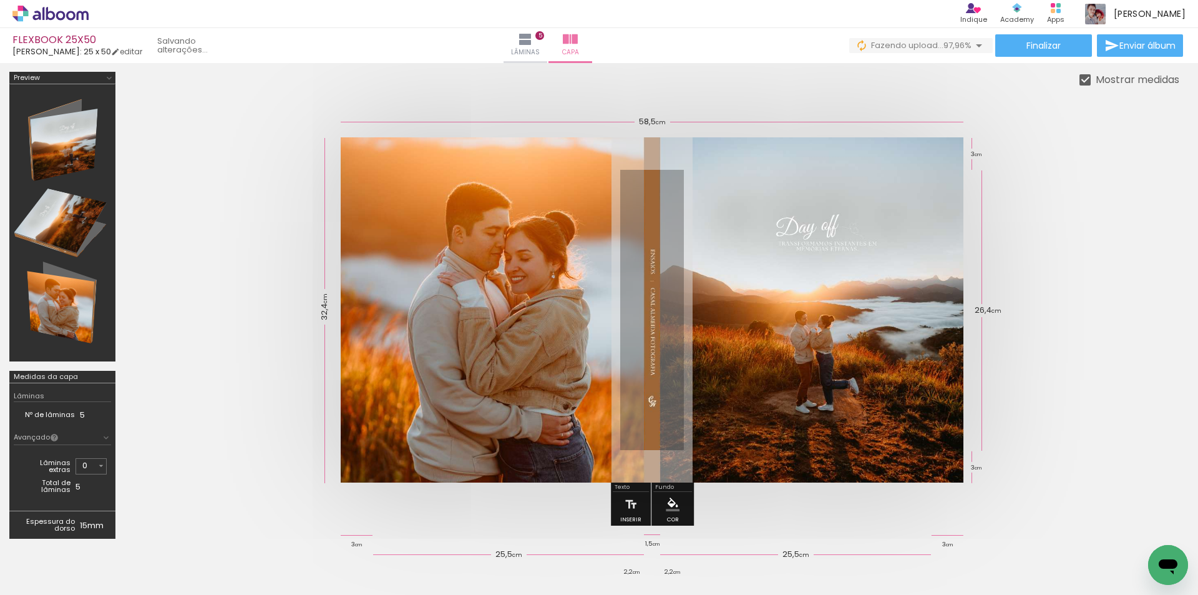
click at [1104, 293] on quentale-cover at bounding box center [652, 309] width 955 height 345
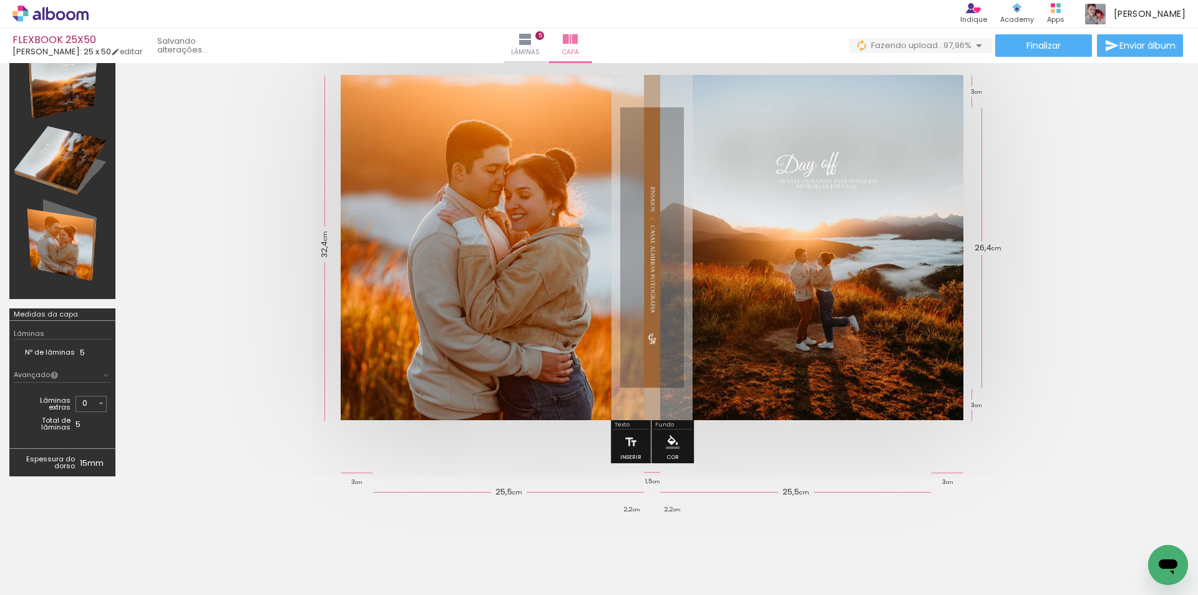
scroll to position [0, 0]
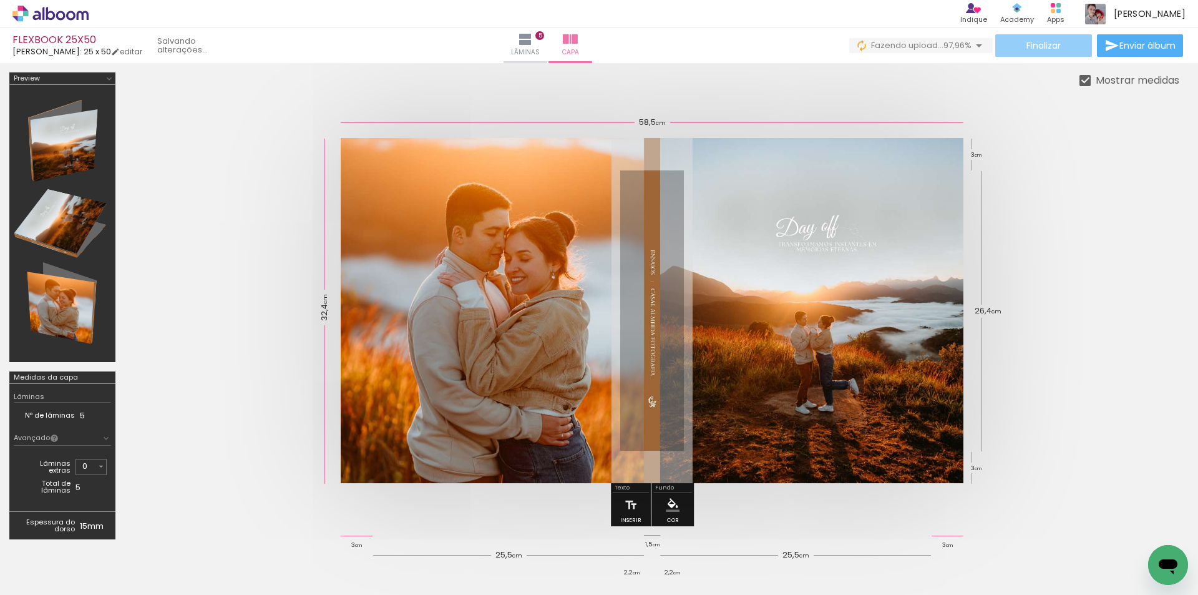
click at [1059, 46] on paper-button "Finalizar" at bounding box center [1044, 45] width 97 height 22
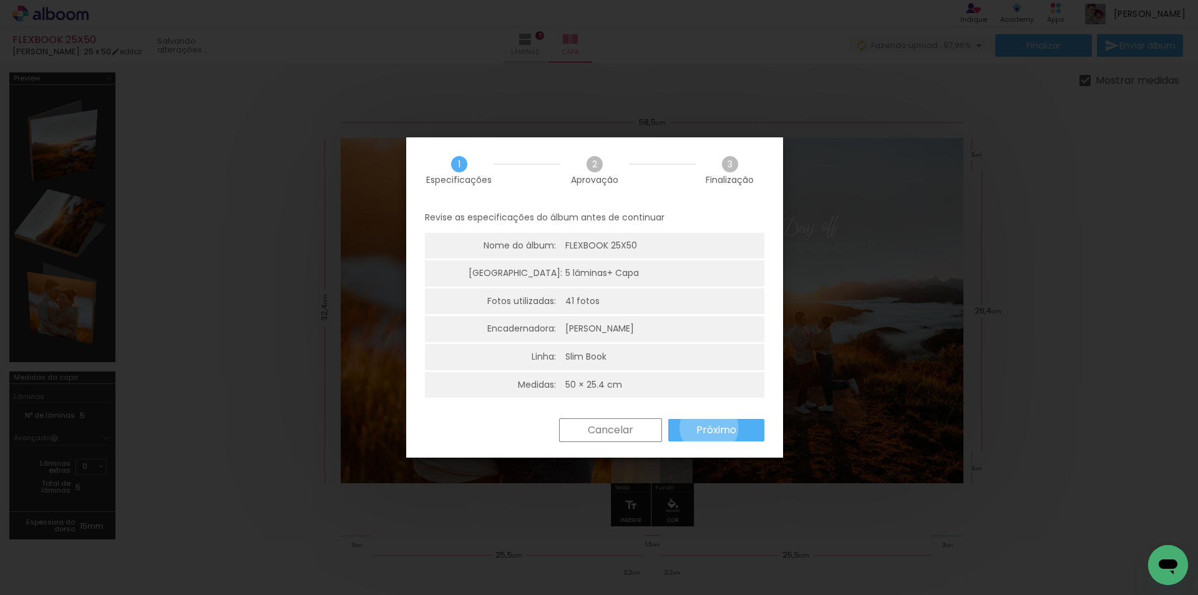
click at [0, 0] on slot "Próximo" at bounding box center [0, 0] width 0 height 0
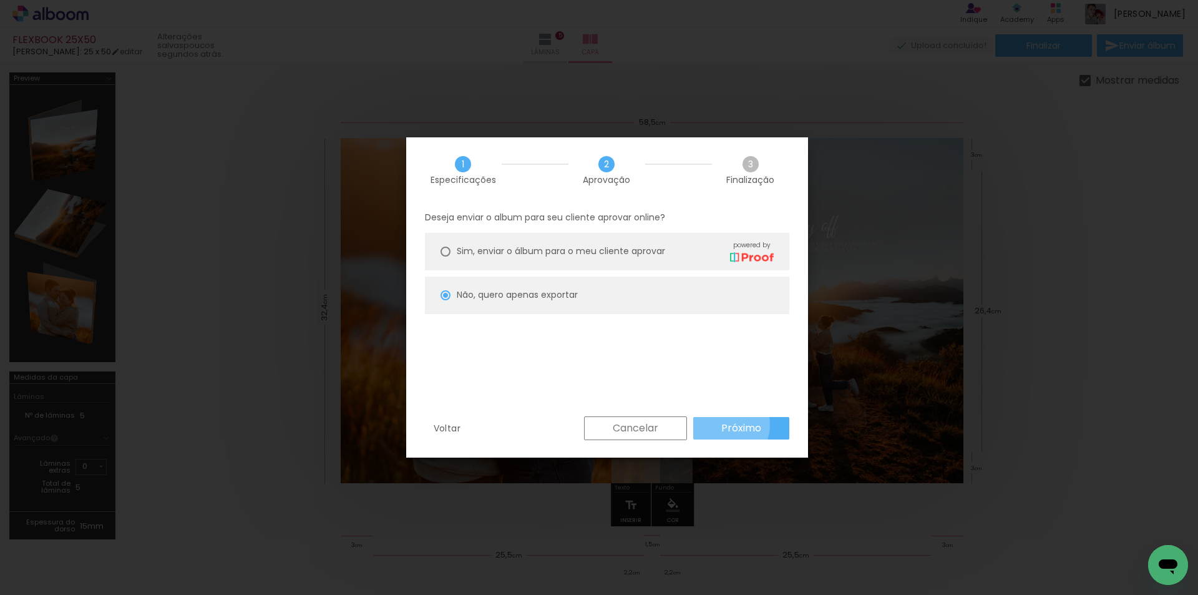
click at [0, 0] on slot "Próximo" at bounding box center [0, 0] width 0 height 0
type input "Alta, 300 DPI"
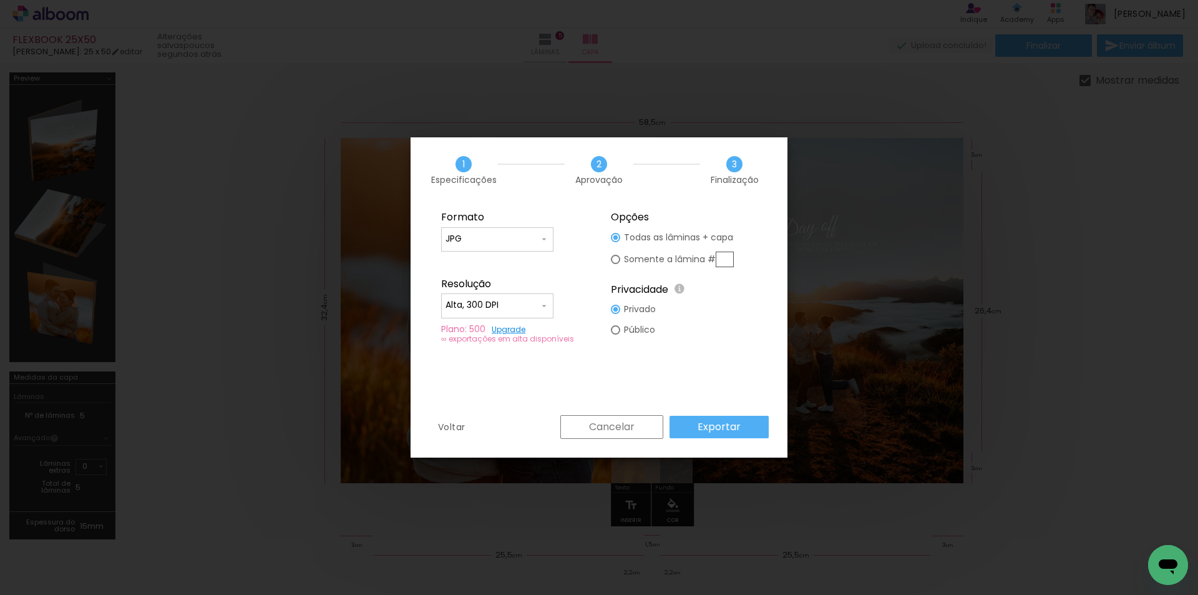
scroll to position [0, 2333]
click at [0, 0] on slot "Exportar" at bounding box center [0, 0] width 0 height 0
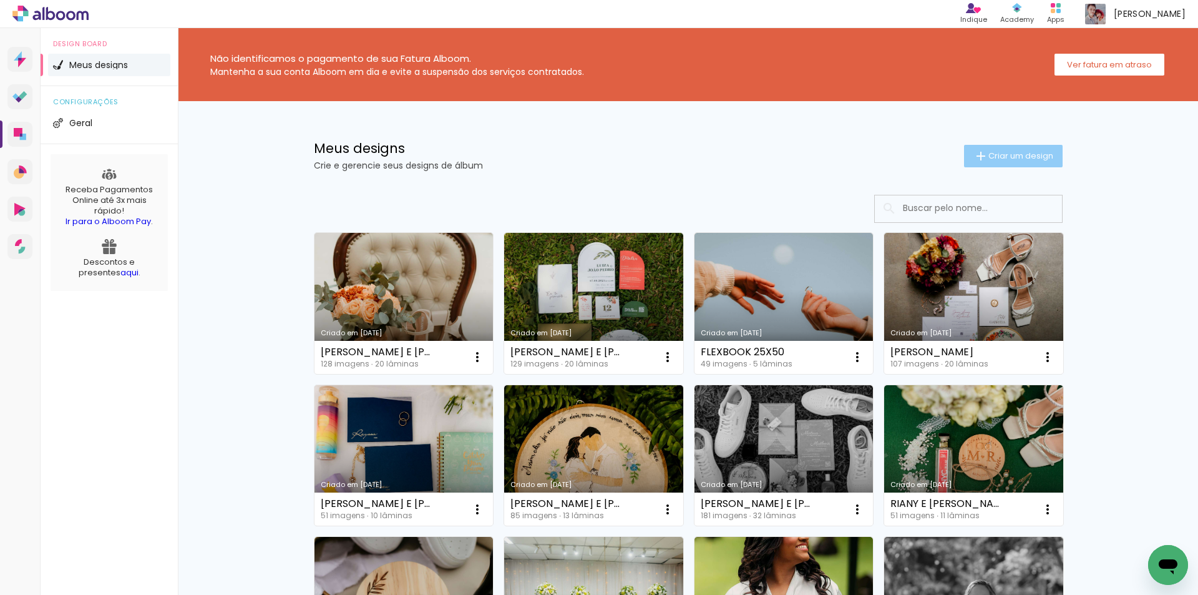
click at [1023, 153] on span "Criar um design" at bounding box center [1021, 156] width 65 height 8
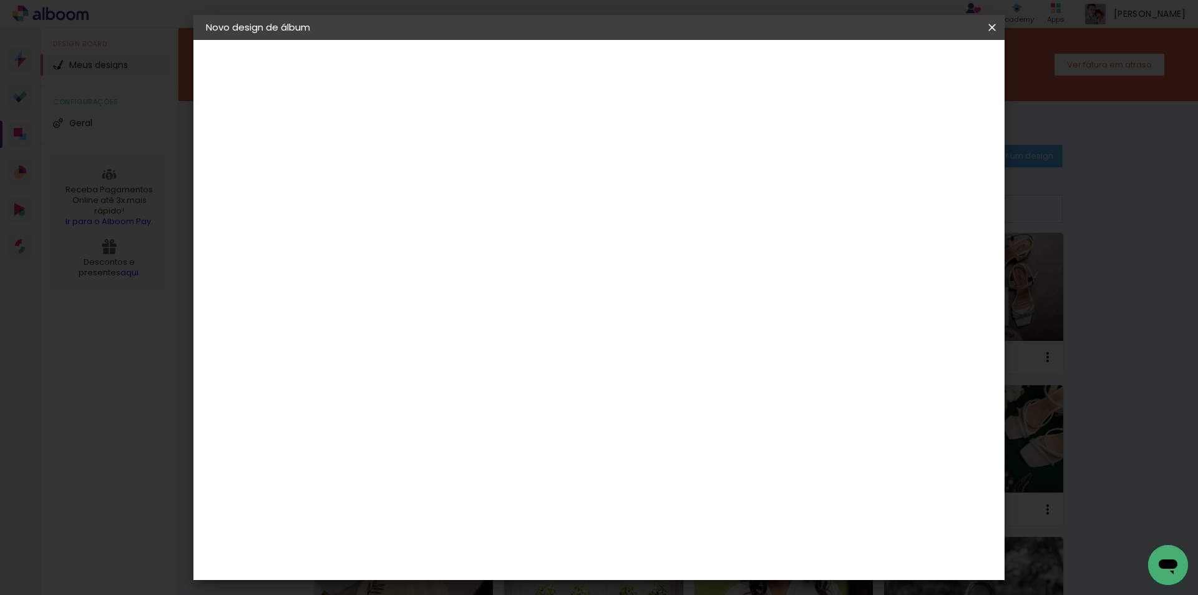
click at [410, 168] on input at bounding box center [410, 167] width 0 height 19
type input "flexbook 20x40"
type paper-input "flexbook 20x40"
click at [0, 0] on slot "Avançar" at bounding box center [0, 0] width 0 height 0
click at [496, 234] on input at bounding box center [442, 238] width 126 height 16
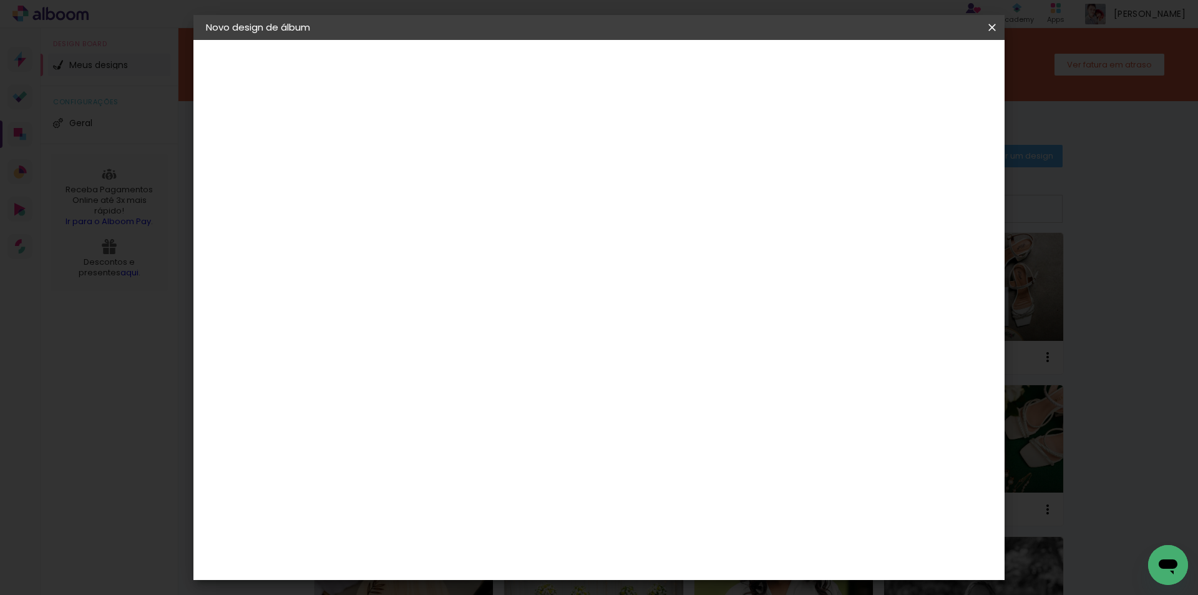
type input "[PERSON_NAME]"
type paper-input "[PERSON_NAME]"
click at [491, 291] on paper-item "[PERSON_NAME]" at bounding box center [432, 281] width 117 height 27
click at [0, 0] on slot "Avançar" at bounding box center [0, 0] width 0 height 0
click at [459, 208] on input "text" at bounding box center [434, 217] width 49 height 19
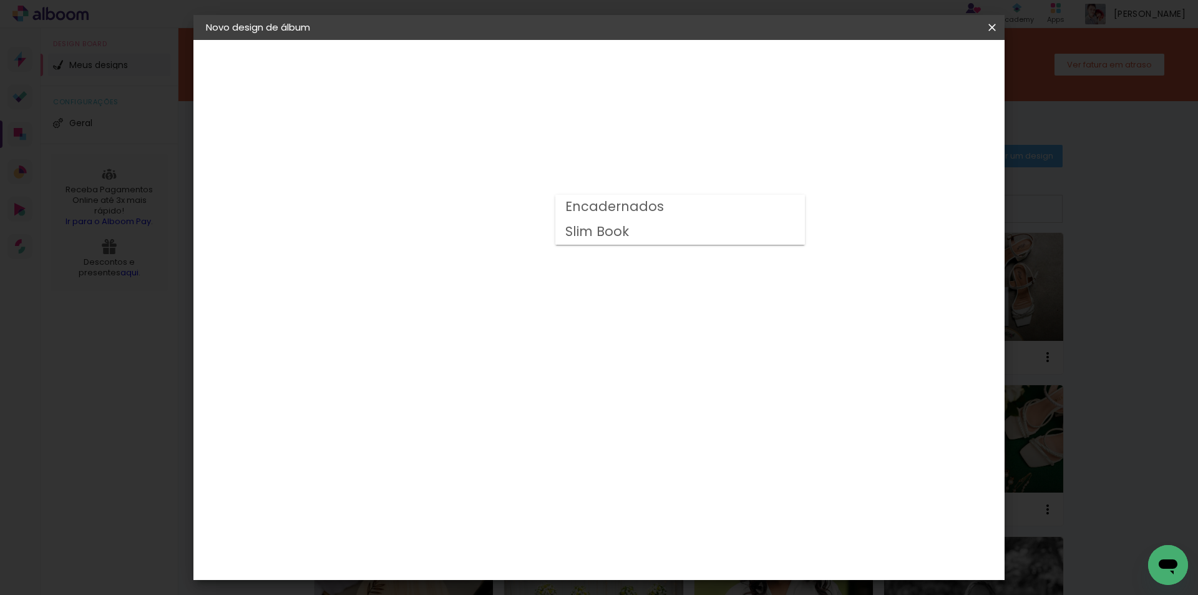
click at [718, 237] on paper-item "Slim Book" at bounding box center [680, 232] width 250 height 25
type input "Slim Book"
click at [494, 464] on span "20 x 40" at bounding box center [465, 477] width 58 height 26
click at [0, 0] on slot "Avançar" at bounding box center [0, 0] width 0 height 0
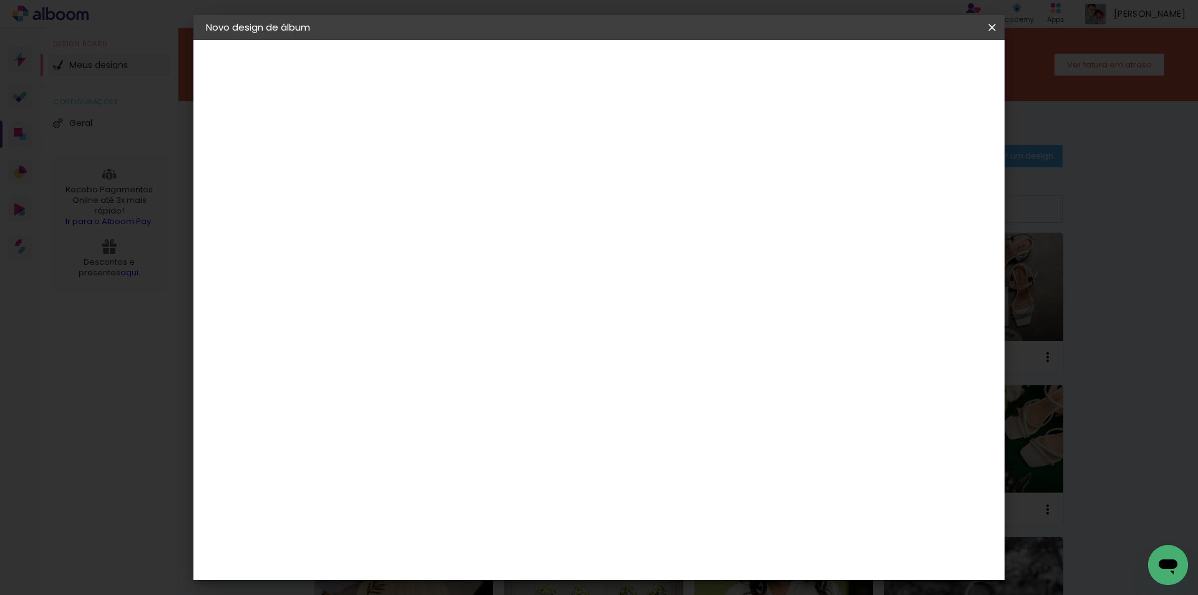
click at [844, 130] on div at bounding box center [838, 134] width 11 height 11
type paper-checkbox "on"
click at [914, 69] on span "Iniciar design" at bounding box center [886, 66] width 57 height 9
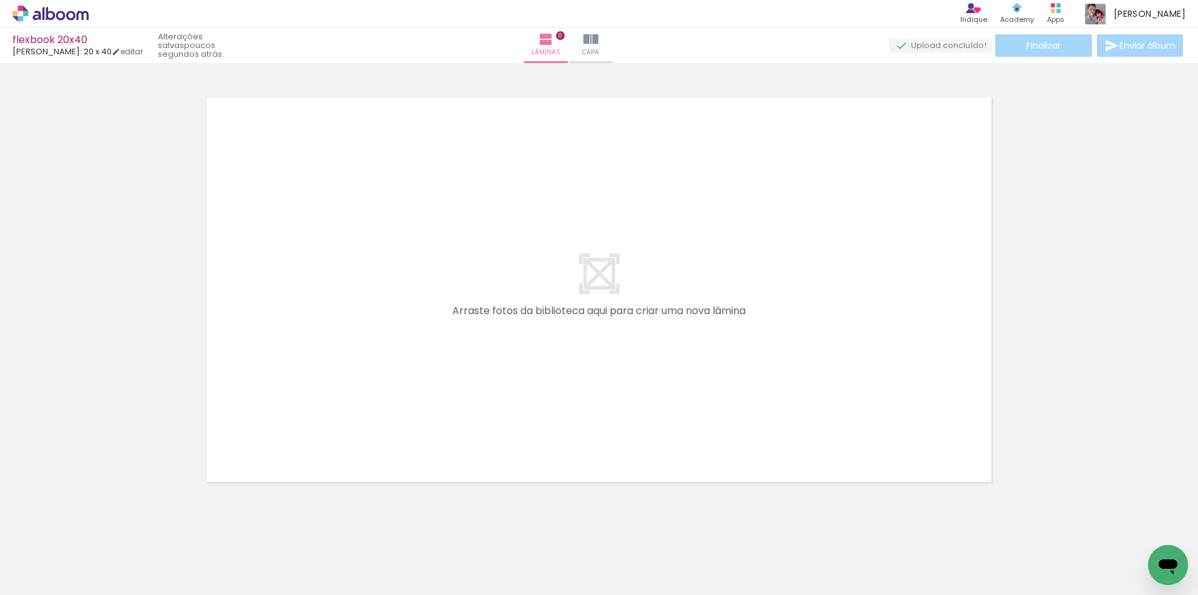
scroll to position [0, 218]
drag, startPoint x: 540, startPoint y: 550, endPoint x: 491, endPoint y: 342, distance: 213.5
click at [491, 340] on quentale-workspace at bounding box center [599, 297] width 1198 height 595
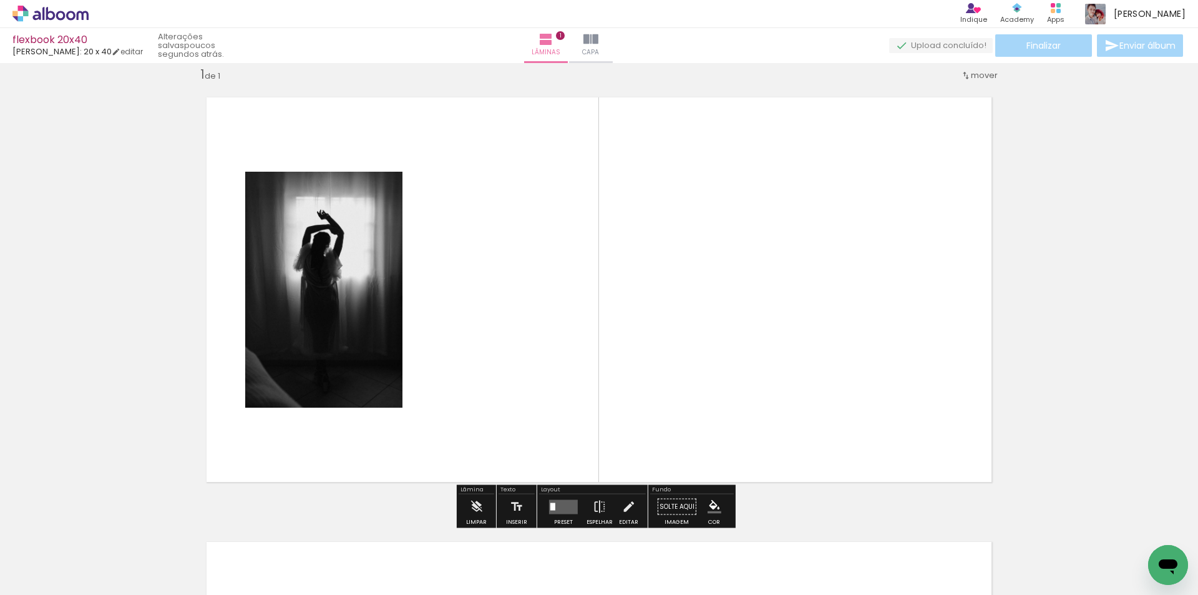
scroll to position [16, 0]
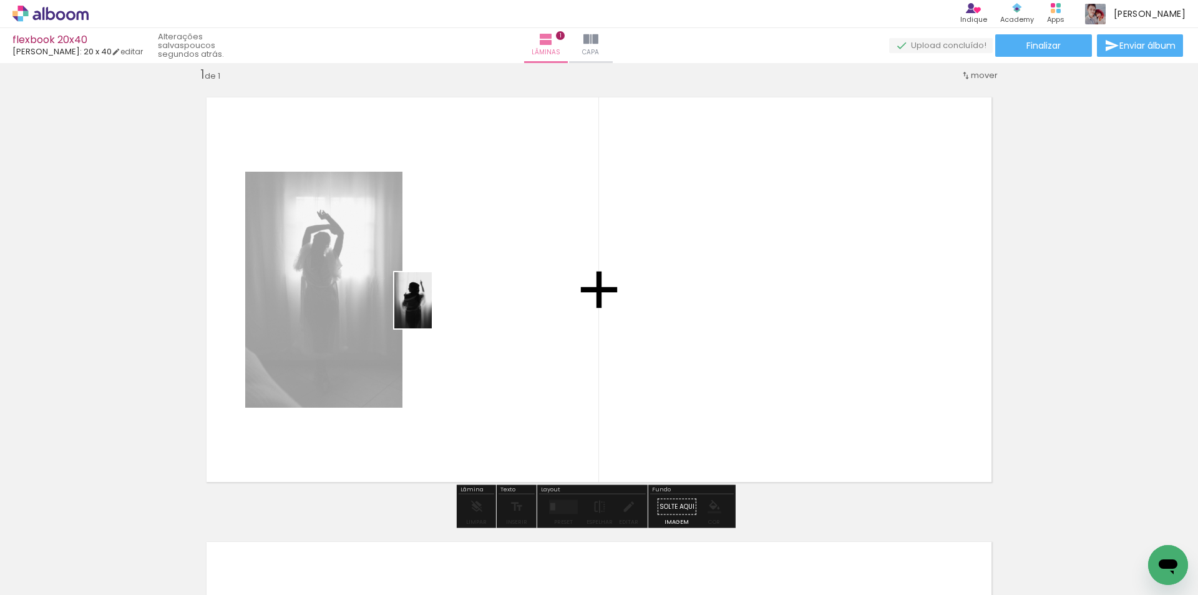
drag, startPoint x: 471, startPoint y: 554, endPoint x: 432, endPoint y: 310, distance: 247.8
click at [432, 310] on quentale-workspace at bounding box center [599, 297] width 1198 height 595
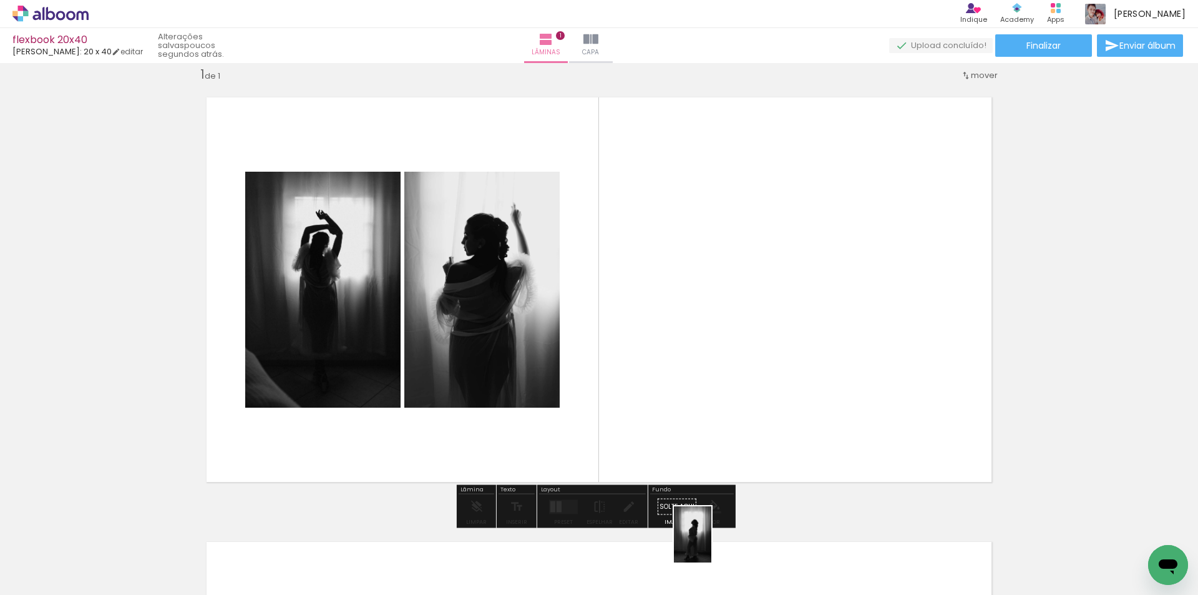
drag, startPoint x: 677, startPoint y: 560, endPoint x: 712, endPoint y: 544, distance: 37.7
click at [698, 544] on iron-image at bounding box center [676, 553] width 44 height 64
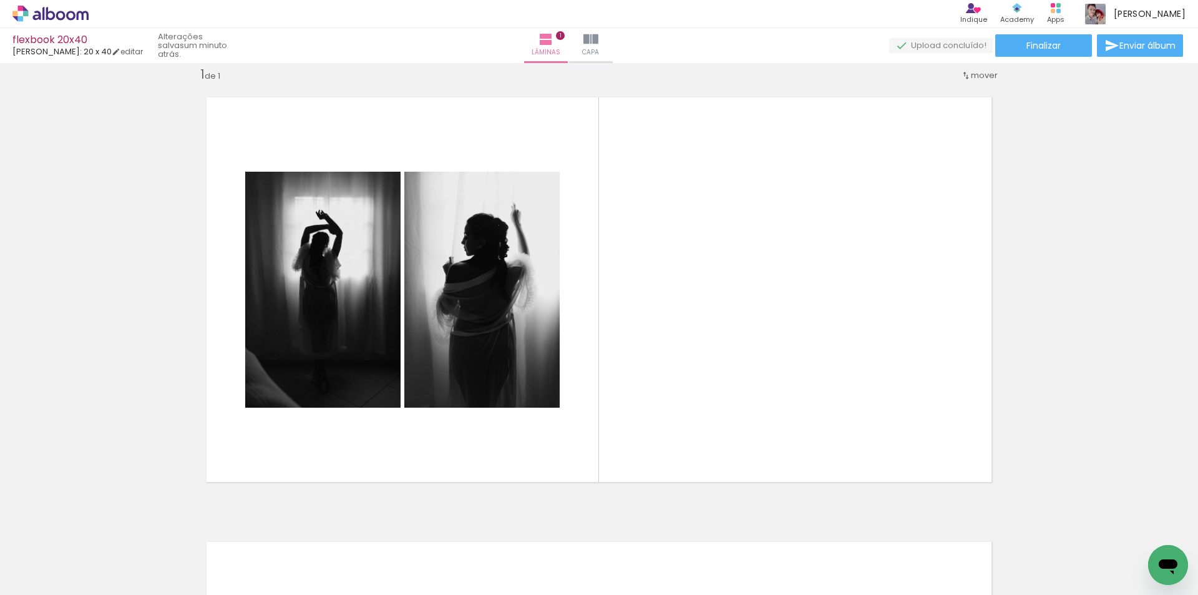
scroll to position [0, 387]
drag, startPoint x: 519, startPoint y: 552, endPoint x: 512, endPoint y: 385, distance: 166.8
click at [512, 385] on quentale-workspace at bounding box center [599, 297] width 1198 height 595
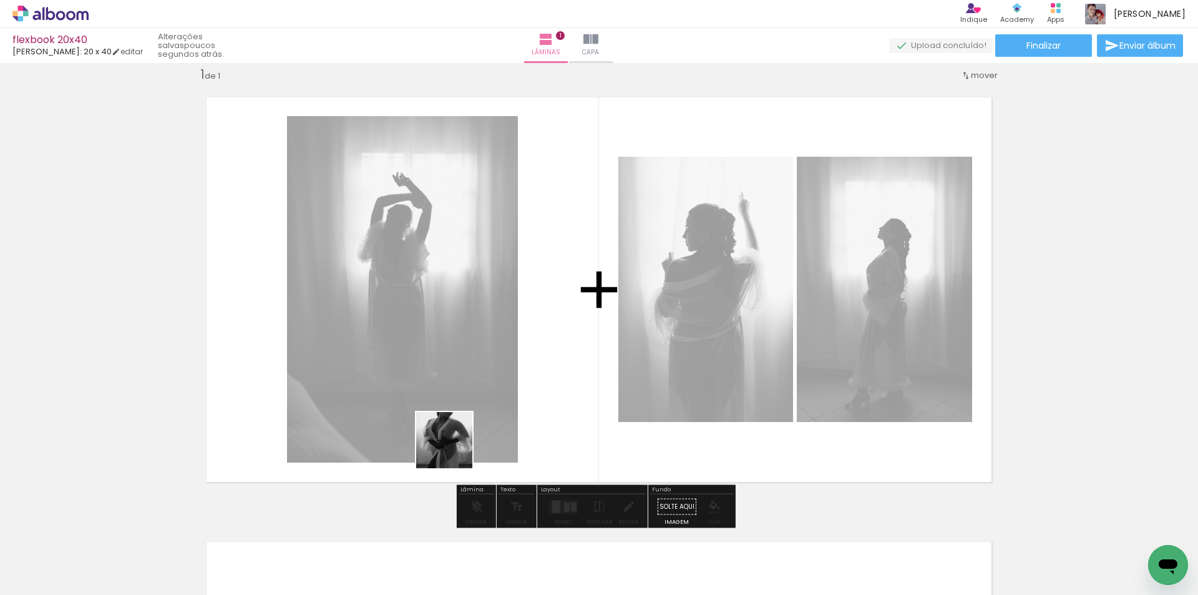
drag, startPoint x: 453, startPoint y: 560, endPoint x: 463, endPoint y: 368, distance: 192.5
click at [463, 368] on quentale-workspace at bounding box center [599, 297] width 1198 height 595
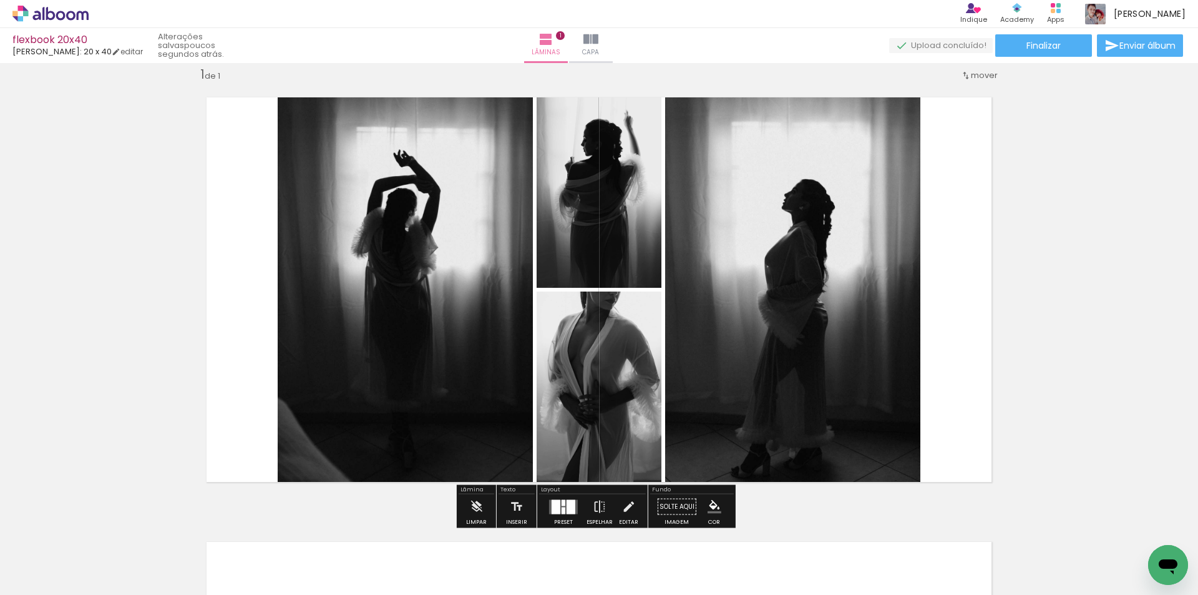
drag, startPoint x: 562, startPoint y: 504, endPoint x: 563, endPoint y: 492, distance: 12.5
click at [562, 504] on div at bounding box center [564, 502] width 4 height 6
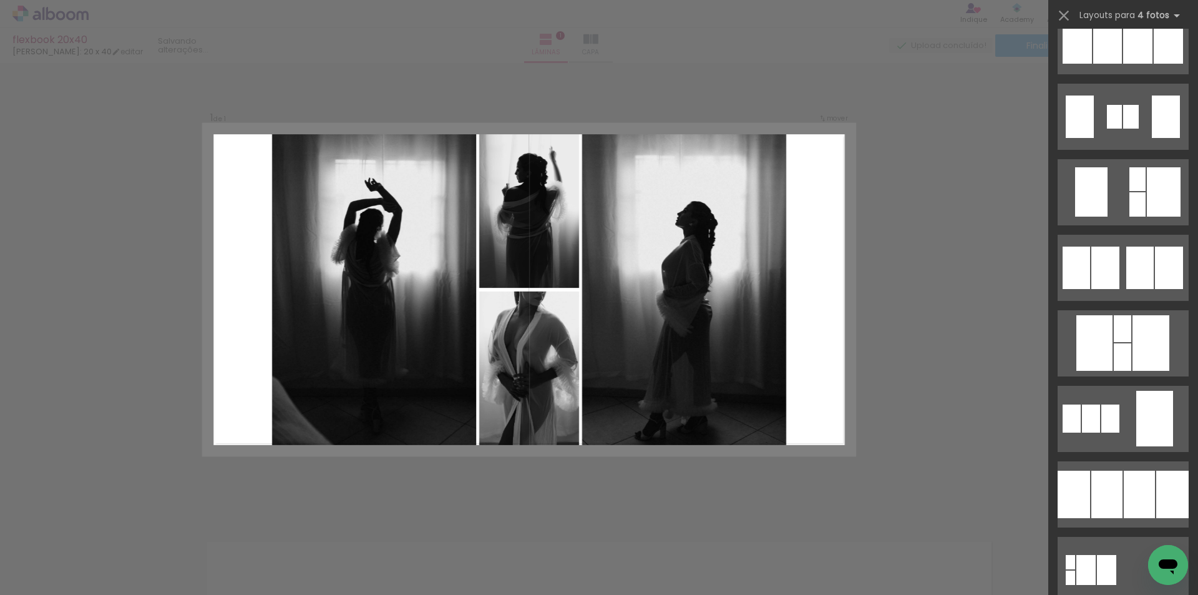
scroll to position [1061, 0]
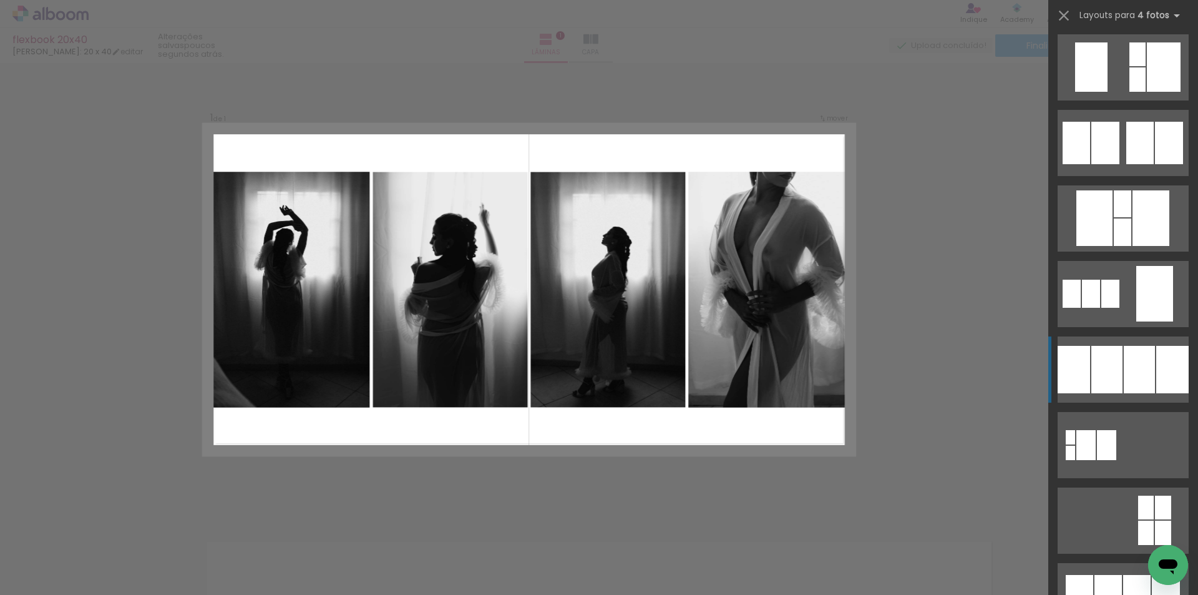
click at [1138, 368] on div at bounding box center [1139, 369] width 31 height 47
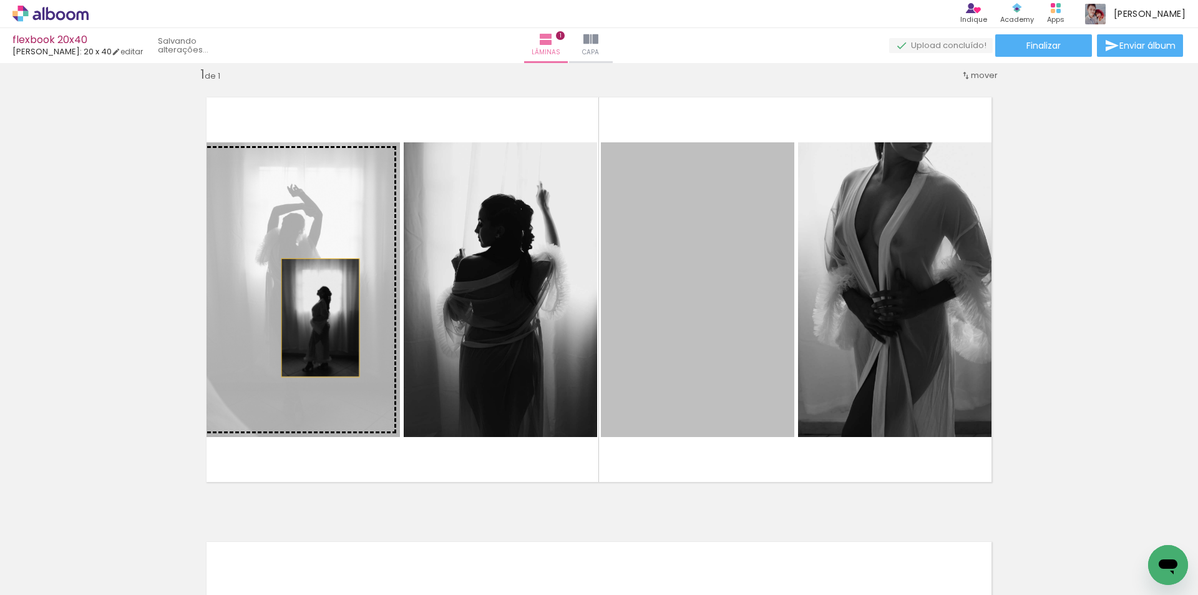
drag, startPoint x: 703, startPoint y: 329, endPoint x: 316, endPoint y: 318, distance: 387.1
click at [0, 0] on slot at bounding box center [0, 0] width 0 height 0
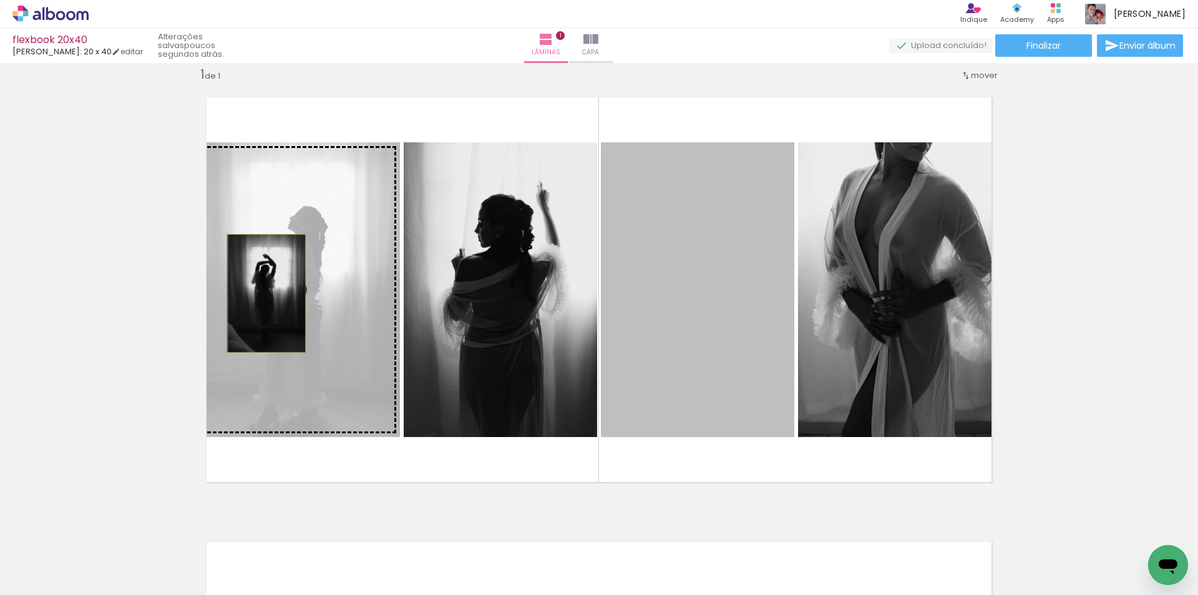
drag, startPoint x: 693, startPoint y: 323, endPoint x: 262, endPoint y: 293, distance: 432.3
click at [0, 0] on slot at bounding box center [0, 0] width 0 height 0
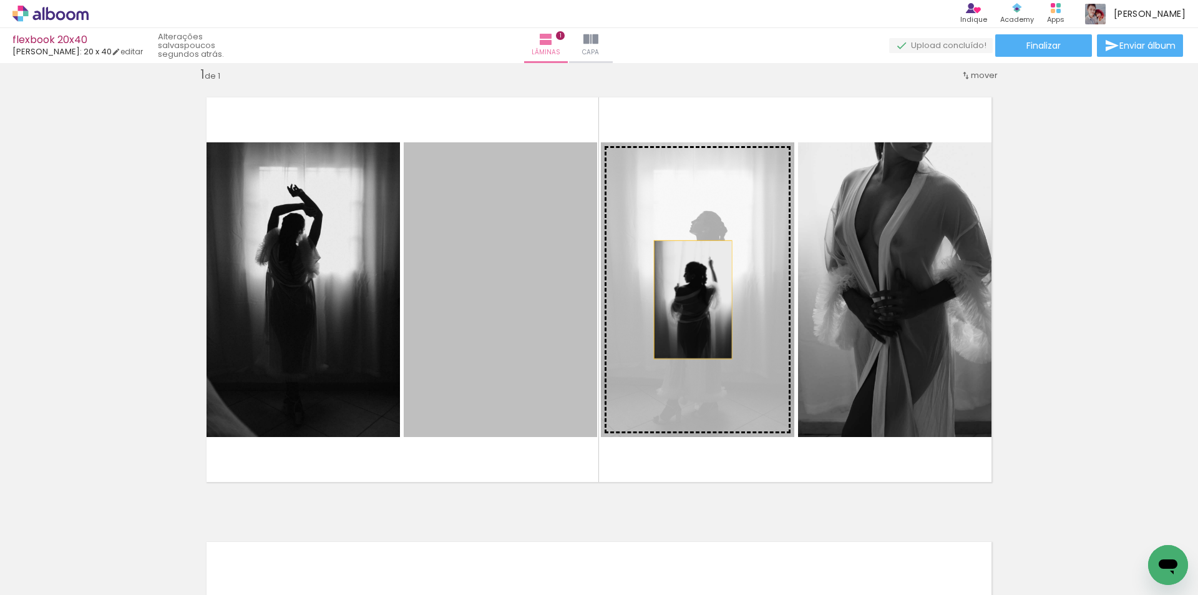
drag, startPoint x: 489, startPoint y: 315, endPoint x: 691, endPoint y: 300, distance: 202.8
click at [0, 0] on slot at bounding box center [0, 0] width 0 height 0
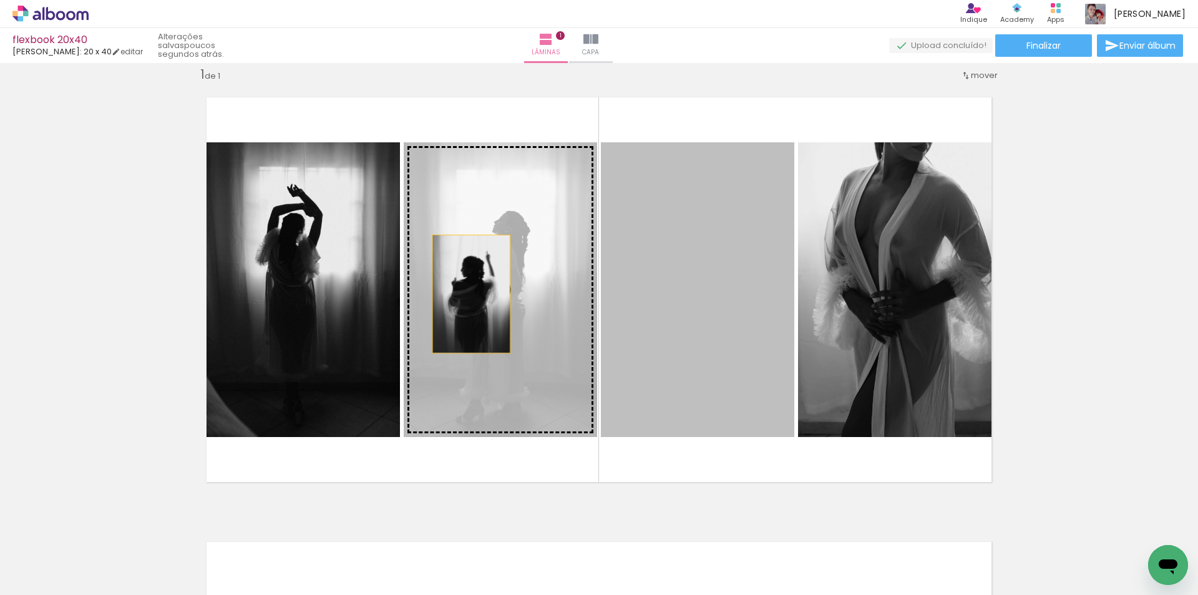
drag, startPoint x: 708, startPoint y: 300, endPoint x: 451, endPoint y: 292, distance: 256.6
click at [0, 0] on slot at bounding box center [0, 0] width 0 height 0
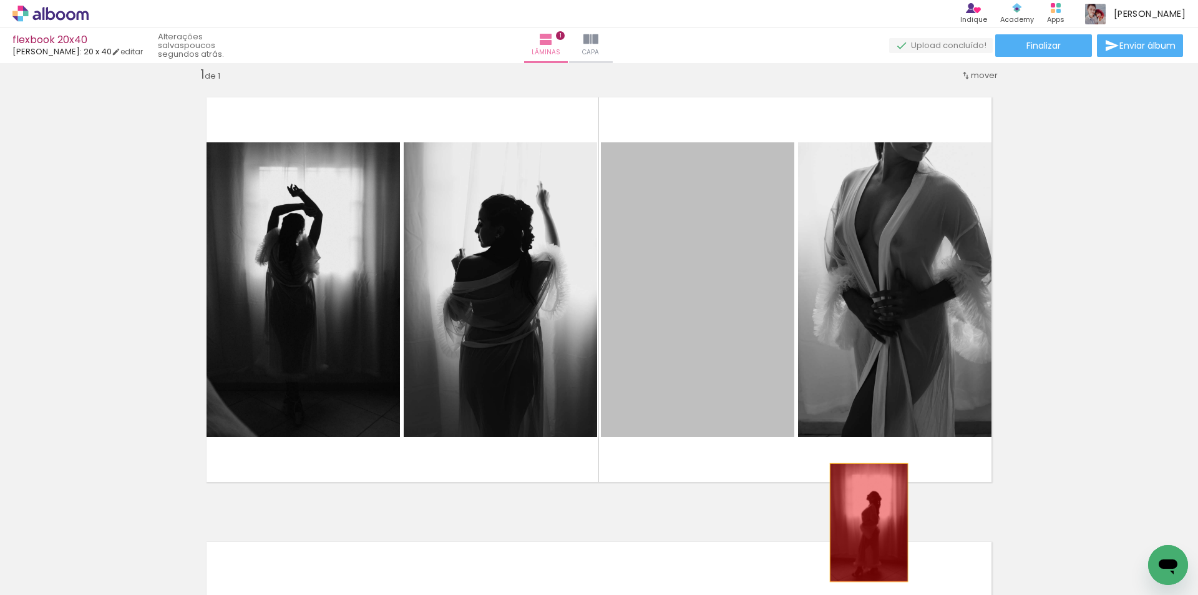
drag, startPoint x: 713, startPoint y: 314, endPoint x: 869, endPoint y: 528, distance: 264.5
click at [864, 523] on quentale-workspace at bounding box center [599, 297] width 1198 height 595
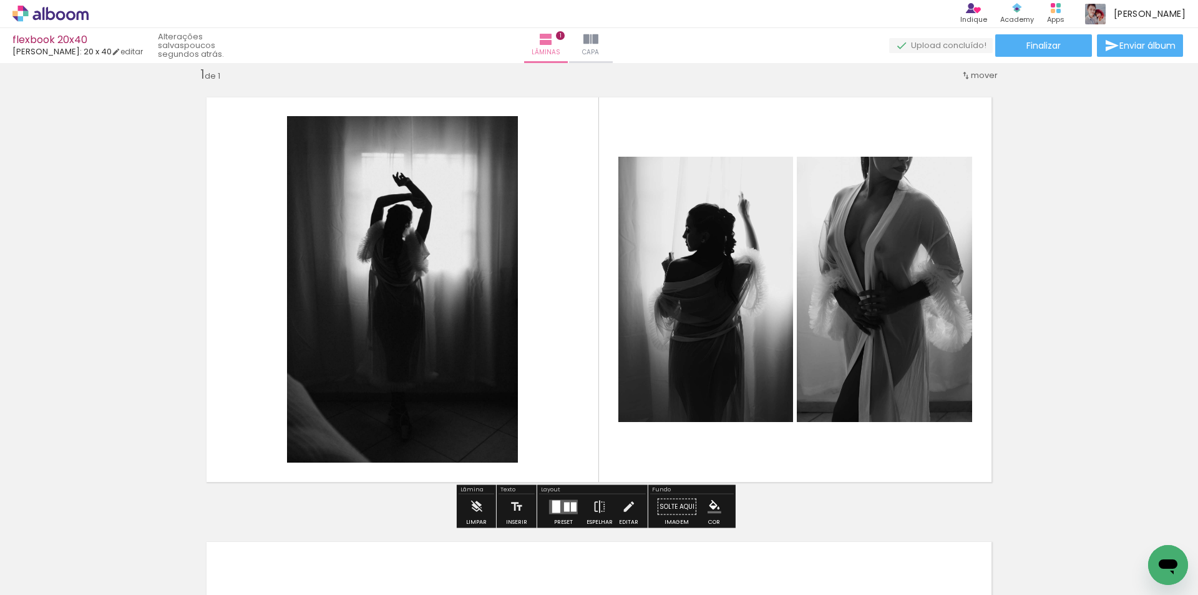
click at [565, 501] on quentale-layouter at bounding box center [563, 506] width 29 height 14
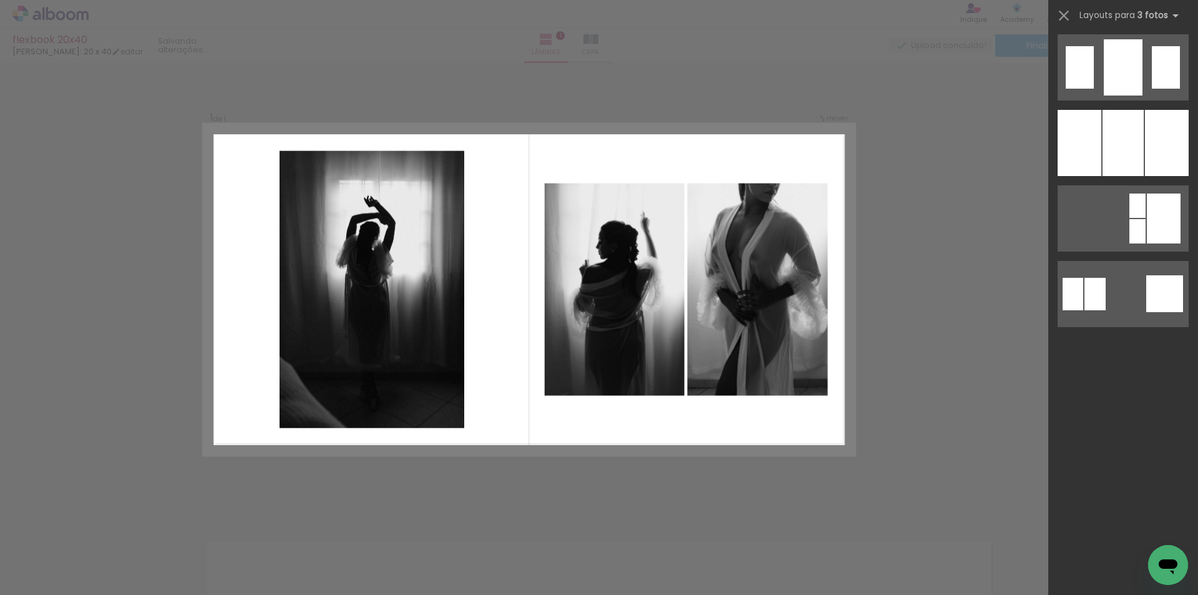
scroll to position [0, 0]
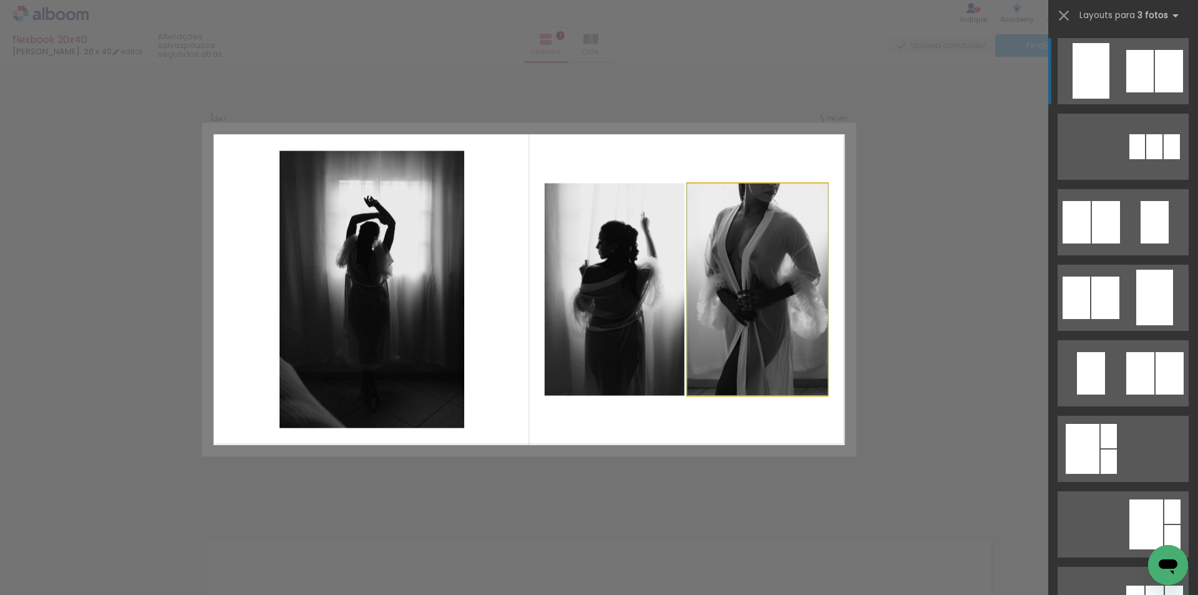
click at [733, 320] on quentale-photo at bounding box center [758, 290] width 140 height 212
click at [1064, 14] on iron-icon at bounding box center [1063, 15] width 17 height 17
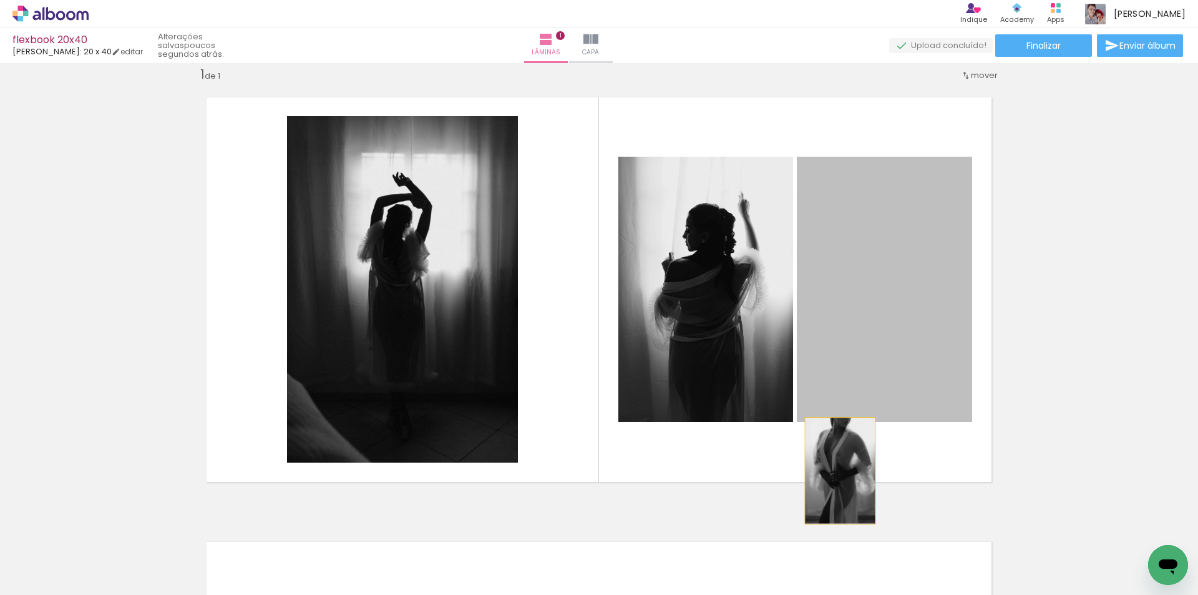
drag, startPoint x: 892, startPoint y: 233, endPoint x: 808, endPoint y: 498, distance: 277.5
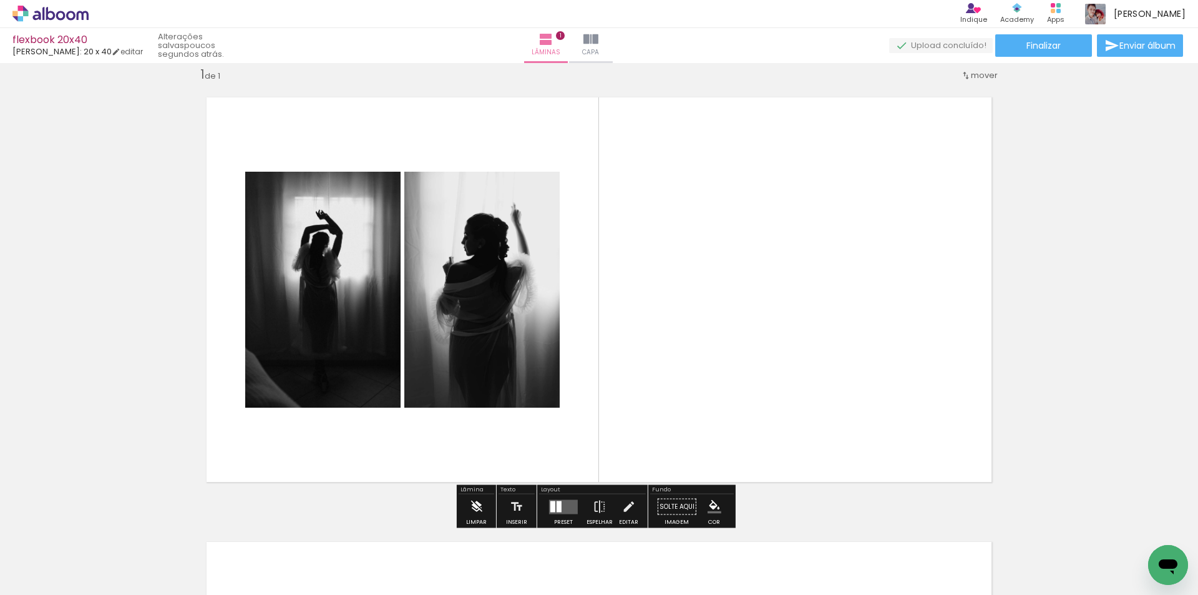
click at [476, 504] on iron-icon at bounding box center [476, 506] width 14 height 25
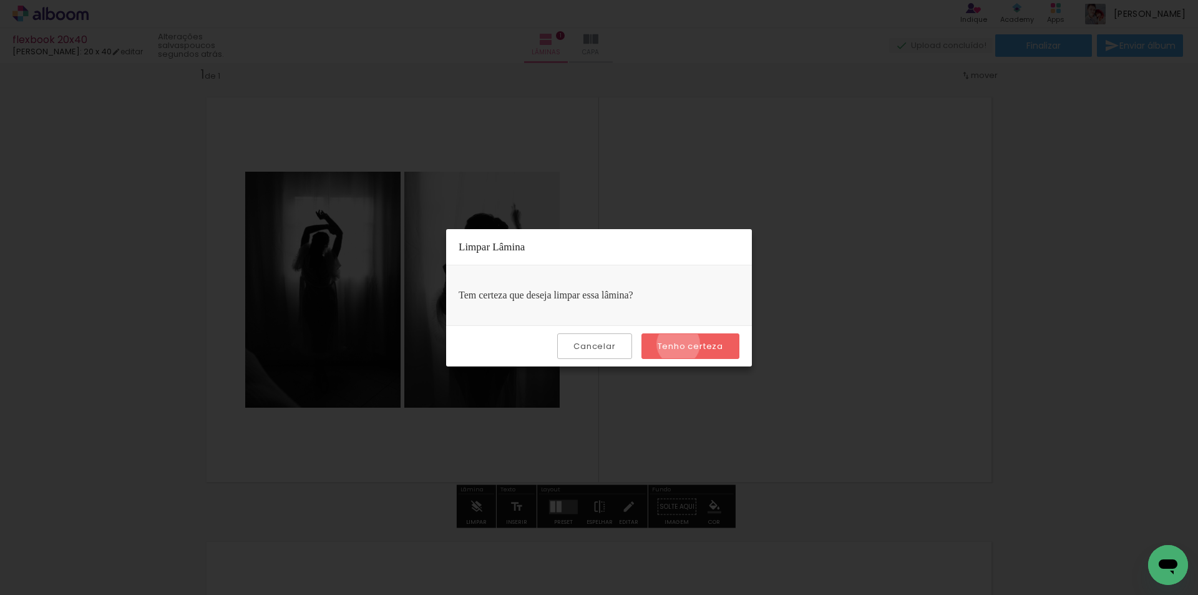
click at [0, 0] on slot "Tenho certeza" at bounding box center [0, 0] width 0 height 0
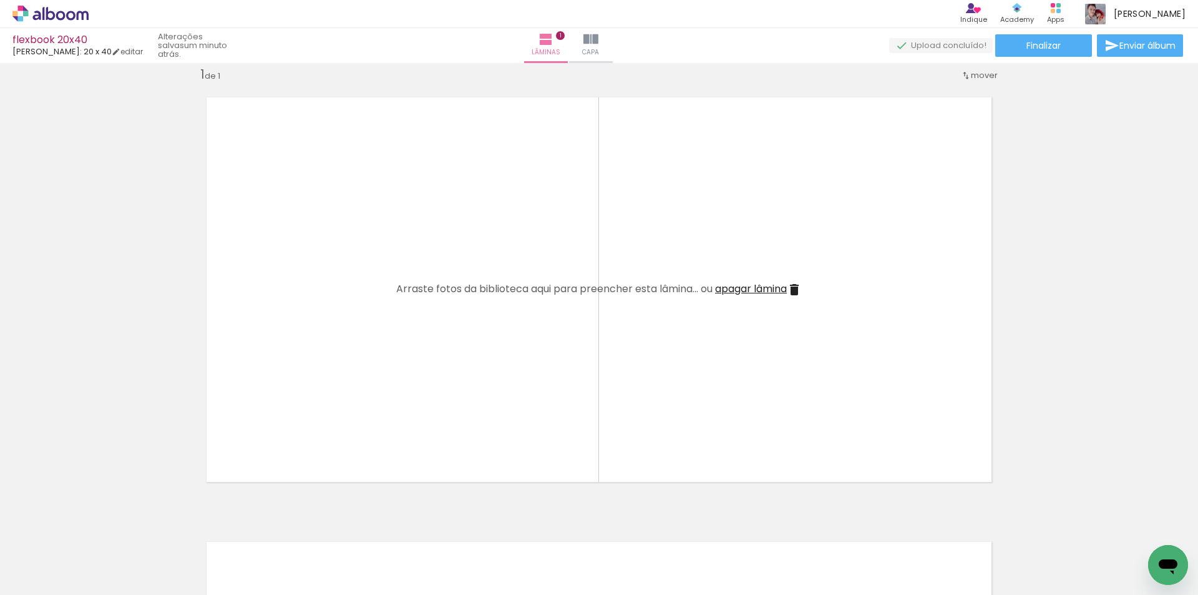
scroll to position [0, 516]
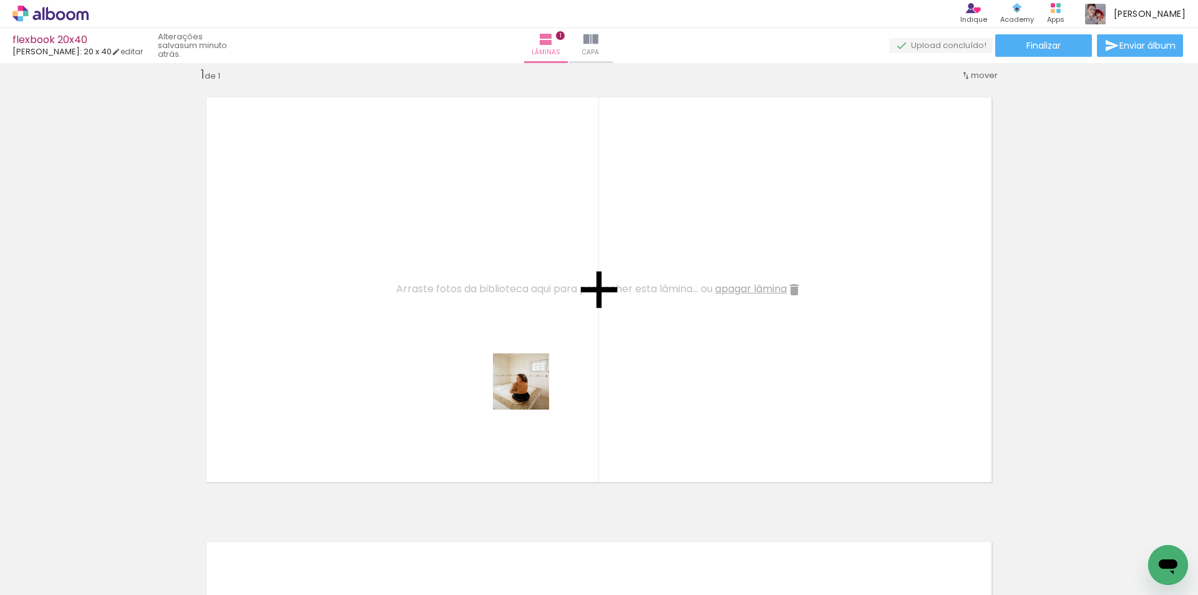
drag, startPoint x: 589, startPoint y: 562, endPoint x: 502, endPoint y: 321, distance: 255.7
click at [502, 321] on quentale-workspace at bounding box center [599, 297] width 1198 height 595
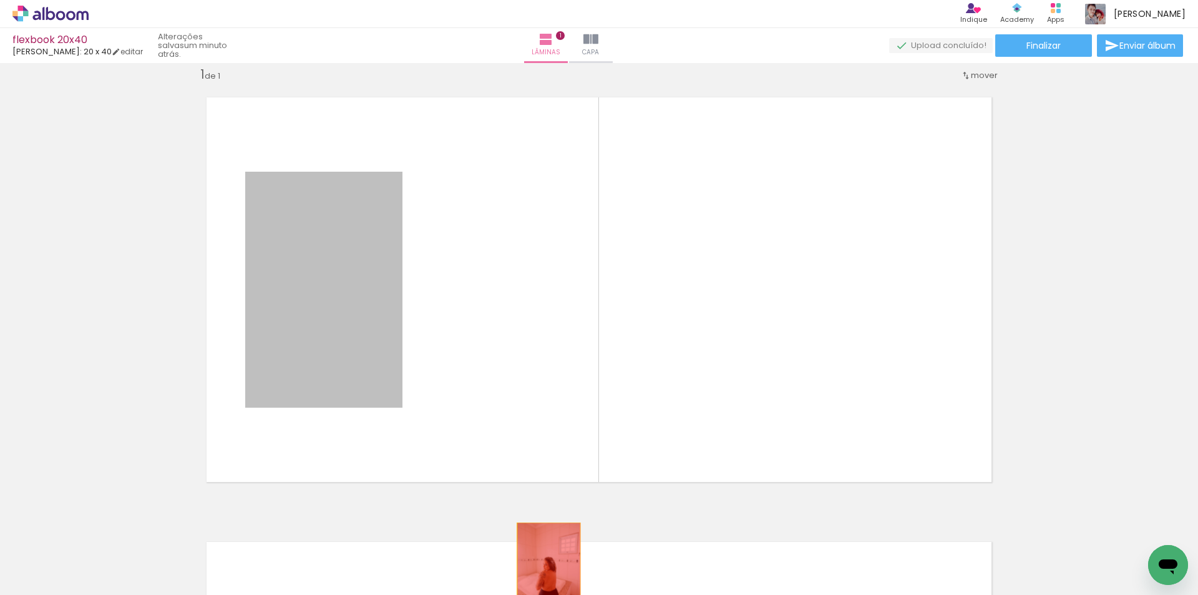
drag, startPoint x: 340, startPoint y: 320, endPoint x: 559, endPoint y: 575, distance: 336.4
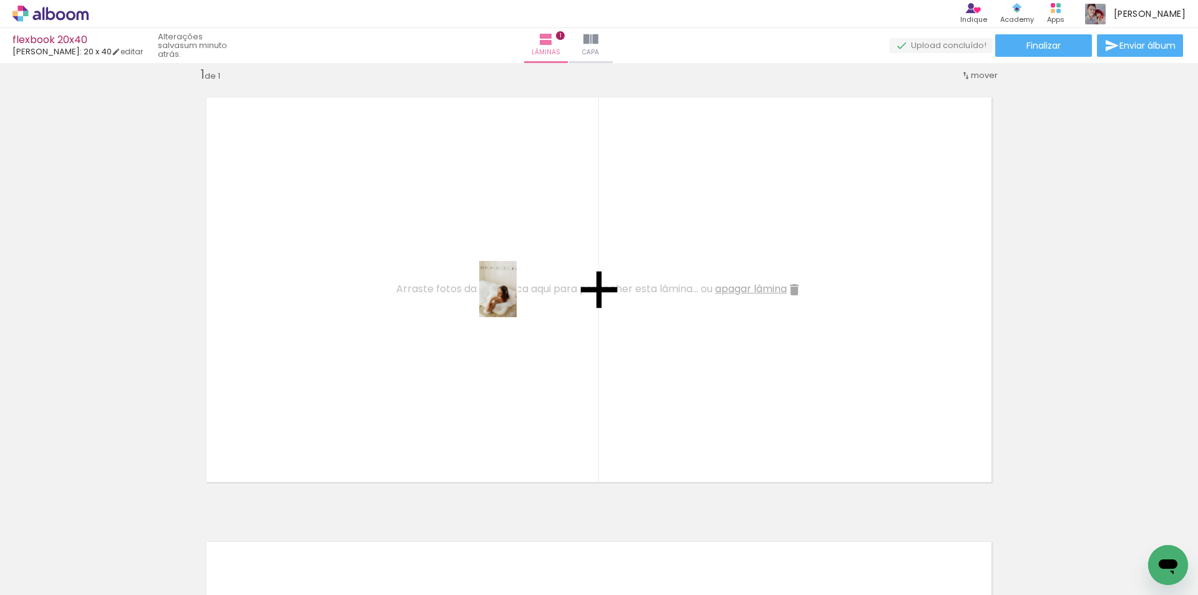
drag, startPoint x: 861, startPoint y: 557, endPoint x: 517, endPoint y: 298, distance: 430.7
click at [517, 298] on quentale-workspace at bounding box center [599, 297] width 1198 height 595
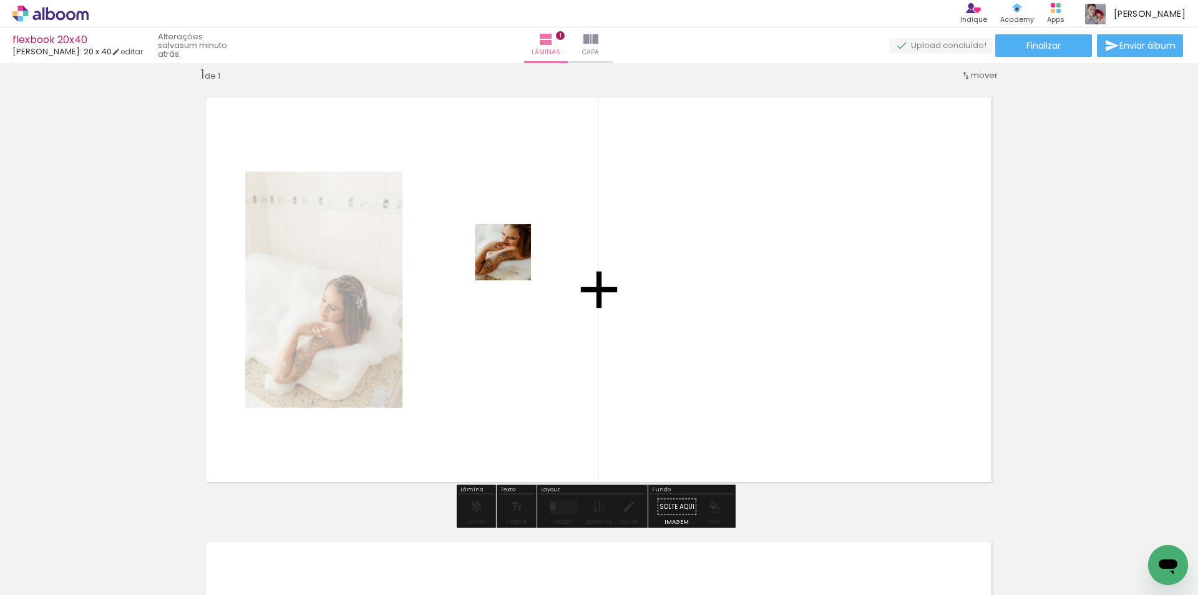
drag, startPoint x: 939, startPoint y: 555, endPoint x: 511, endPoint y: 261, distance: 519.4
click at [511, 261] on quentale-workspace at bounding box center [599, 297] width 1198 height 595
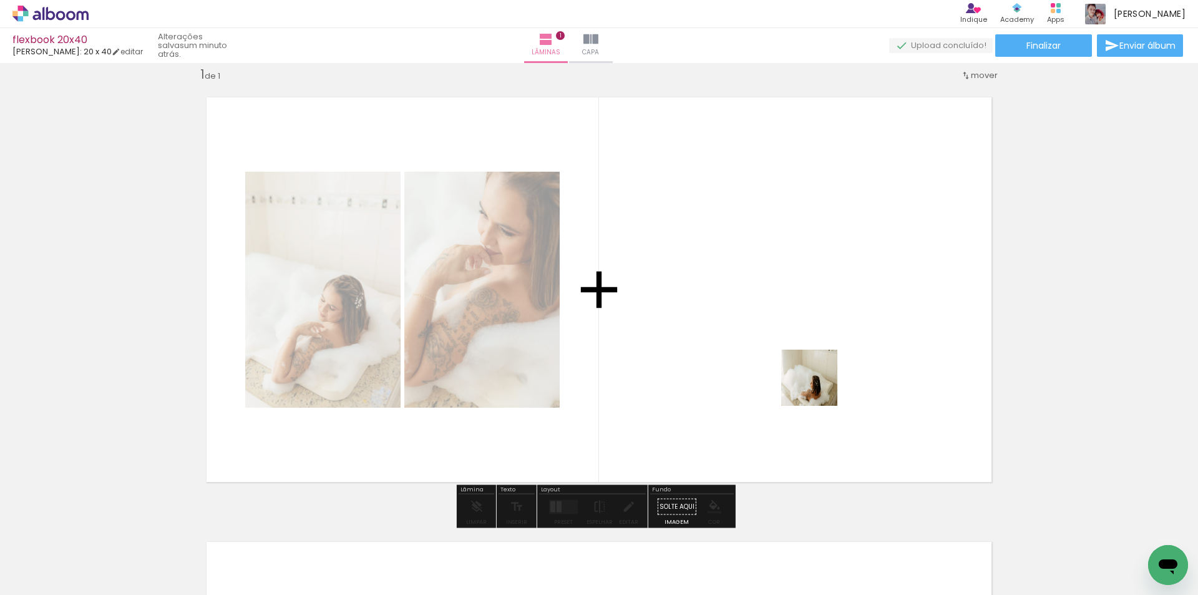
drag, startPoint x: 1069, startPoint y: 548, endPoint x: 515, endPoint y: 246, distance: 630.7
click at [515, 246] on quentale-workspace at bounding box center [599, 297] width 1198 height 595
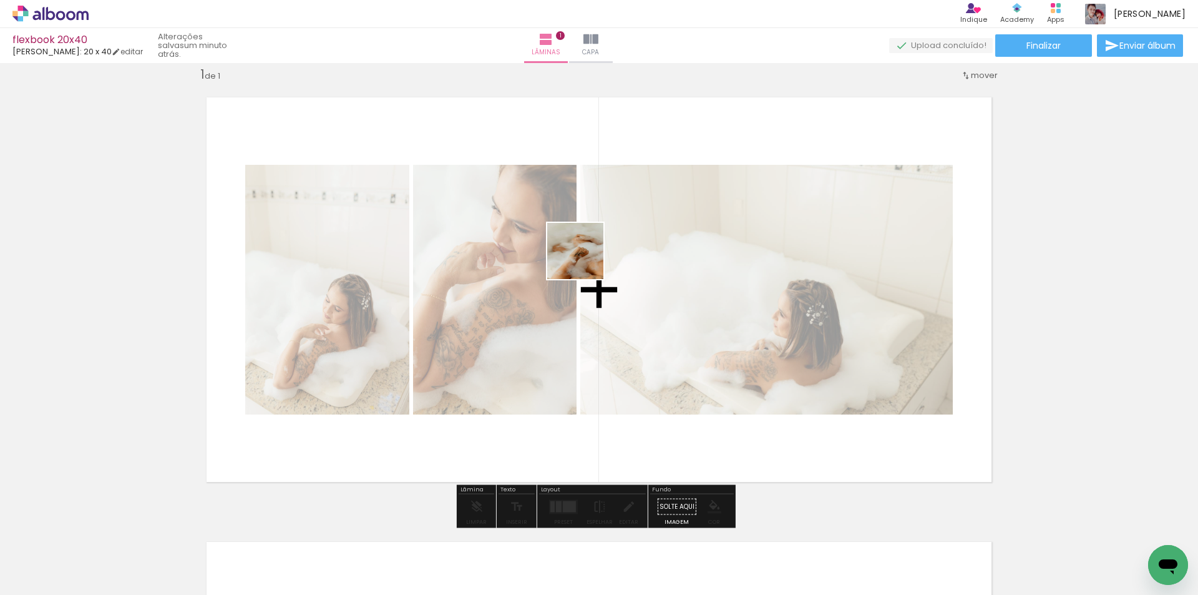
drag, startPoint x: 1143, startPoint y: 533, endPoint x: 573, endPoint y: 255, distance: 634.2
click at [573, 255] on quentale-workspace at bounding box center [599, 297] width 1198 height 595
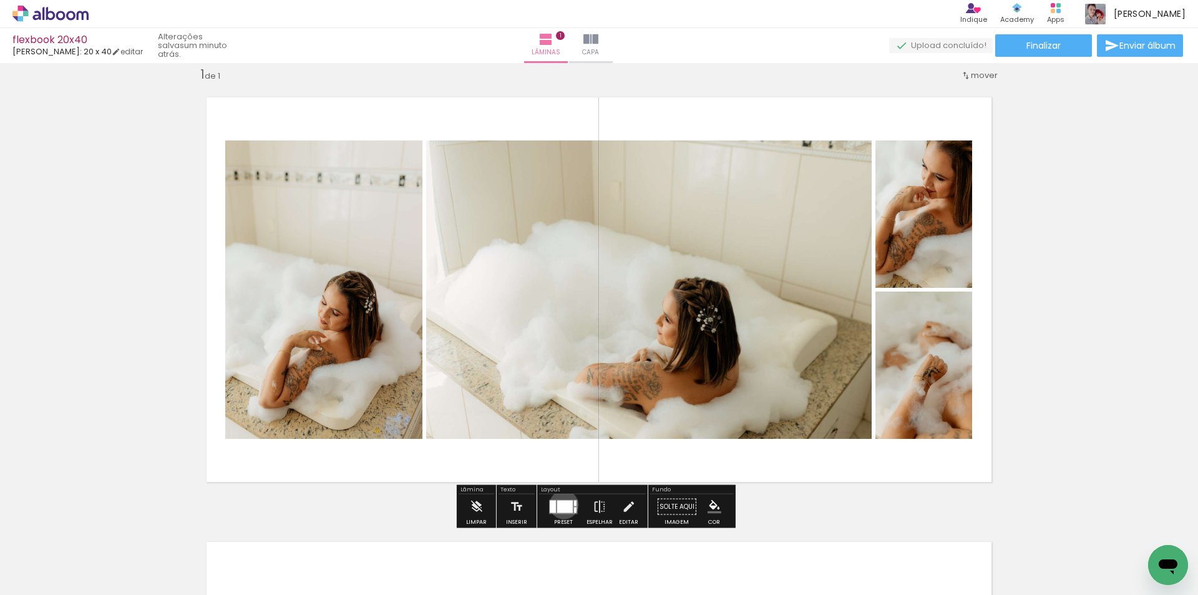
drag, startPoint x: 561, startPoint y: 504, endPoint x: 560, endPoint y: 494, distance: 10.0
click at [560, 504] on div at bounding box center [565, 506] width 16 height 12
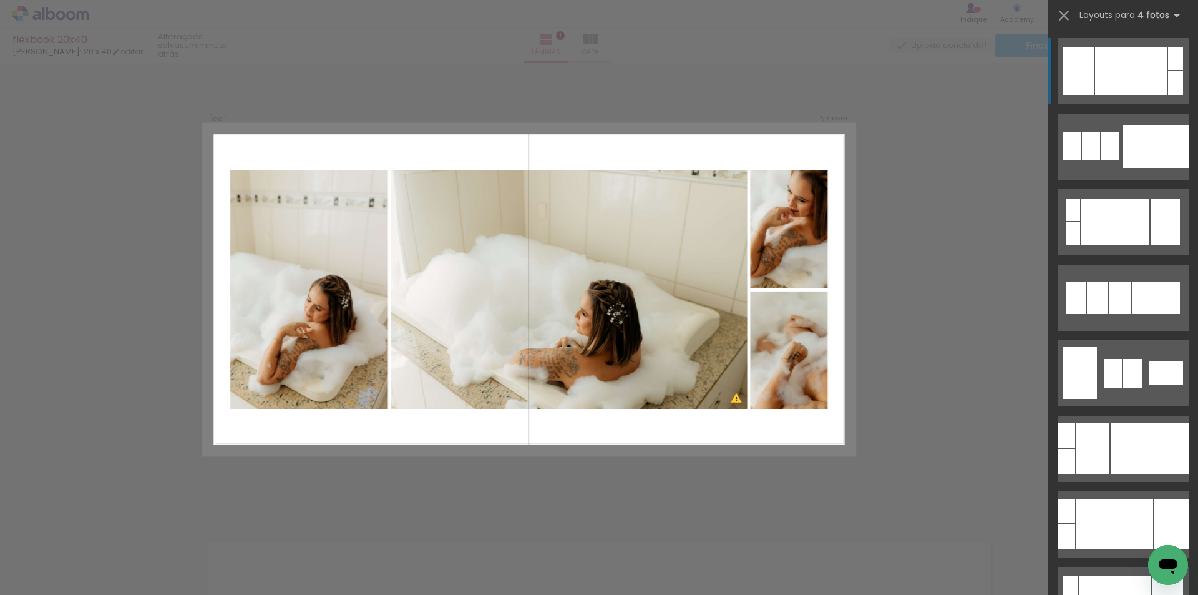
scroll to position [125, 0]
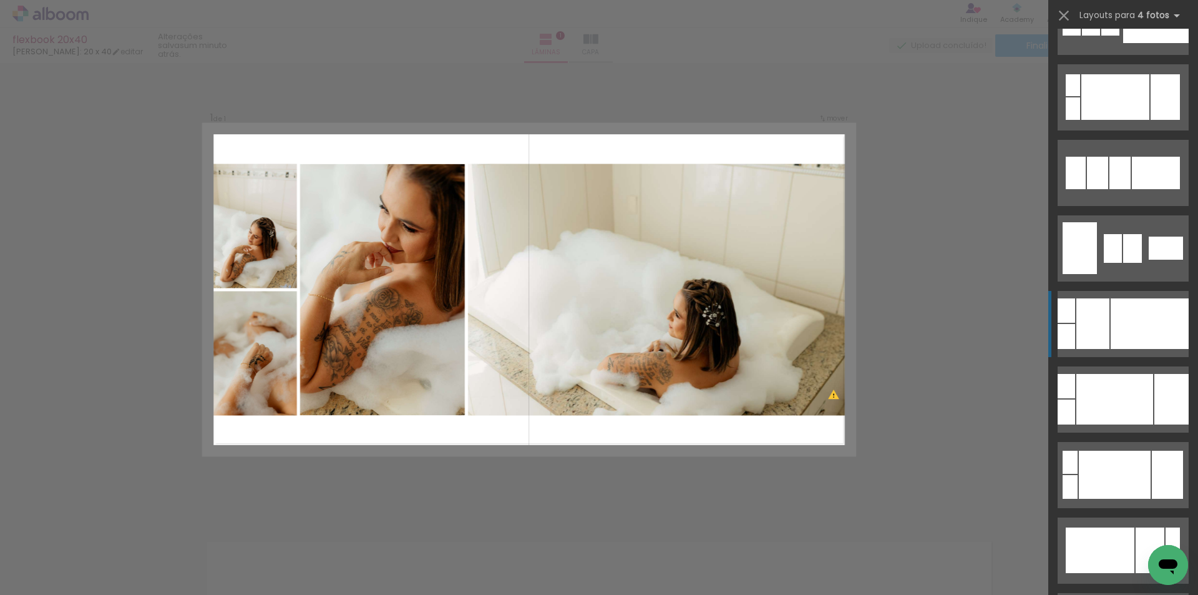
click at [1141, 325] on div at bounding box center [1150, 323] width 78 height 51
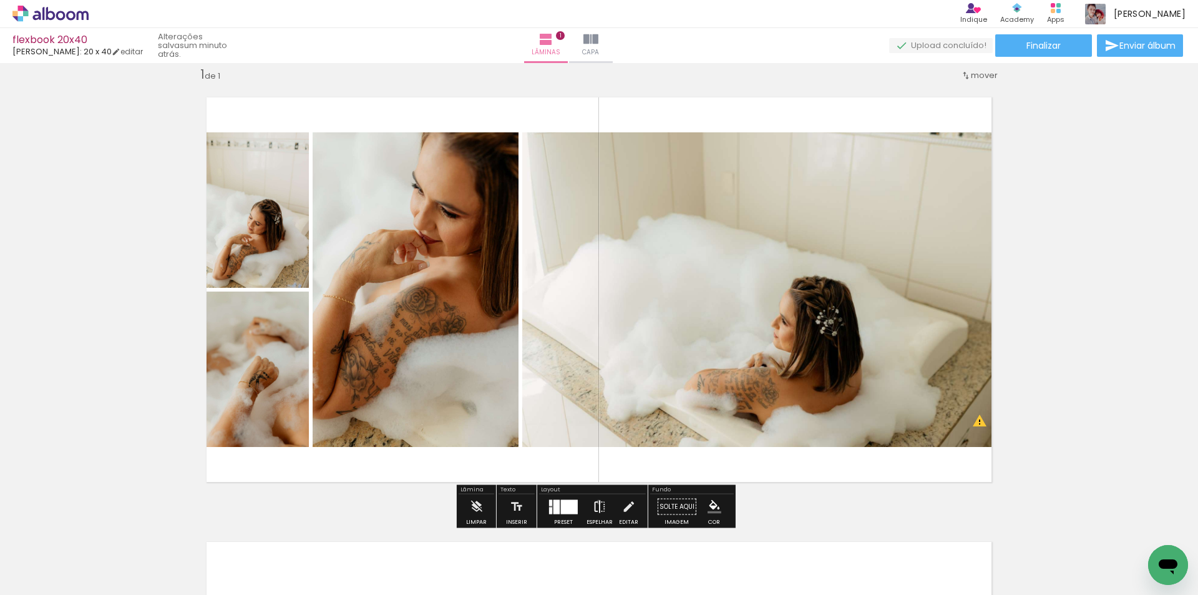
click at [596, 502] on iron-icon at bounding box center [600, 506] width 14 height 25
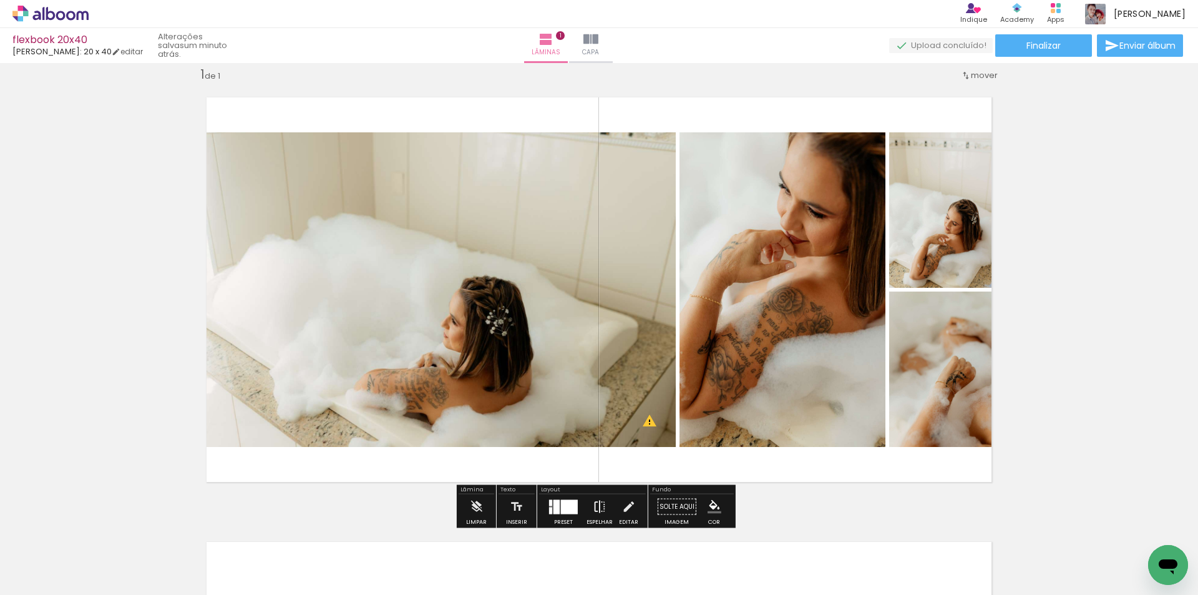
click at [602, 497] on iron-icon at bounding box center [600, 506] width 14 height 25
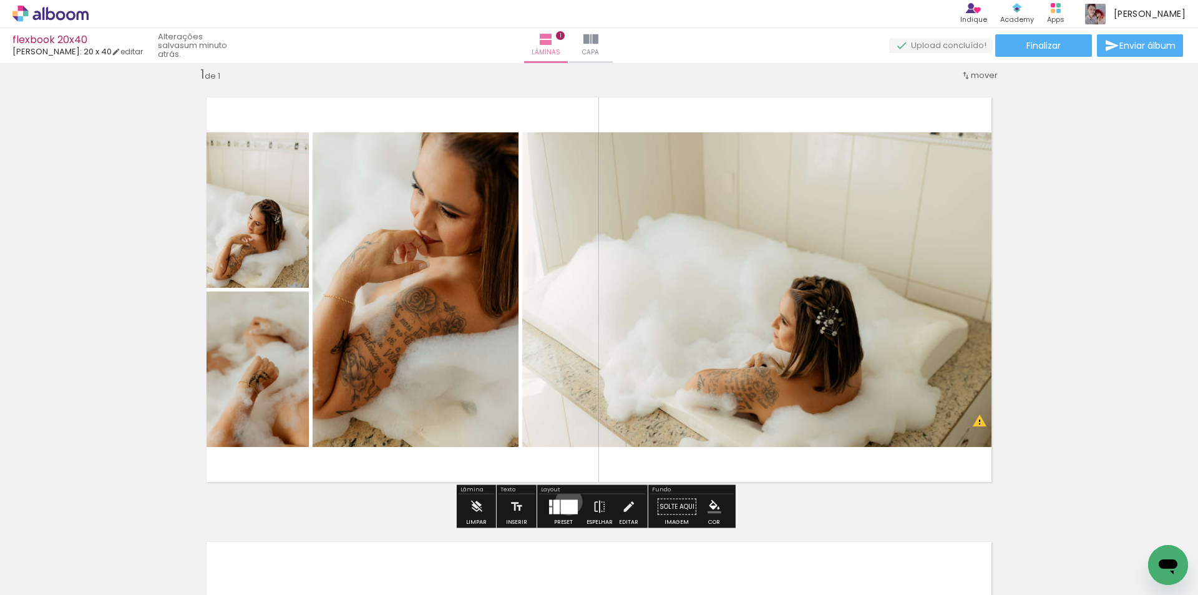
click at [566, 501] on div at bounding box center [569, 506] width 17 height 14
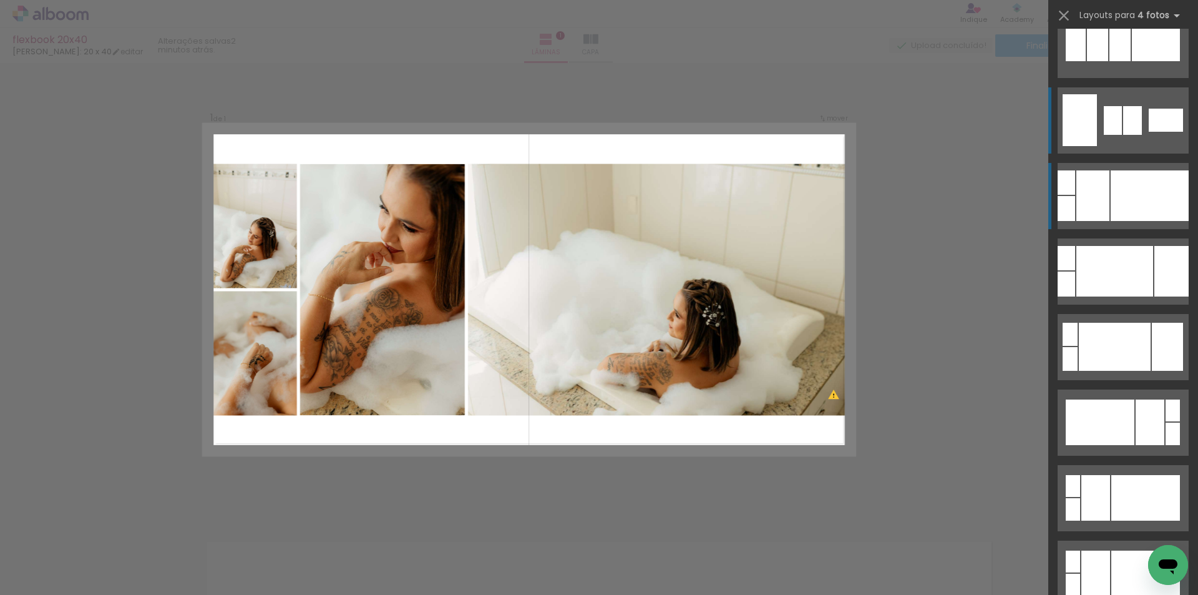
scroll to position [190, 0]
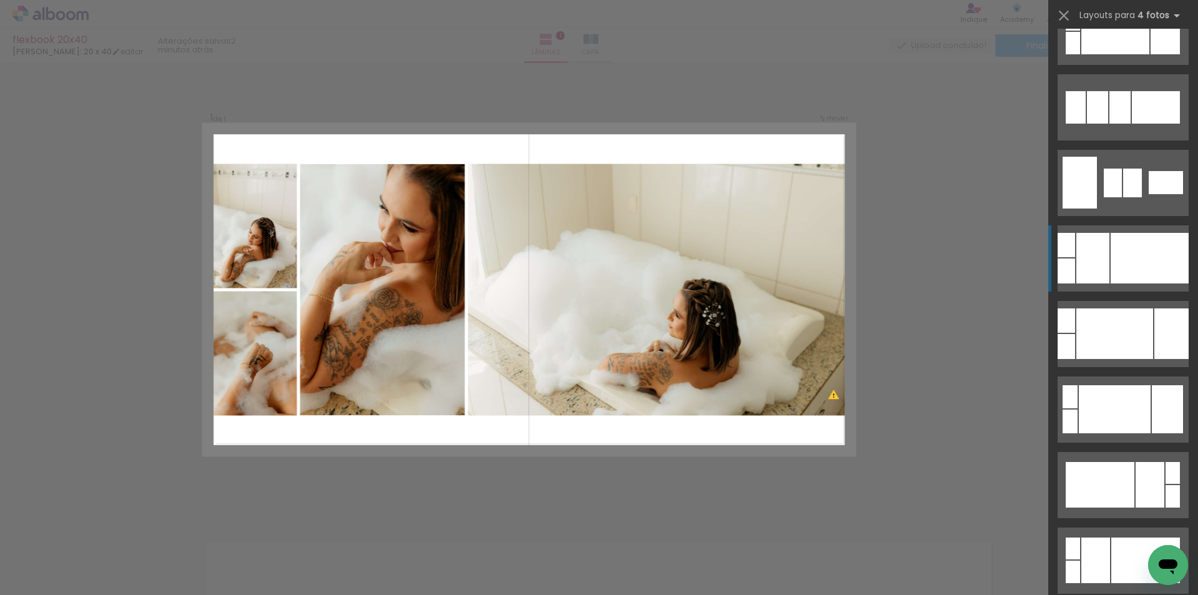
click at [1138, 252] on div at bounding box center [1150, 258] width 78 height 51
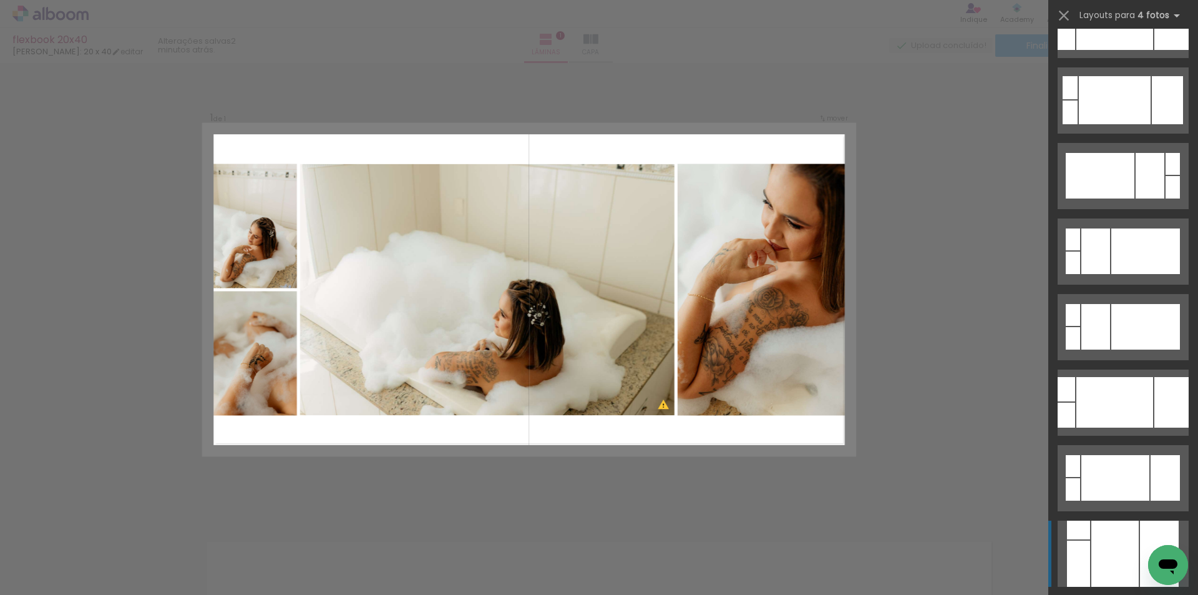
scroll to position [749, 0]
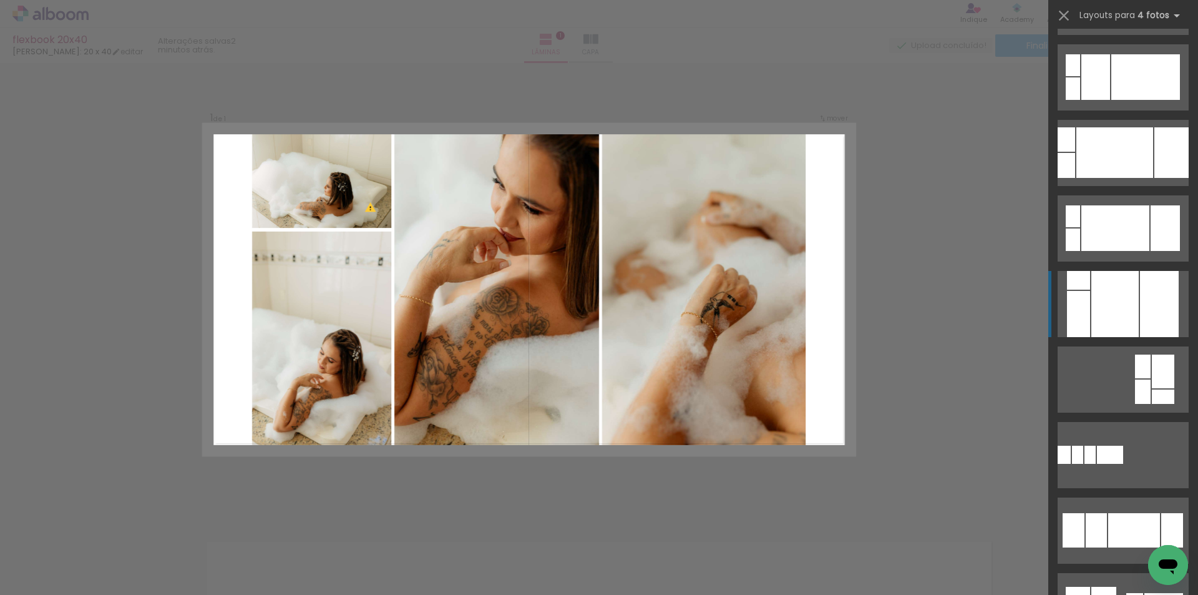
click at [1117, 300] on div at bounding box center [1115, 304] width 47 height 66
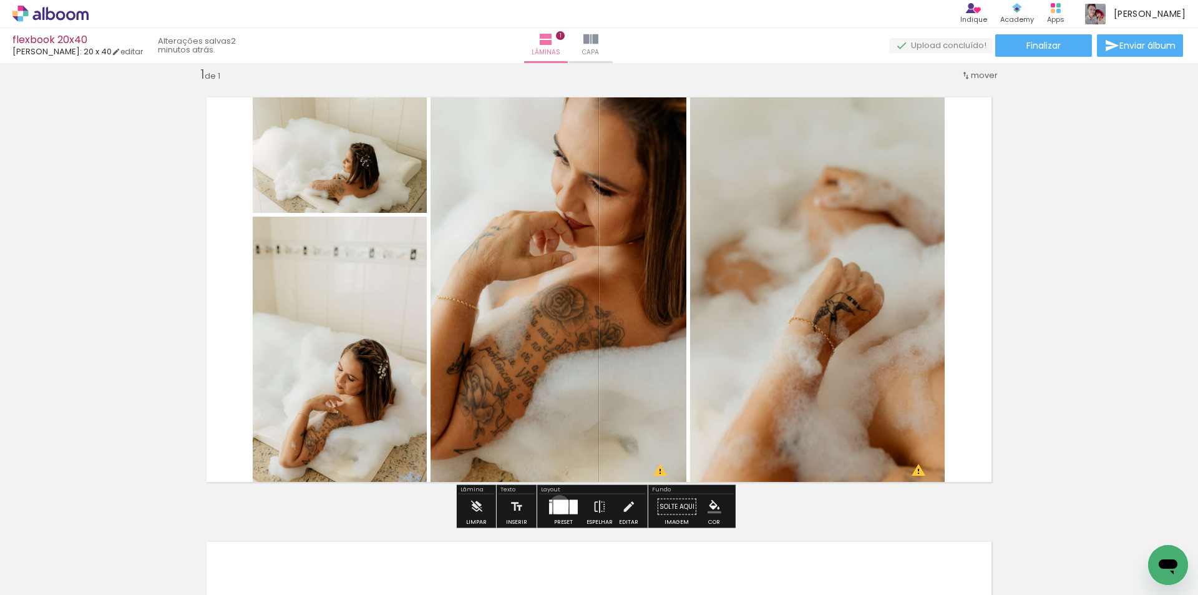
click at [557, 504] on div at bounding box center [561, 506] width 15 height 14
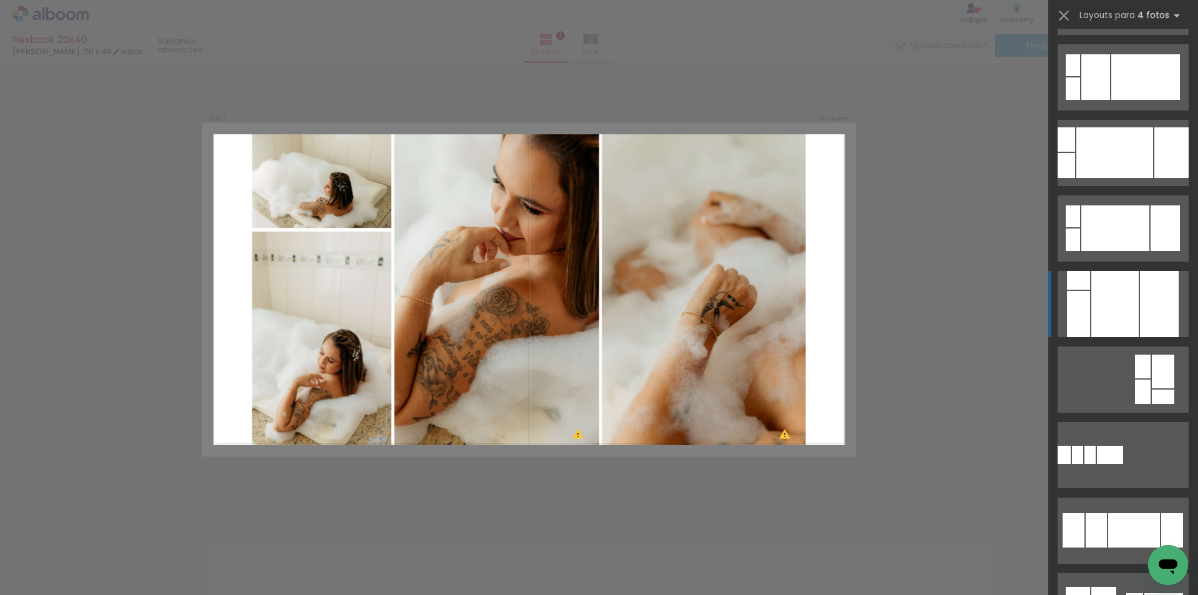
scroll to position [982, 0]
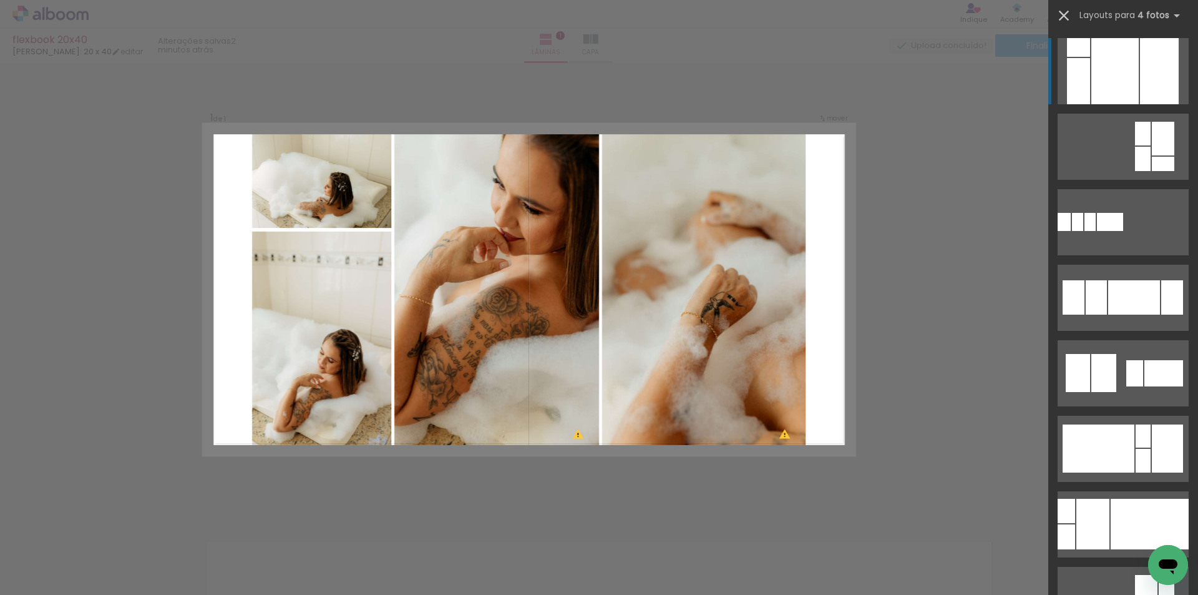
click at [1069, 20] on iron-icon at bounding box center [1063, 15] width 17 height 17
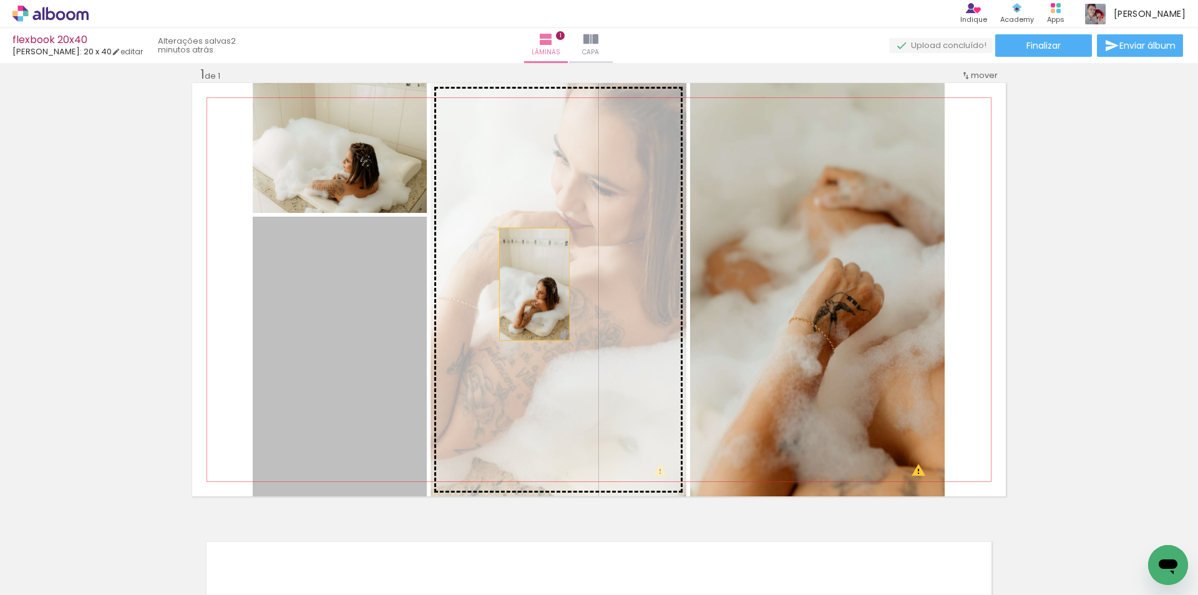
drag, startPoint x: 344, startPoint y: 353, endPoint x: 530, endPoint y: 284, distance: 198.5
click at [0, 0] on slot at bounding box center [0, 0] width 0 height 0
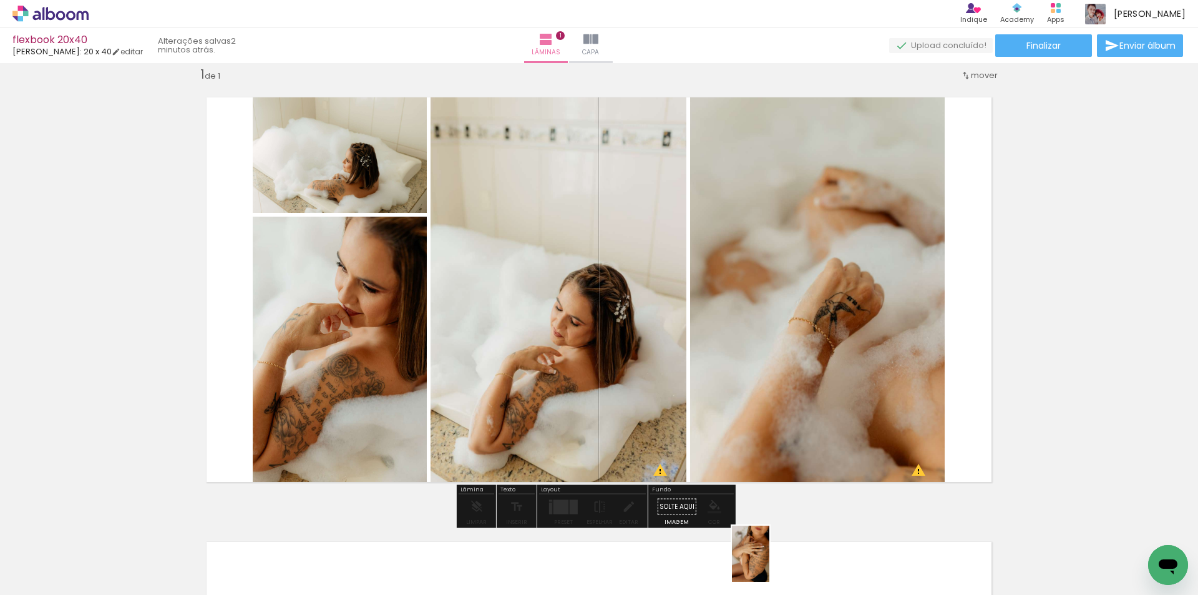
drag, startPoint x: 805, startPoint y: 559, endPoint x: 782, endPoint y: 574, distance: 27.5
click at [782, 574] on div at bounding box center [797, 553] width 41 height 62
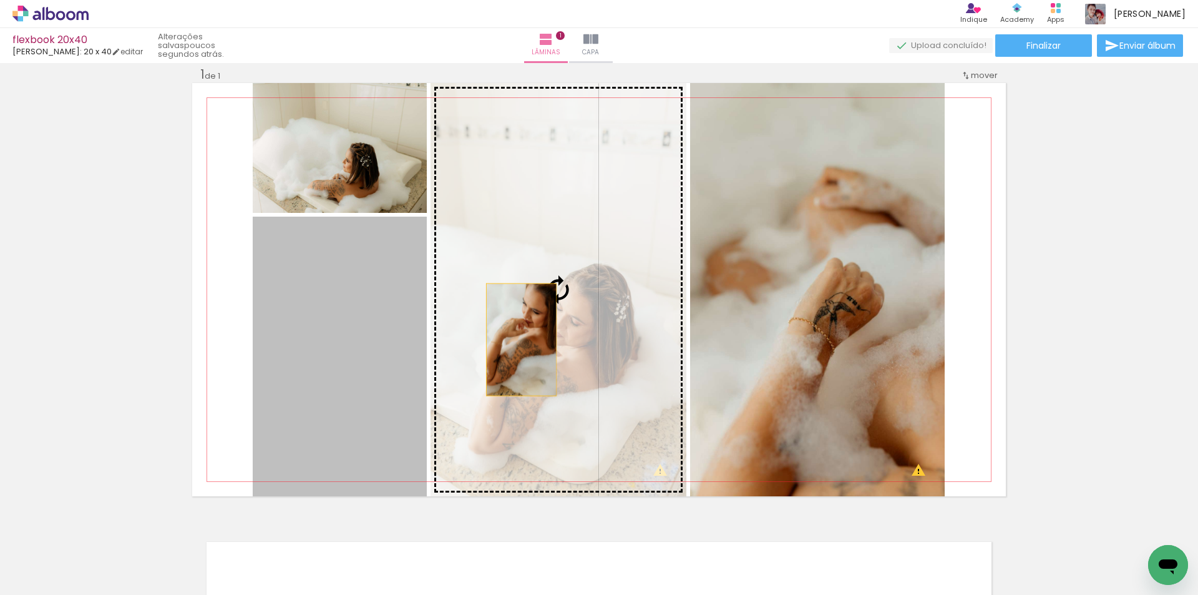
drag, startPoint x: 321, startPoint y: 380, endPoint x: 517, endPoint y: 340, distance: 200.1
click at [0, 0] on slot at bounding box center [0, 0] width 0 height 0
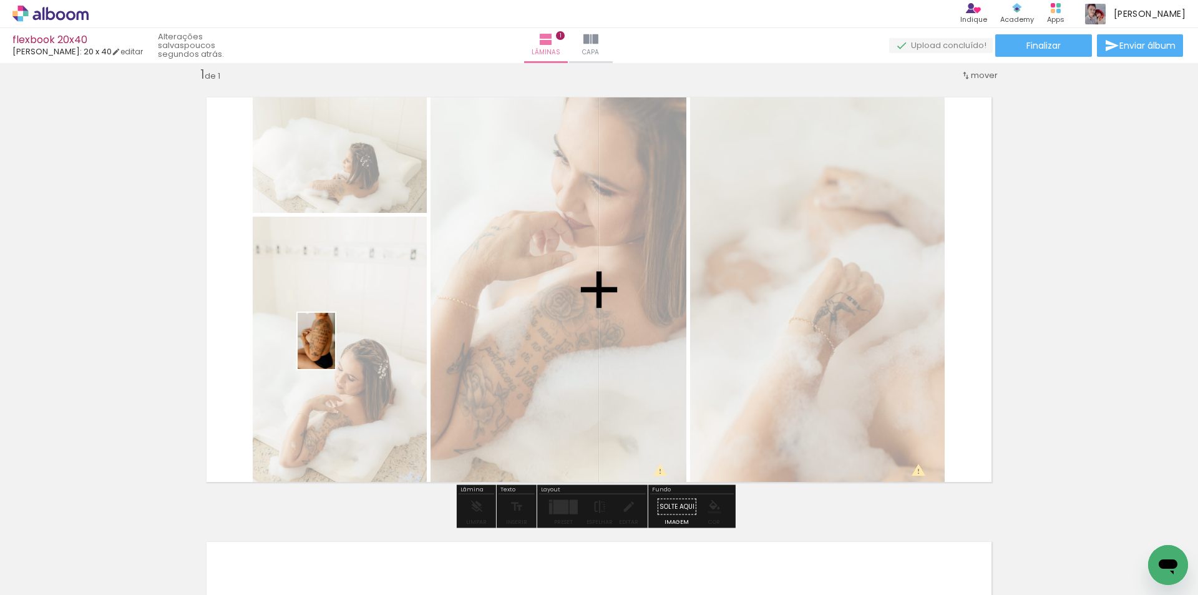
drag, startPoint x: 658, startPoint y: 560, endPoint x: 335, endPoint y: 350, distance: 385.2
click at [335, 350] on quentale-workspace at bounding box center [599, 297] width 1198 height 595
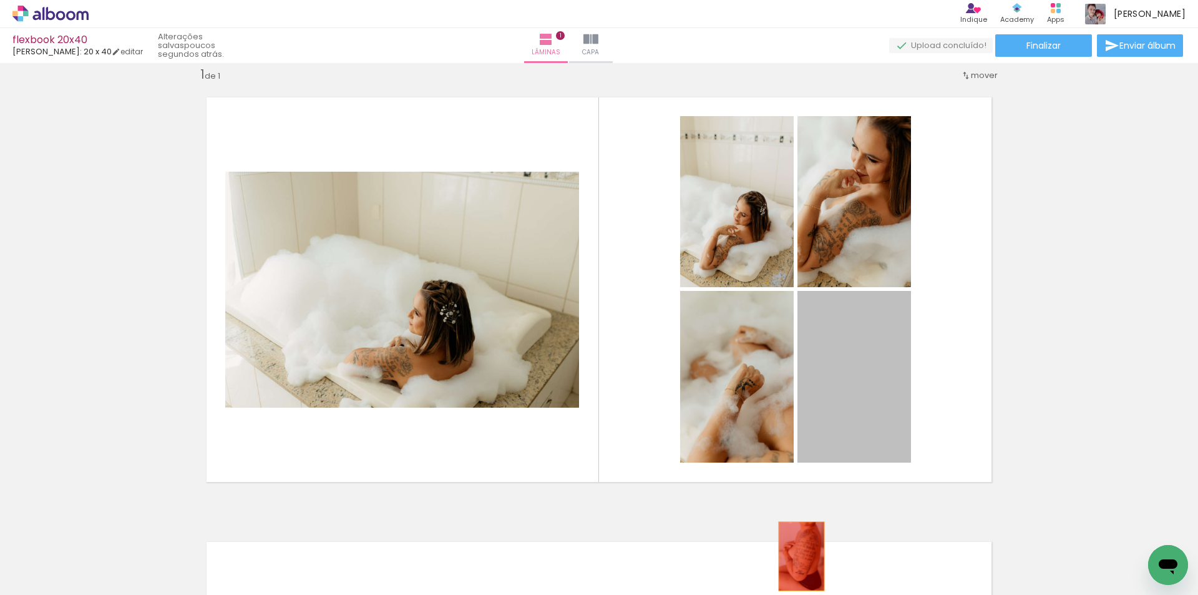
drag, startPoint x: 827, startPoint y: 381, endPoint x: 797, endPoint y: 556, distance: 177.3
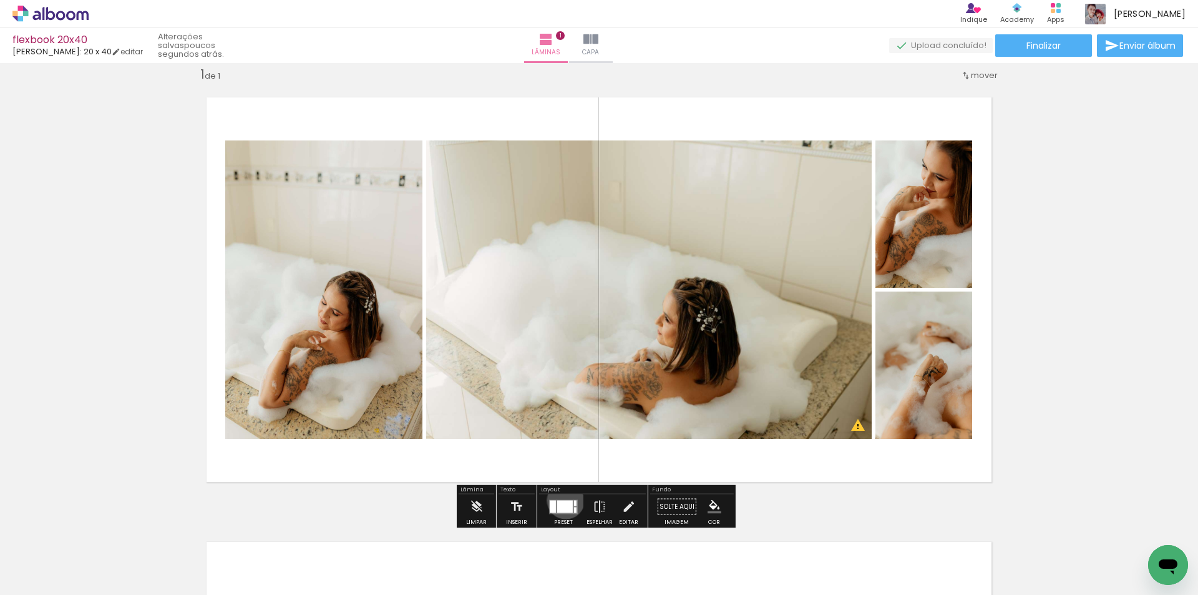
click at [563, 500] on div at bounding box center [565, 506] width 16 height 12
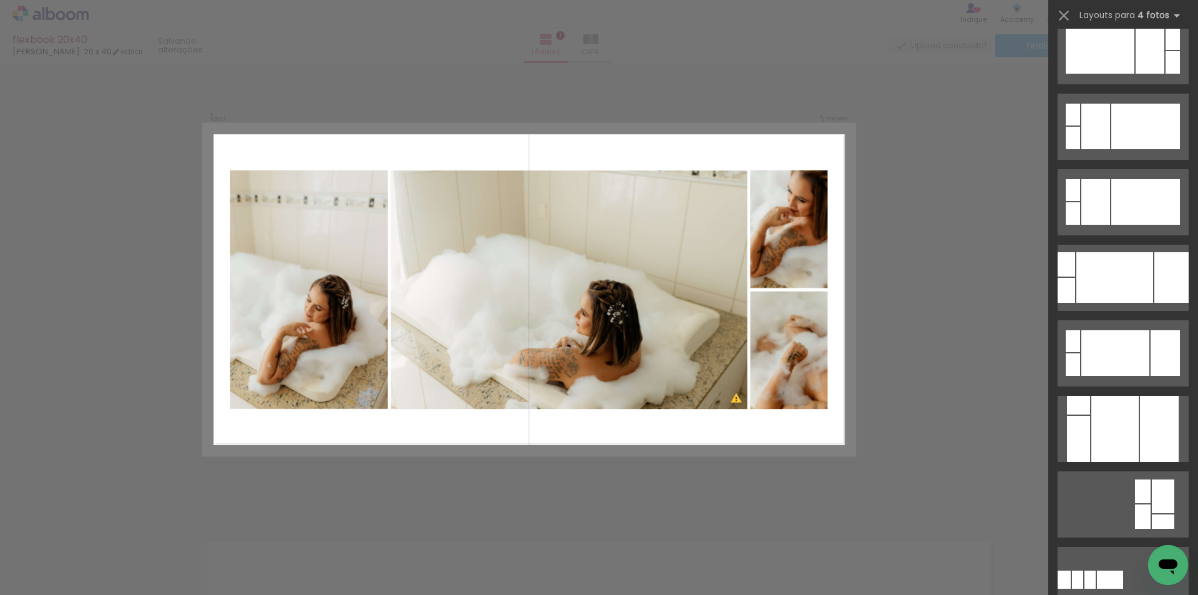
scroll to position [811, 0]
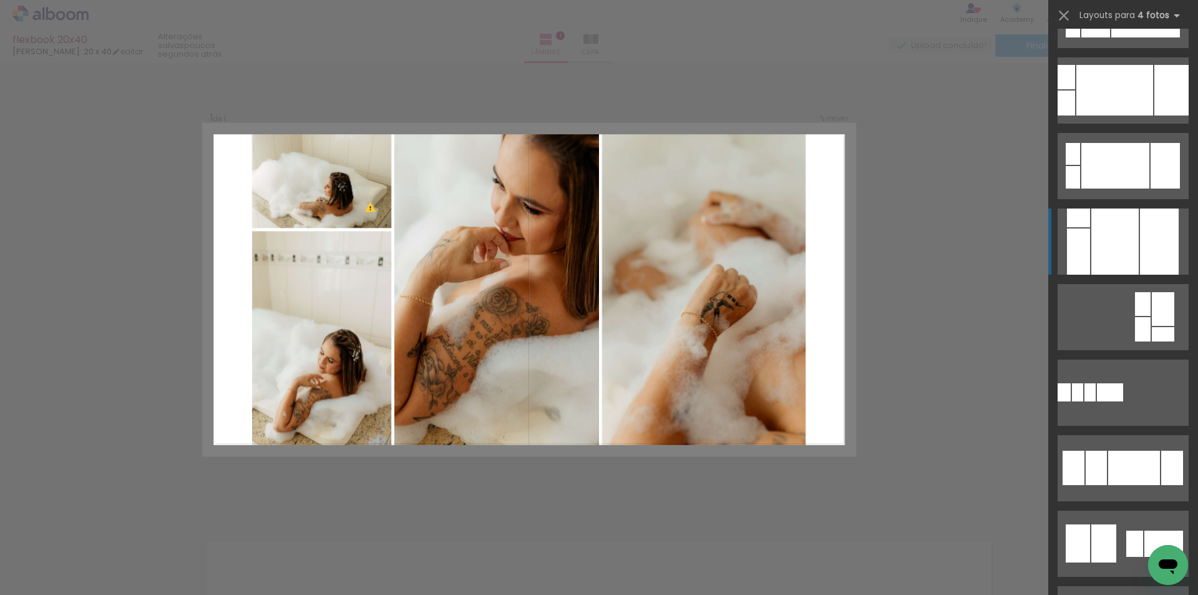
click at [1132, 252] on div at bounding box center [1115, 241] width 47 height 66
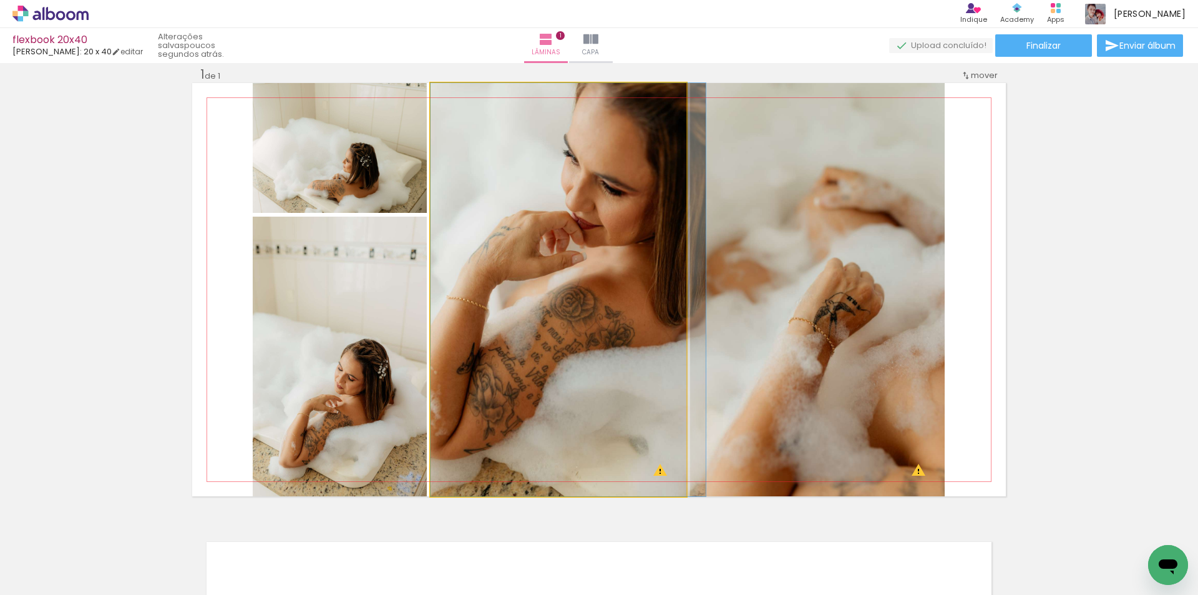
drag, startPoint x: 541, startPoint y: 390, endPoint x: 579, endPoint y: 390, distance: 38.7
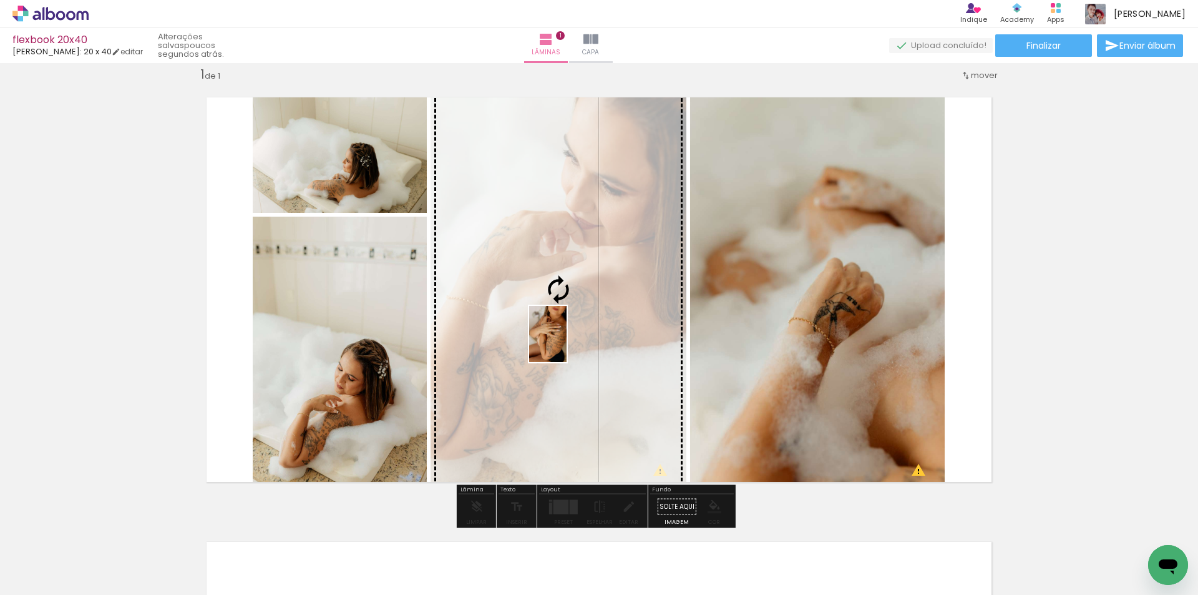
drag, startPoint x: 772, startPoint y: 543, endPoint x: 567, endPoint y: 343, distance: 286.5
click at [567, 343] on quentale-workspace at bounding box center [599, 297] width 1198 height 595
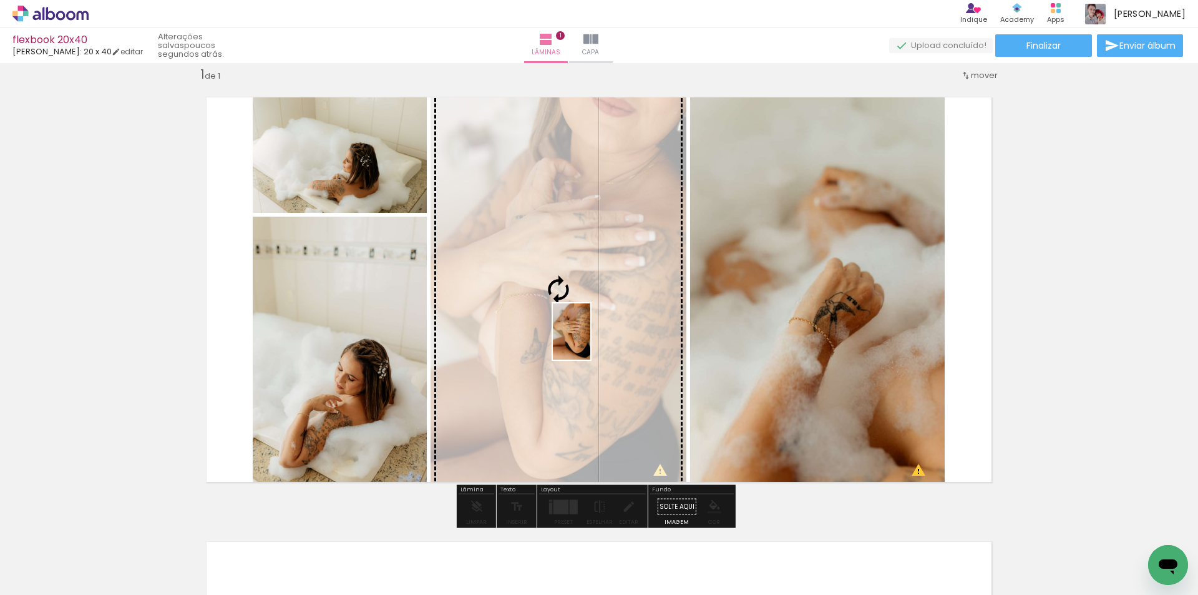
drag, startPoint x: 742, startPoint y: 564, endPoint x: 590, endPoint y: 341, distance: 269.5
click at [590, 341] on quentale-workspace at bounding box center [599, 297] width 1198 height 595
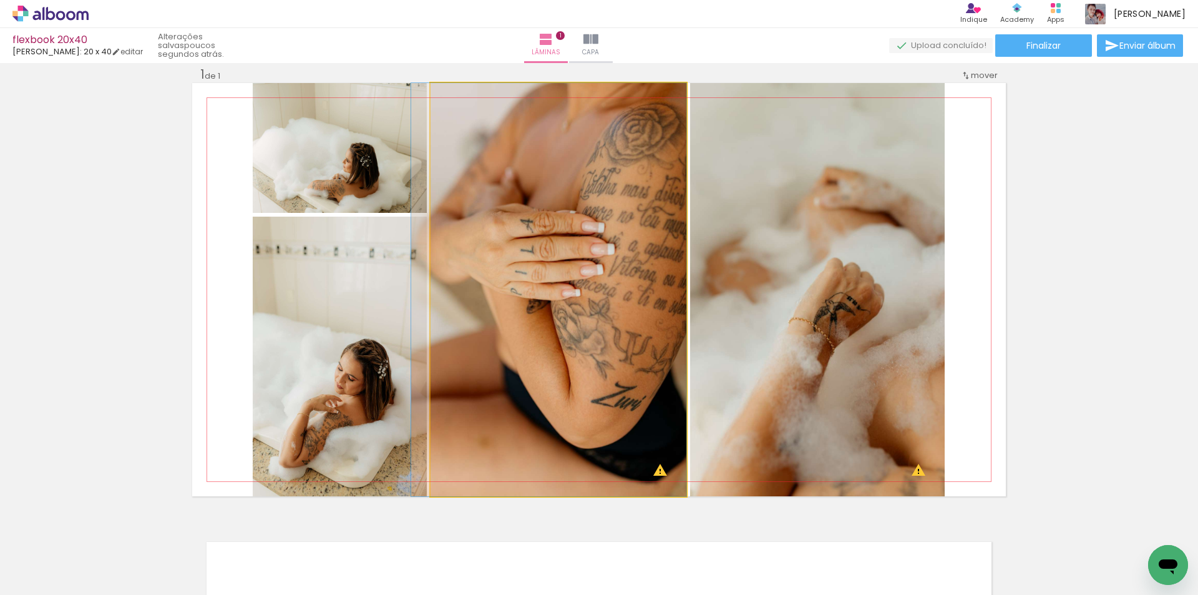
drag, startPoint x: 534, startPoint y: 330, endPoint x: 521, endPoint y: 330, distance: 13.7
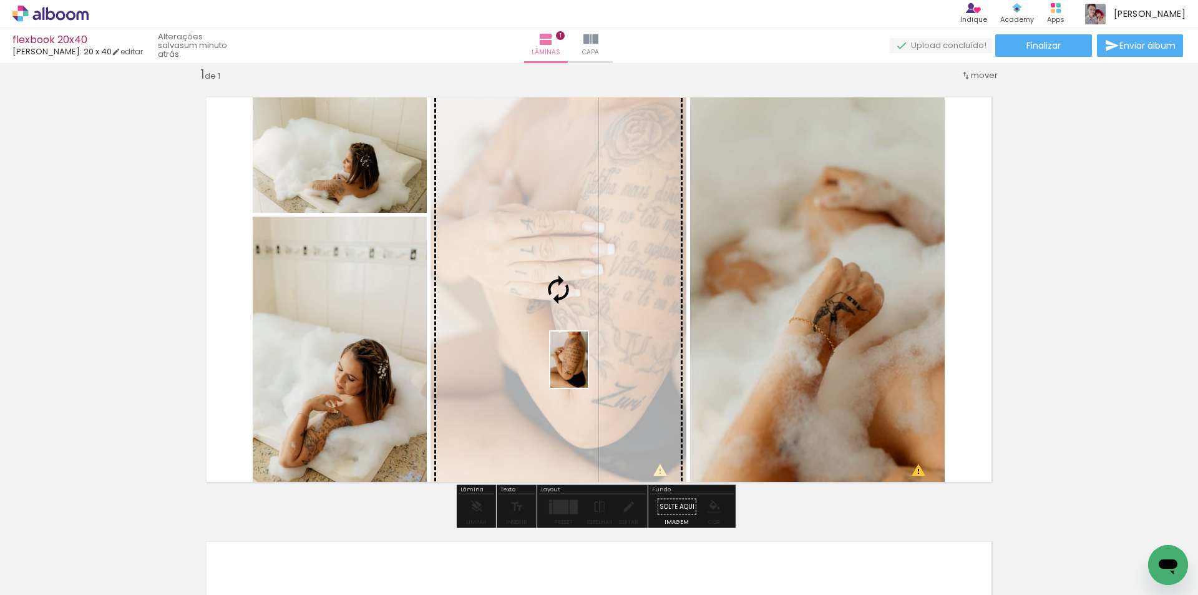
drag, startPoint x: 653, startPoint y: 552, endPoint x: 588, endPoint y: 369, distance: 194.1
click at [588, 369] on quentale-workspace at bounding box center [599, 297] width 1198 height 595
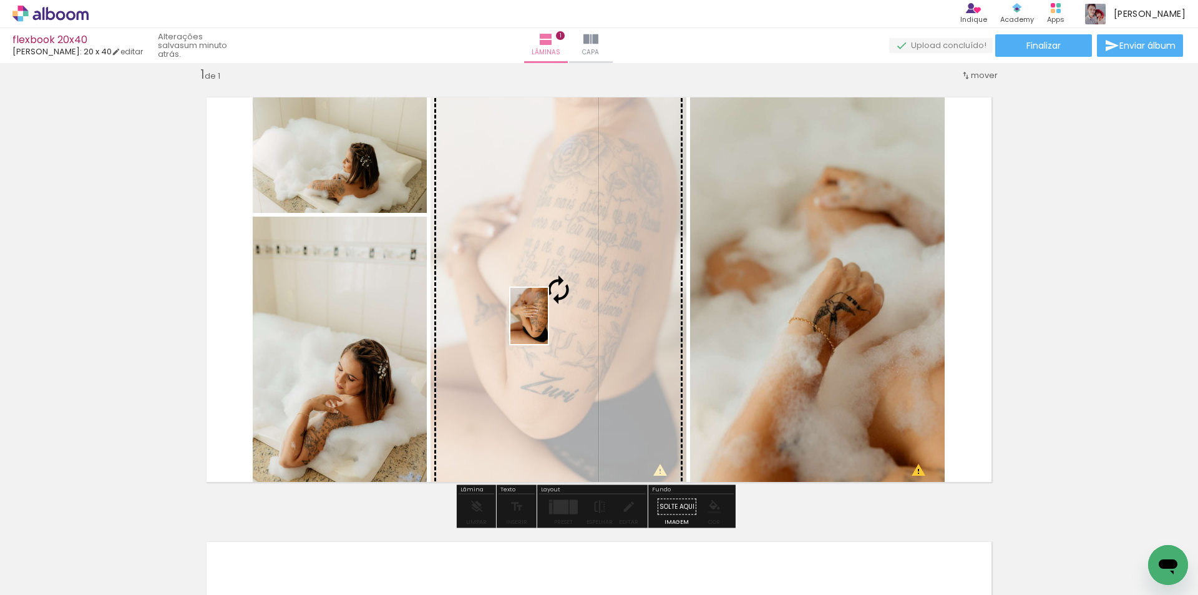
drag, startPoint x: 730, startPoint y: 566, endPoint x: 548, endPoint y: 325, distance: 302.1
click at [548, 325] on quentale-workspace at bounding box center [599, 297] width 1198 height 595
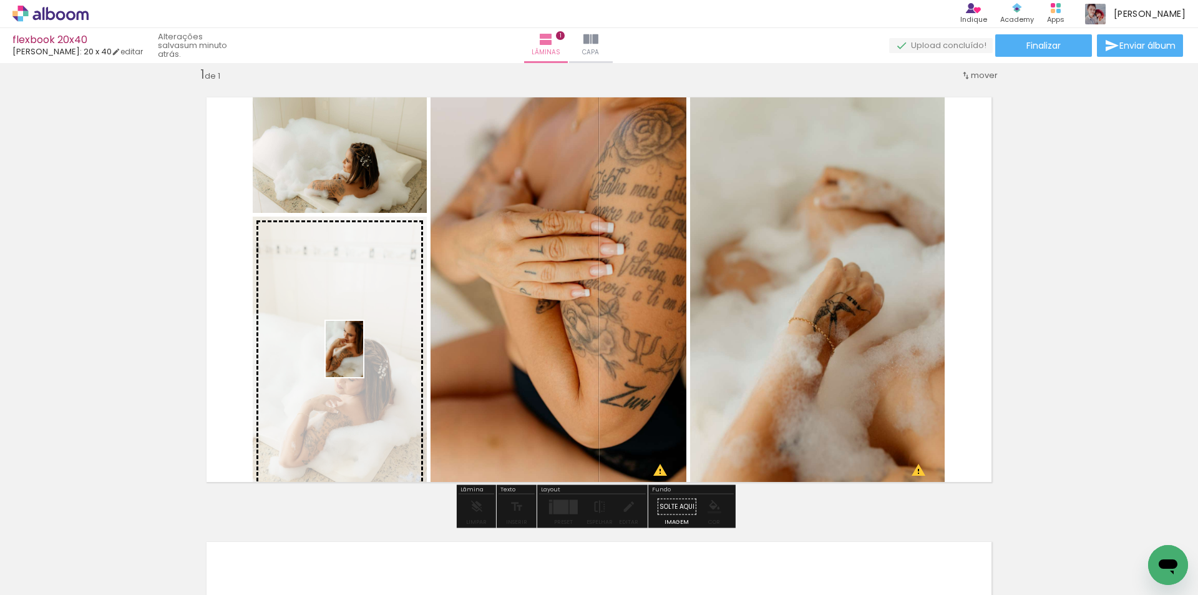
drag, startPoint x: 863, startPoint y: 544, endPoint x: 363, endPoint y: 358, distance: 533.2
click at [363, 358] on quentale-workspace at bounding box center [599, 297] width 1198 height 595
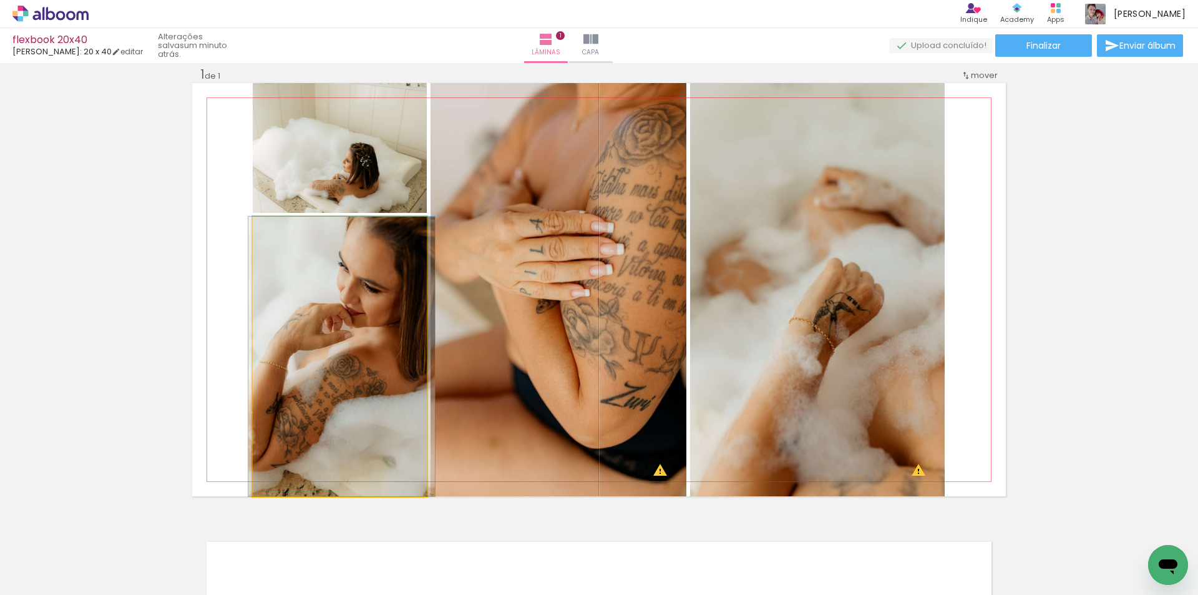
drag, startPoint x: 360, startPoint y: 379, endPoint x: 362, endPoint y: 396, distance: 17.0
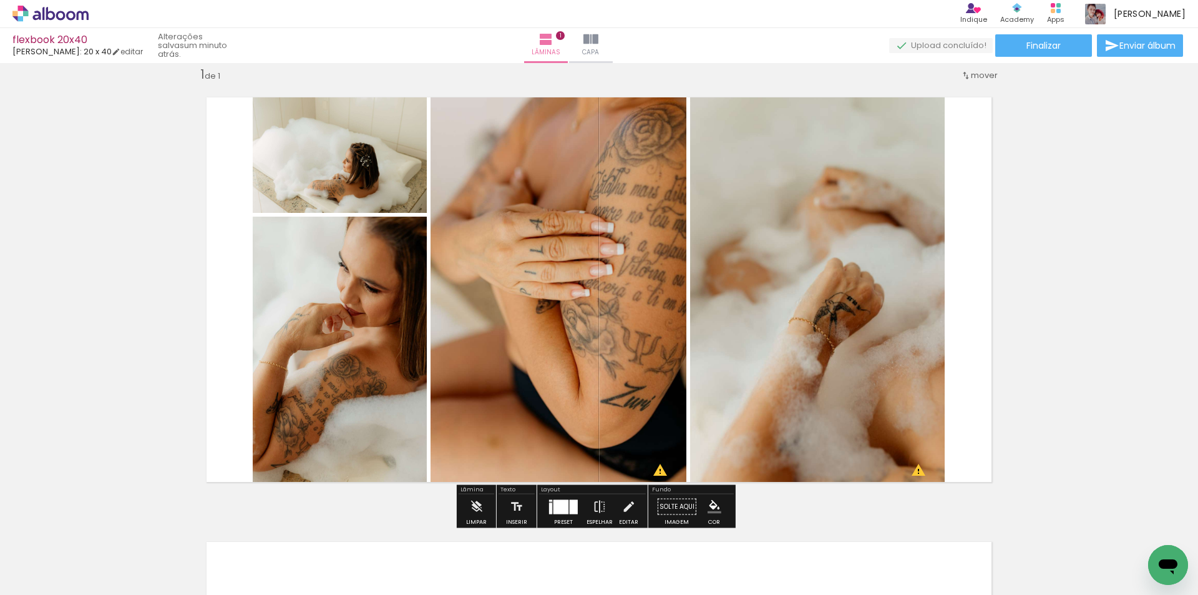
click at [1037, 318] on div "Inserir lâmina 1 de 1 O Designbox precisará aumentar a sua imagem em 160% para …" at bounding box center [599, 495] width 1198 height 889
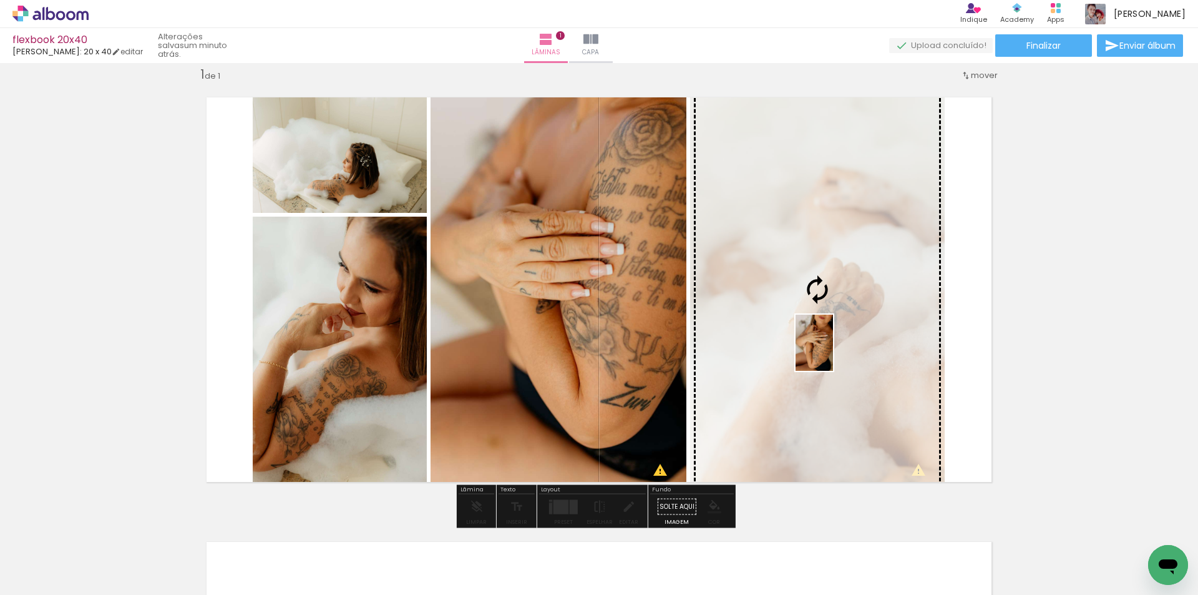
drag, startPoint x: 804, startPoint y: 564, endPoint x: 833, endPoint y: 352, distance: 214.2
click at [833, 352] on quentale-workspace at bounding box center [599, 297] width 1198 height 595
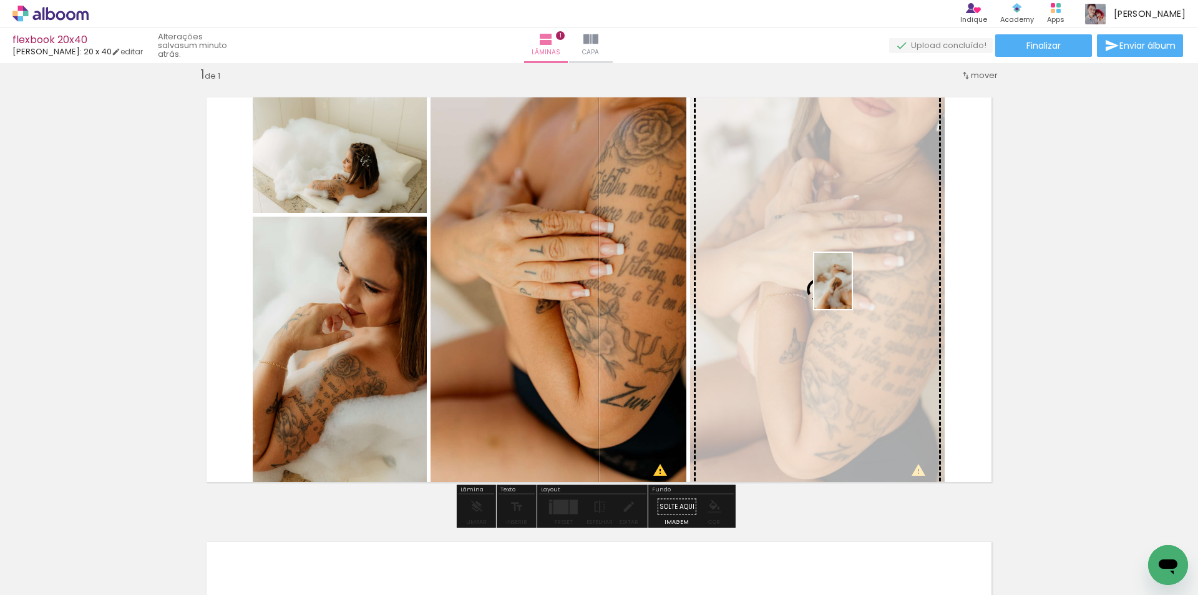
drag, startPoint x: 1144, startPoint y: 549, endPoint x: 852, endPoint y: 290, distance: 390.0
click at [852, 290] on quentale-workspace at bounding box center [599, 297] width 1198 height 595
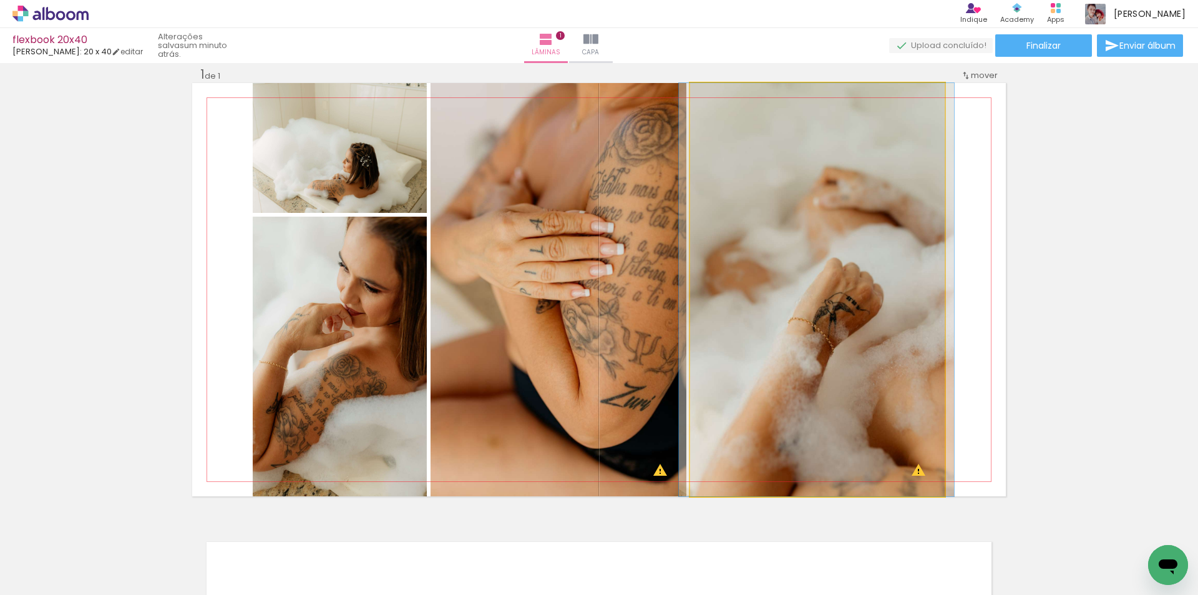
drag, startPoint x: 772, startPoint y: 322, endPoint x: 771, endPoint y: 291, distance: 31.2
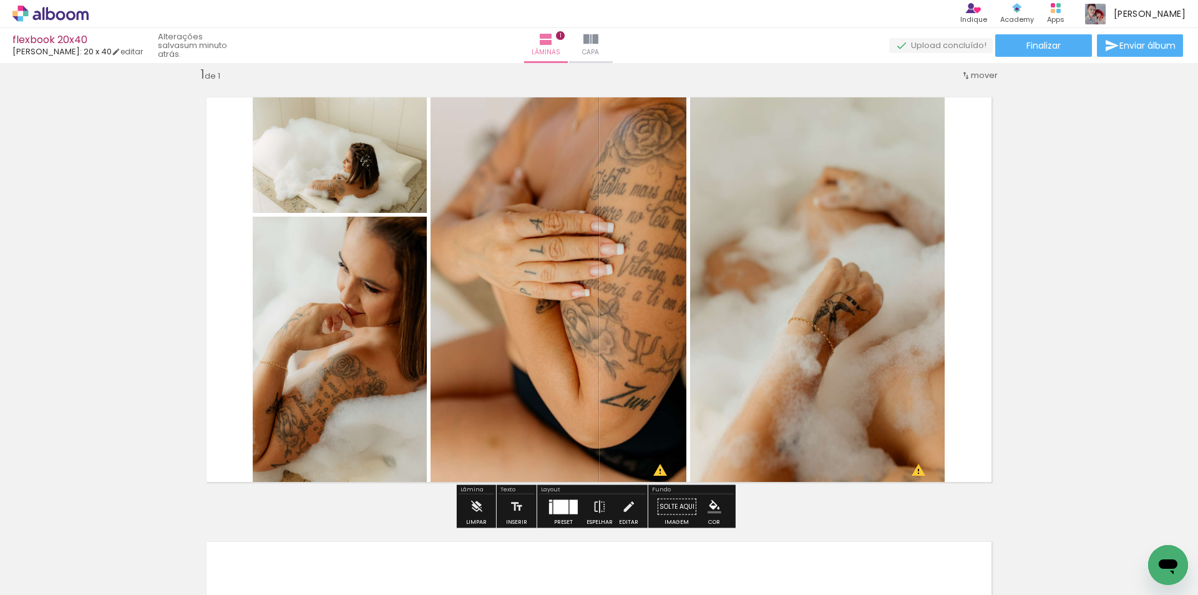
click at [1060, 281] on div "Inserir lâmina 1 de 1 O Designbox precisará aumentar a sua imagem em 160% para …" at bounding box center [599, 495] width 1198 height 889
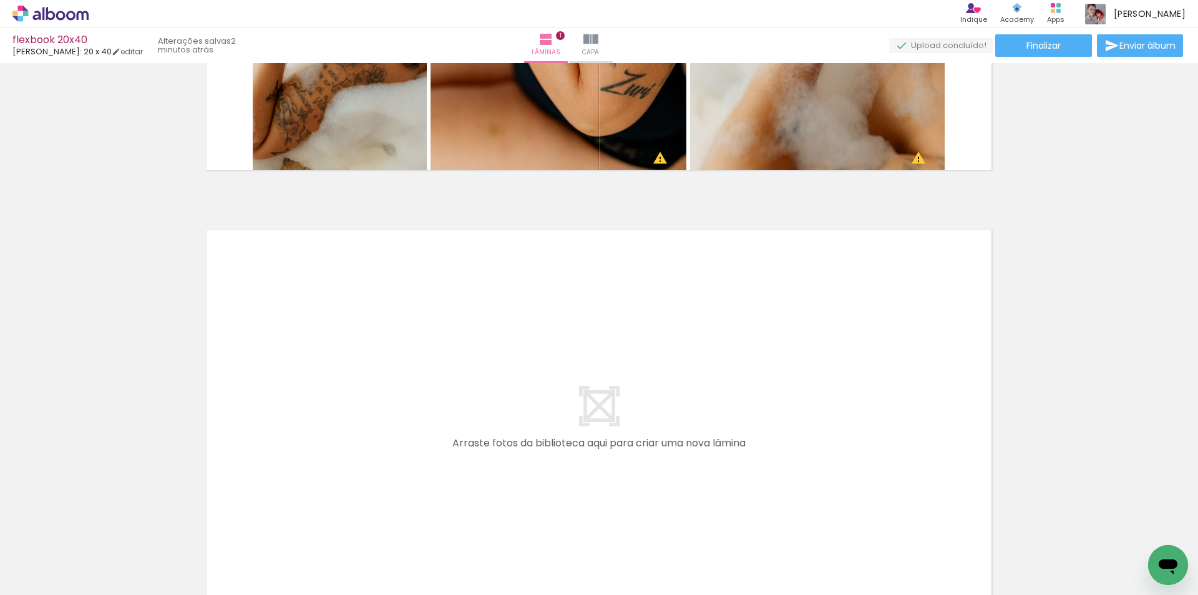
scroll to position [391, 0]
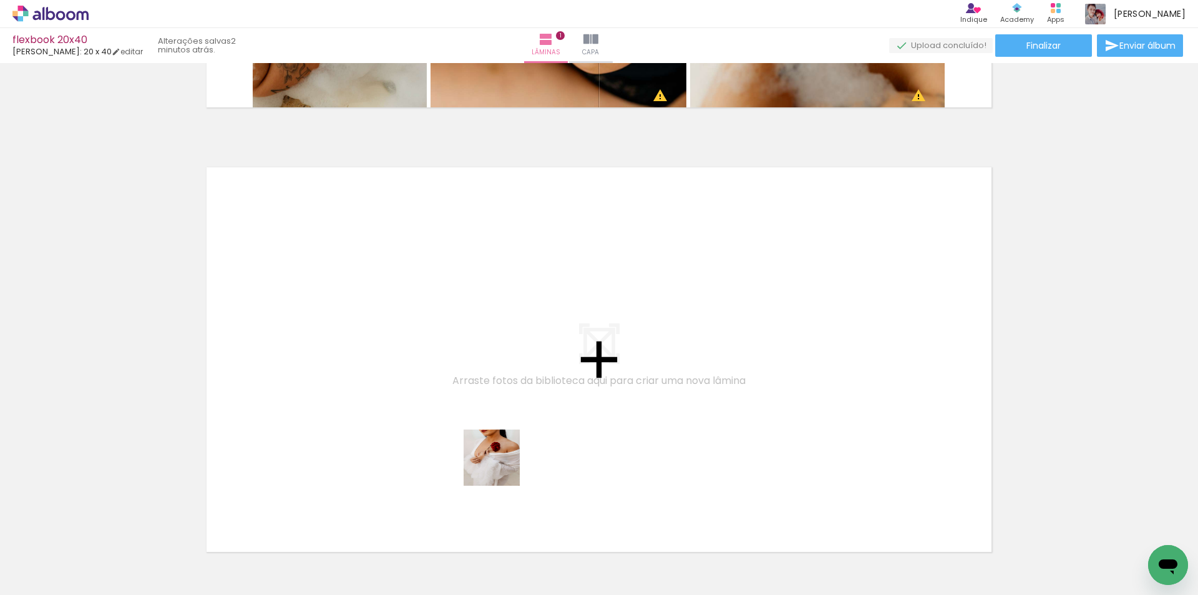
drag, startPoint x: 526, startPoint y: 565, endPoint x: 484, endPoint y: 421, distance: 150.7
click at [484, 421] on quentale-workspace at bounding box center [599, 297] width 1198 height 595
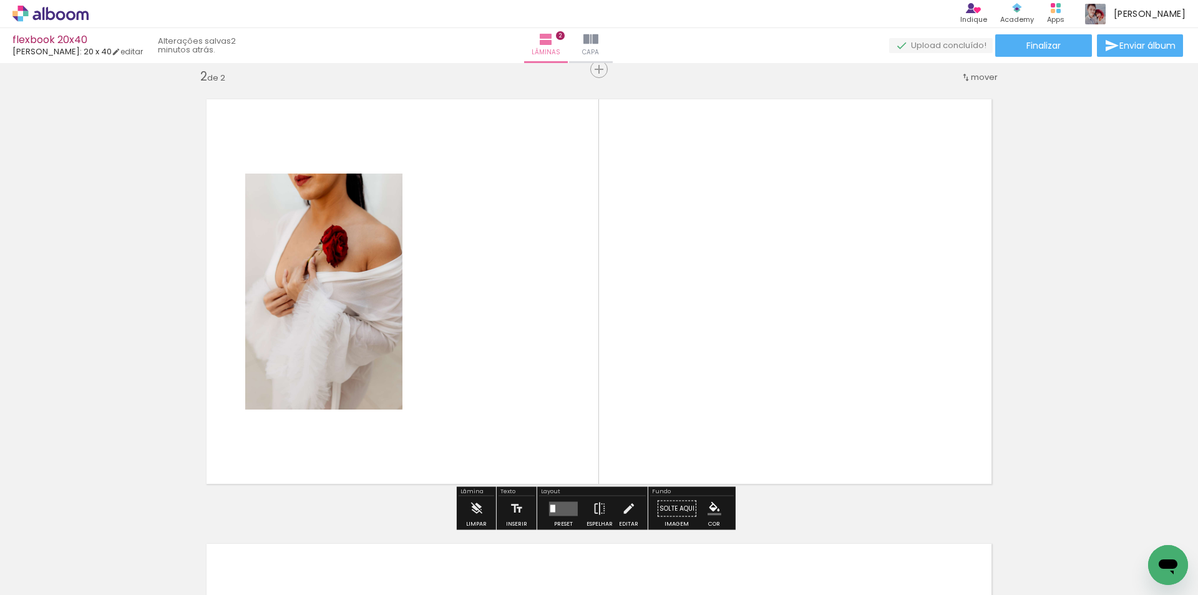
scroll to position [461, 0]
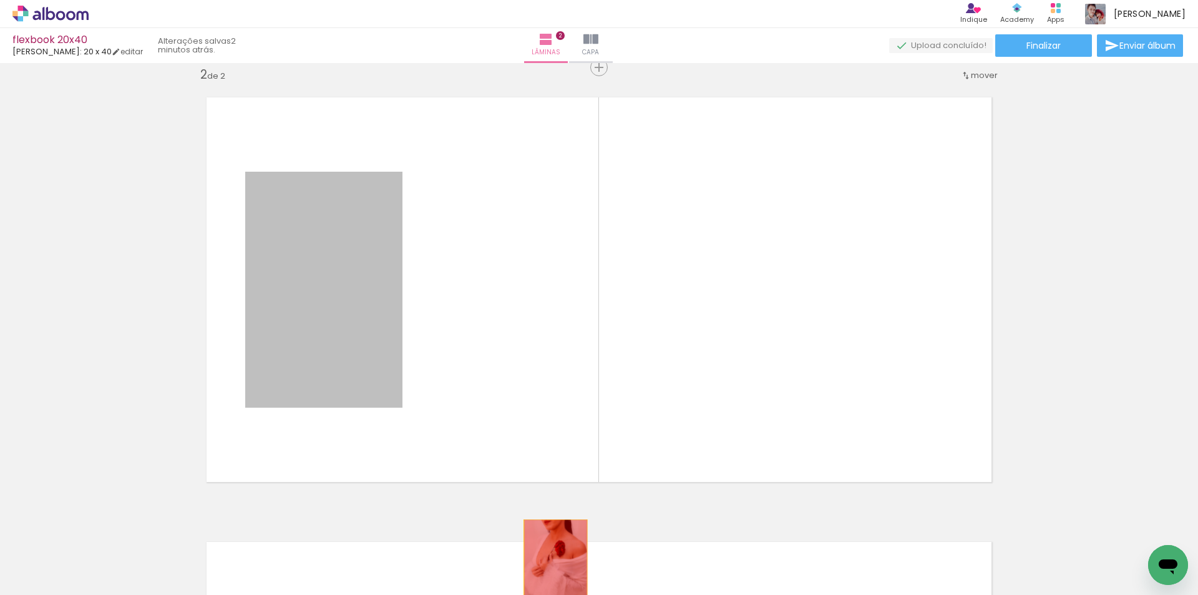
drag, startPoint x: 339, startPoint y: 315, endPoint x: 551, endPoint y: 567, distance: 329.6
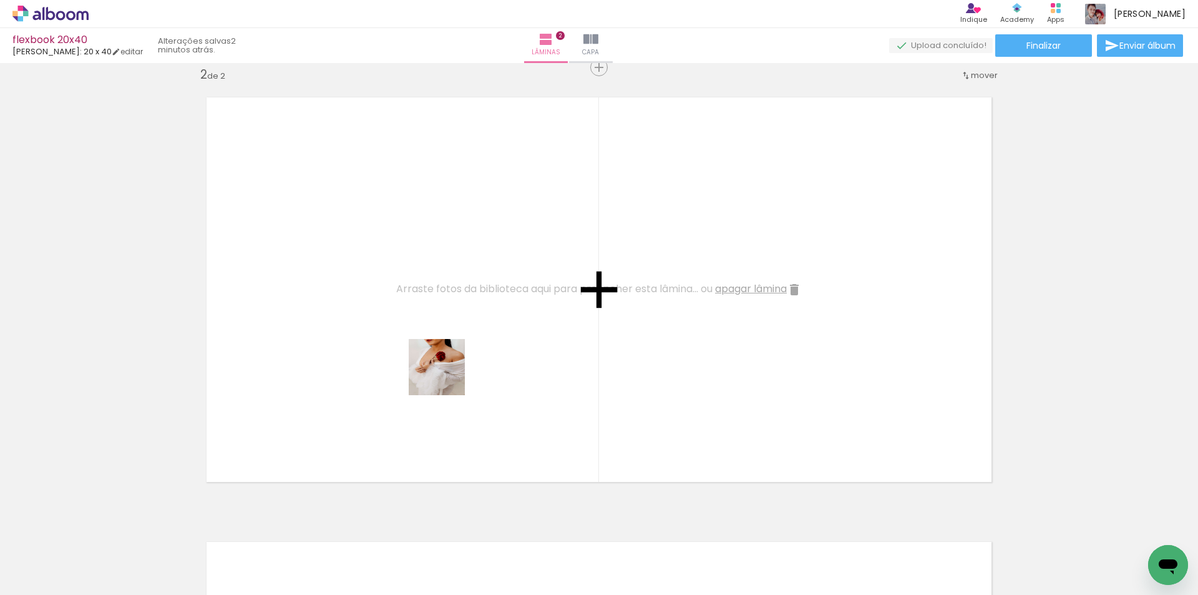
drag, startPoint x: 528, startPoint y: 558, endPoint x: 516, endPoint y: 452, distance: 106.8
click at [444, 373] on quentale-workspace at bounding box center [599, 297] width 1198 height 595
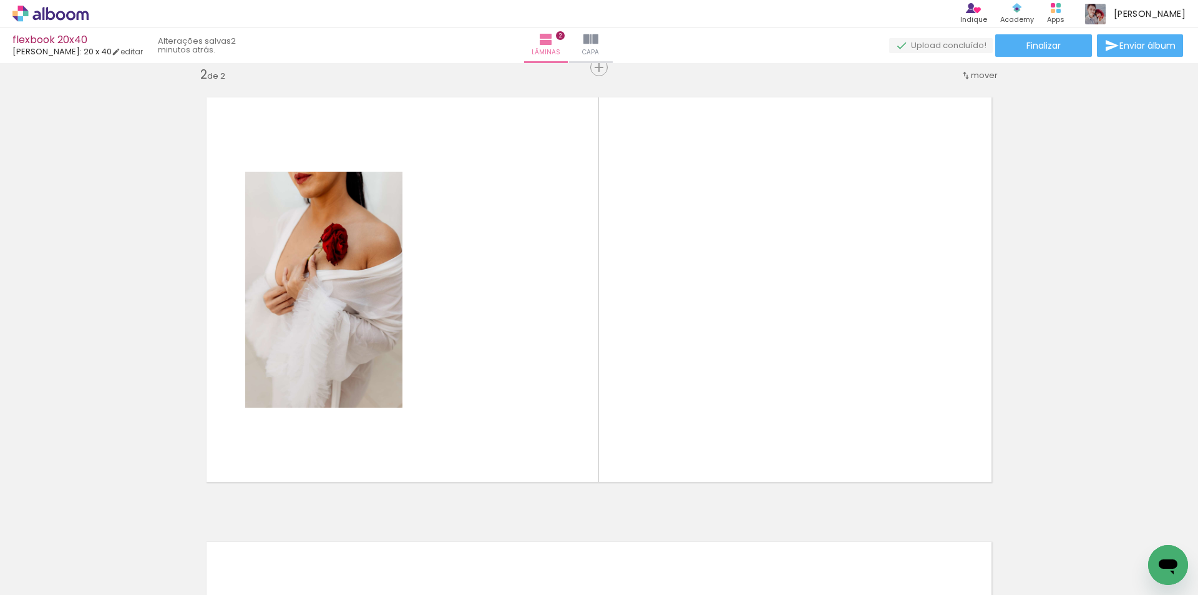
scroll to position [0, 0]
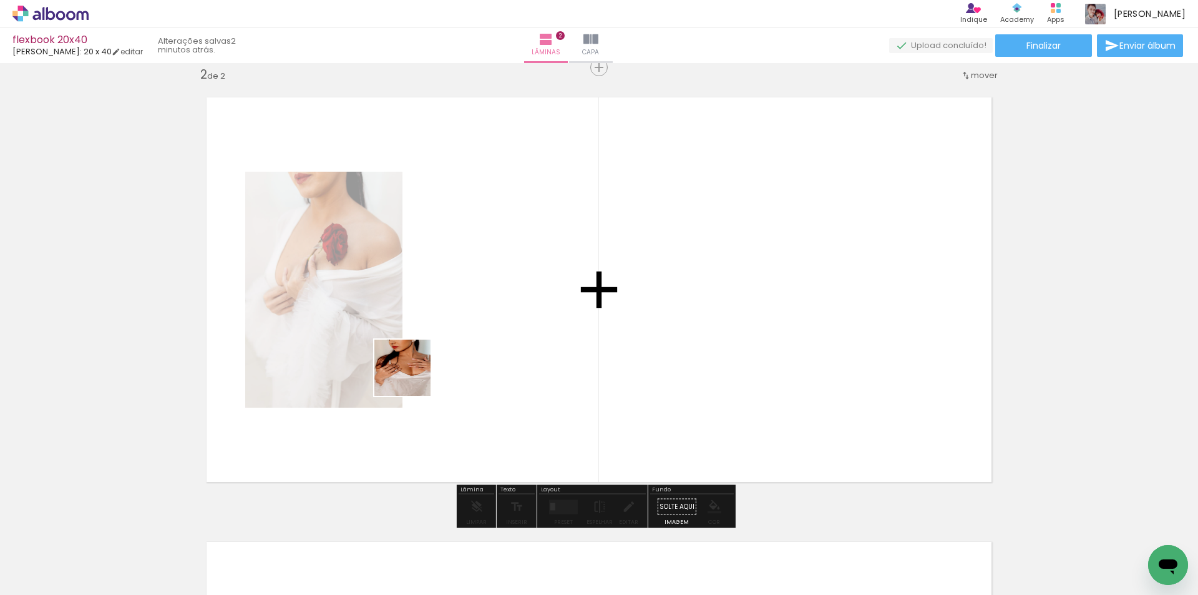
drag, startPoint x: 268, startPoint y: 557, endPoint x: 413, endPoint y: 375, distance: 232.3
click at [413, 375] on quentale-workspace at bounding box center [599, 297] width 1198 height 595
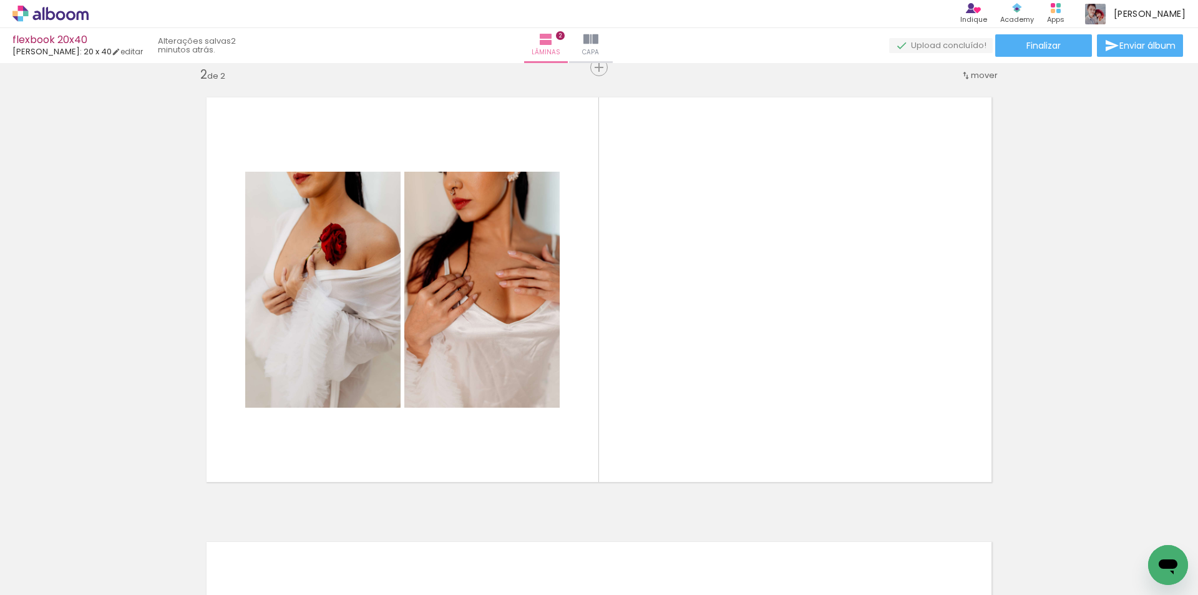
click at [474, 560] on div at bounding box center [474, 553] width 41 height 62
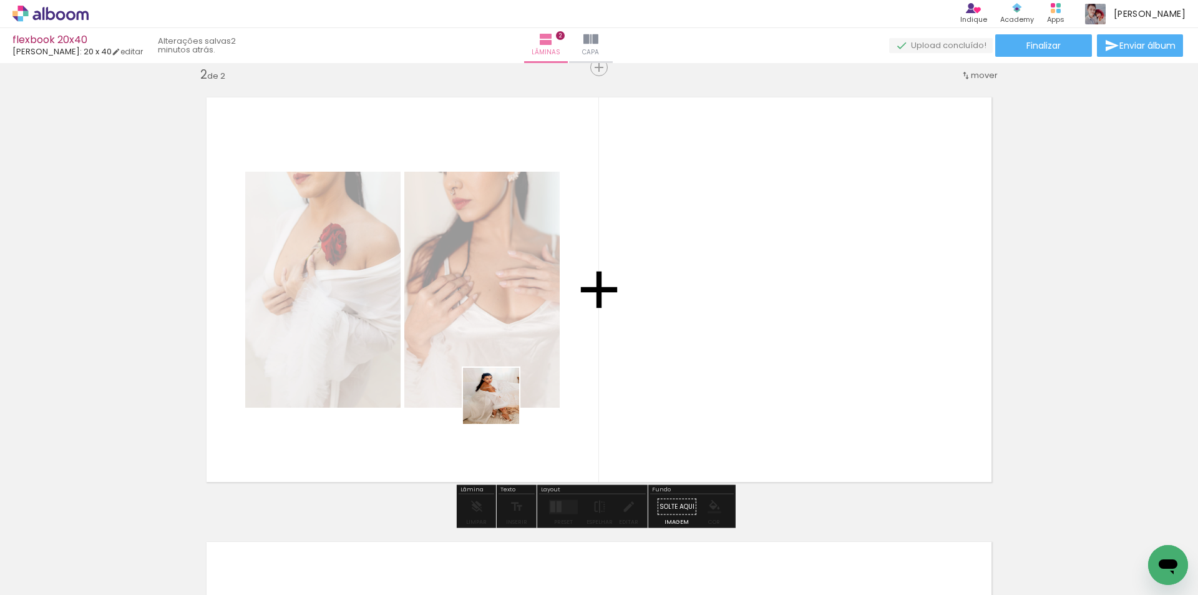
drag, startPoint x: 408, startPoint y: 562, endPoint x: 520, endPoint y: 380, distance: 213.2
click at [520, 380] on quentale-workspace at bounding box center [599, 297] width 1198 height 595
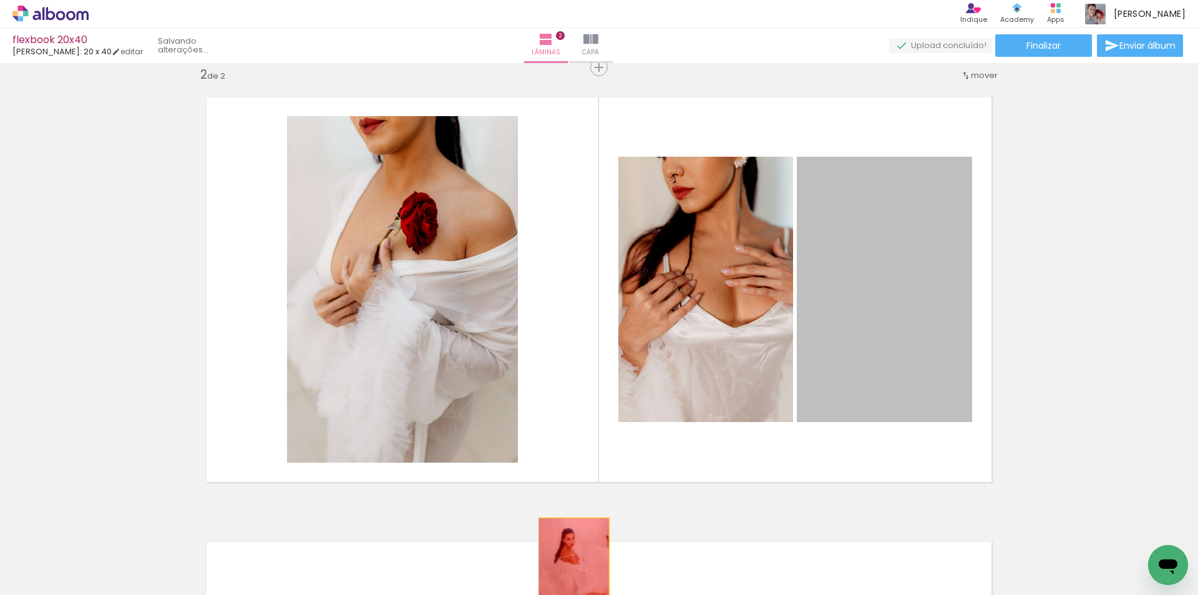
drag, startPoint x: 864, startPoint y: 268, endPoint x: 569, endPoint y: 571, distance: 423.3
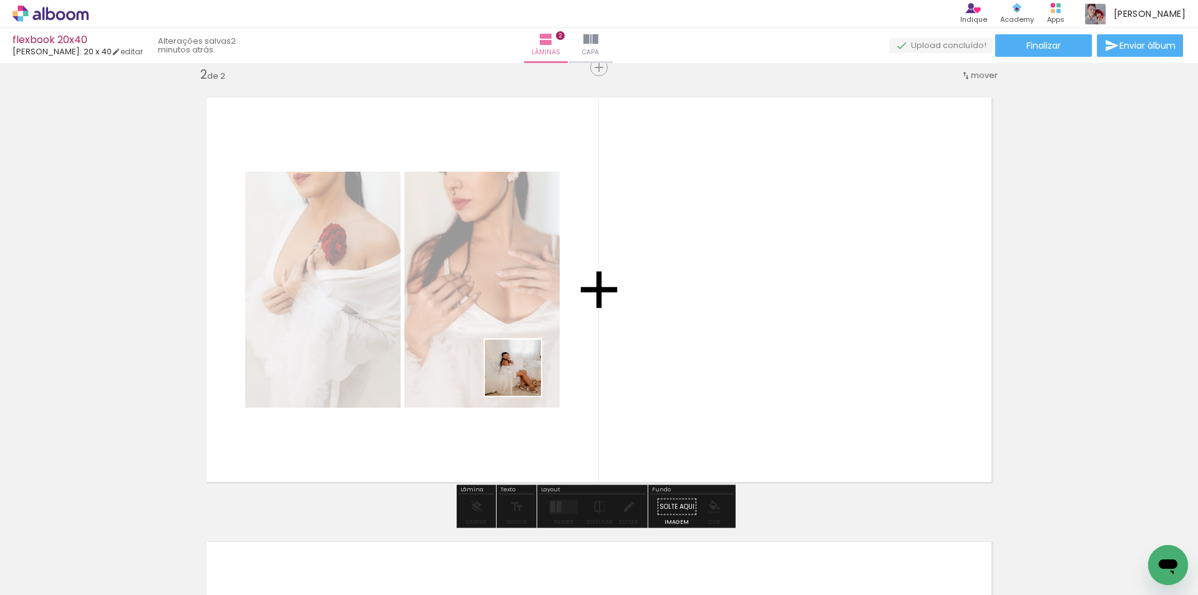
drag, startPoint x: 365, startPoint y: 517, endPoint x: 581, endPoint y: 328, distance: 287.1
click at [581, 328] on quentale-workspace at bounding box center [599, 297] width 1198 height 595
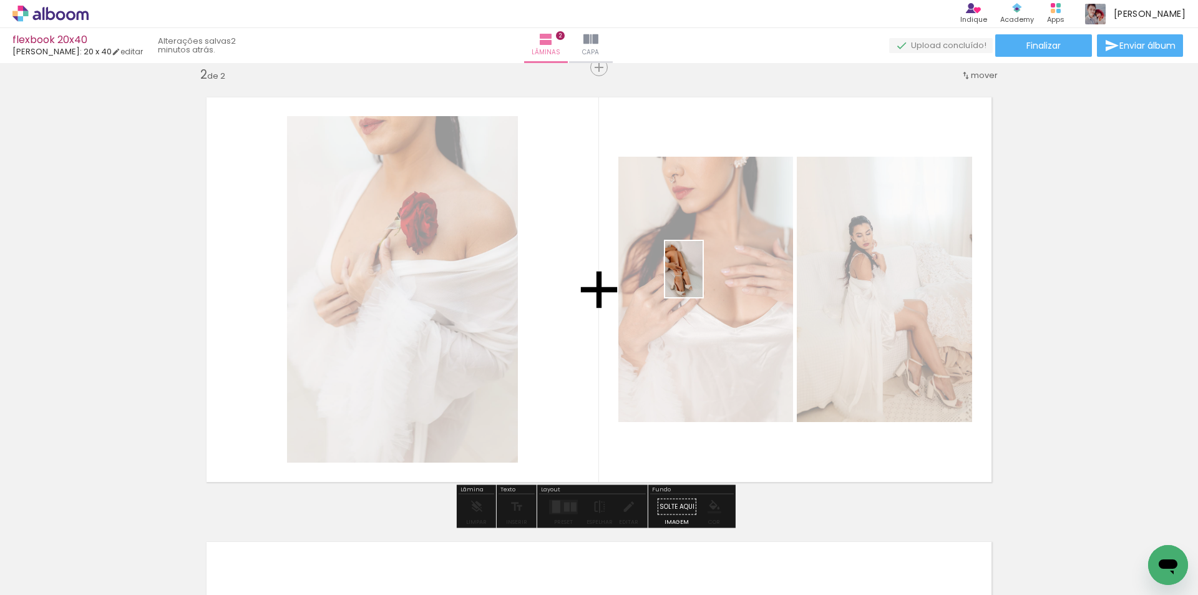
drag, startPoint x: 539, startPoint y: 550, endPoint x: 703, endPoint y: 278, distance: 317.3
click at [703, 278] on quentale-workspace at bounding box center [599, 297] width 1198 height 595
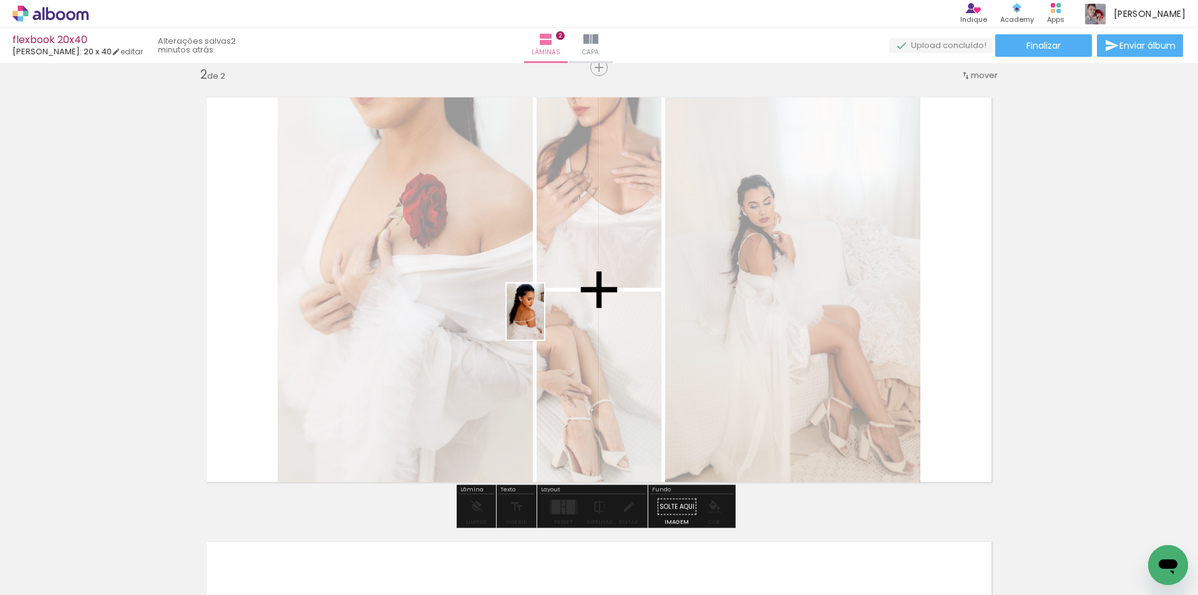
drag, startPoint x: 481, startPoint y: 549, endPoint x: 545, endPoint y: 318, distance: 239.7
click at [545, 318] on quentale-workspace at bounding box center [599, 297] width 1198 height 595
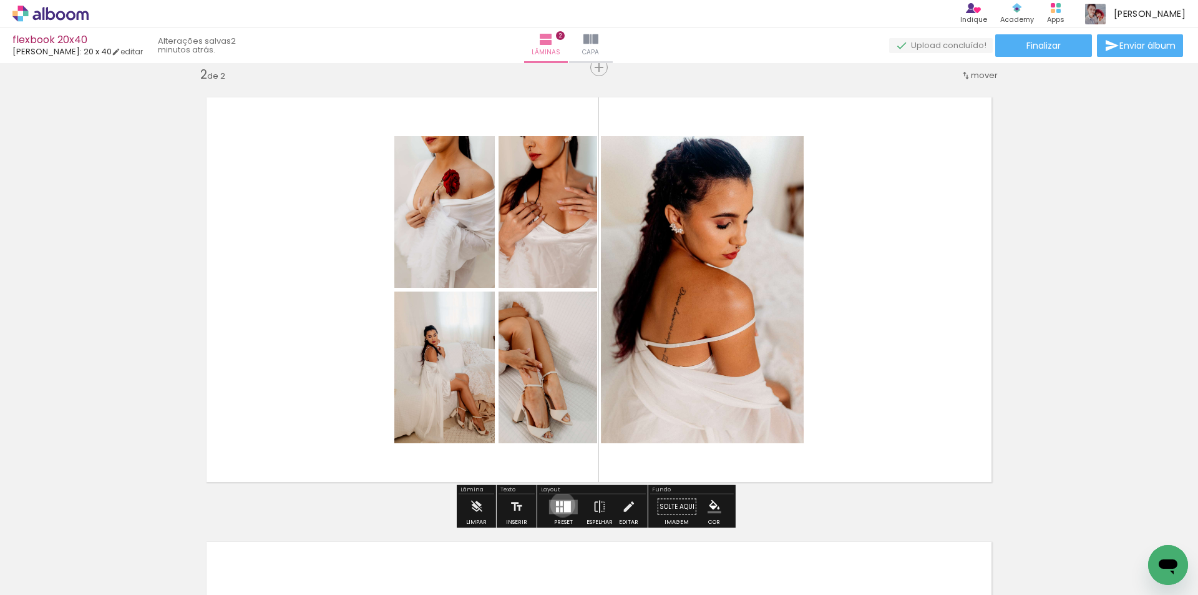
click at [560, 504] on div at bounding box center [561, 503] width 2 height 5
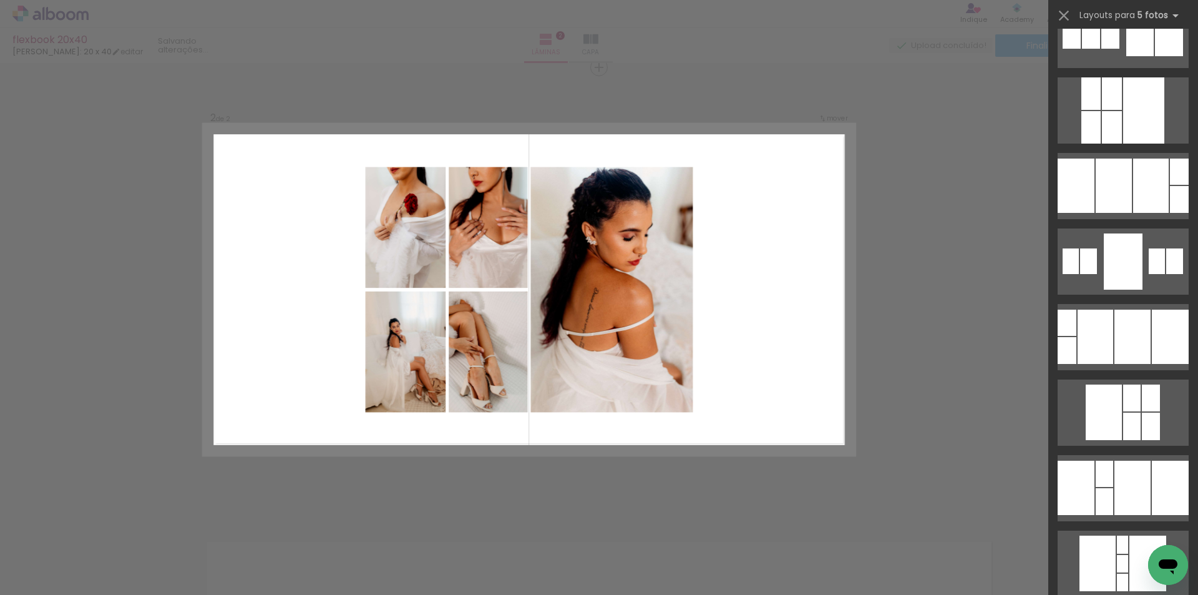
scroll to position [312, 0]
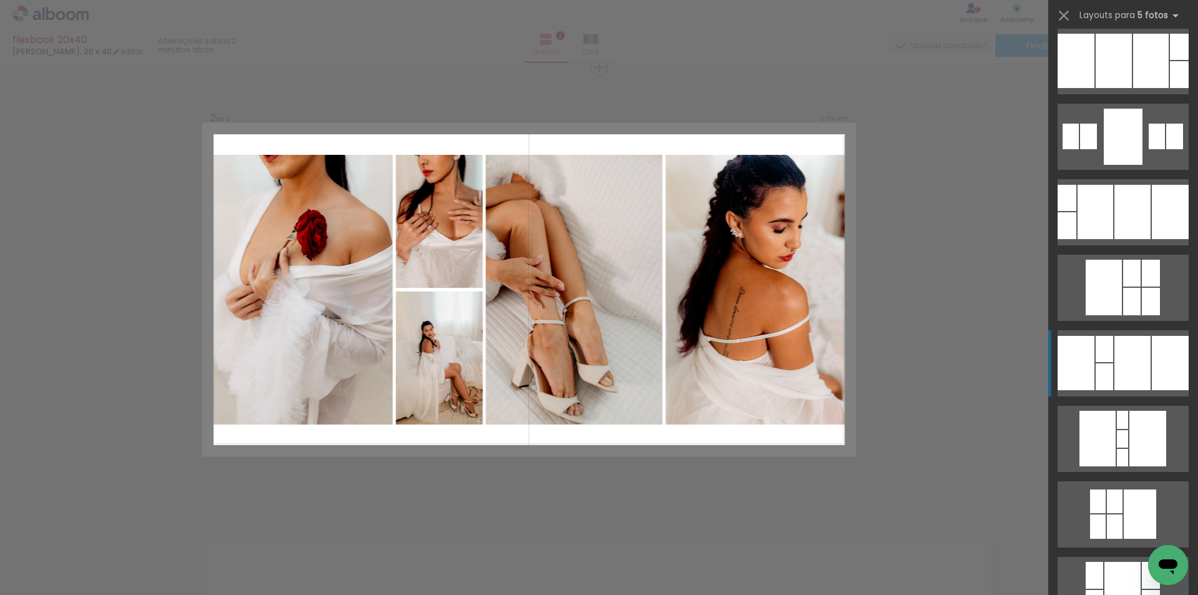
click at [1132, 351] on div at bounding box center [1133, 363] width 36 height 54
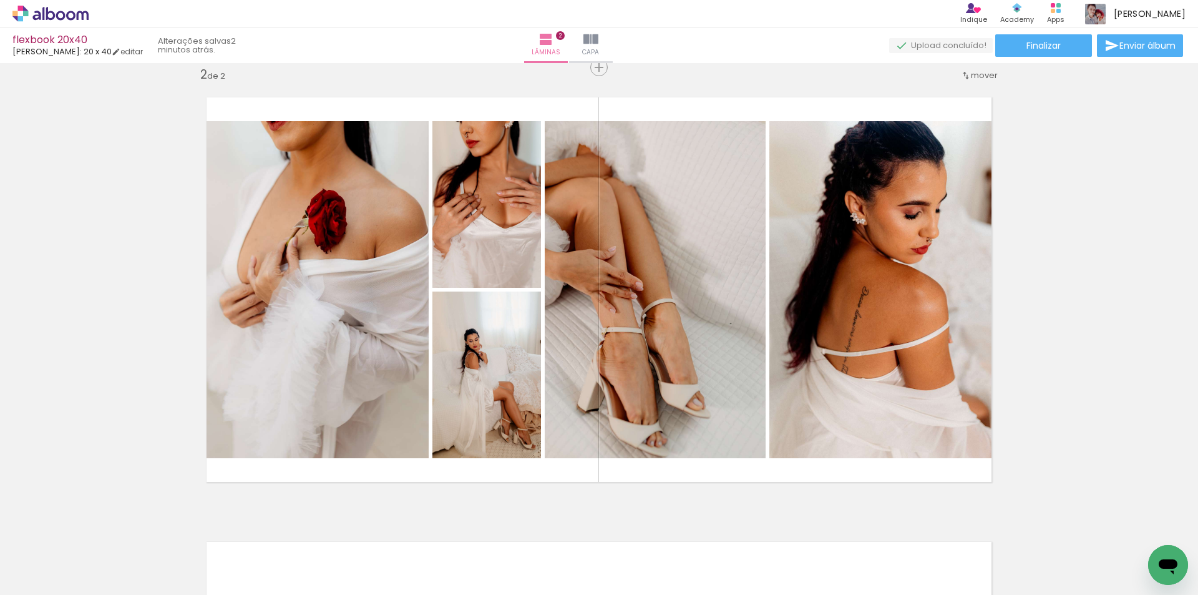
scroll to position [0, 0]
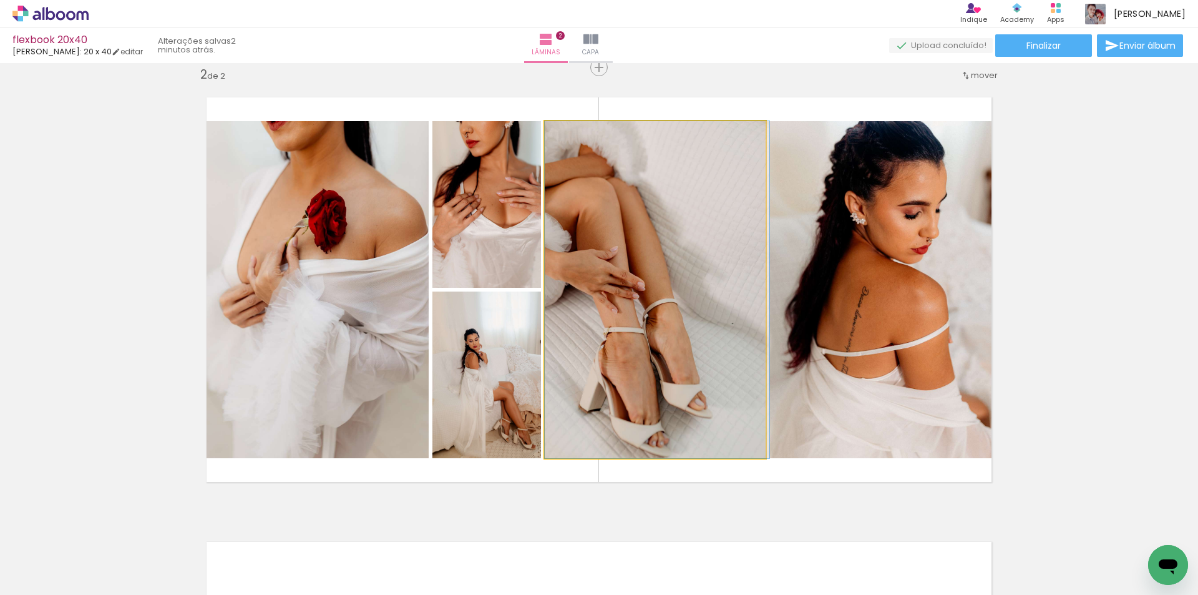
drag, startPoint x: 571, startPoint y: 341, endPoint x: 585, endPoint y: 341, distance: 14.4
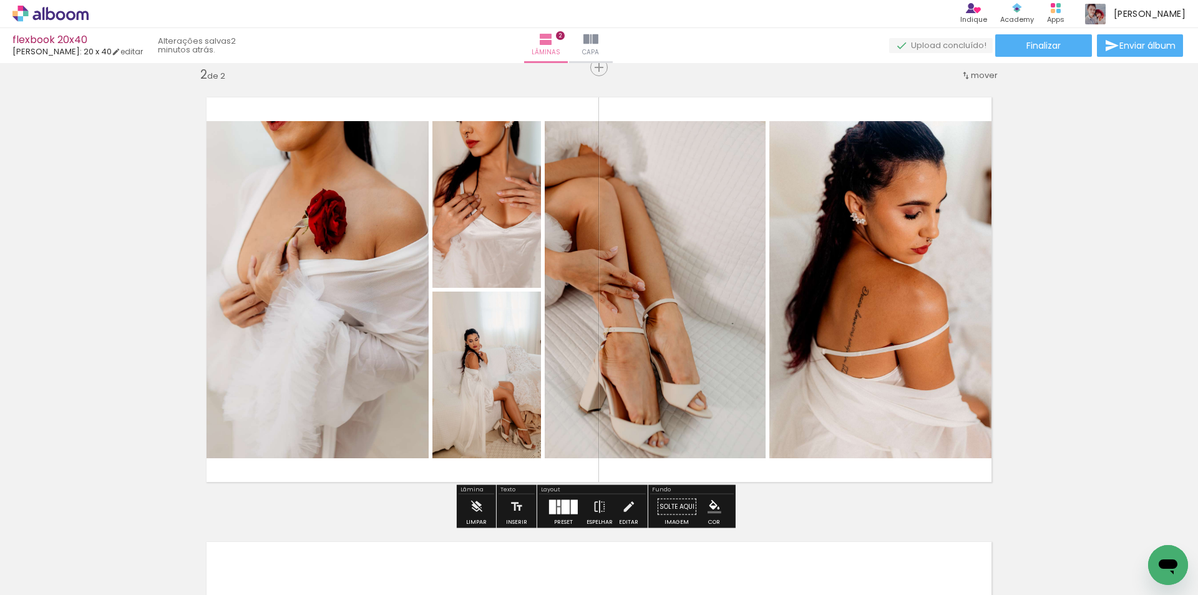
click at [1045, 295] on div "Inserir lâmina 1 de 2 Inserir lâmina 2 de 2 O Designbox precisará aumentar a su…" at bounding box center [599, 274] width 1198 height 1334
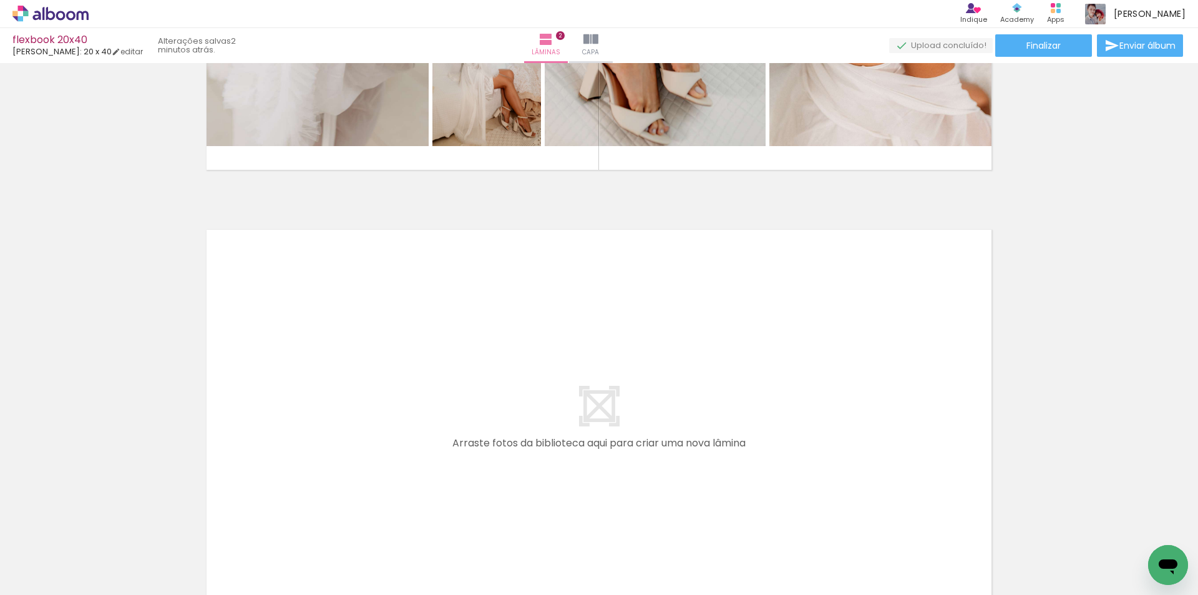
scroll to position [898, 0]
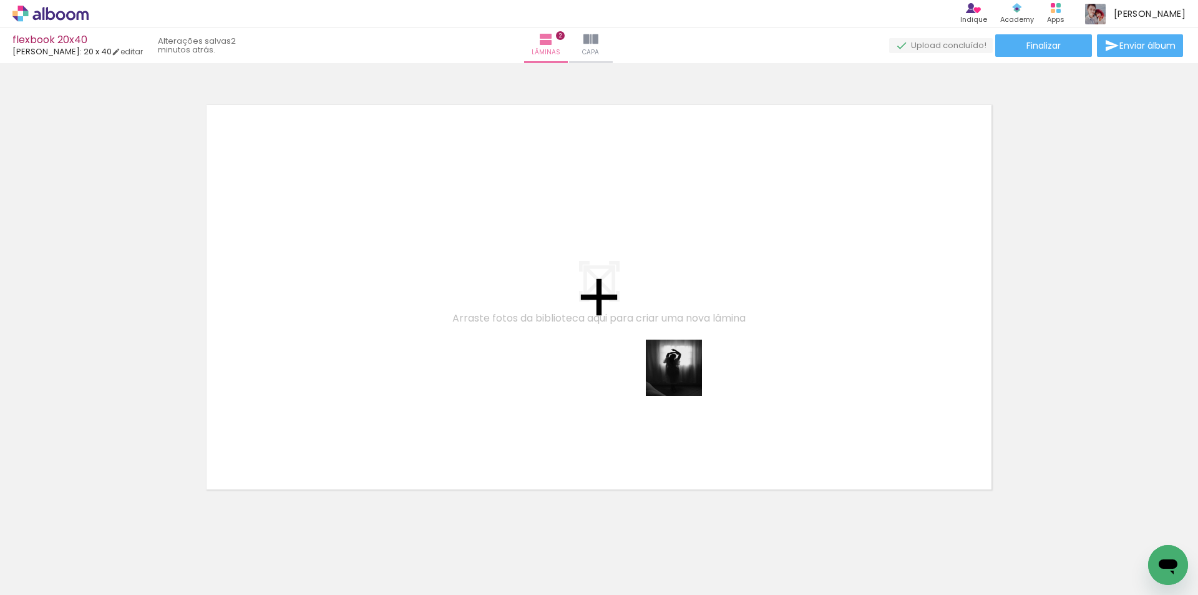
drag, startPoint x: 758, startPoint y: 564, endPoint x: 682, endPoint y: 375, distance: 203.1
click at [683, 376] on quentale-workspace at bounding box center [599, 297] width 1198 height 595
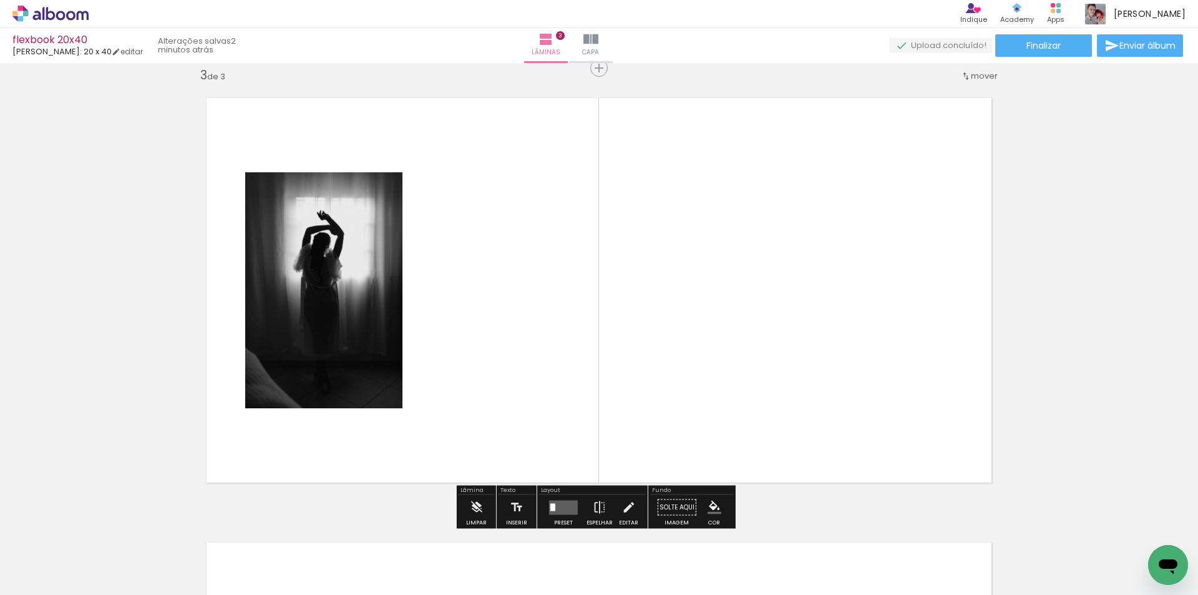
scroll to position [905, 0]
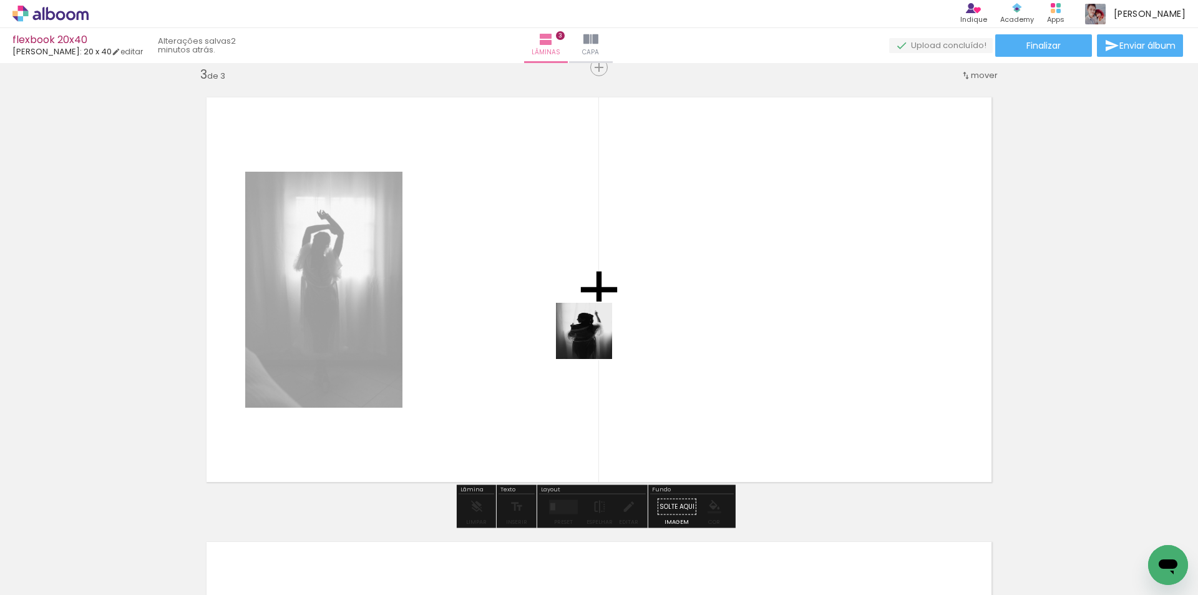
drag, startPoint x: 694, startPoint y: 560, endPoint x: 592, endPoint y: 339, distance: 243.2
click at [592, 339] on quentale-workspace at bounding box center [599, 297] width 1198 height 595
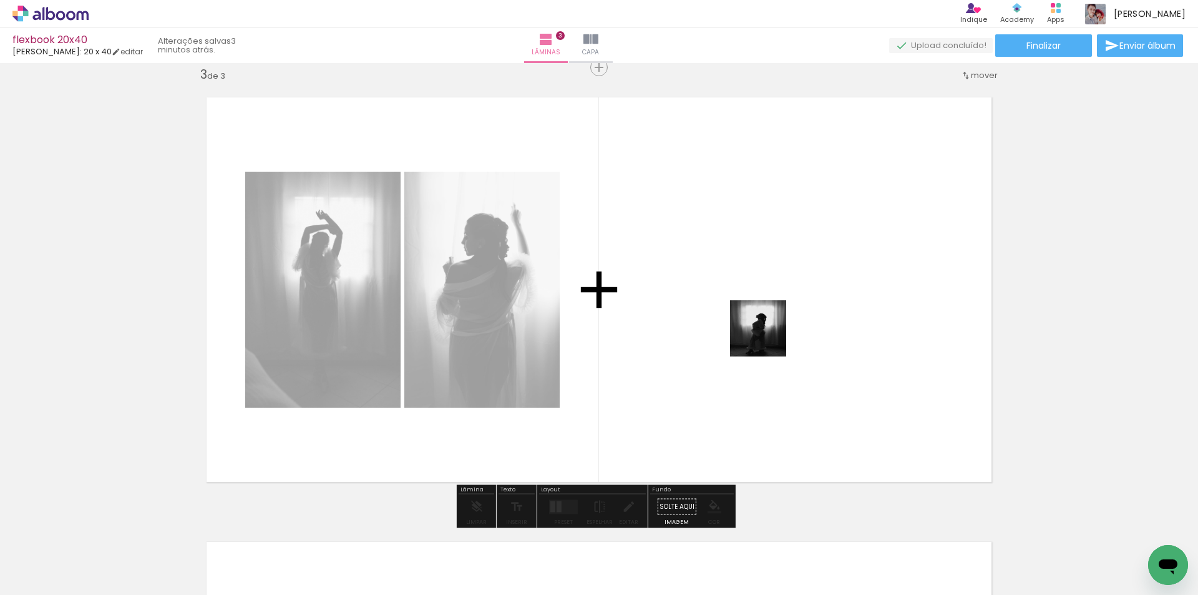
drag, startPoint x: 896, startPoint y: 557, endPoint x: 758, endPoint y: 321, distance: 272.8
click at [758, 321] on quentale-workspace at bounding box center [599, 297] width 1198 height 595
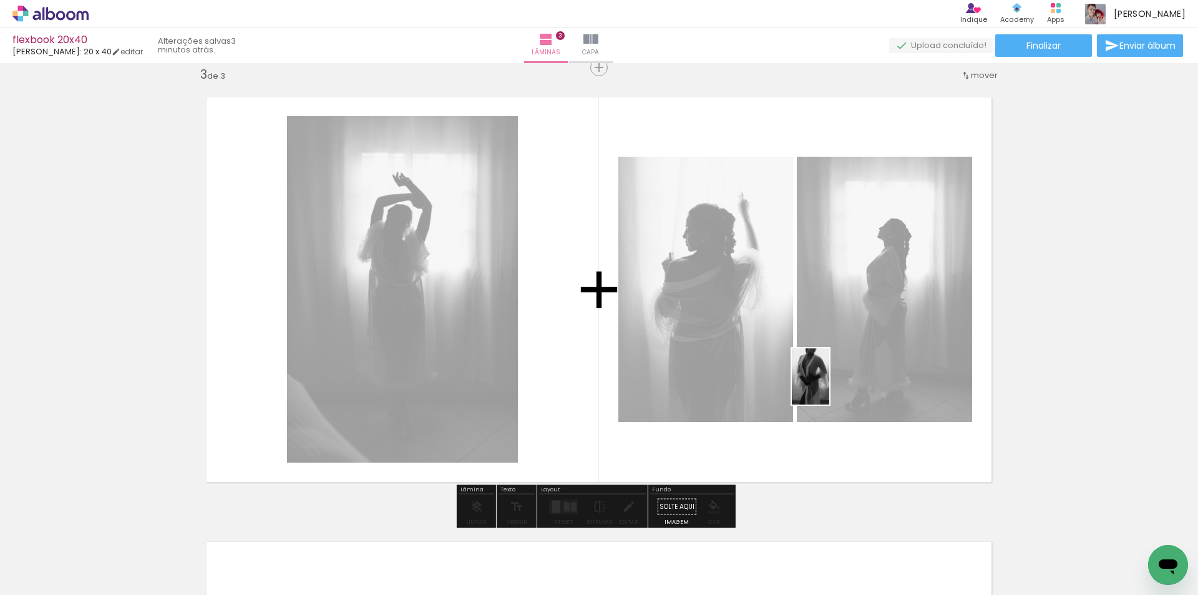
drag, startPoint x: 825, startPoint y: 562, endPoint x: 829, endPoint y: 386, distance: 176.1
click at [829, 386] on quentale-workspace at bounding box center [599, 297] width 1198 height 595
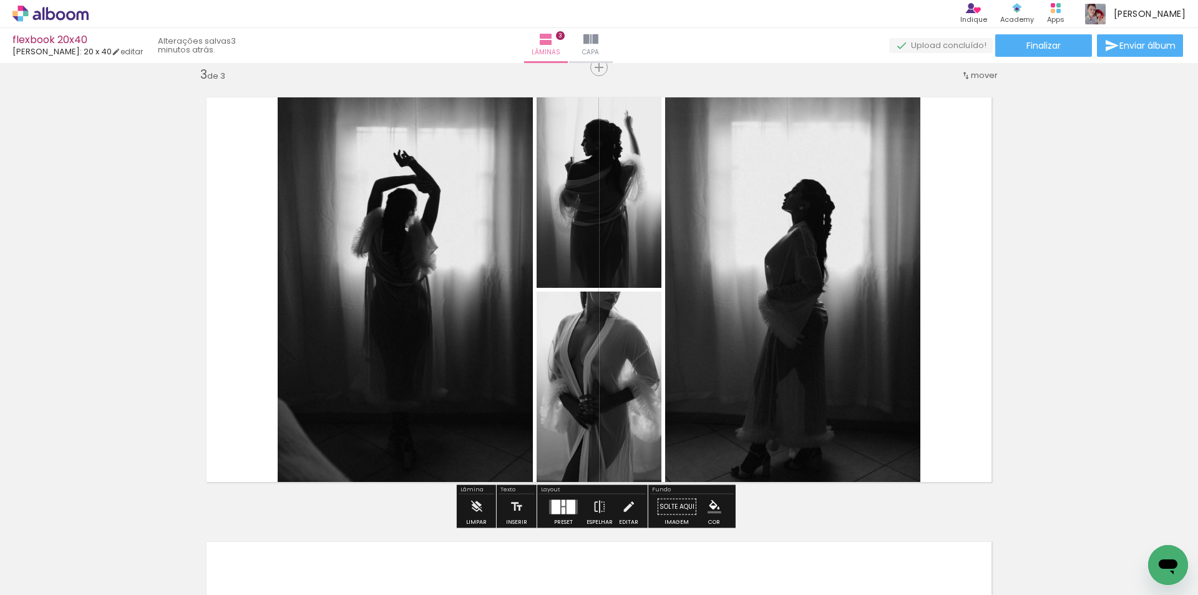
click at [557, 506] on div at bounding box center [556, 506] width 9 height 14
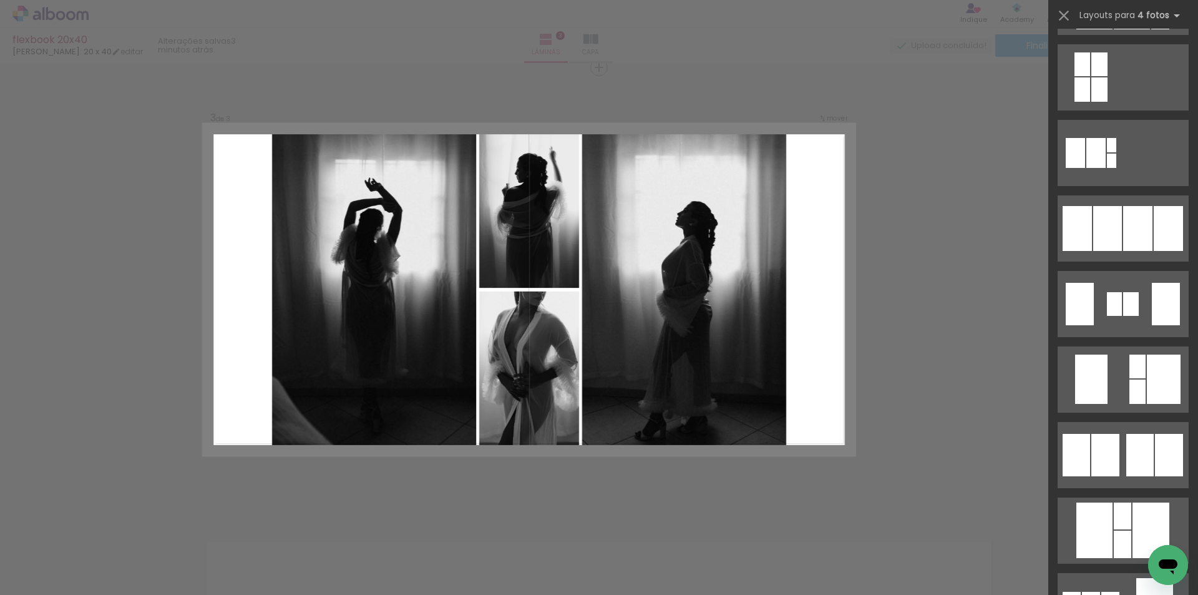
scroll to position [811, 0]
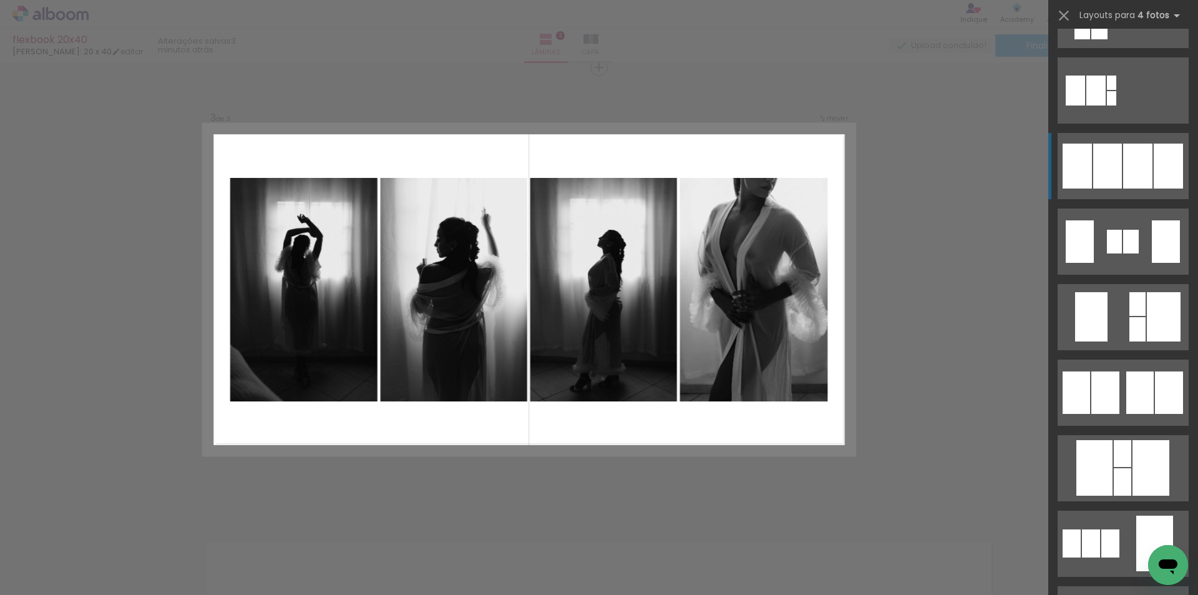
click at [1123, 157] on div at bounding box center [1137, 166] width 29 height 45
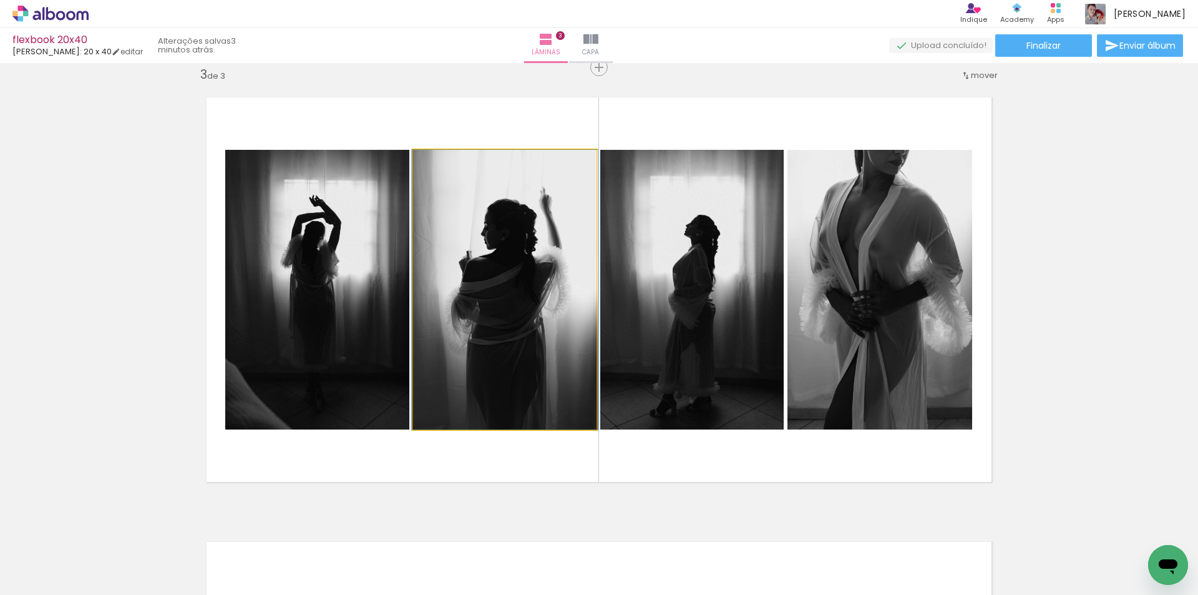
drag, startPoint x: 494, startPoint y: 308, endPoint x: 495, endPoint y: 290, distance: 18.1
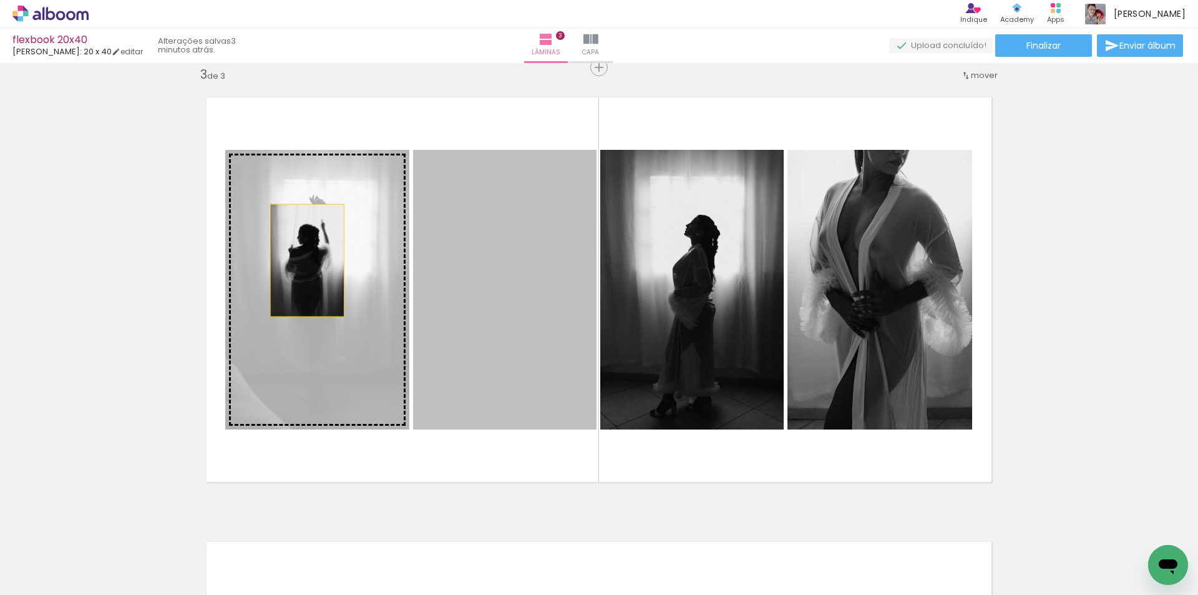
drag, startPoint x: 496, startPoint y: 294, endPoint x: 303, endPoint y: 260, distance: 195.8
click at [0, 0] on slot at bounding box center [0, 0] width 0 height 0
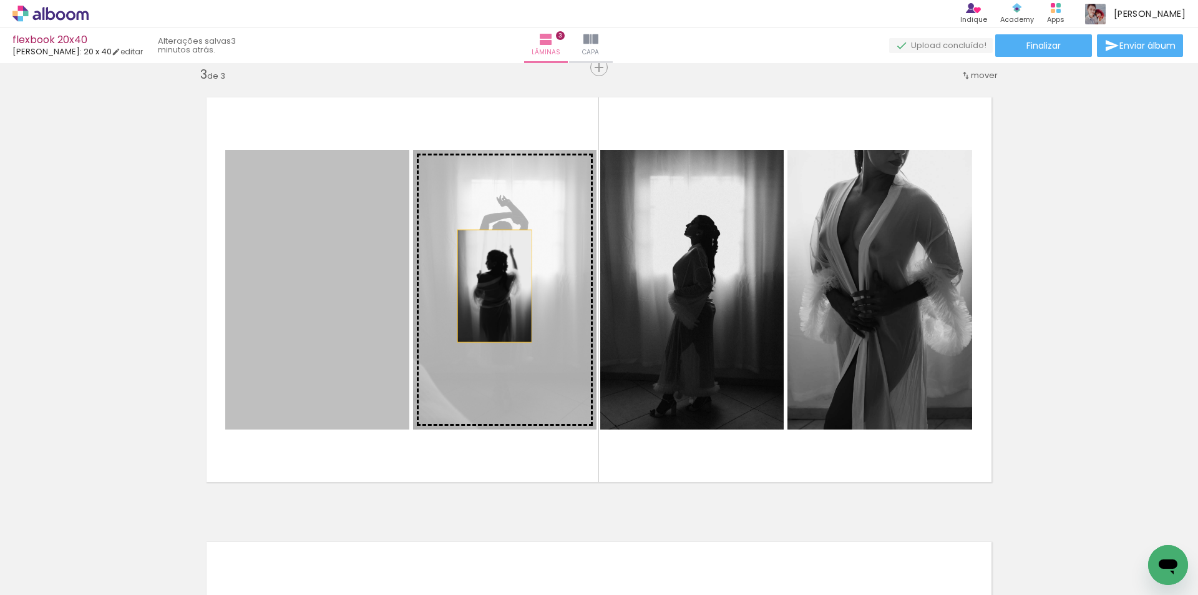
drag, startPoint x: 268, startPoint y: 286, endPoint x: 490, endPoint y: 286, distance: 221.6
click at [0, 0] on slot at bounding box center [0, 0] width 0 height 0
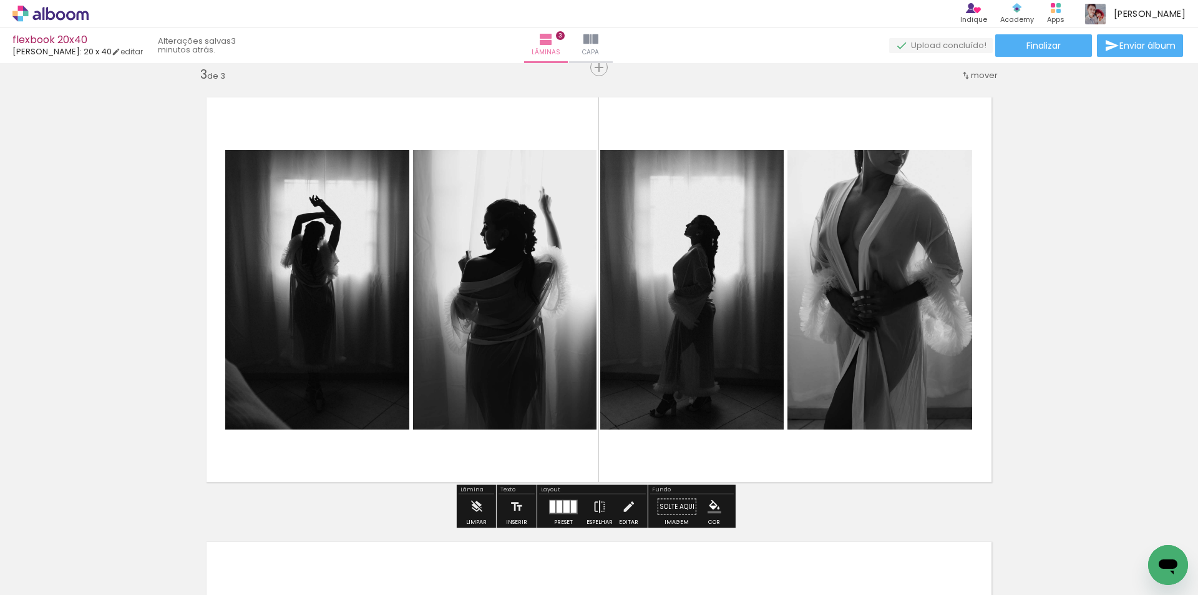
click at [1072, 296] on div "Inserir lâmina 1 de 3 Inserir lâmina 2 de 3 Inserir lâmina 3 de 3 O Designbox p…" at bounding box center [599, 51] width 1198 height 1778
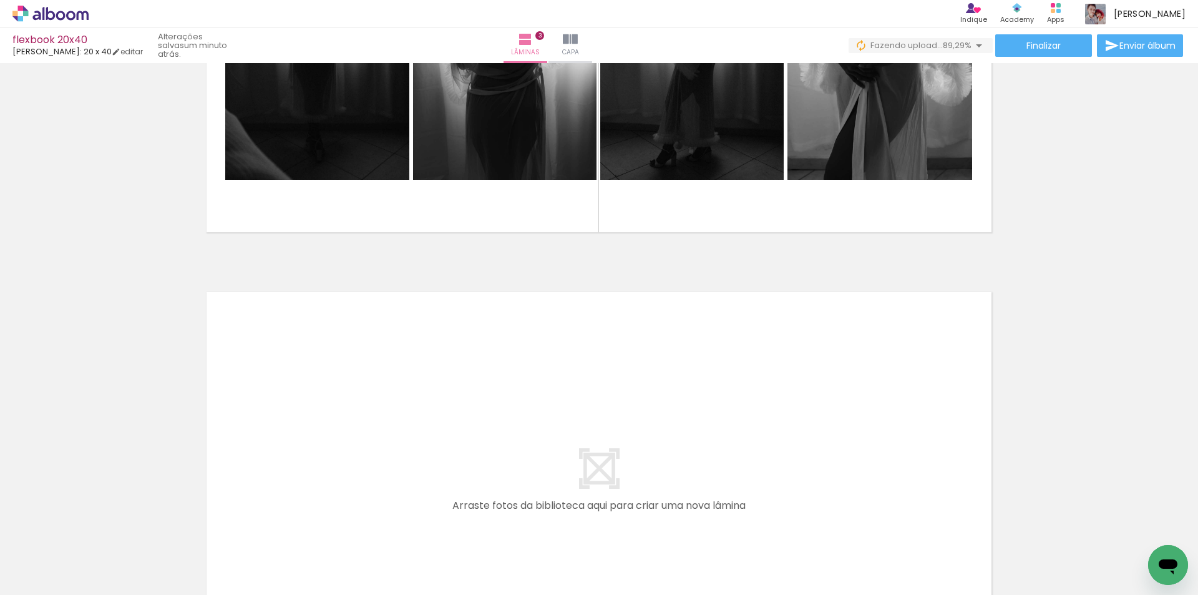
scroll to position [1280, 0]
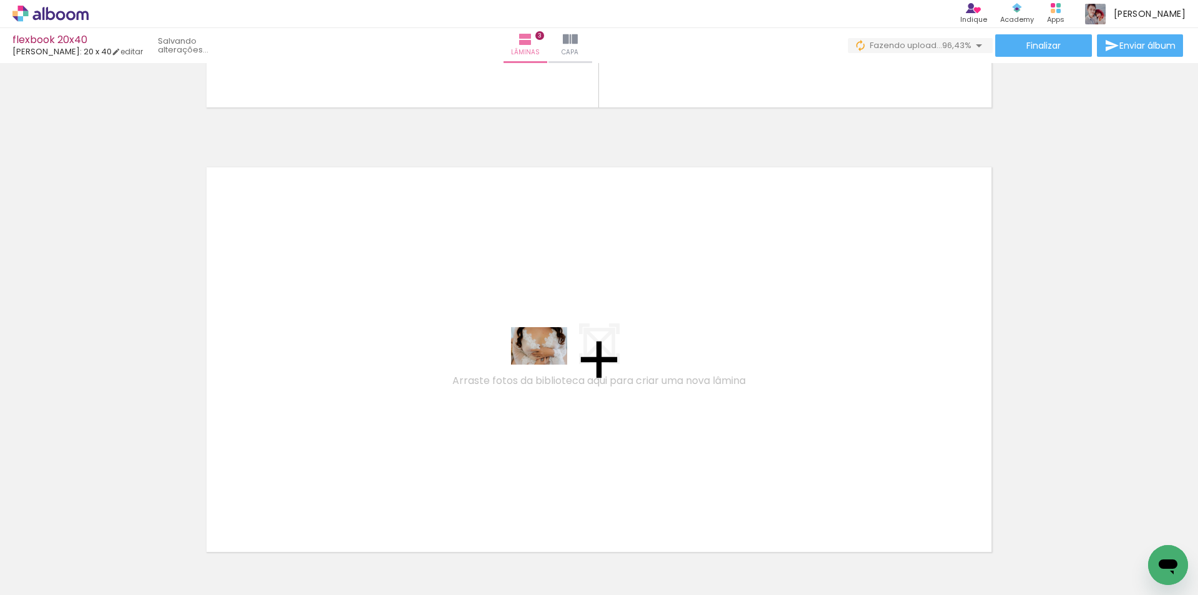
drag, startPoint x: 871, startPoint y: 559, endPoint x: 549, endPoint y: 365, distance: 376.9
click at [549, 365] on quentale-workspace at bounding box center [599, 297] width 1198 height 595
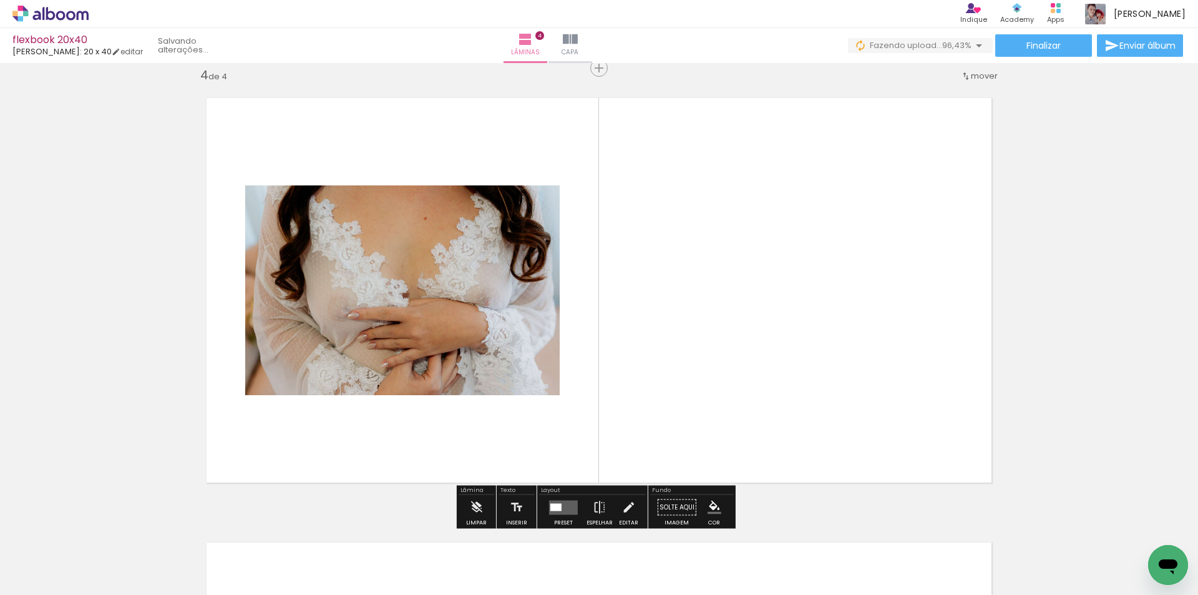
scroll to position [1349, 0]
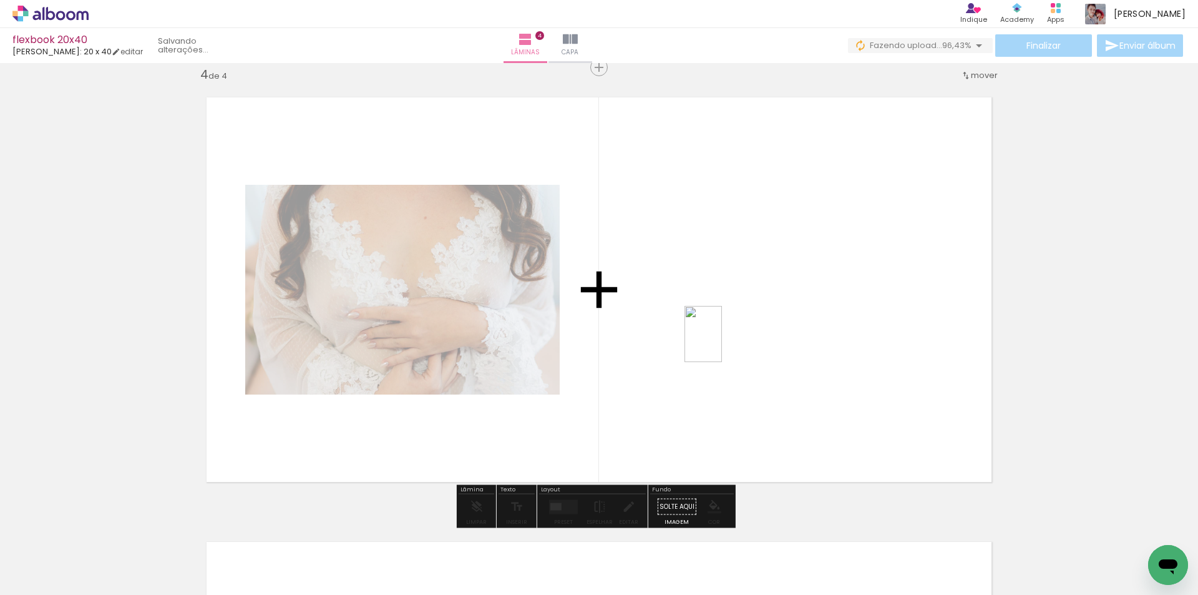
drag, startPoint x: 1019, startPoint y: 551, endPoint x: 722, endPoint y: 343, distance: 362.2
click at [722, 343] on quentale-workspace at bounding box center [599, 297] width 1198 height 595
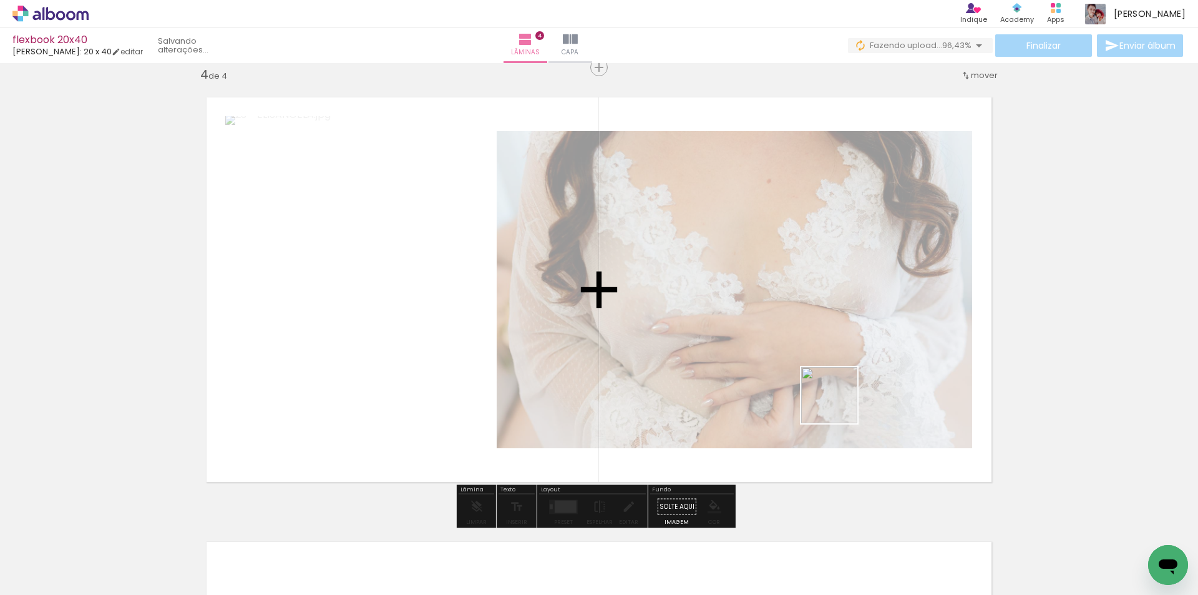
drag, startPoint x: 1078, startPoint y: 562, endPoint x: 838, endPoint y: 404, distance: 287.4
click at [838, 404] on quentale-workspace at bounding box center [599, 297] width 1198 height 595
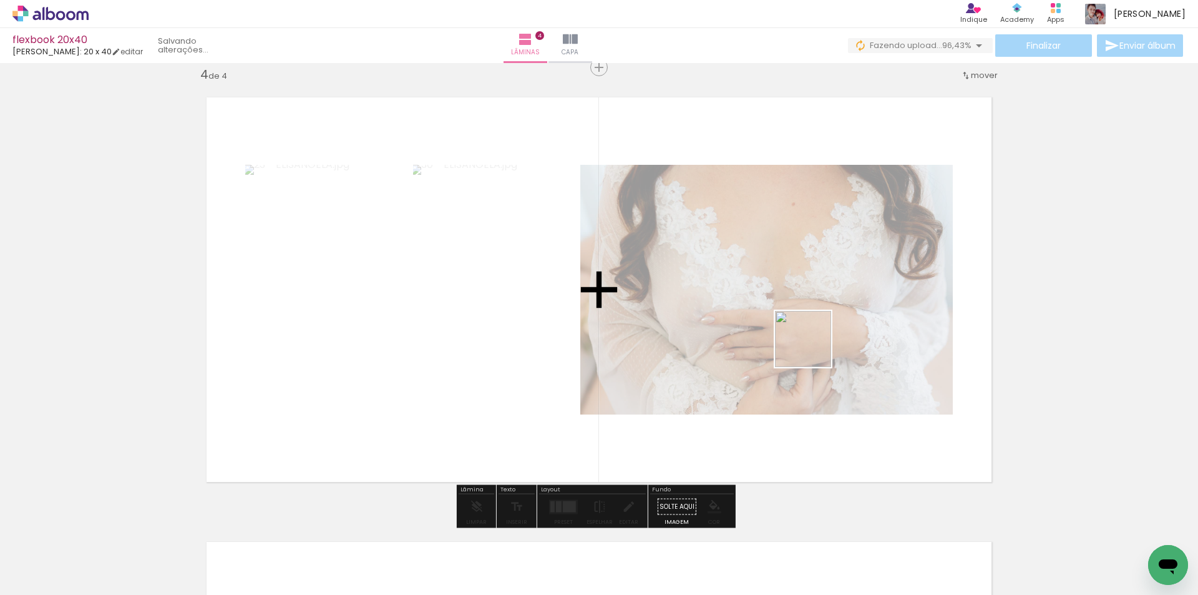
drag, startPoint x: 1137, startPoint y: 542, endPoint x: 811, endPoint y: 351, distance: 377.3
click at [813, 348] on quentale-workspace at bounding box center [599, 297] width 1198 height 595
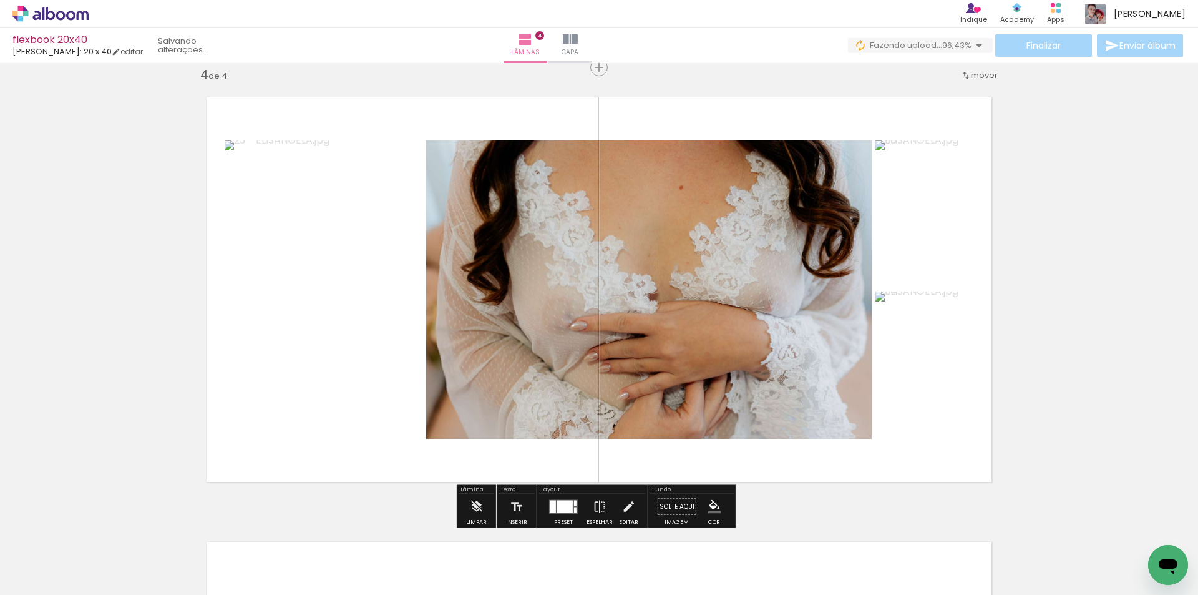
click at [567, 502] on div at bounding box center [565, 506] width 16 height 12
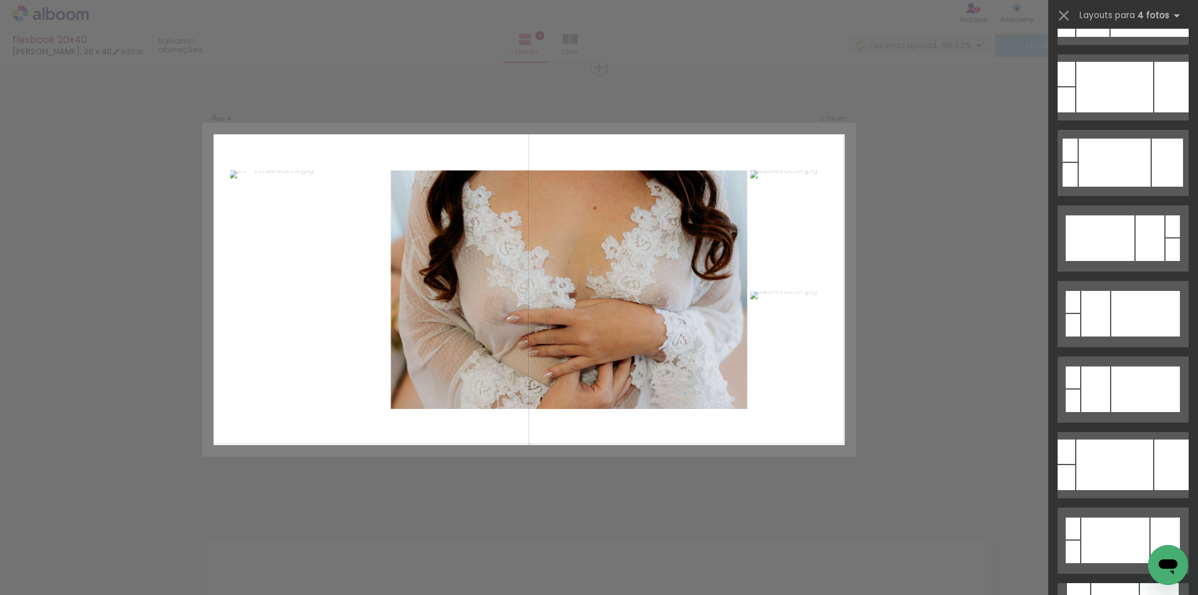
scroll to position [499, 0]
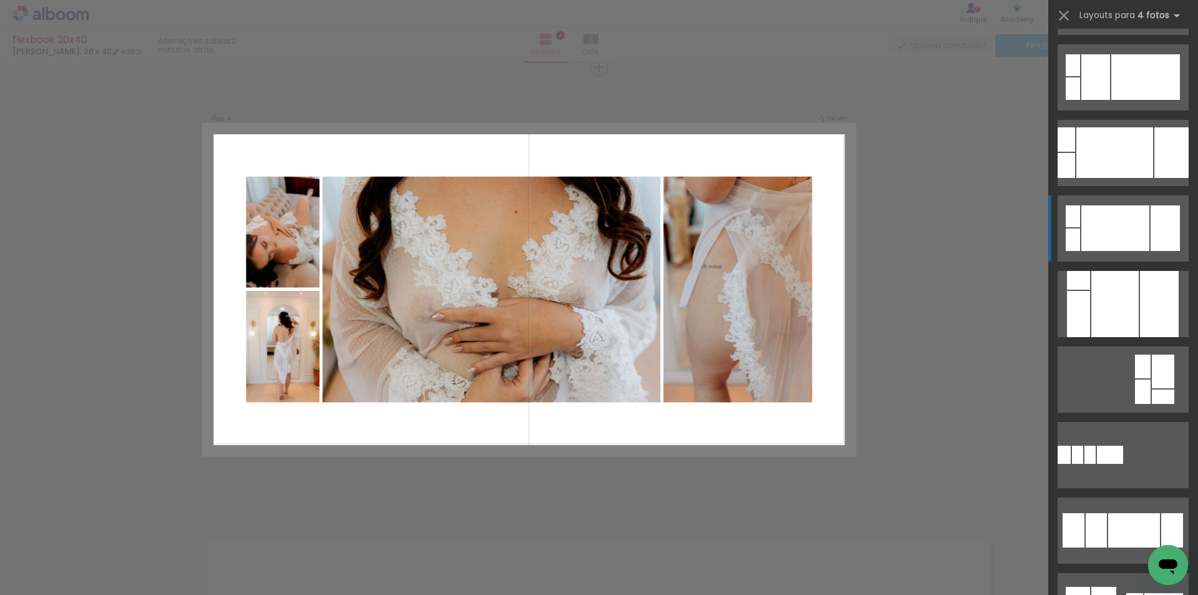
scroll to position [624, 0]
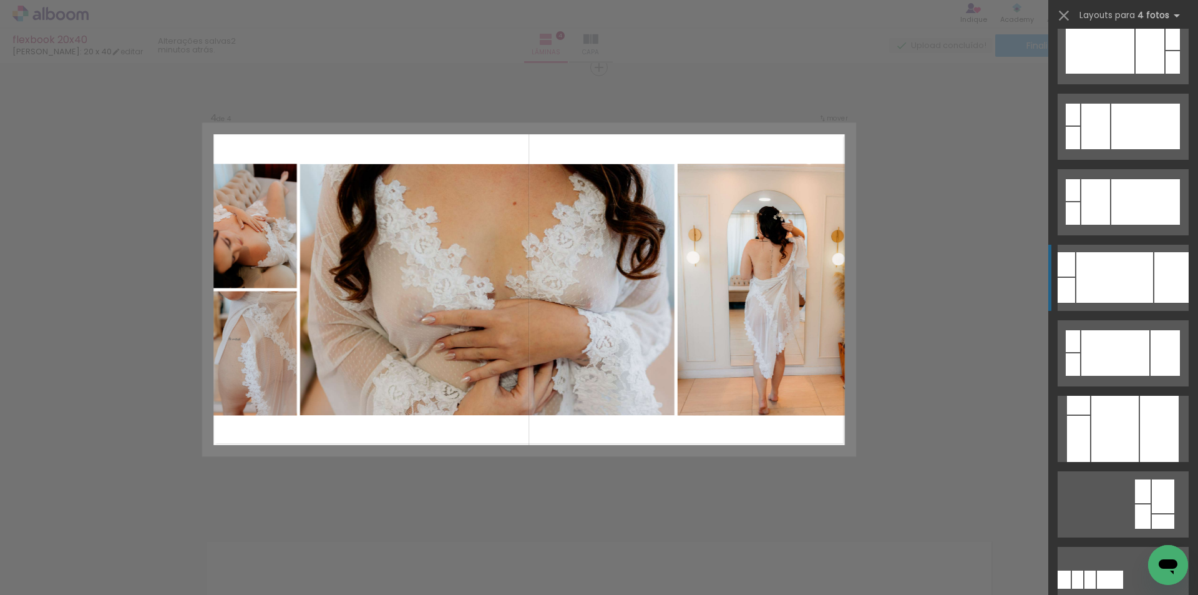
click at [1122, 270] on div at bounding box center [1115, 277] width 77 height 51
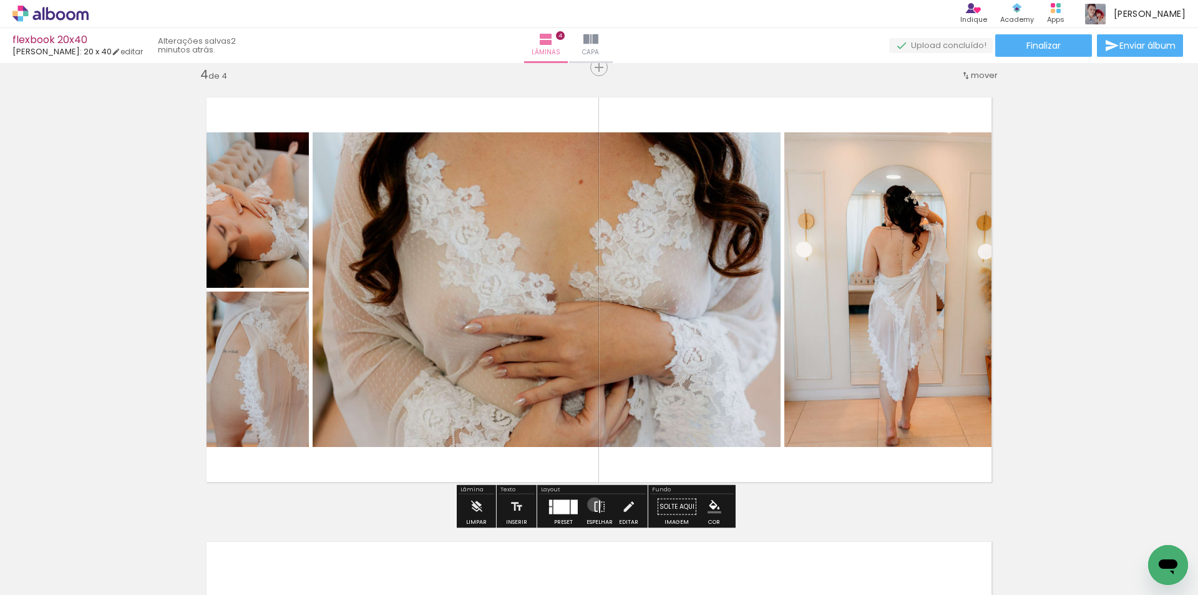
click at [593, 504] on iron-icon at bounding box center [600, 506] width 14 height 25
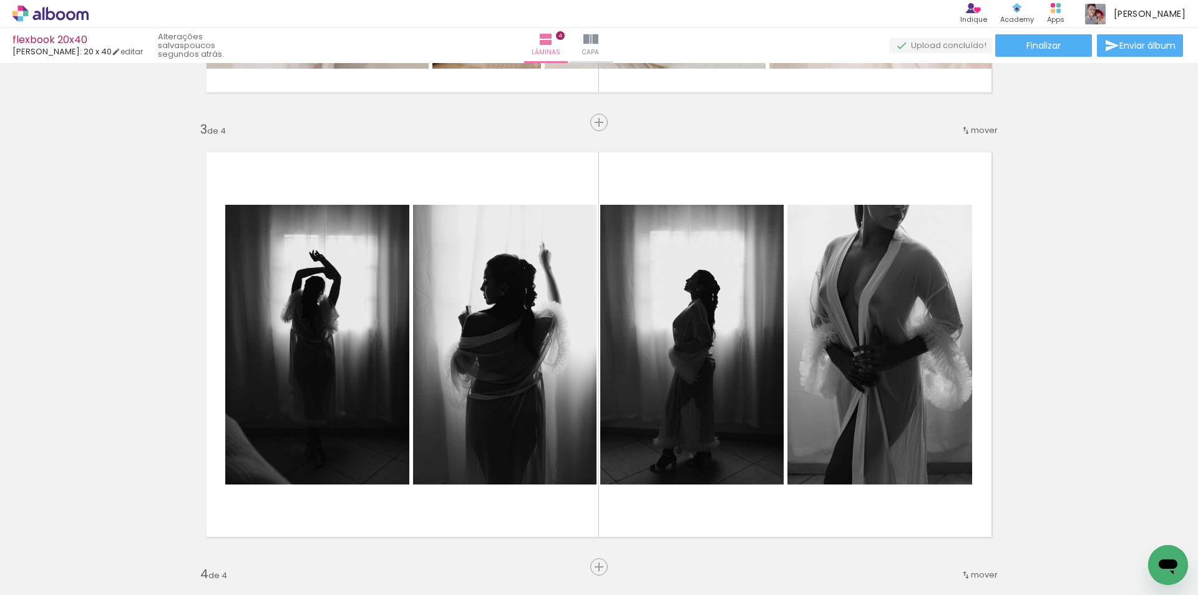
scroll to position [913, 0]
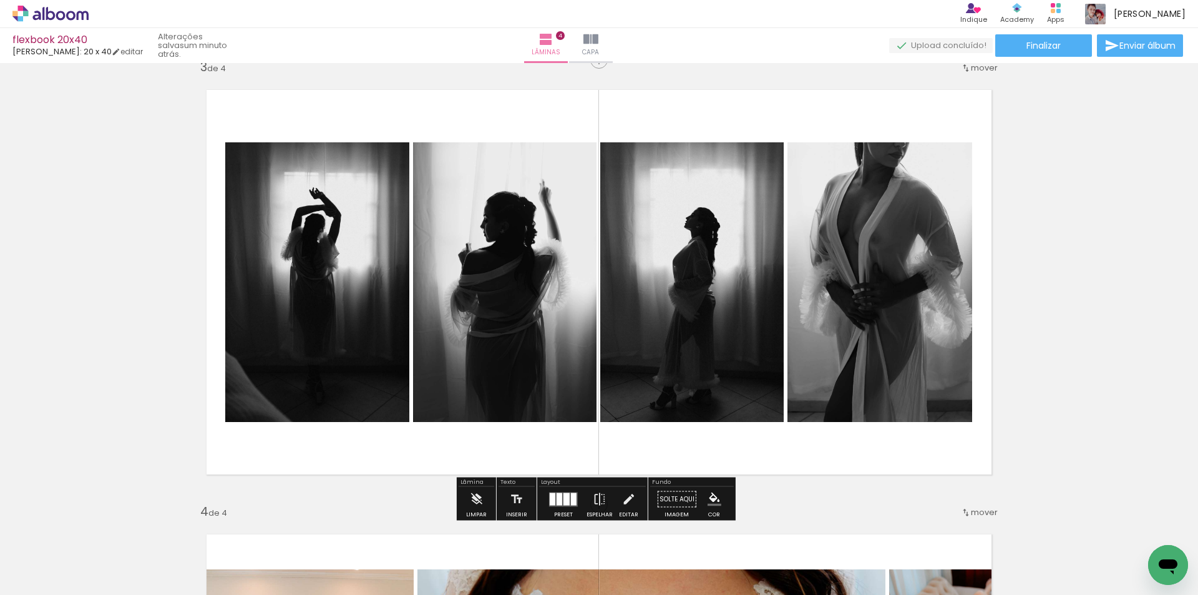
click at [564, 493] on div at bounding box center [567, 498] width 6 height 12
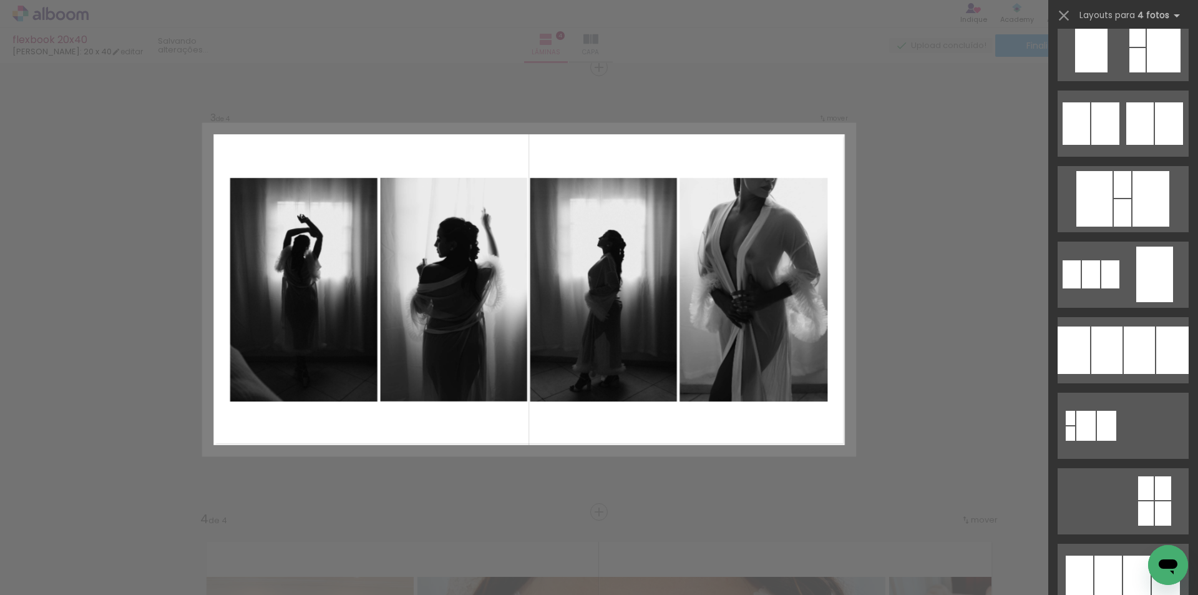
scroll to position [1143, 0]
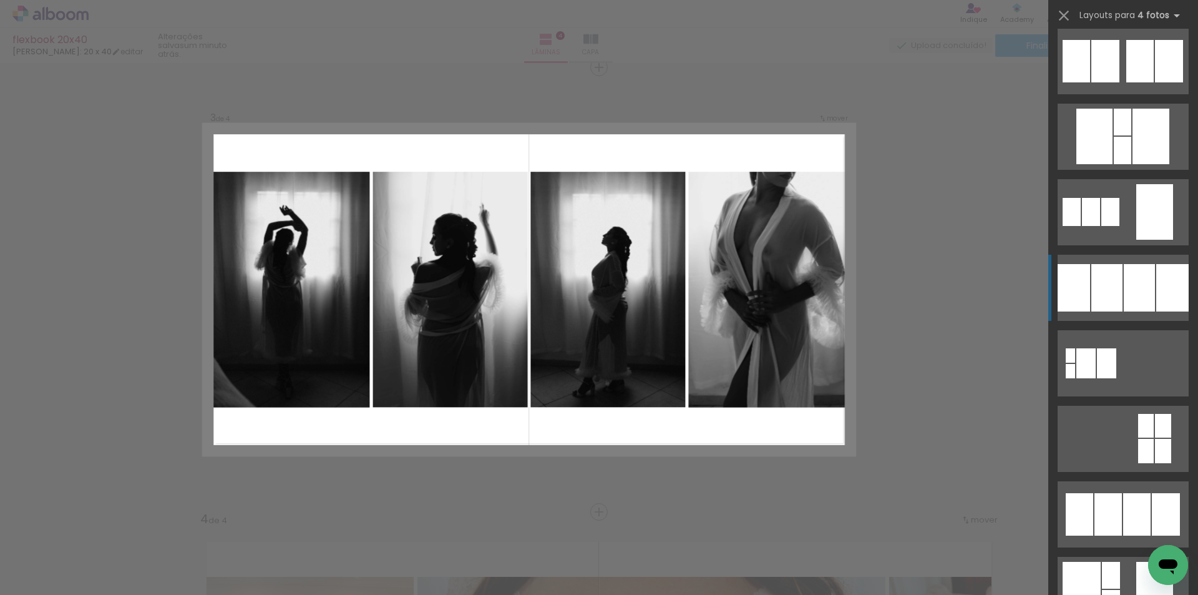
click at [1130, 298] on div at bounding box center [1139, 287] width 31 height 47
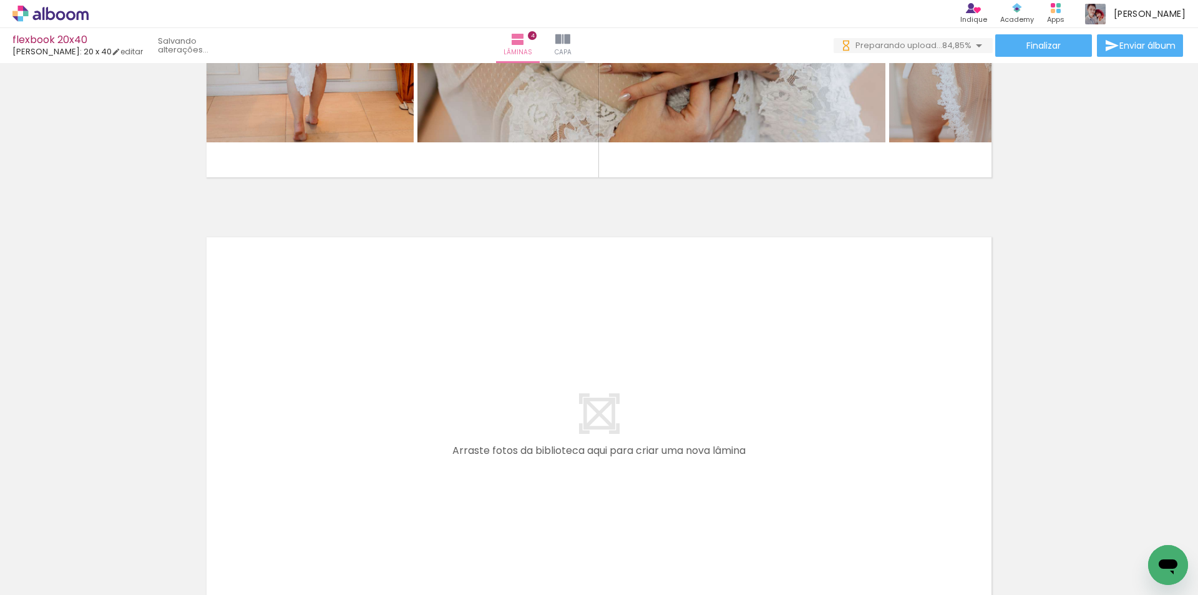
scroll to position [0, 1215]
drag, startPoint x: 929, startPoint y: 556, endPoint x: 994, endPoint y: 552, distance: 64.4
click at [720, 361] on quentale-workspace at bounding box center [599, 297] width 1198 height 595
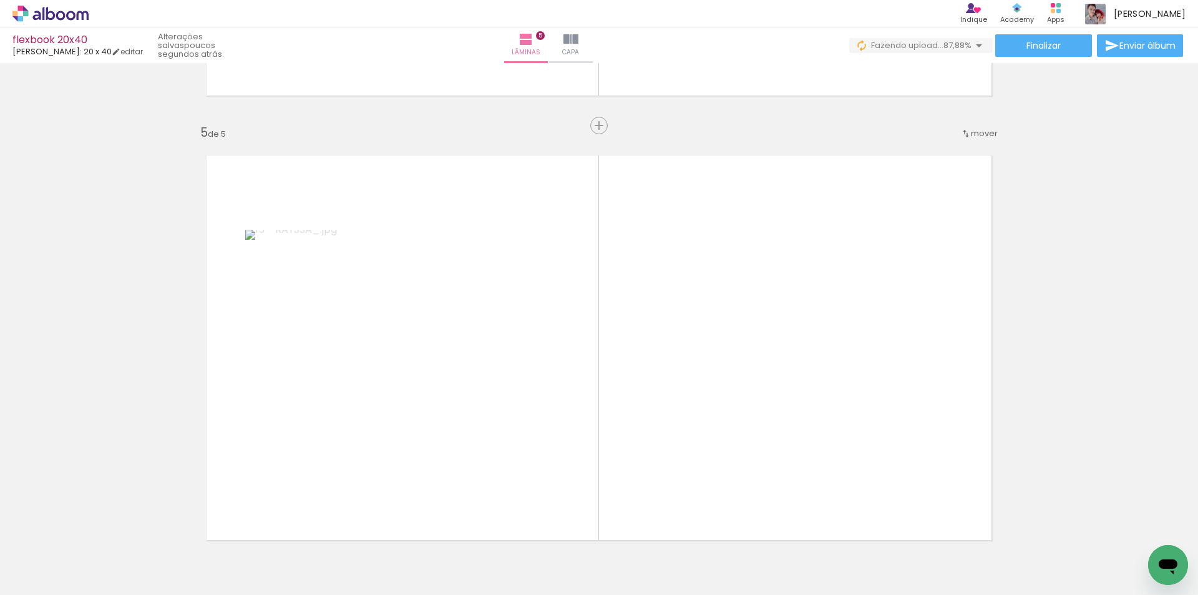
scroll to position [1794, 0]
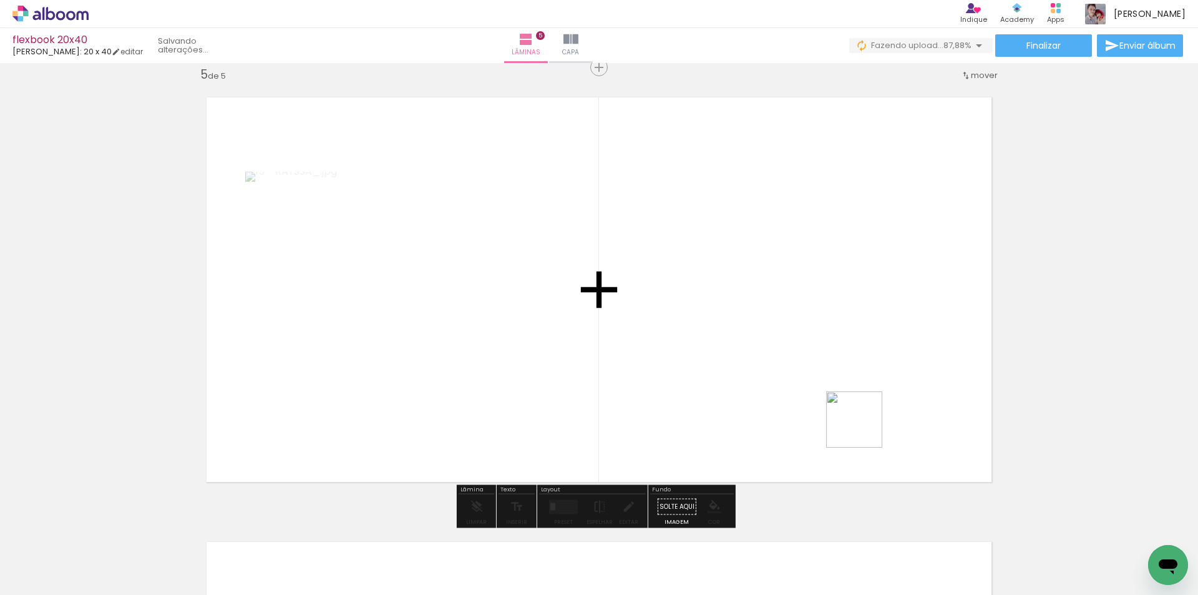
drag, startPoint x: 1001, startPoint y: 563, endPoint x: 775, endPoint y: 361, distance: 302.3
click at [775, 361] on quentale-workspace at bounding box center [599, 297] width 1198 height 595
drag, startPoint x: 1069, startPoint y: 544, endPoint x: 1113, endPoint y: 505, distance: 58.8
click at [843, 361] on quentale-workspace at bounding box center [599, 297] width 1198 height 595
drag, startPoint x: 1149, startPoint y: 544, endPoint x: 885, endPoint y: 380, distance: 310.9
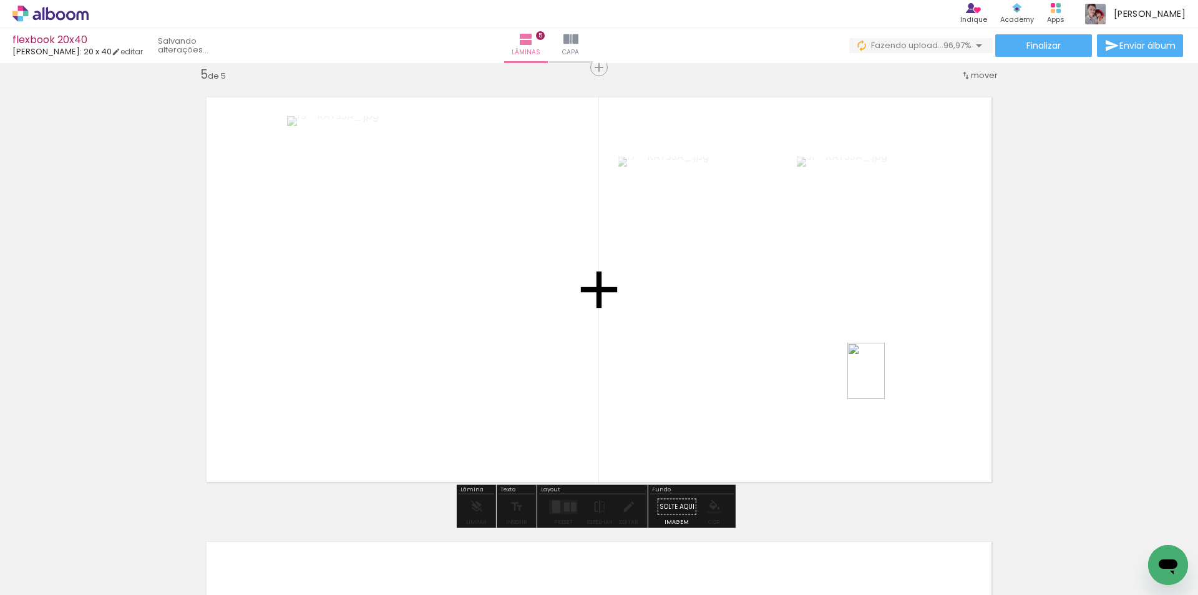
click at [885, 380] on quentale-workspace at bounding box center [599, 297] width 1198 height 595
click at [569, 505] on div at bounding box center [571, 506] width 9 height 14
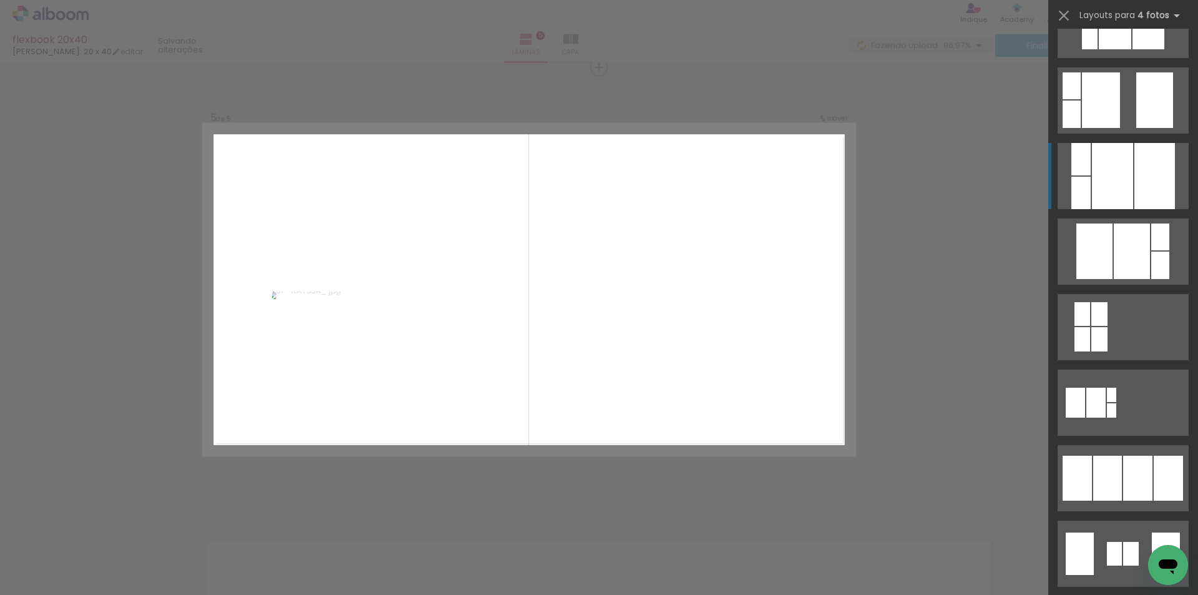
scroll to position [562, 0]
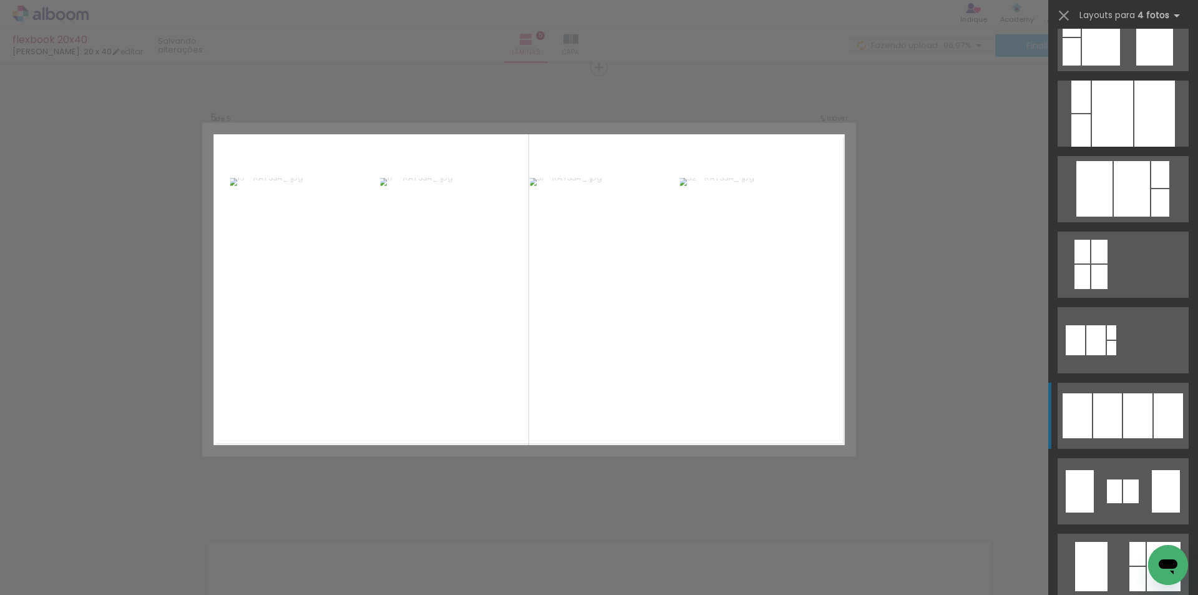
click at [1154, 406] on div at bounding box center [1168, 415] width 29 height 45
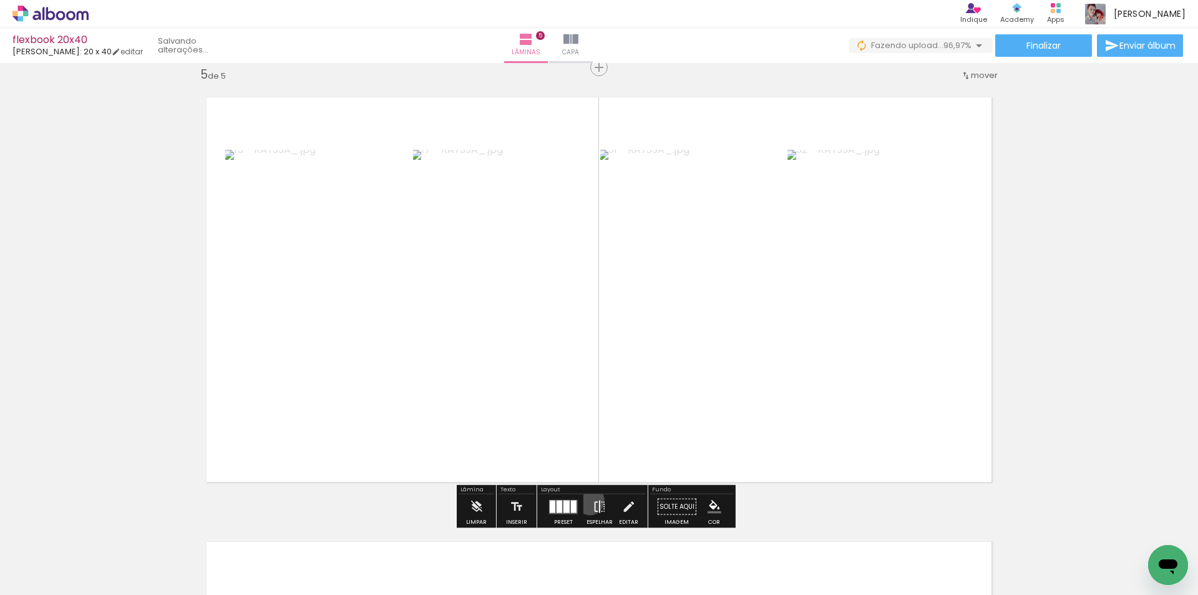
click at [587, 501] on paper-button "Espelhar" at bounding box center [600, 510] width 32 height 32
click at [593, 496] on iron-icon at bounding box center [600, 506] width 14 height 25
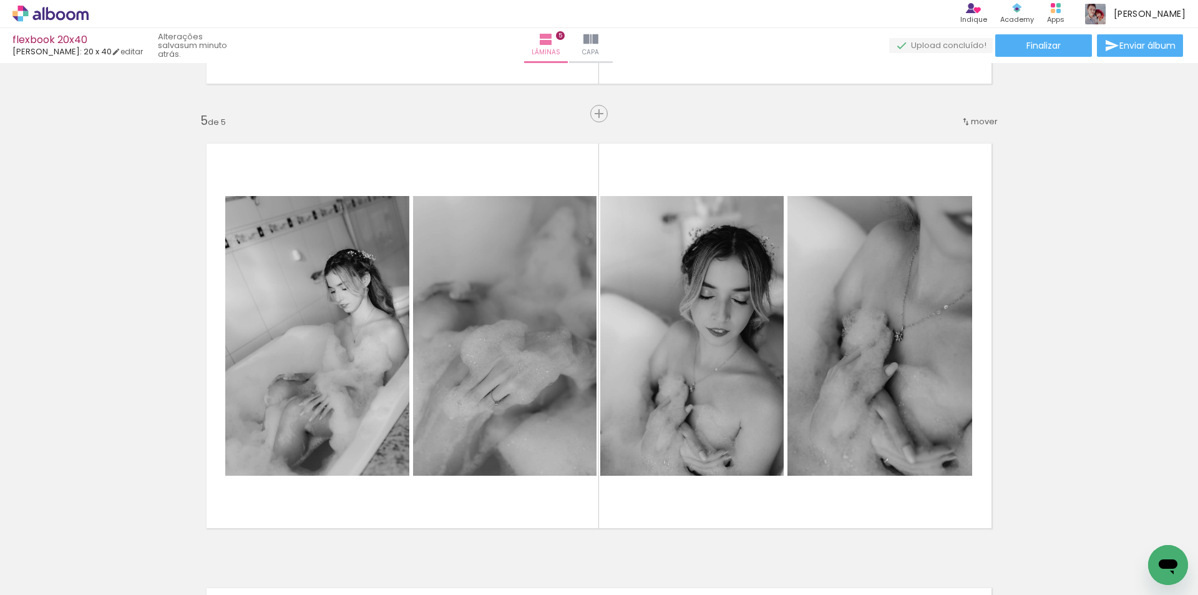
scroll to position [1872, 0]
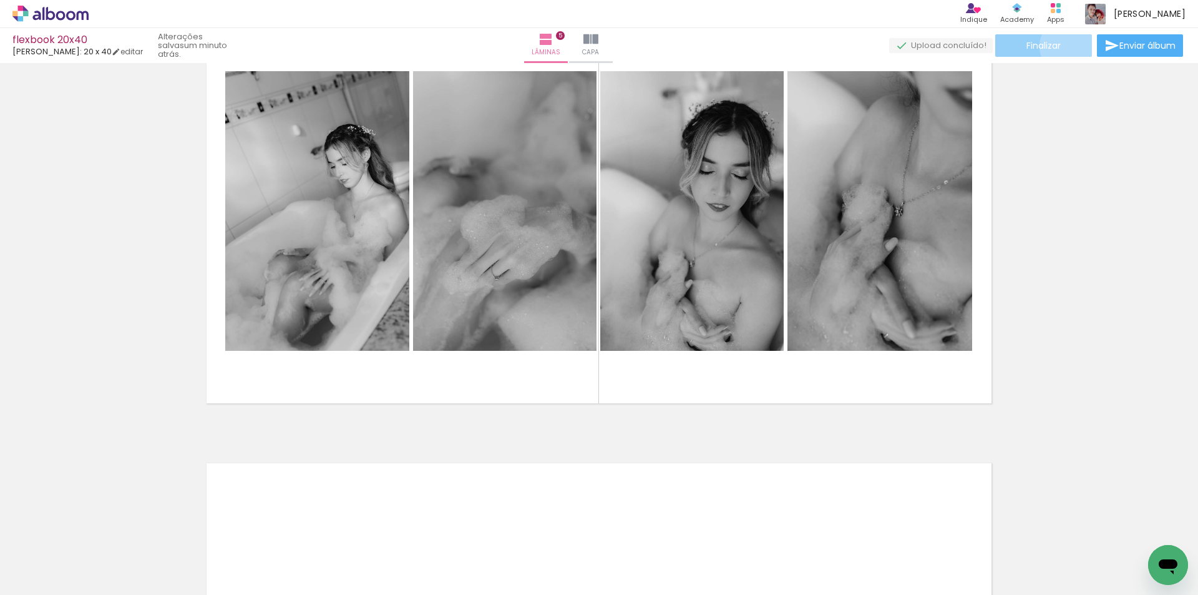
click at [1064, 46] on paper-button "Finalizar" at bounding box center [1044, 45] width 97 height 22
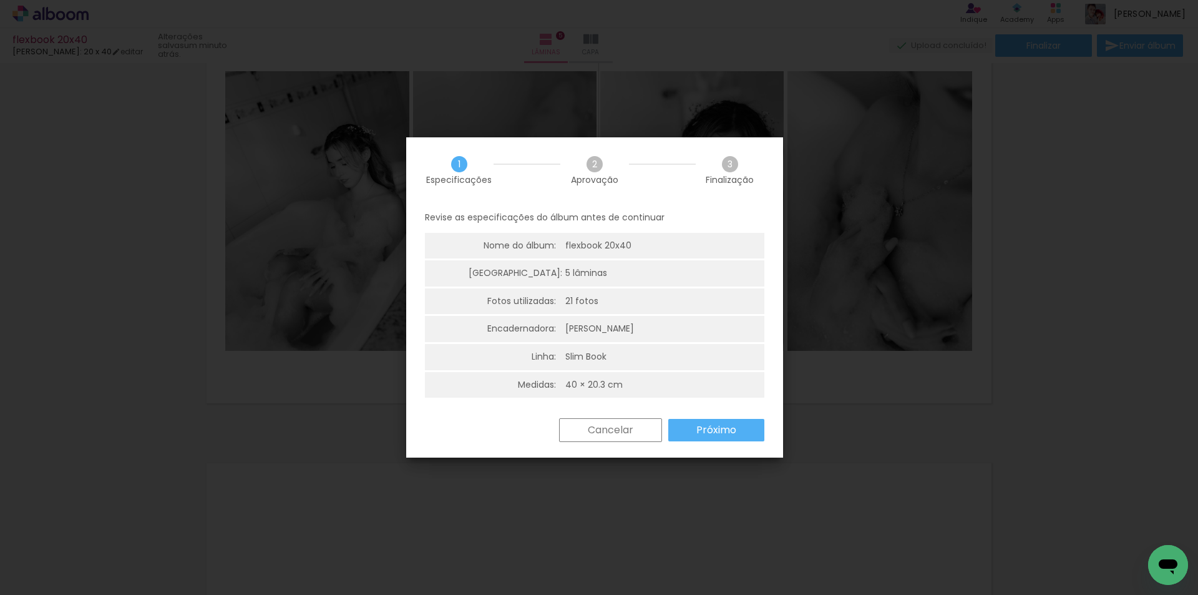
click at [0, 0] on slot "Próximo" at bounding box center [0, 0] width 0 height 0
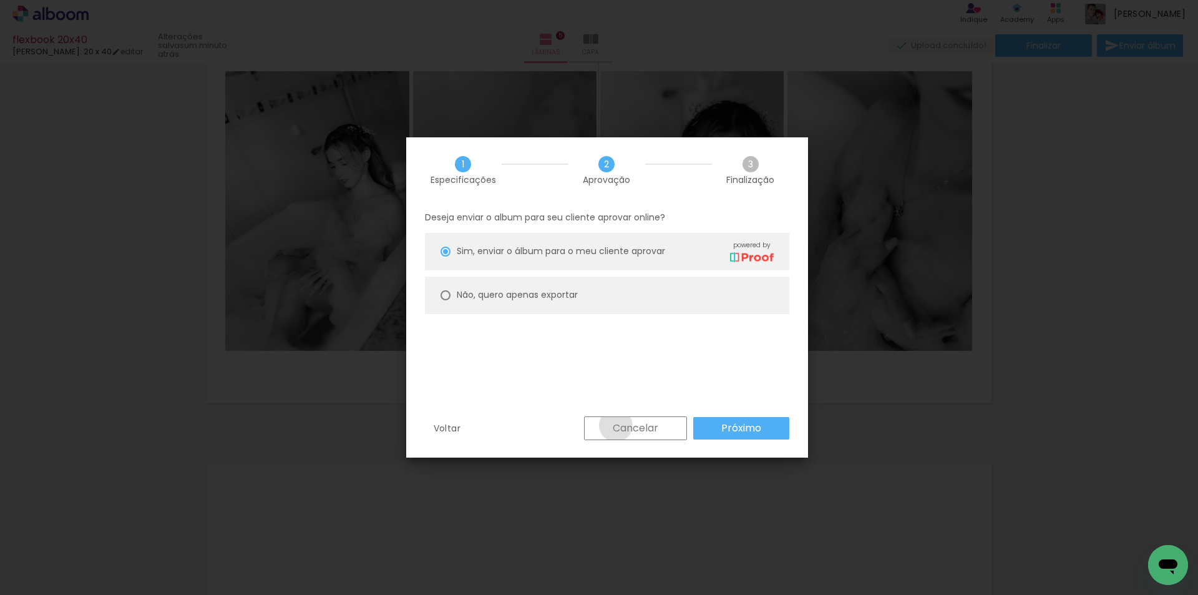
click at [0, 0] on slot "Cancelar" at bounding box center [0, 0] width 0 height 0
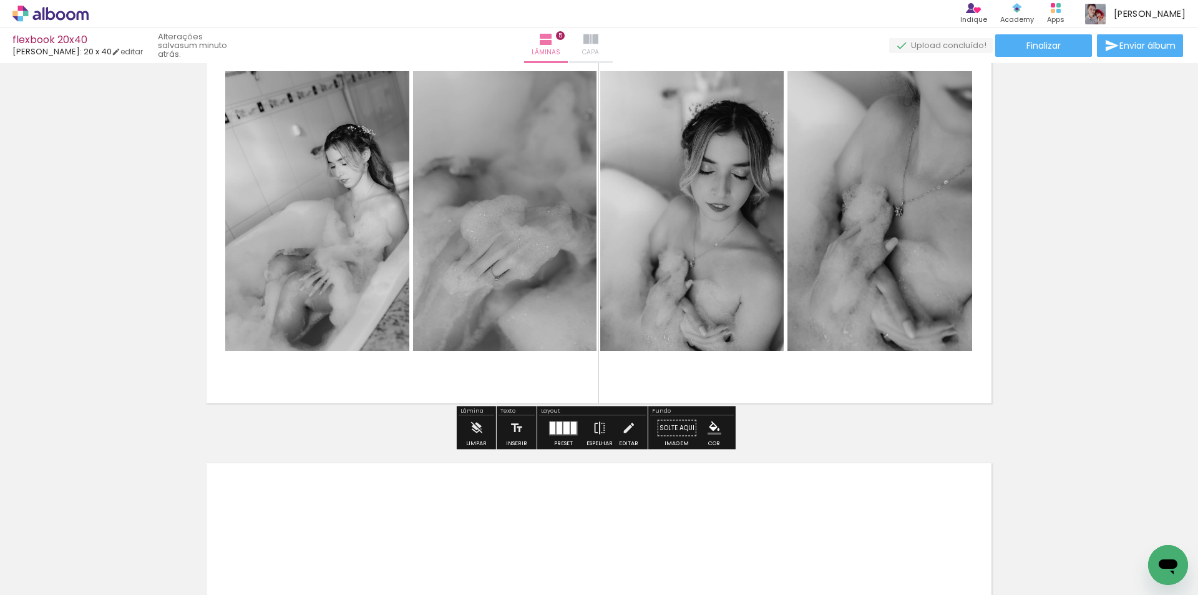
click at [599, 34] on iron-icon at bounding box center [591, 39] width 15 height 15
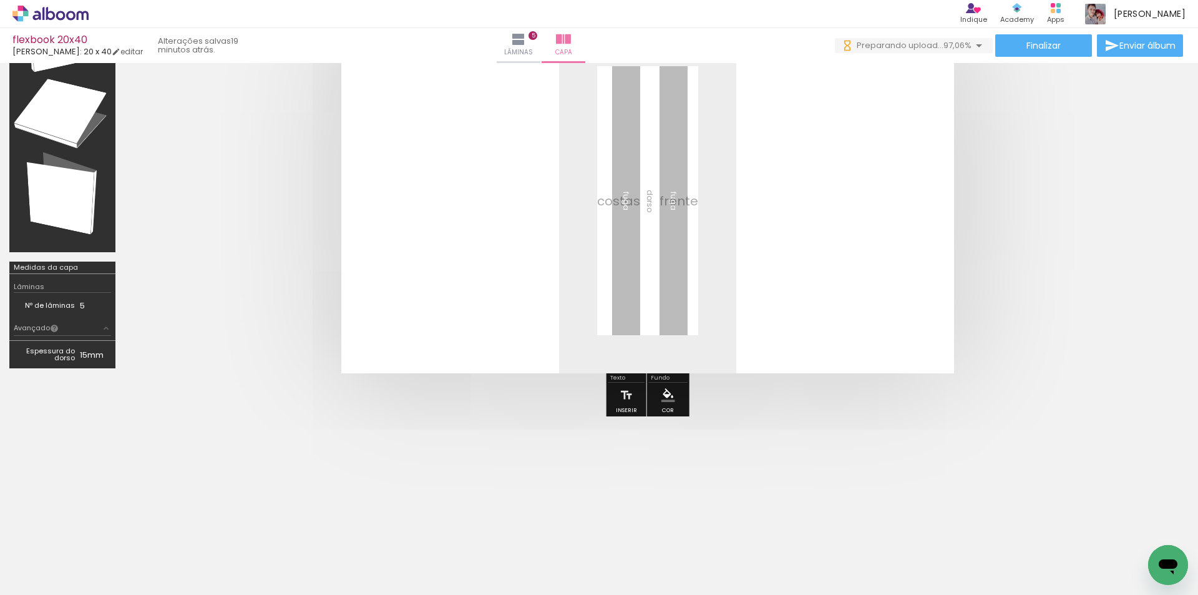
scroll to position [0, 1285]
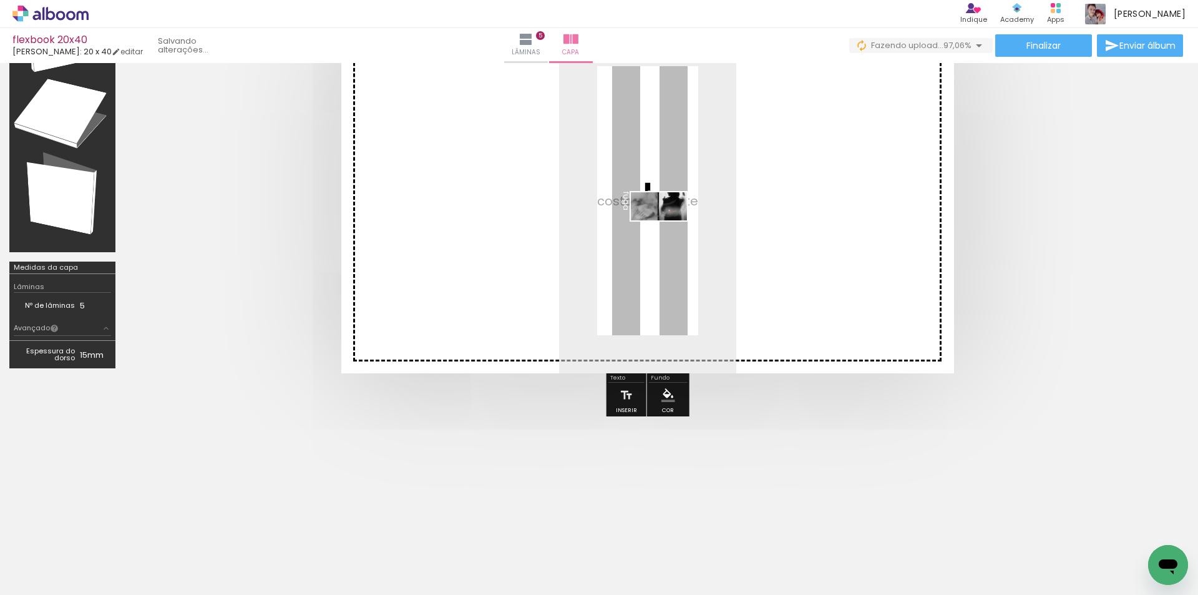
drag, startPoint x: 1130, startPoint y: 553, endPoint x: 668, endPoint y: 230, distance: 563.3
click at [668, 230] on quentale-workspace at bounding box center [599, 297] width 1198 height 595
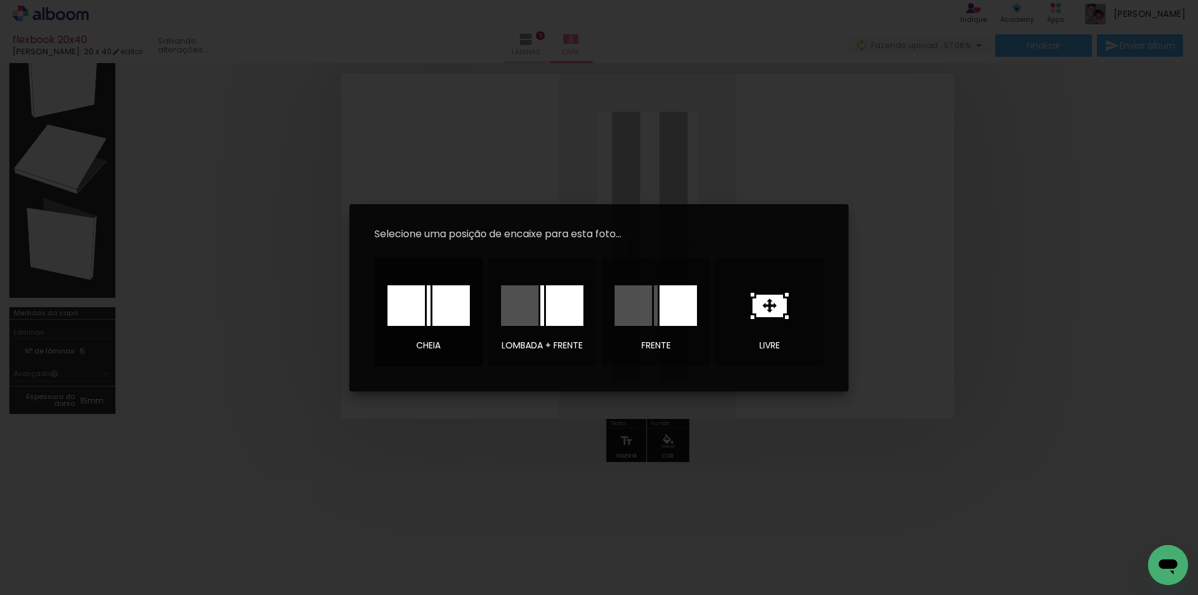
click at [427, 315] on div at bounding box center [429, 305] width 4 height 41
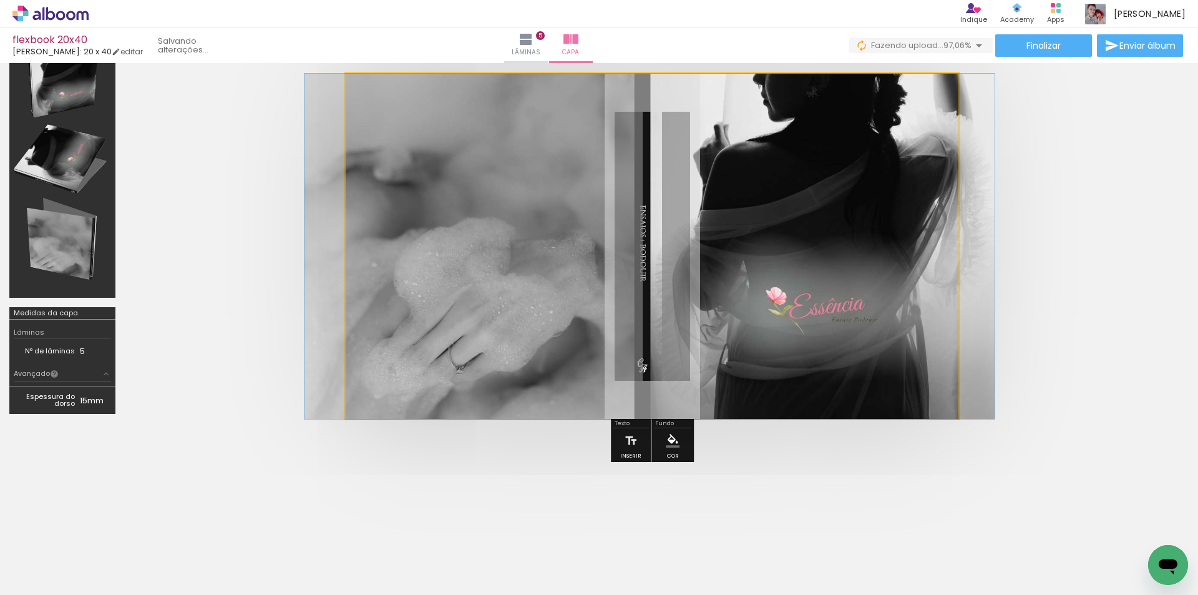
drag, startPoint x: 770, startPoint y: 292, endPoint x: 767, endPoint y: 316, distance: 23.8
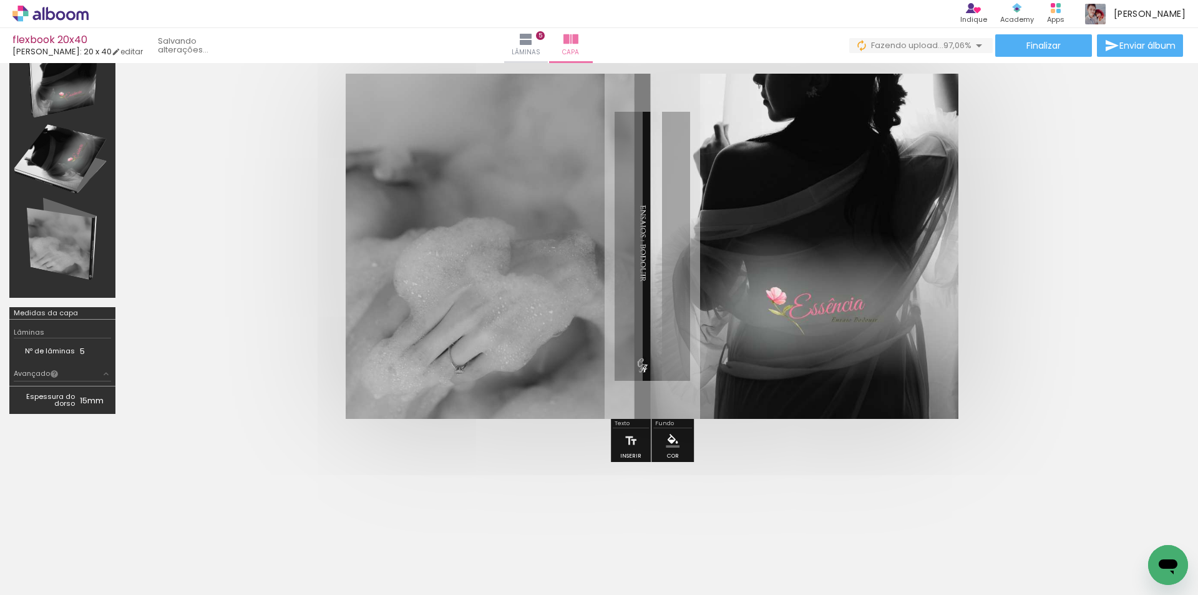
click at [1037, 320] on quentale-cover at bounding box center [652, 246] width 955 height 345
click at [1025, 275] on quentale-cover at bounding box center [652, 246] width 955 height 345
click at [92, 398] on td "15mm" at bounding box center [95, 400] width 31 height 19
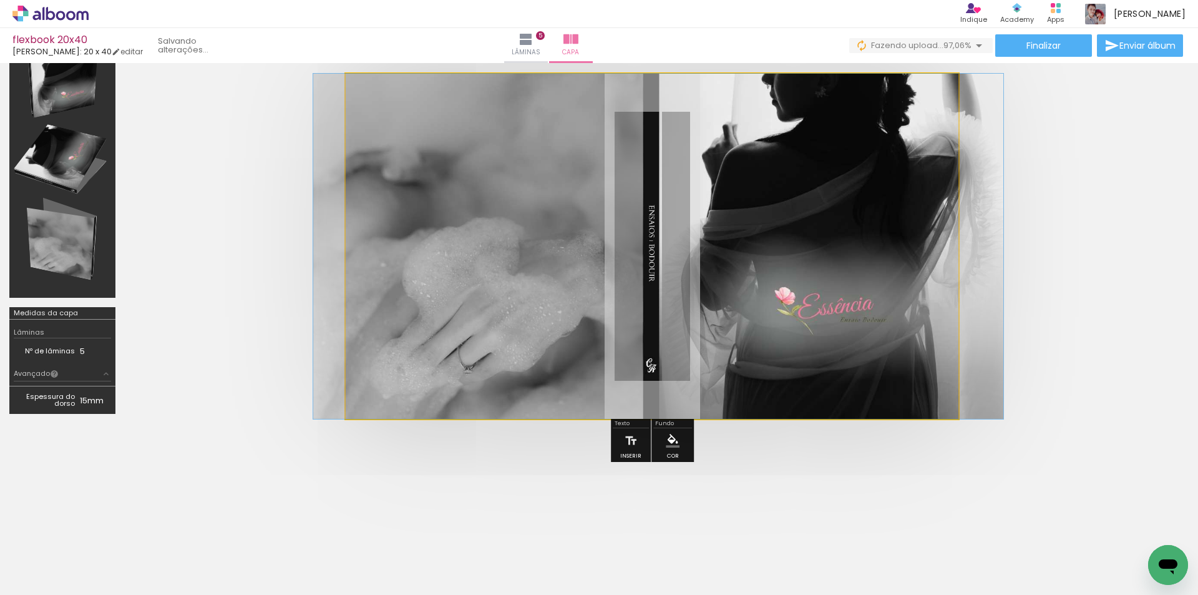
drag, startPoint x: 780, startPoint y: 233, endPoint x: 786, endPoint y: 249, distance: 16.8
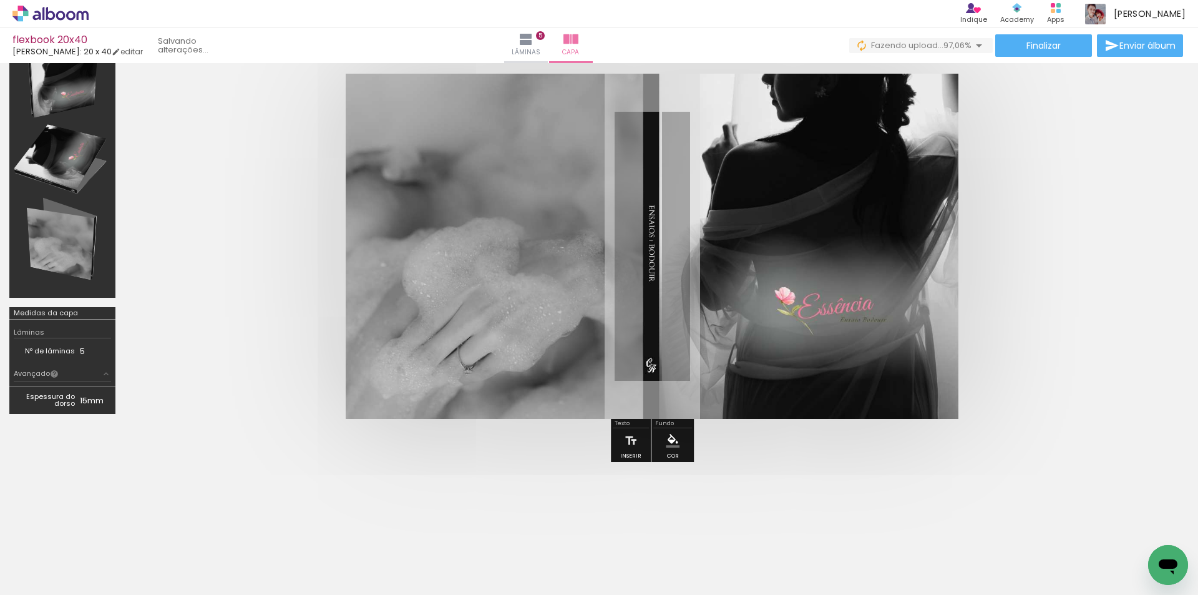
click at [1070, 316] on quentale-cover at bounding box center [652, 246] width 955 height 345
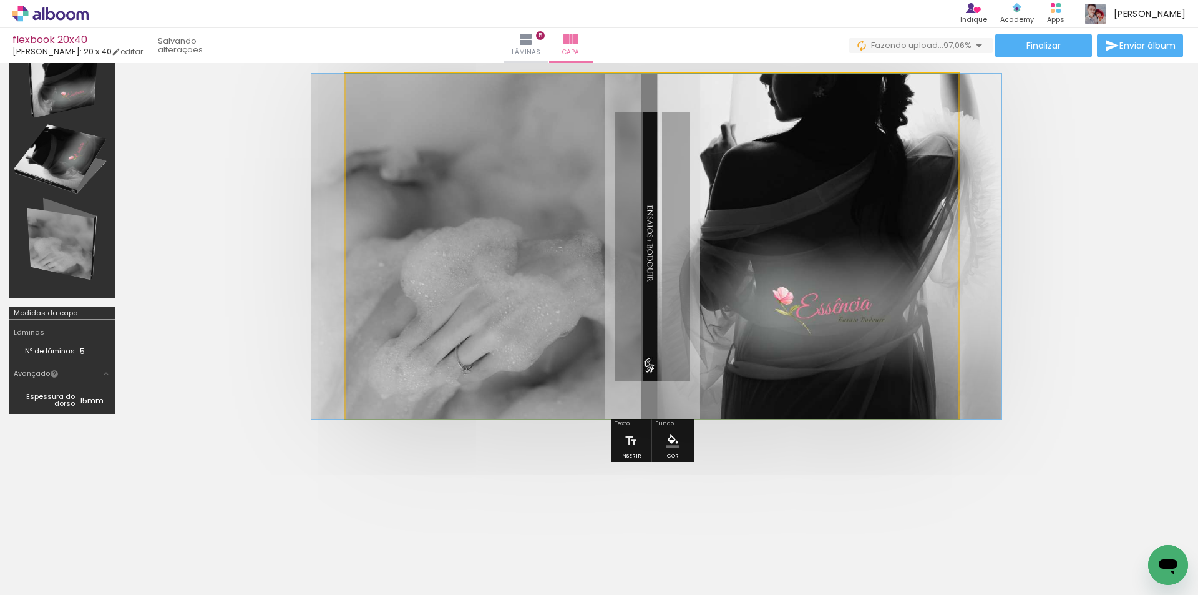
drag, startPoint x: 835, startPoint y: 313, endPoint x: 904, endPoint y: 270, distance: 81.6
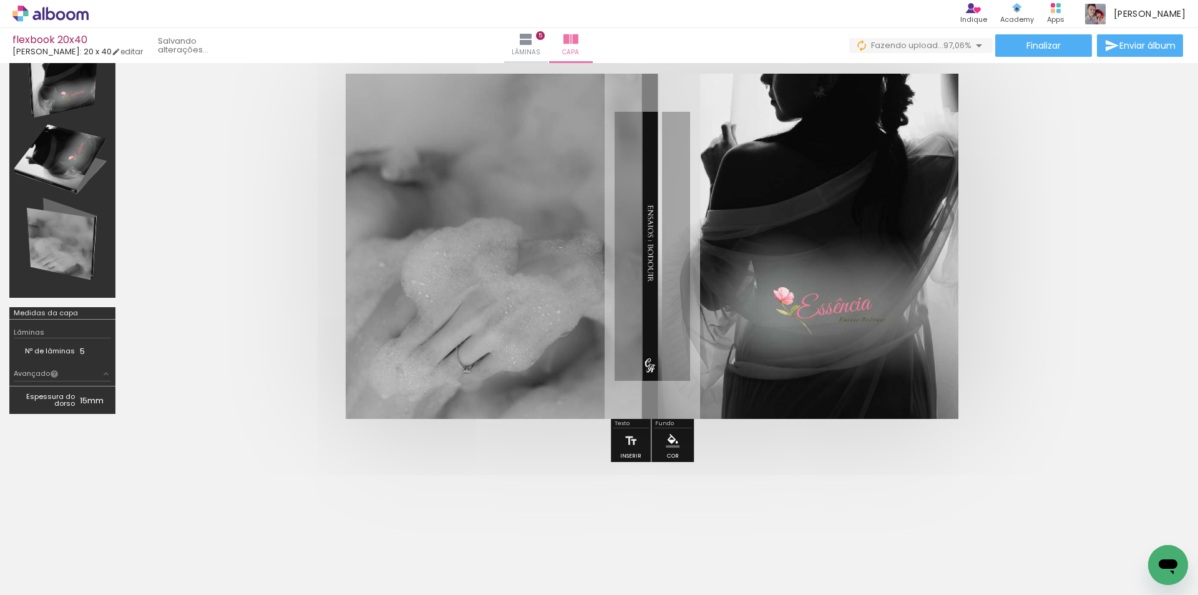
click at [1027, 270] on quentale-cover at bounding box center [652, 246] width 955 height 345
click at [1028, 263] on quentale-cover at bounding box center [652, 246] width 955 height 345
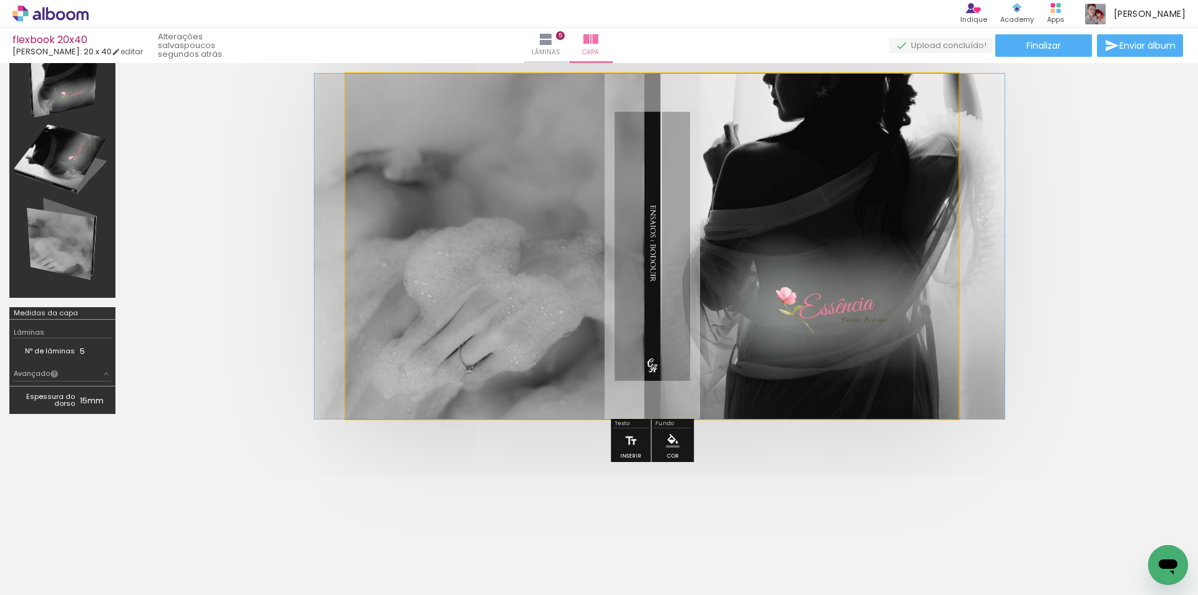
drag, startPoint x: 750, startPoint y: 270, endPoint x: 753, endPoint y: 283, distance: 14.0
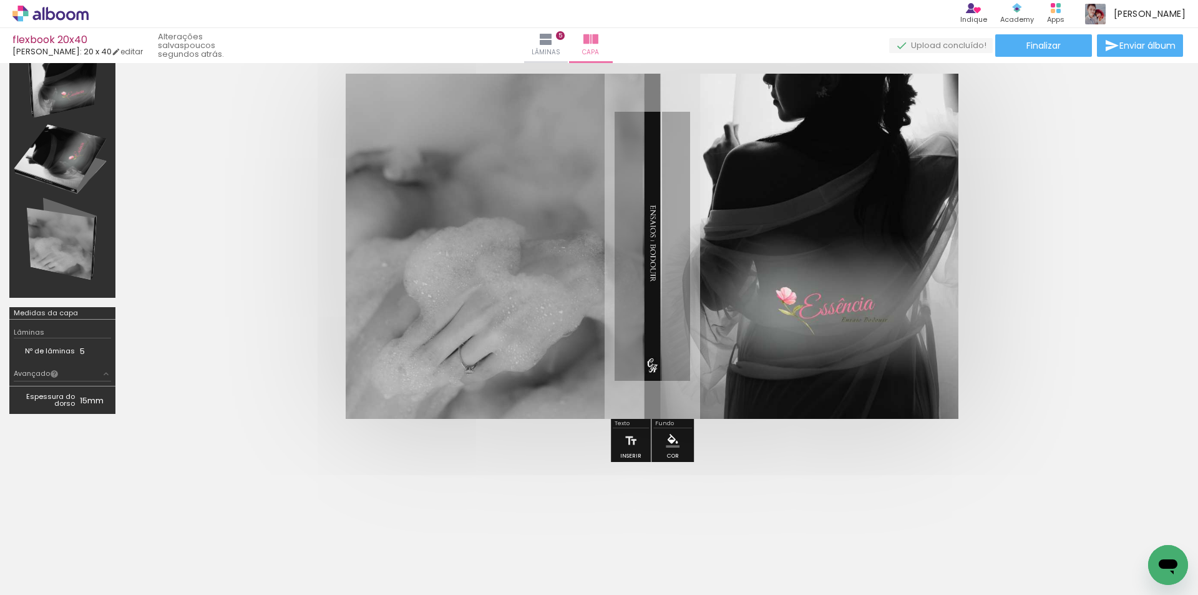
click at [1025, 286] on quentale-cover at bounding box center [652, 246] width 955 height 345
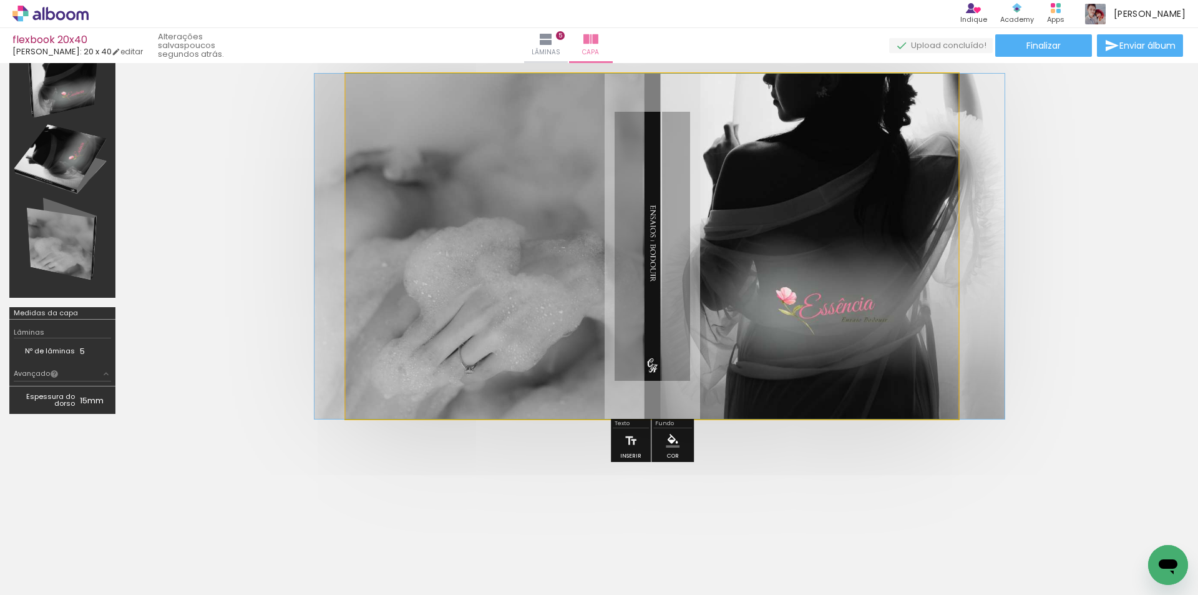
click at [817, 319] on quentale-photo at bounding box center [652, 246] width 613 height 345
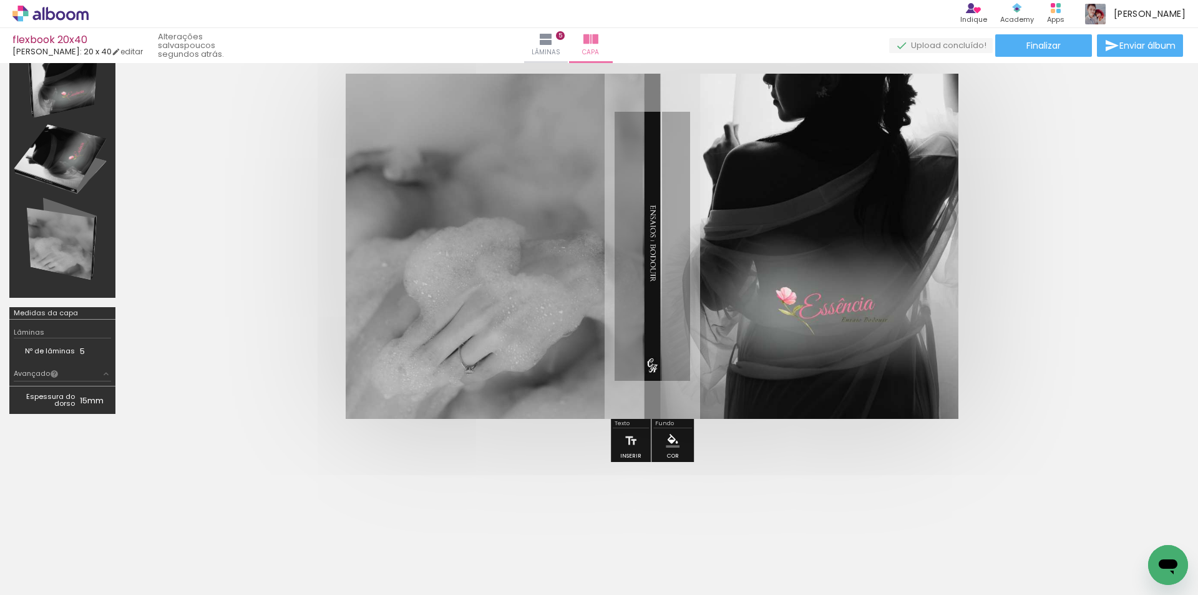
click at [1140, 328] on div at bounding box center [652, 246] width 1055 height 445
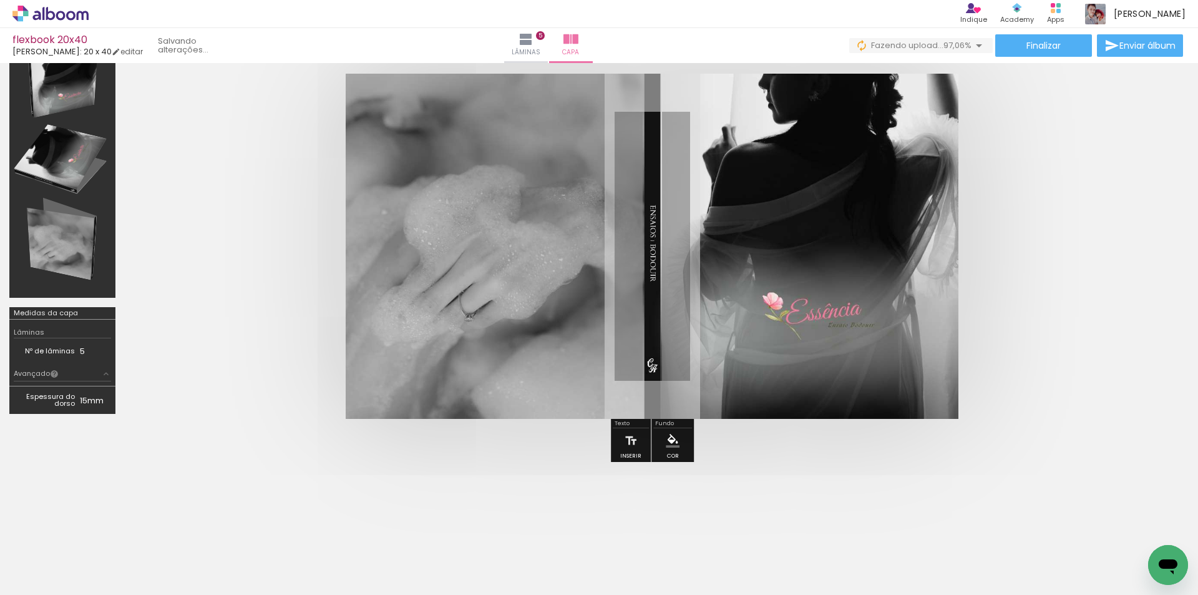
click at [1082, 351] on quentale-cover at bounding box center [652, 246] width 955 height 345
click at [1035, 42] on span "Finalizar" at bounding box center [1044, 45] width 34 height 9
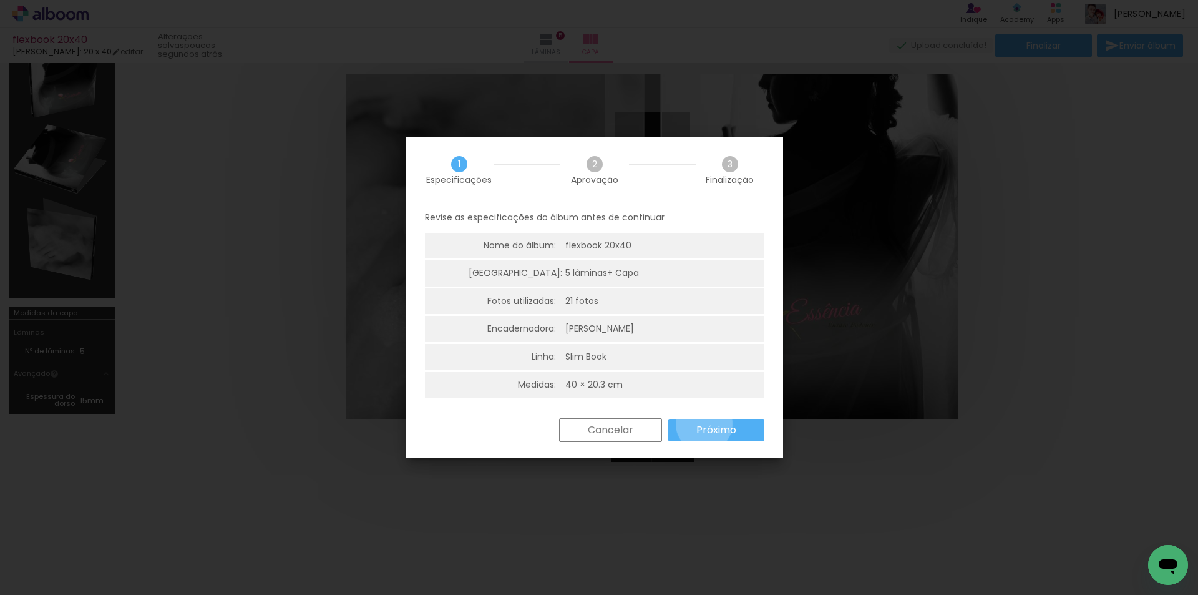
click at [0, 0] on slot "Próximo" at bounding box center [0, 0] width 0 height 0
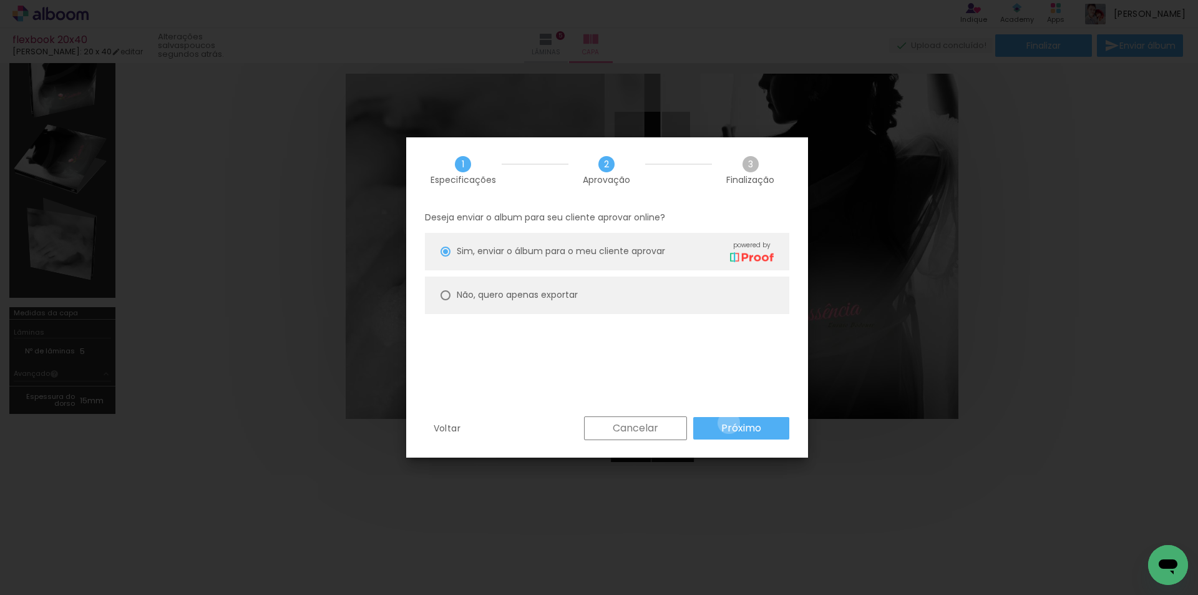
click at [0, 0] on slot "Próximo" at bounding box center [0, 0] width 0 height 0
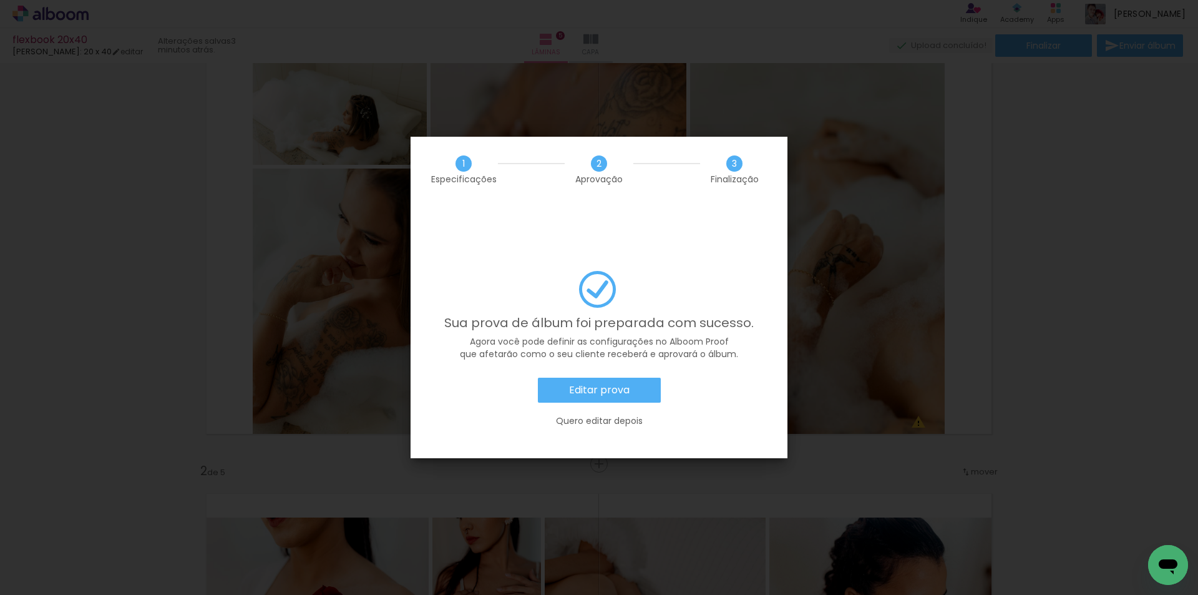
click at [893, 178] on iron-overlay-backdrop at bounding box center [599, 297] width 1198 height 595
click at [636, 378] on paper-button "Editar prova" at bounding box center [599, 390] width 123 height 25
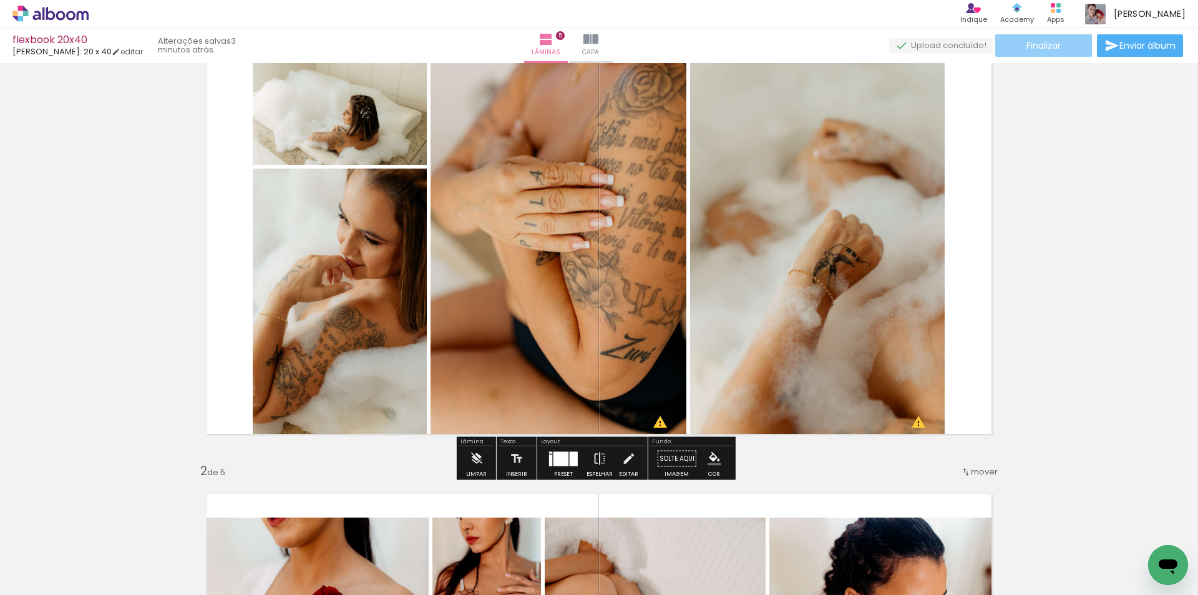
click at [1032, 46] on span "Finalizar" at bounding box center [1044, 45] width 34 height 9
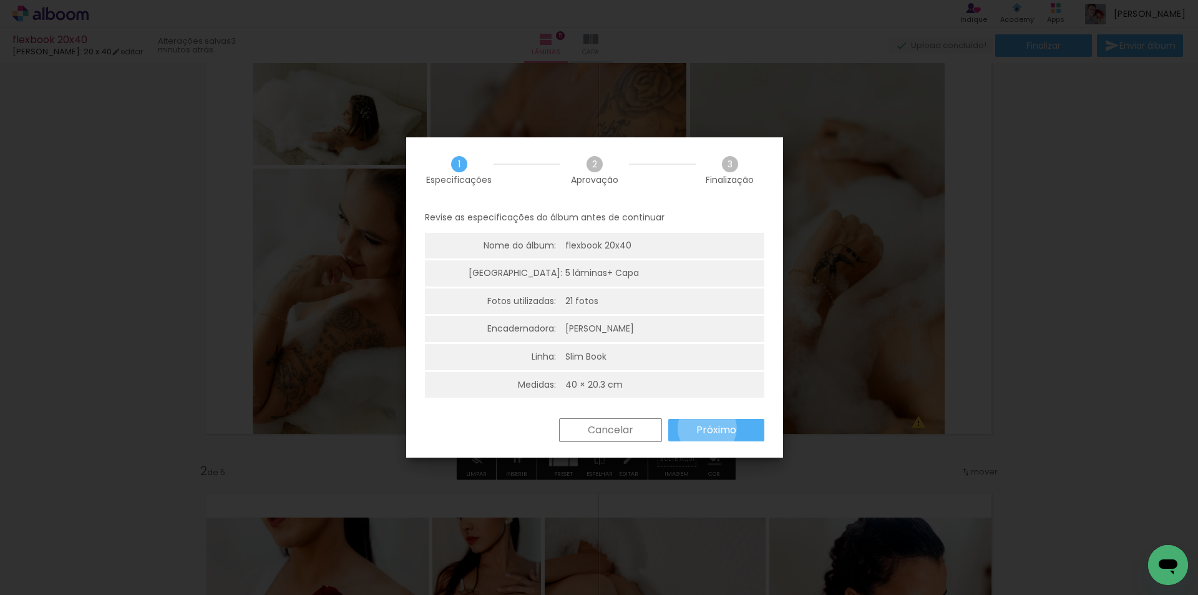
click at [0, 0] on slot "Próximo" at bounding box center [0, 0] width 0 height 0
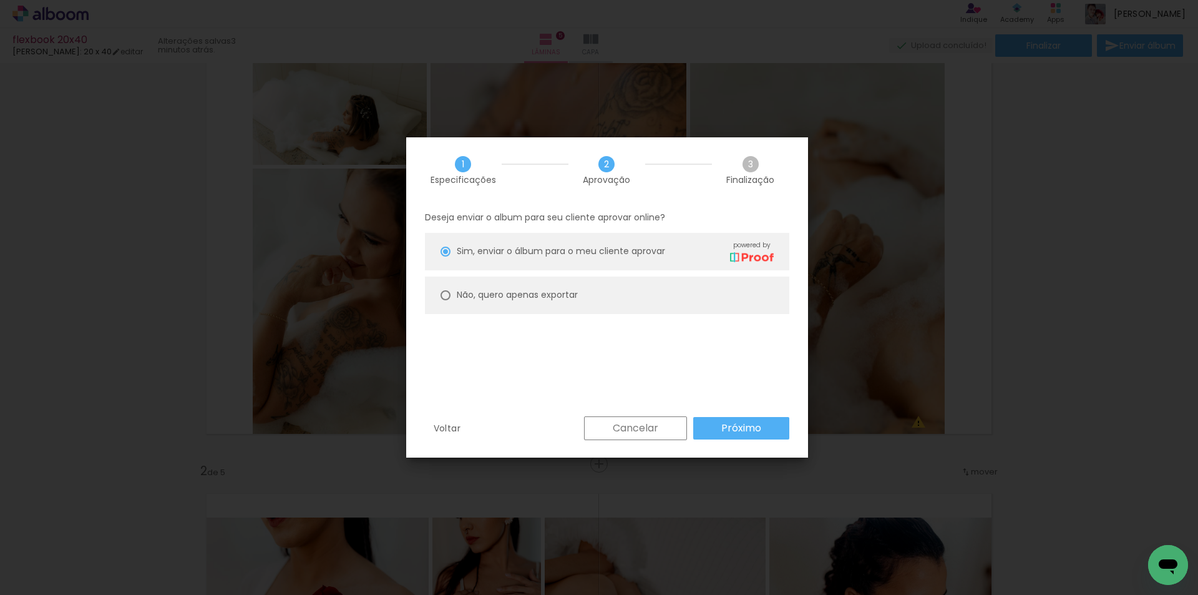
click at [0, 0] on slot "Não, quero apenas exportar" at bounding box center [0, 0] width 0 height 0
type paper-radio-button "on"
click at [0, 0] on slot "Próximo" at bounding box center [0, 0] width 0 height 0
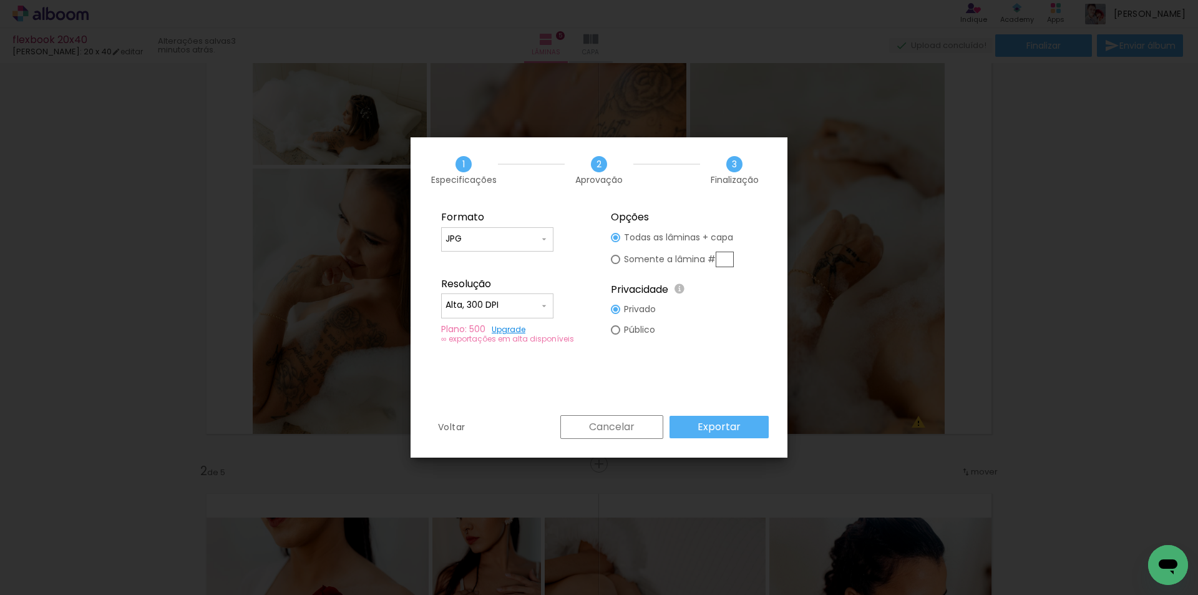
click at [0, 0] on slot "Exportar" at bounding box center [0, 0] width 0 height 0
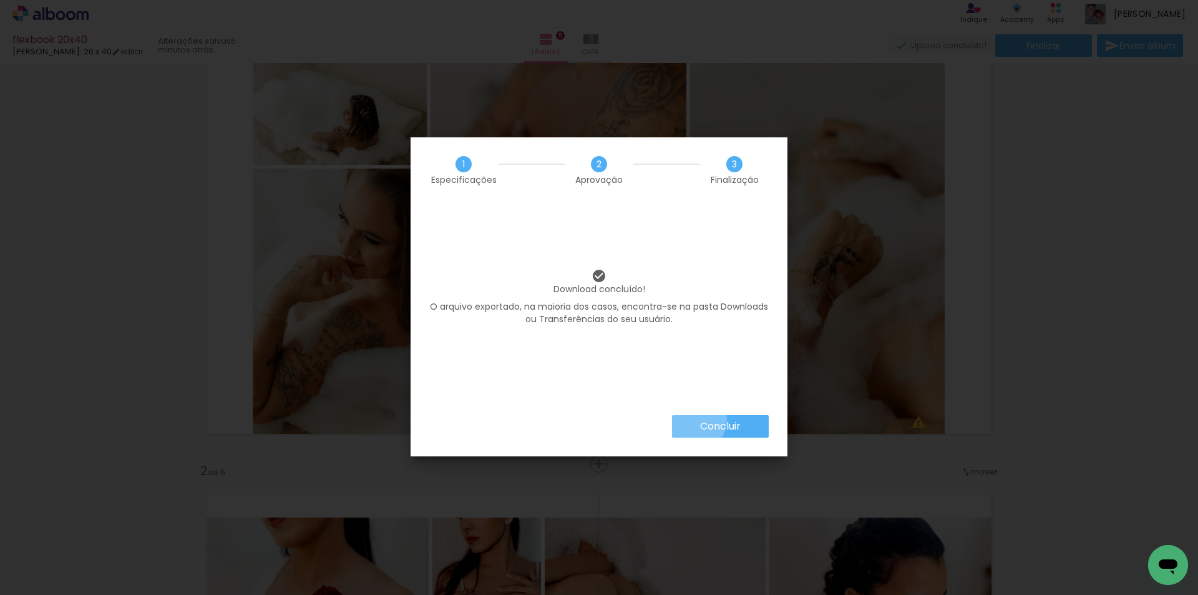
click at [694, 420] on paper-button "Concluir" at bounding box center [720, 426] width 97 height 22
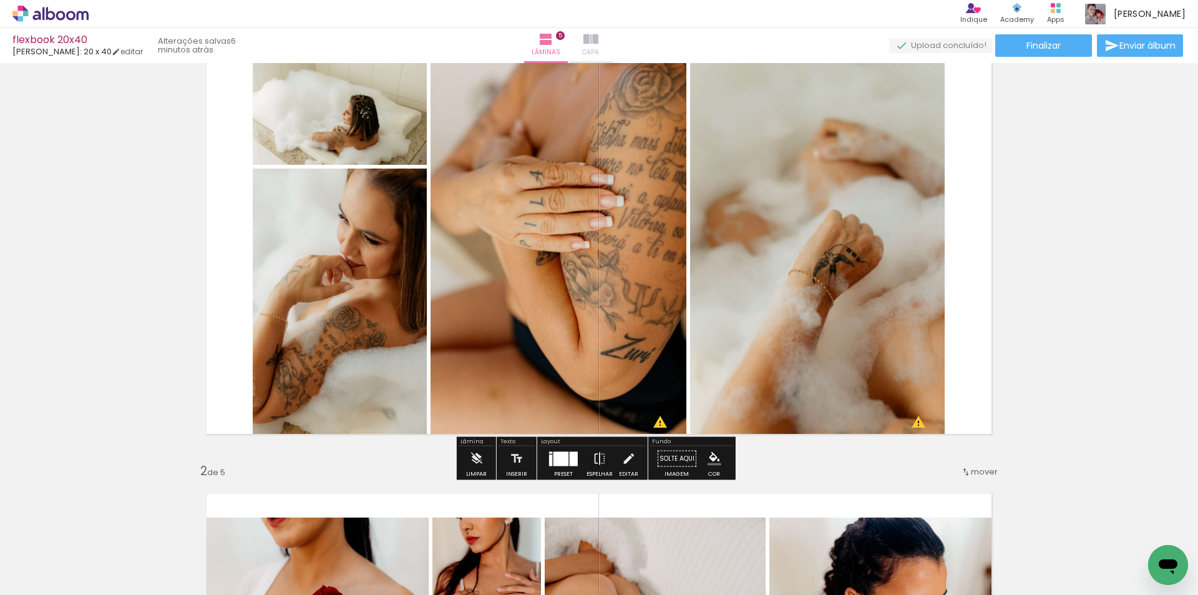
click at [599, 48] on span "Capa" at bounding box center [590, 52] width 17 height 11
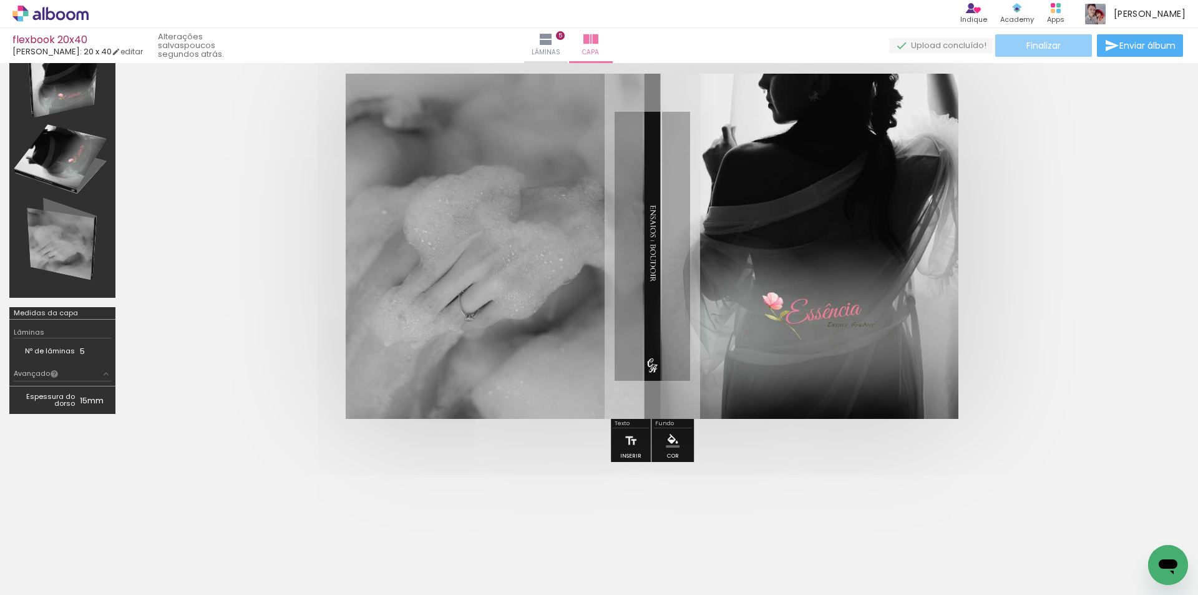
click at [1006, 42] on paper-button "Finalizar" at bounding box center [1044, 45] width 97 height 22
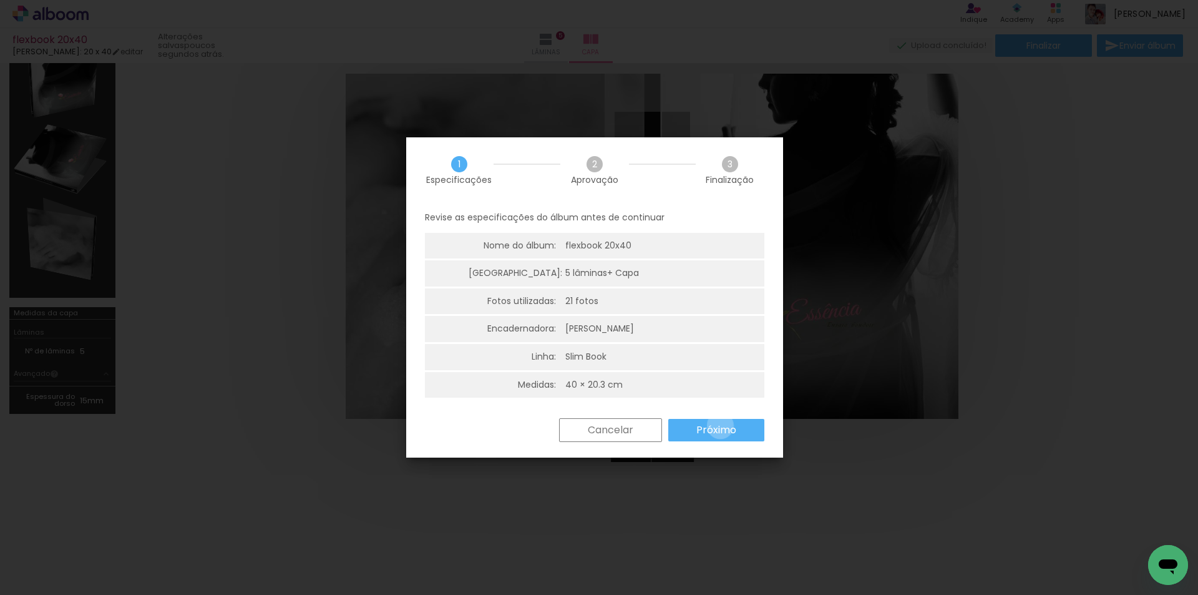
click at [0, 0] on slot "Próximo" at bounding box center [0, 0] width 0 height 0
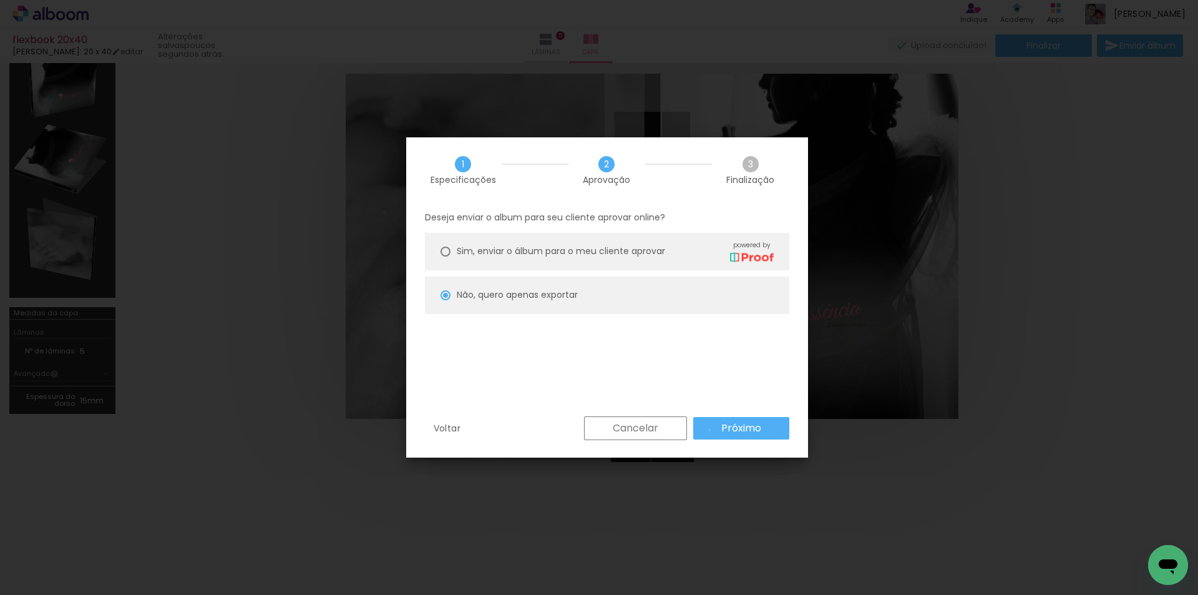
click at [710, 429] on paper-button "Próximo" at bounding box center [741, 428] width 96 height 22
type input "Alta, 300 DPI"
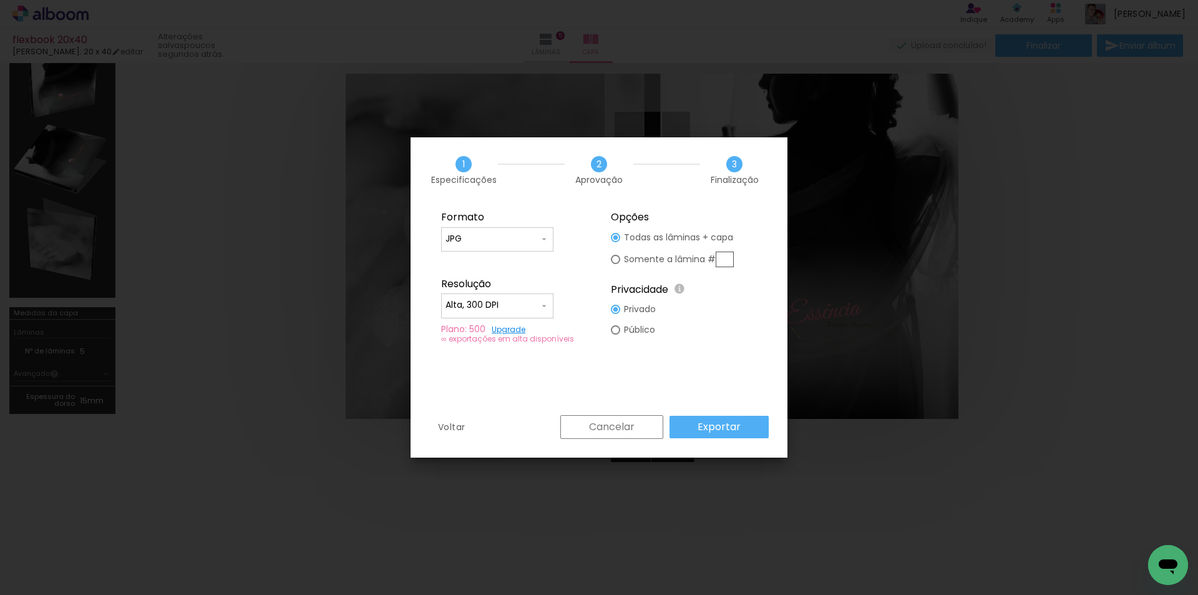
click at [0, 0] on slot "Exportar" at bounding box center [0, 0] width 0 height 0
